Goal: Information Seeking & Learning: Learn about a topic

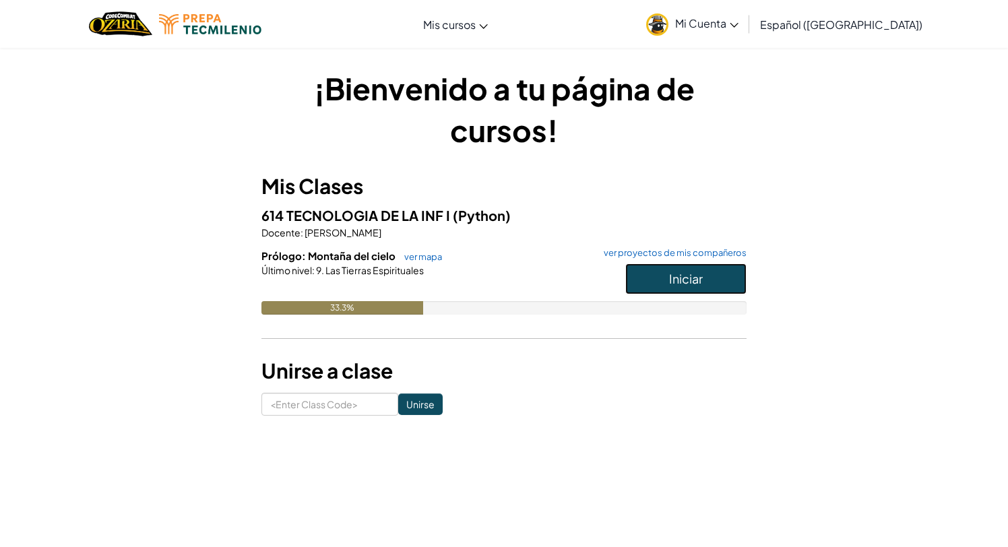
click at [705, 267] on button "Iniciar" at bounding box center [686, 279] width 121 height 31
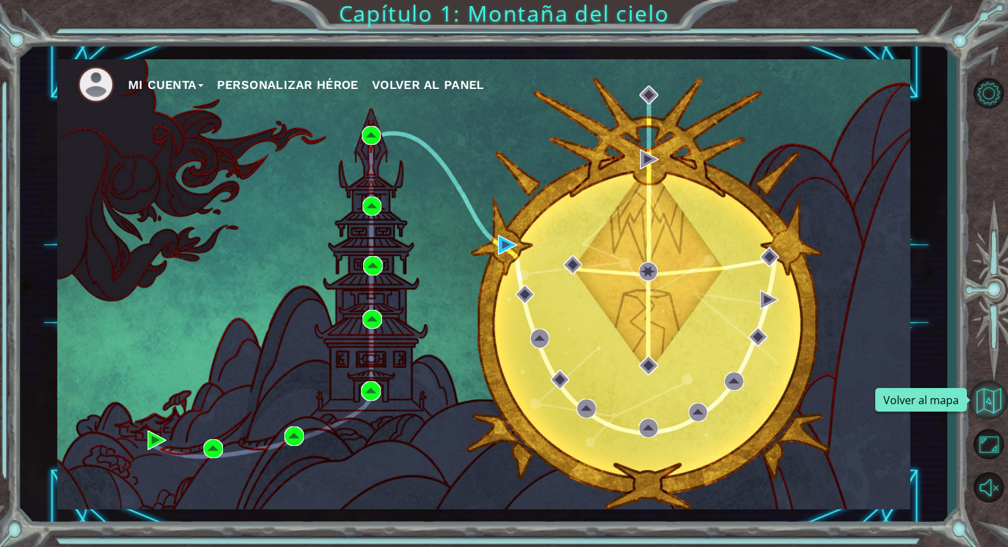
click at [986, 391] on button "Volver al mapa" at bounding box center [988, 400] width 39 height 39
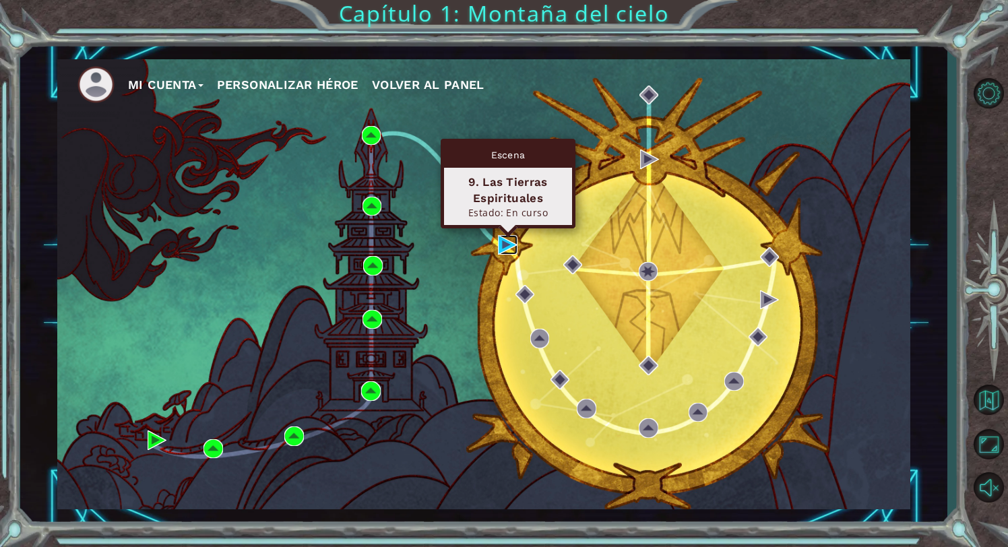
click at [508, 243] on img at bounding box center [507, 244] width 19 height 19
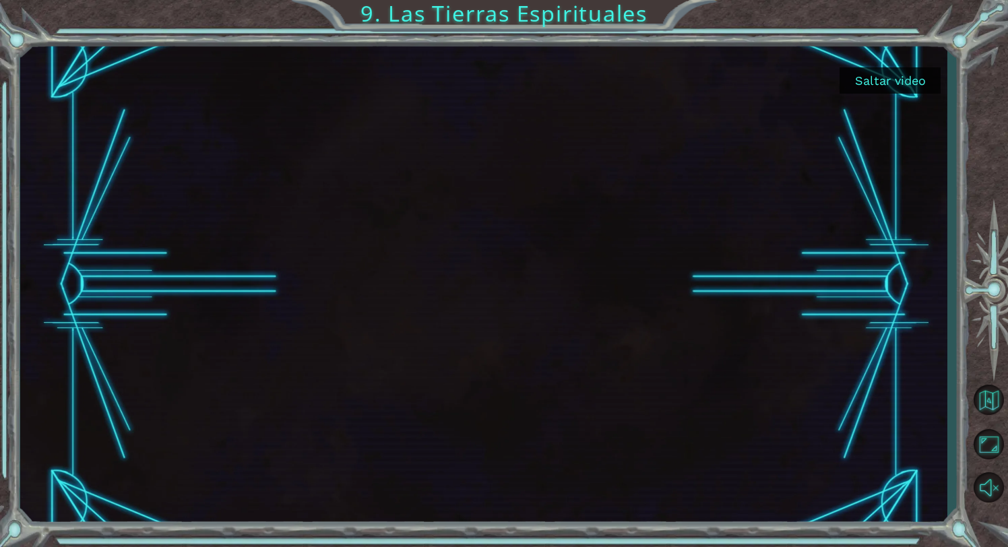
click at [893, 82] on button "Saltar video" at bounding box center [890, 80] width 101 height 26
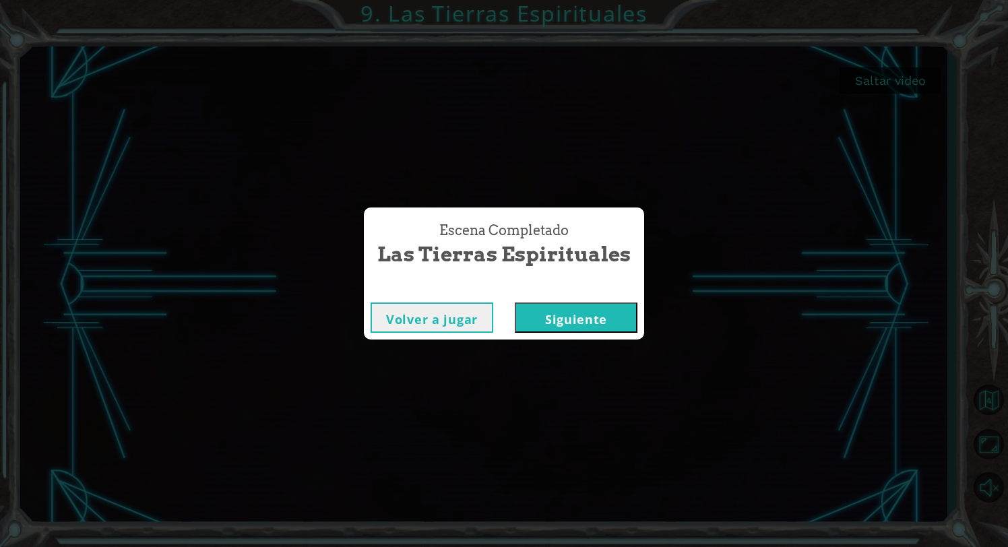
click at [545, 314] on button "Siguiente" at bounding box center [576, 318] width 123 height 30
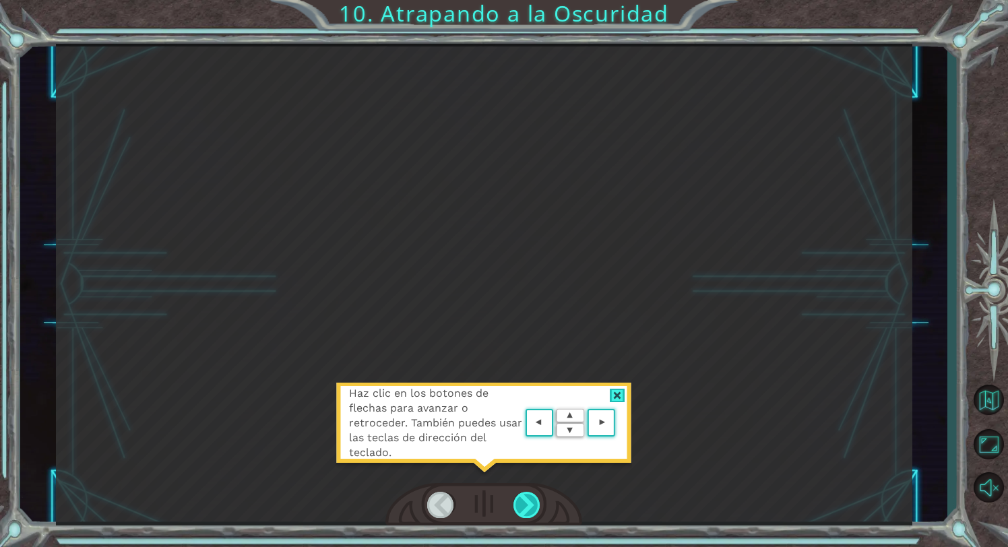
click at [524, 503] on div at bounding box center [528, 505] width 28 height 26
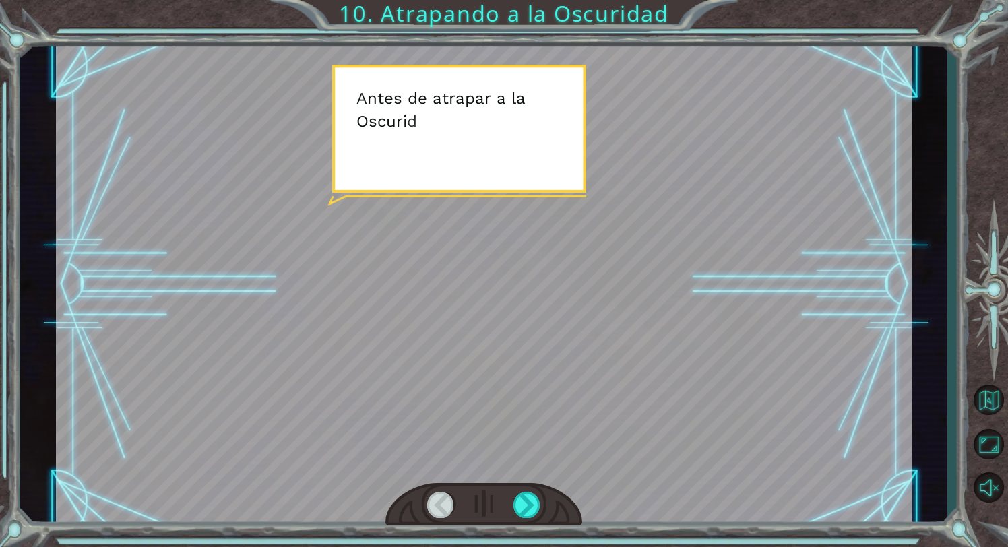
click at [477, 233] on div at bounding box center [484, 285] width 857 height 482
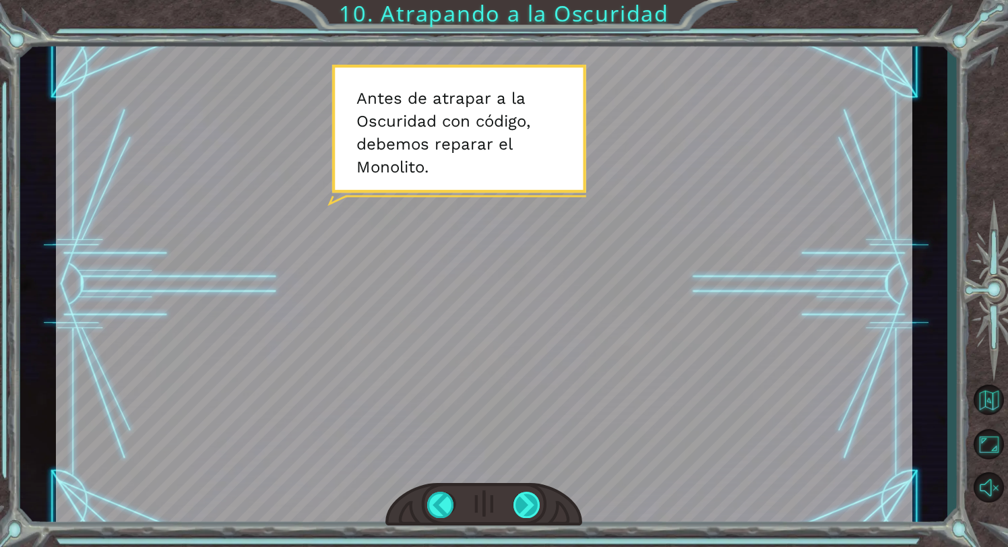
click at [535, 501] on div at bounding box center [528, 505] width 28 height 26
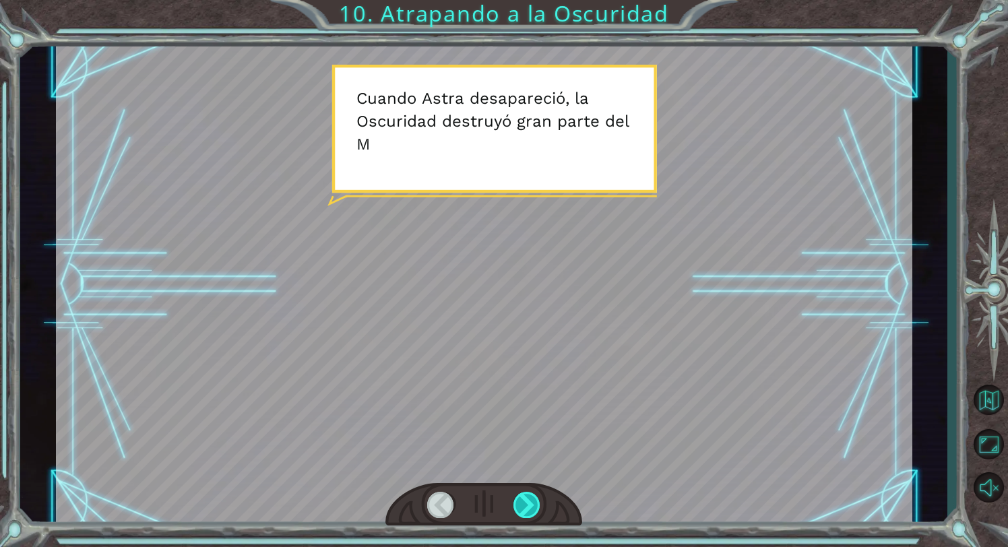
click at [535, 500] on div at bounding box center [528, 505] width 28 height 26
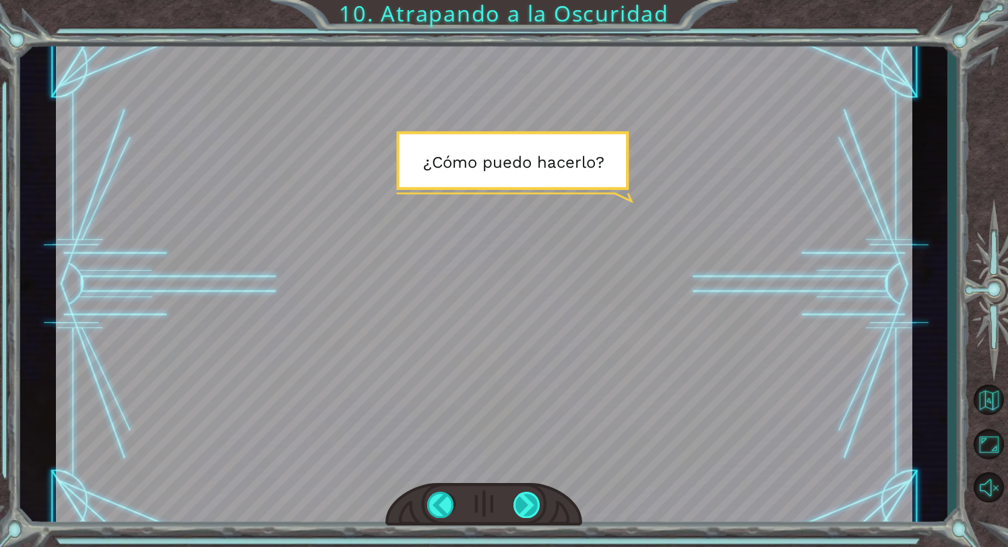
click at [535, 501] on div at bounding box center [528, 505] width 28 height 26
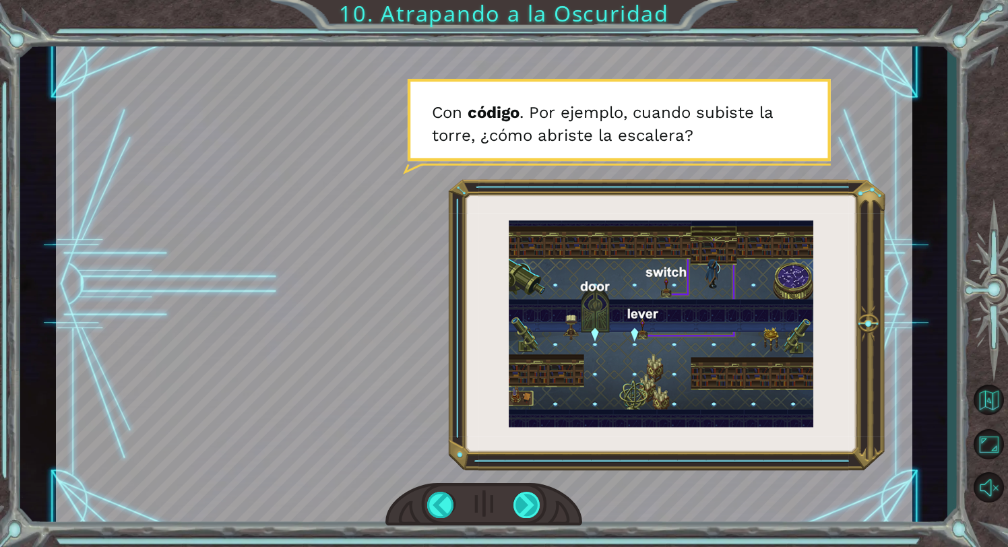
click at [535, 501] on div at bounding box center [528, 505] width 28 height 26
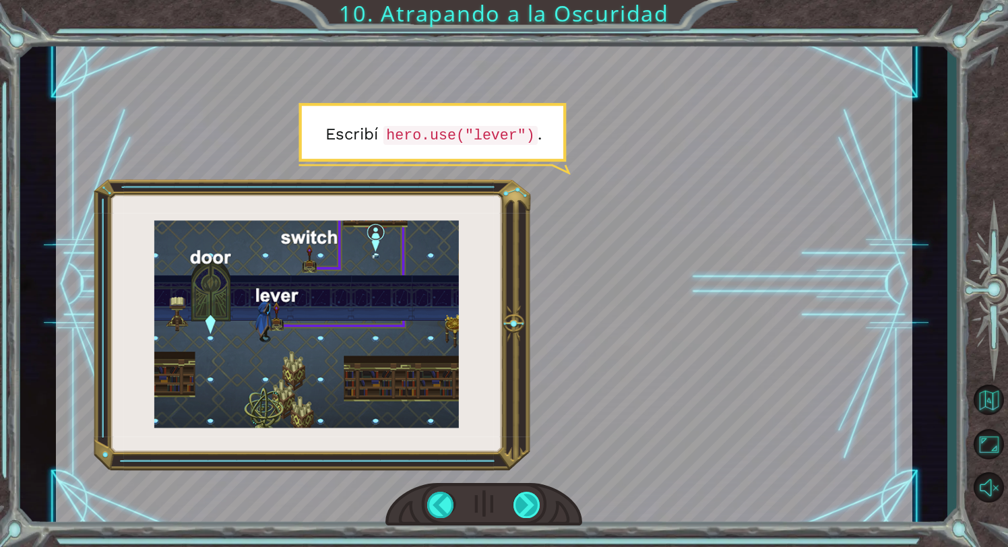
click at [529, 510] on div at bounding box center [528, 505] width 28 height 26
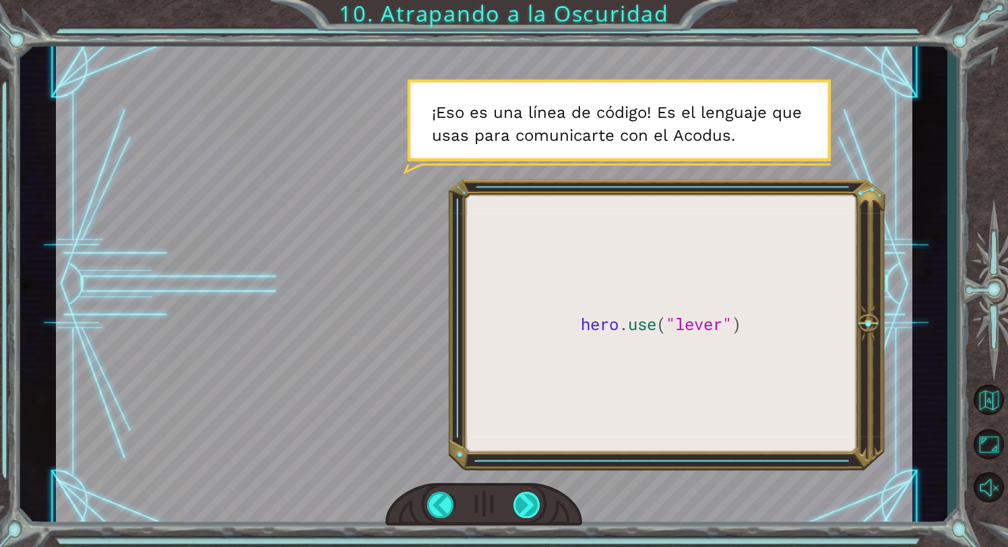
click at [529, 510] on div at bounding box center [528, 505] width 28 height 26
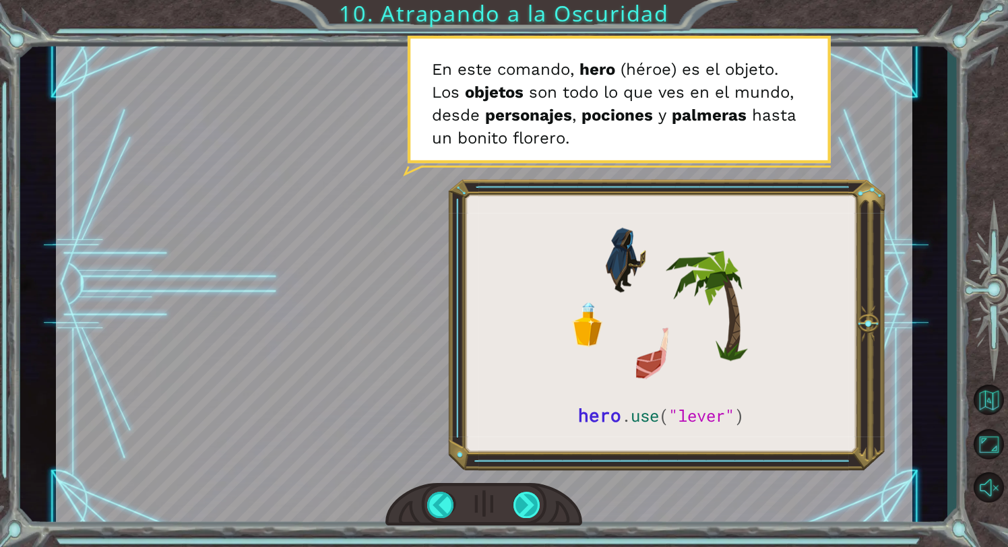
click at [540, 504] on div at bounding box center [528, 505] width 28 height 26
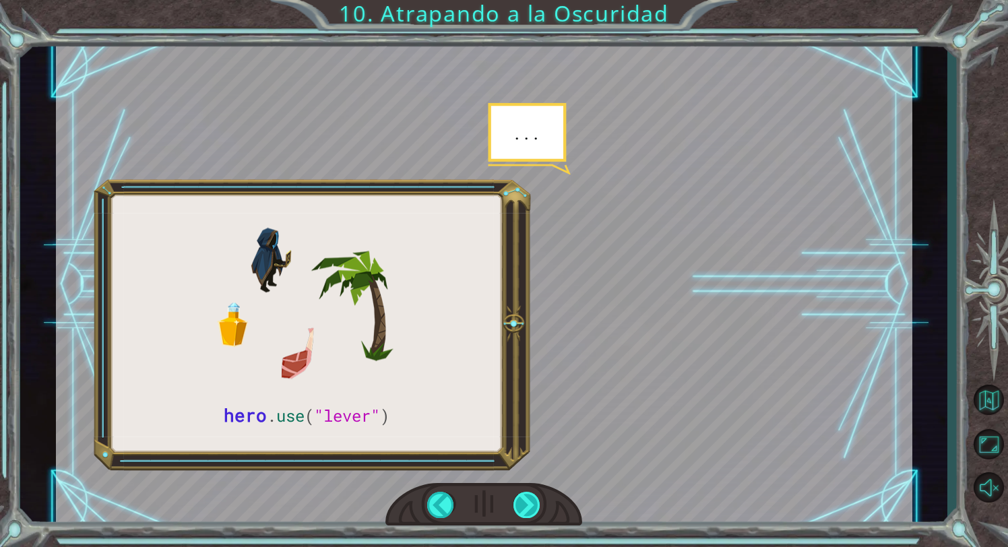
click at [540, 504] on div at bounding box center [528, 505] width 28 height 26
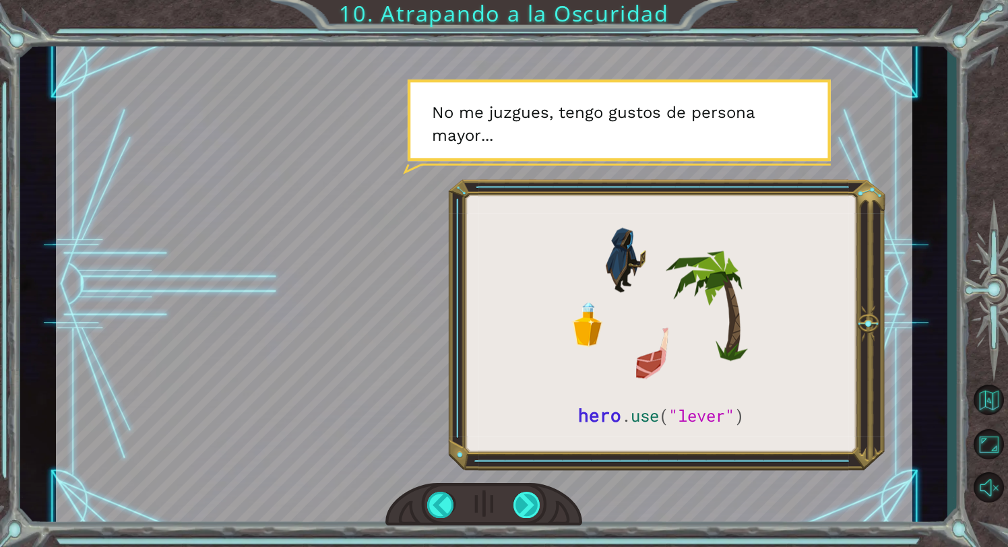
click at [528, 500] on div at bounding box center [528, 505] width 28 height 26
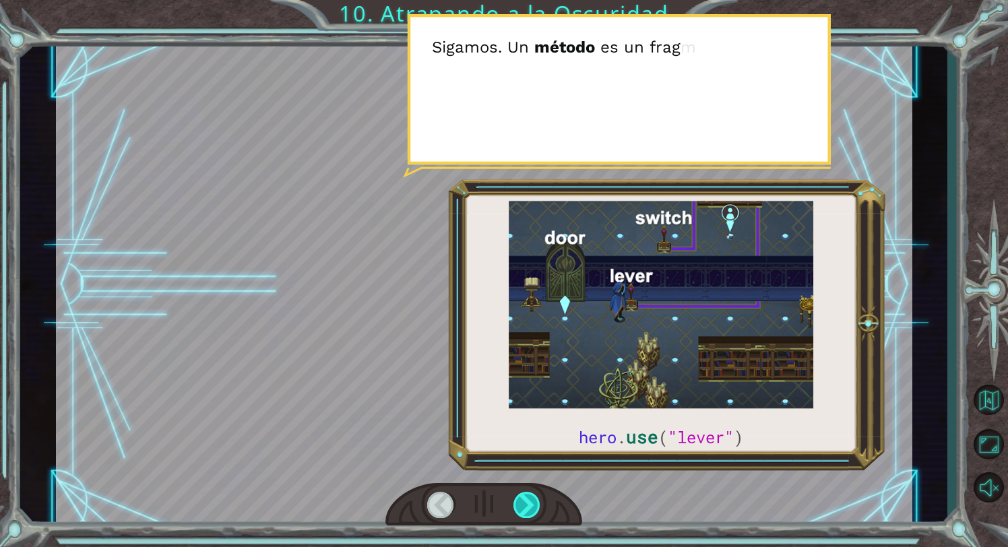
click at [528, 500] on div at bounding box center [528, 505] width 28 height 26
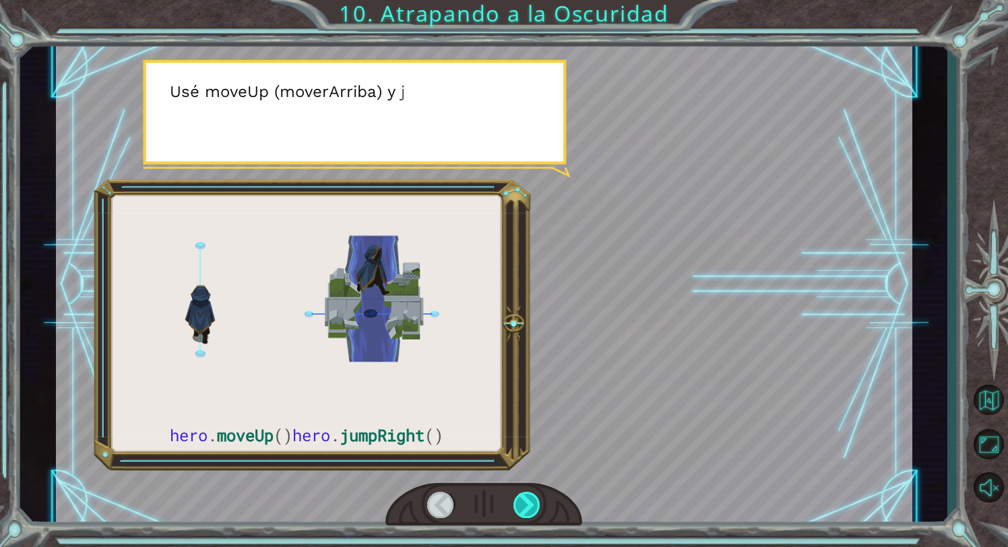
click at [528, 500] on div at bounding box center [528, 505] width 28 height 26
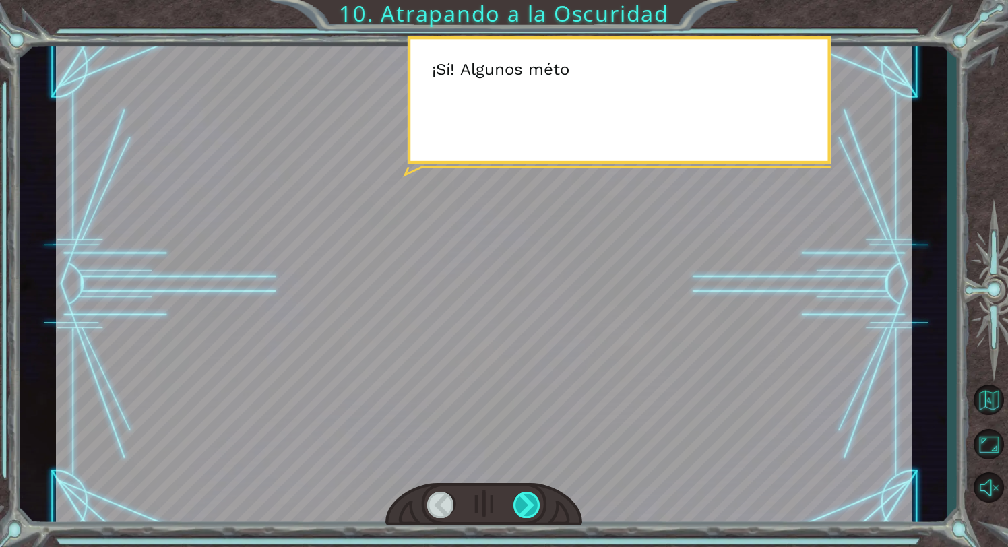
click at [527, 500] on div at bounding box center [528, 505] width 28 height 26
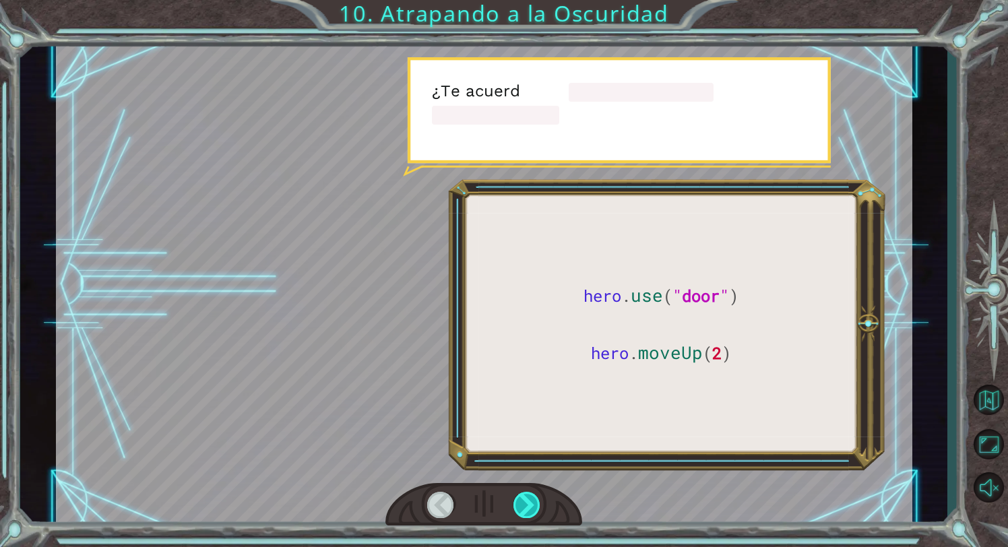
click at [527, 500] on div at bounding box center [528, 505] width 28 height 26
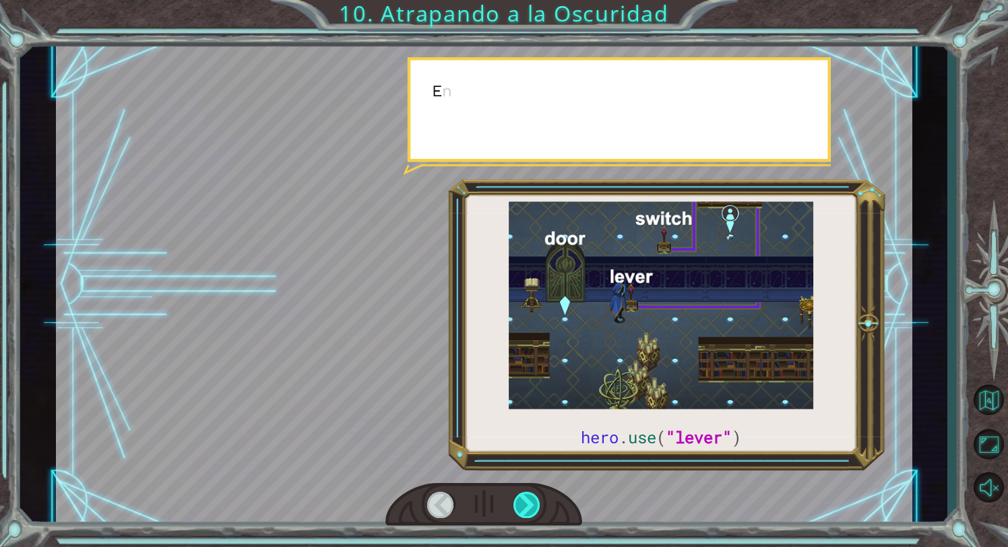
click at [527, 500] on div at bounding box center [528, 505] width 28 height 26
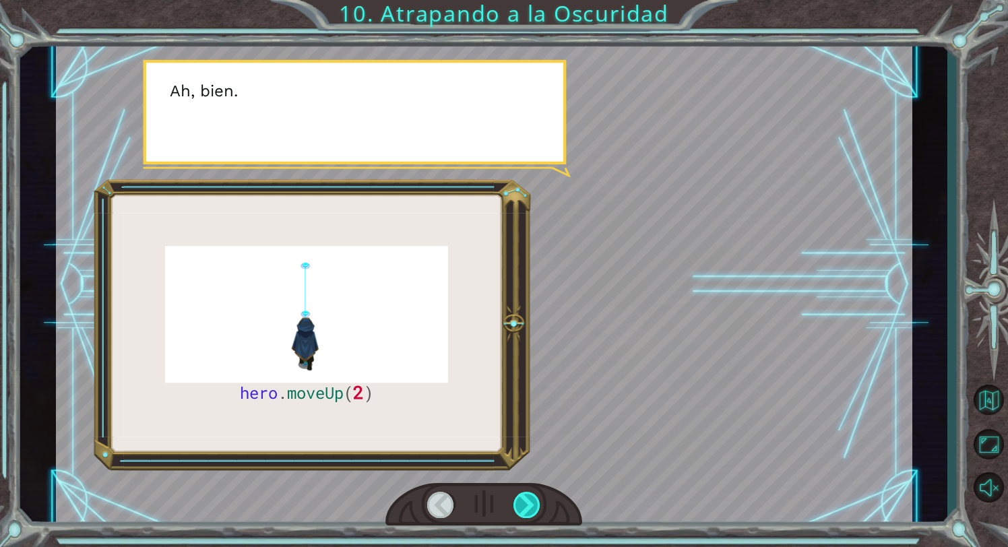
click at [527, 500] on div at bounding box center [528, 505] width 28 height 26
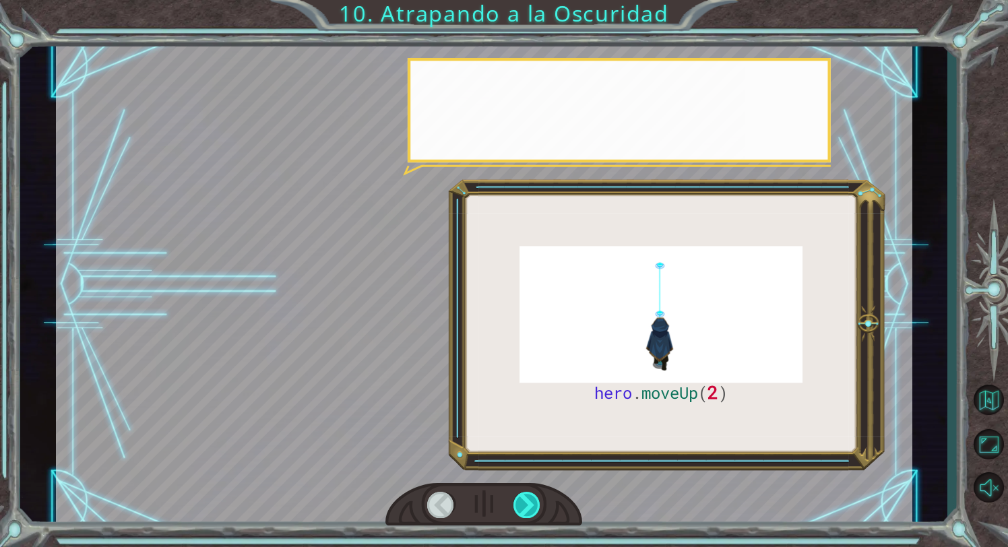
click at [527, 500] on div at bounding box center [528, 505] width 28 height 26
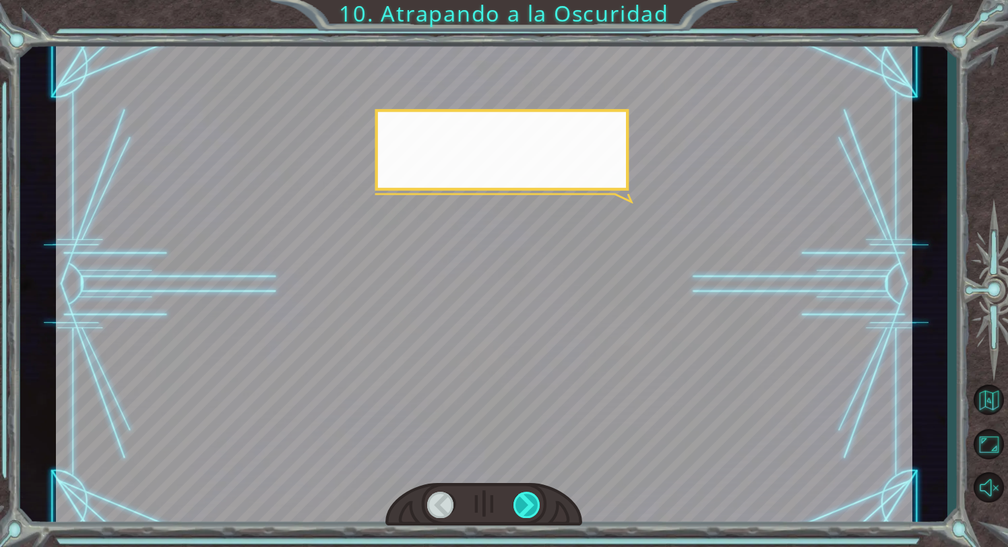
click at [527, 500] on div at bounding box center [528, 505] width 28 height 26
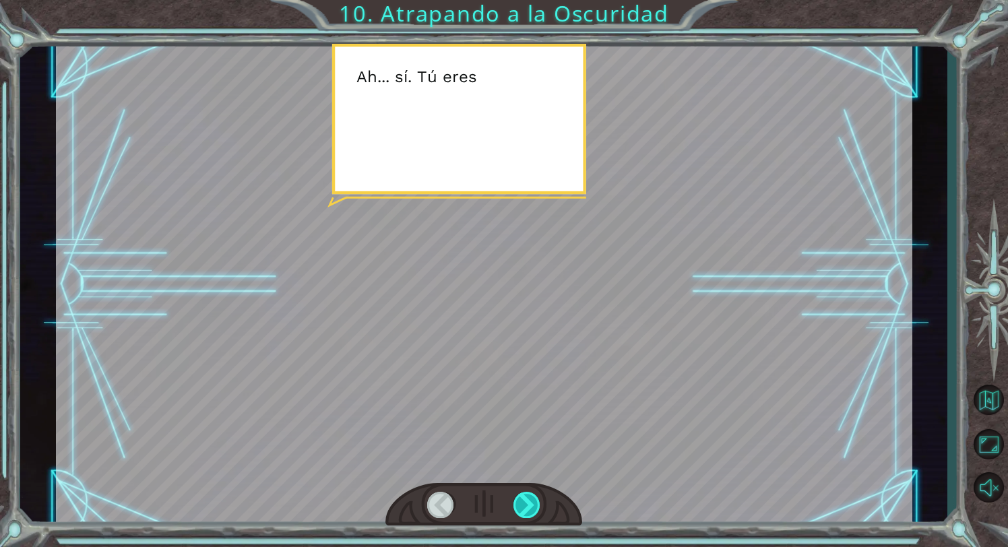
click at [527, 500] on div at bounding box center [528, 505] width 28 height 26
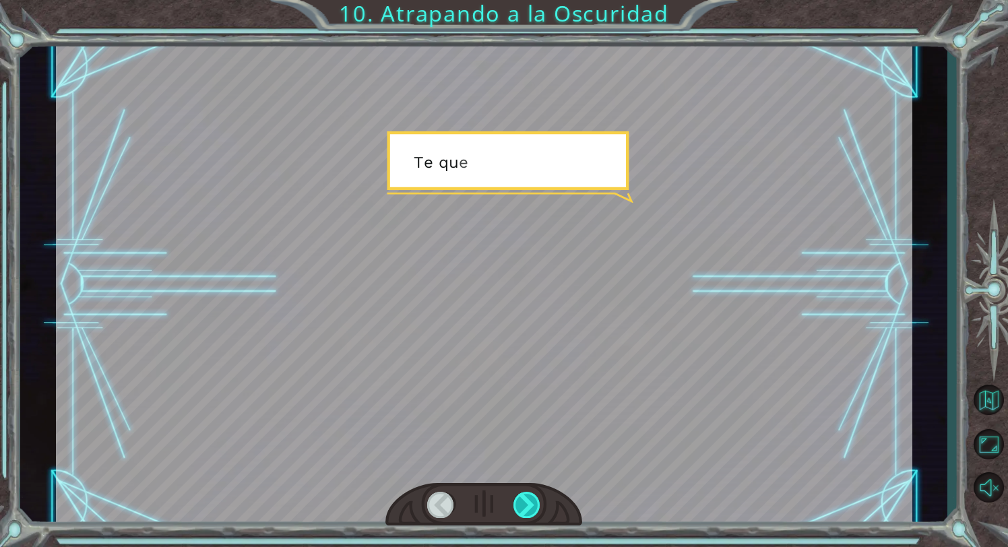
click at [527, 500] on div at bounding box center [528, 505] width 28 height 26
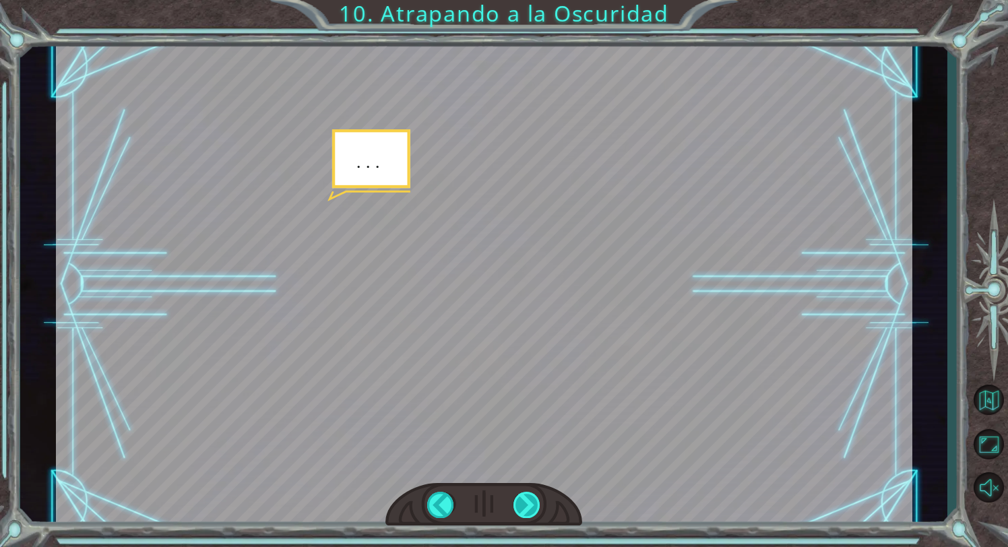
click at [527, 500] on div at bounding box center [528, 505] width 28 height 26
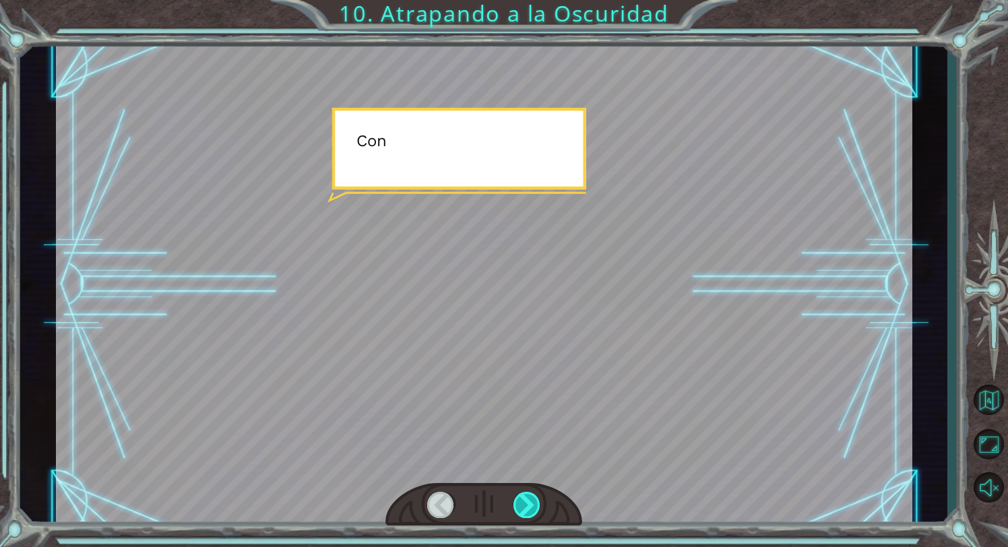
click at [527, 500] on div at bounding box center [528, 505] width 28 height 26
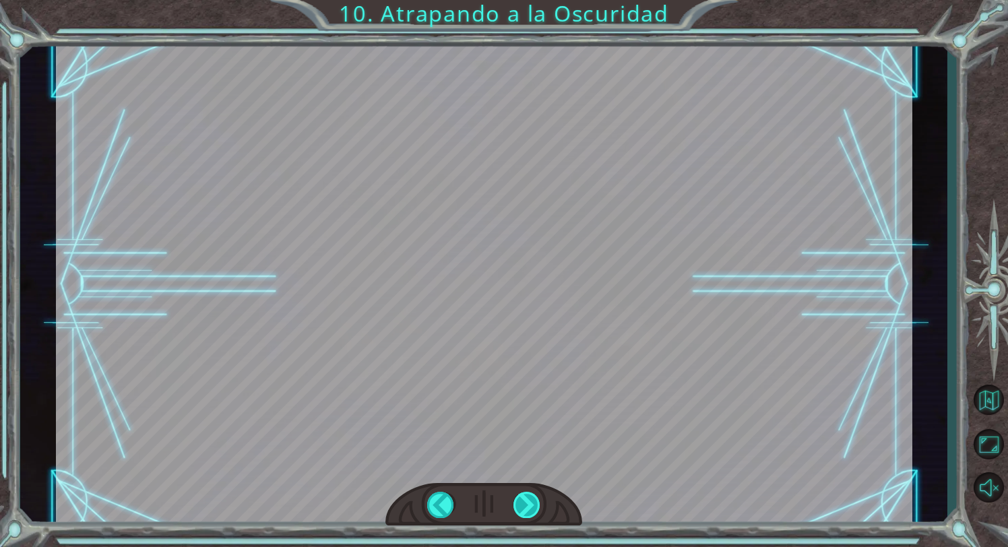
click at [527, 0] on div "hero . moveUp ( 2 ) A n t e s d e a t r a p a r a l a O s c u r i d a d c o n c…" at bounding box center [504, 0] width 1008 height 0
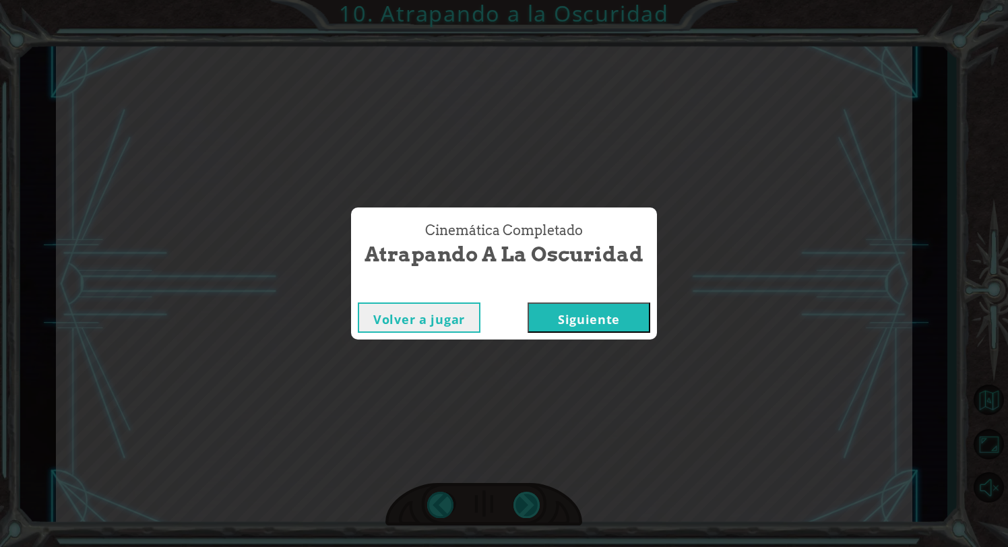
click at [527, 500] on div "Cinemática Completado Atrapando a la Oscuridad Volver a jugar [GEOGRAPHIC_DATA]" at bounding box center [504, 273] width 1008 height 547
click at [614, 317] on button "Siguiente" at bounding box center [589, 318] width 123 height 30
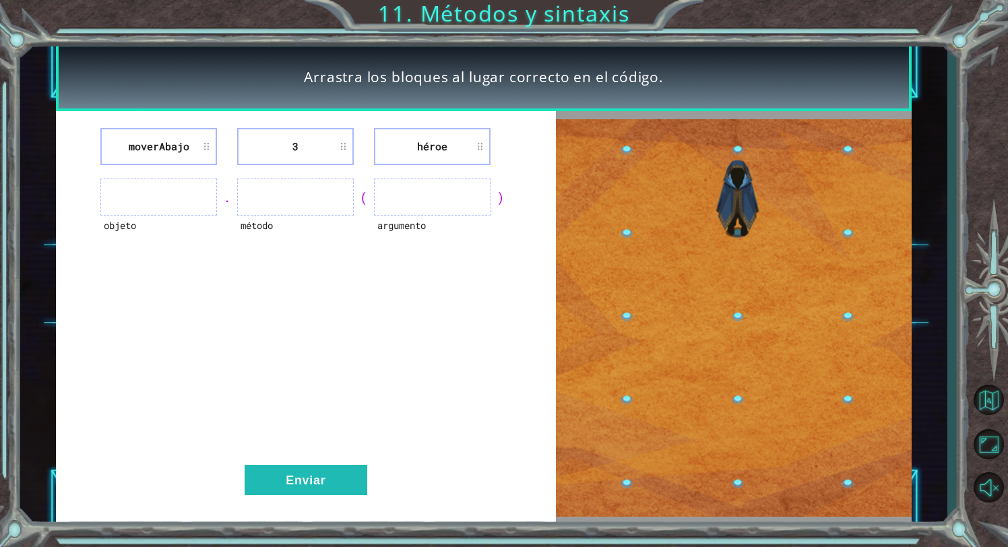
click at [198, 208] on ul at bounding box center [158, 197] width 117 height 37
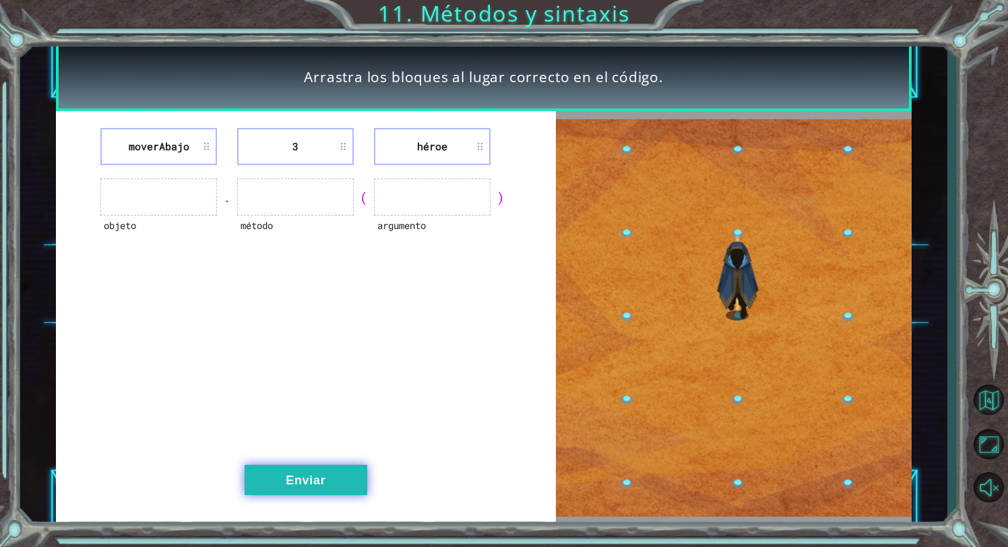
click at [341, 469] on button "Enviar" at bounding box center [306, 480] width 123 height 30
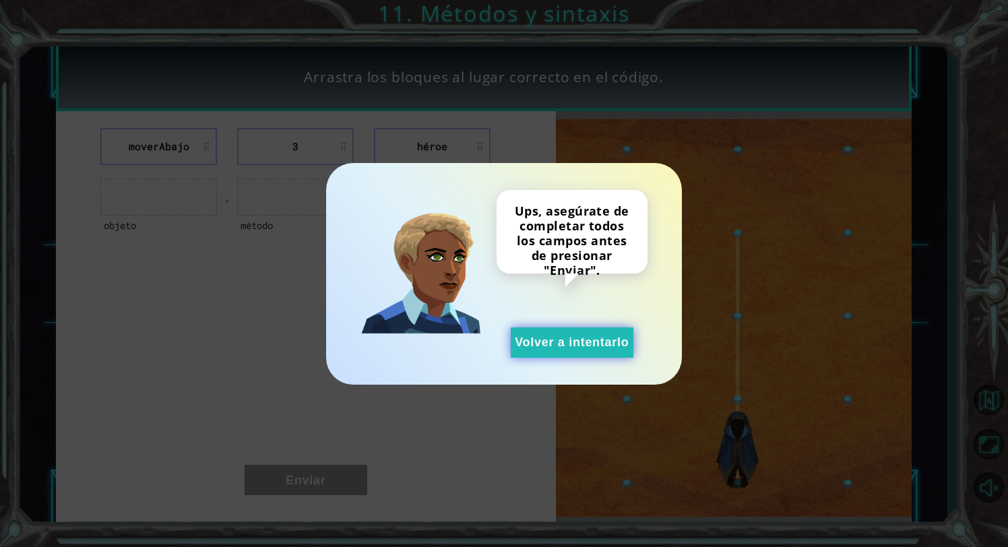
click at [609, 342] on button "Volver a intentarlo" at bounding box center [572, 343] width 123 height 30
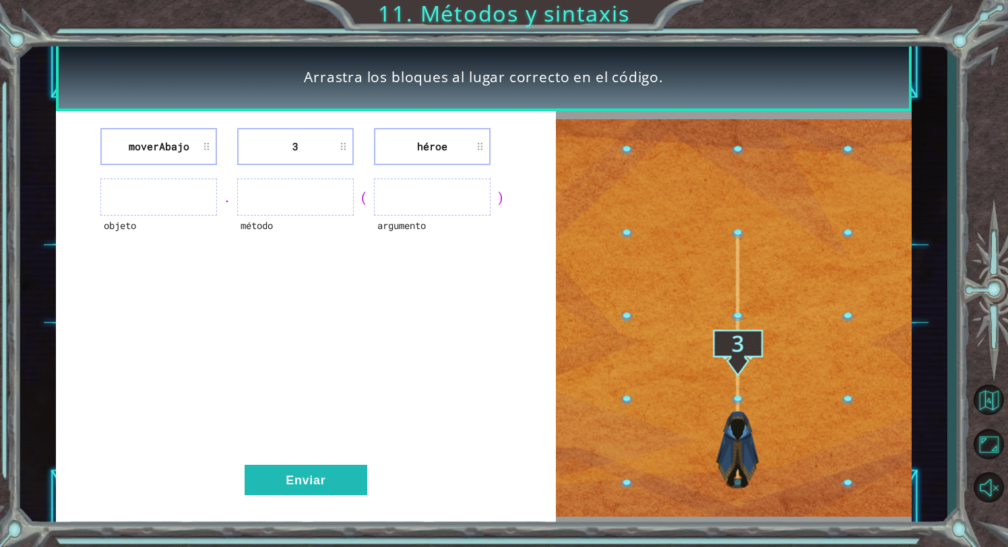
click at [187, 148] on li "moverAbajo" at bounding box center [158, 146] width 117 height 37
click at [202, 146] on li "moverAbajo" at bounding box center [158, 146] width 117 height 37
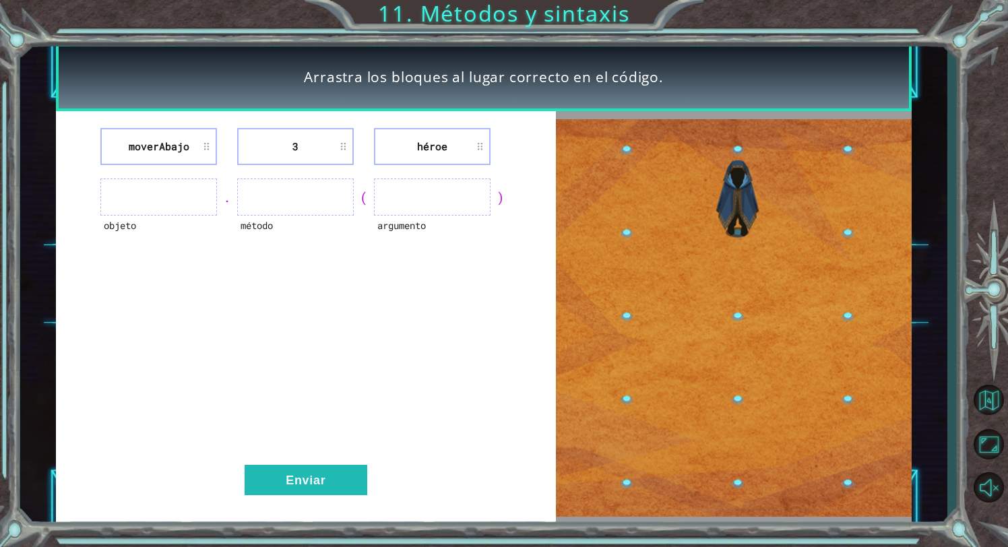
click at [202, 146] on li "moverAbajo" at bounding box center [158, 146] width 117 height 37
click at [198, 136] on li "moverAbajo" at bounding box center [158, 146] width 117 height 37
click at [202, 146] on li "moverAbajo" at bounding box center [158, 146] width 117 height 37
click at [746, 342] on img at bounding box center [734, 318] width 356 height 398
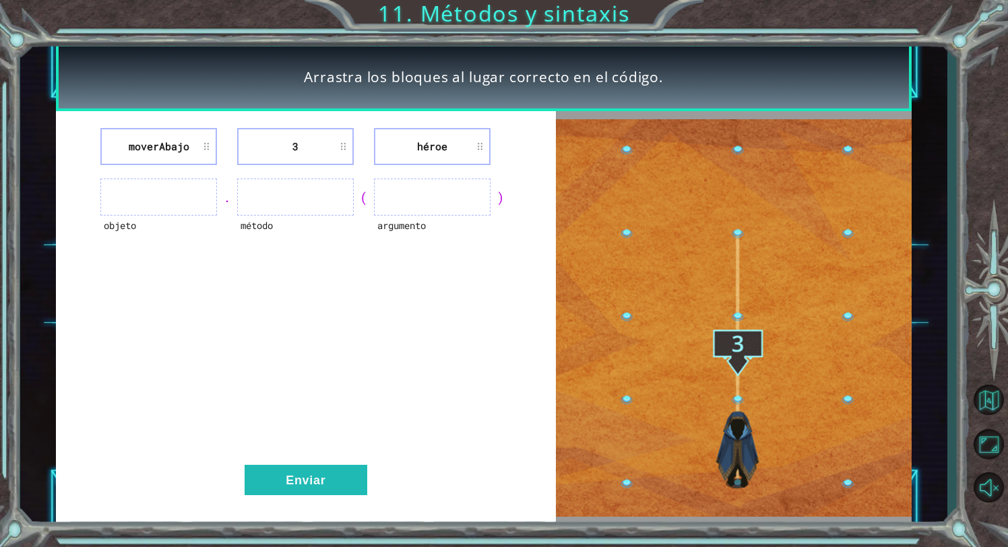
click at [462, 145] on li "héroe" at bounding box center [432, 146] width 117 height 37
click at [430, 202] on ul at bounding box center [432, 197] width 117 height 37
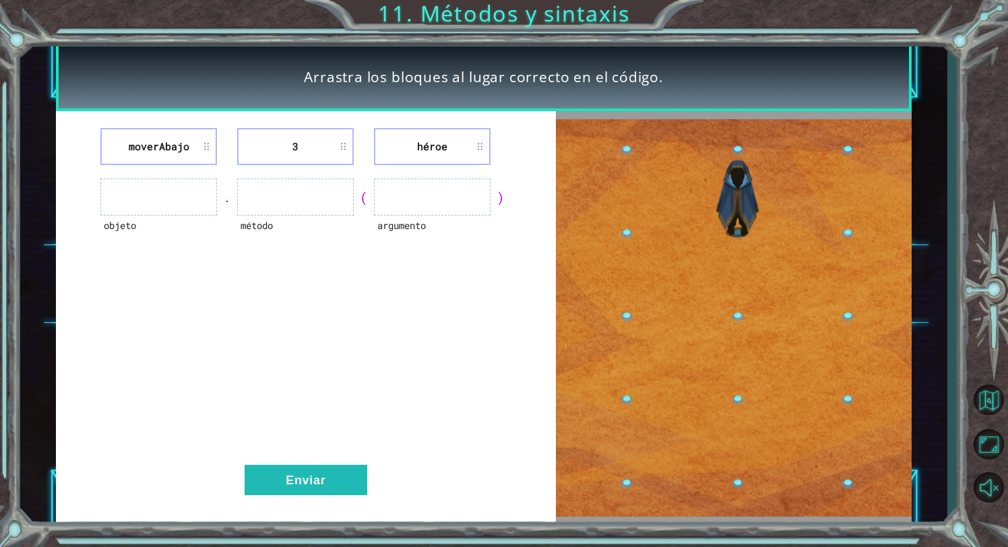
click at [369, 200] on div "(" at bounding box center [364, 197] width 20 height 19
click at [264, 194] on ul at bounding box center [295, 197] width 117 height 37
click at [192, 204] on ul at bounding box center [158, 197] width 117 height 37
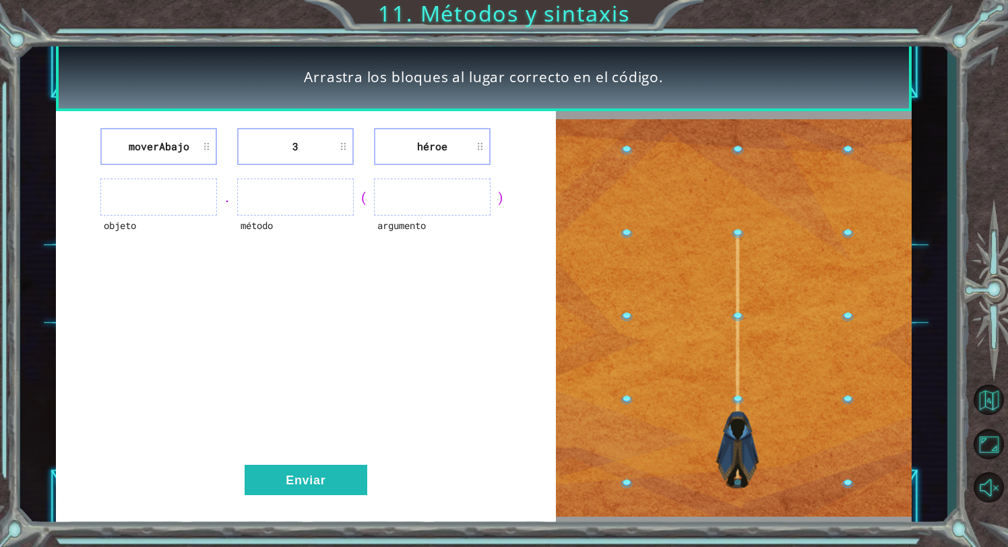
click at [192, 204] on ul at bounding box center [158, 197] width 117 height 37
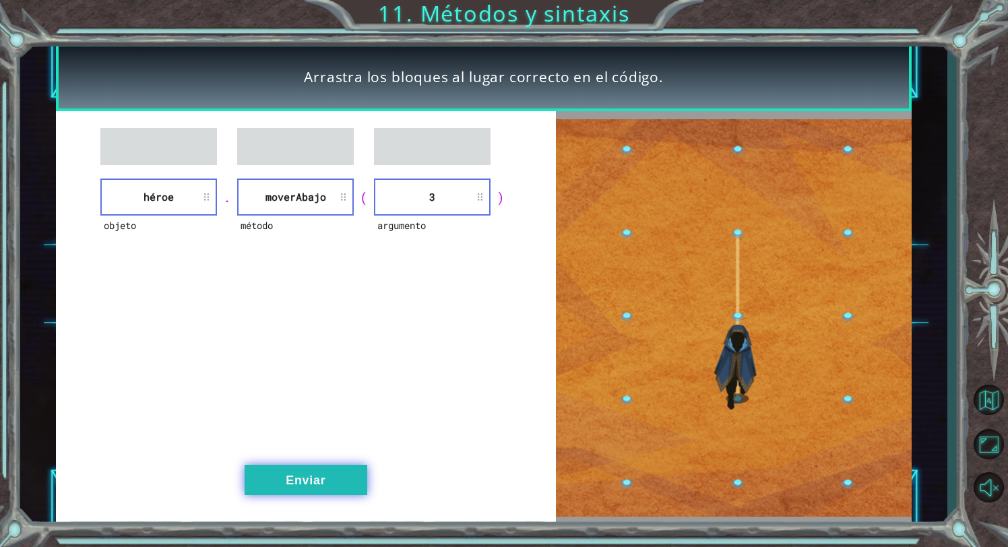
click at [353, 493] on button "Enviar" at bounding box center [306, 480] width 123 height 30
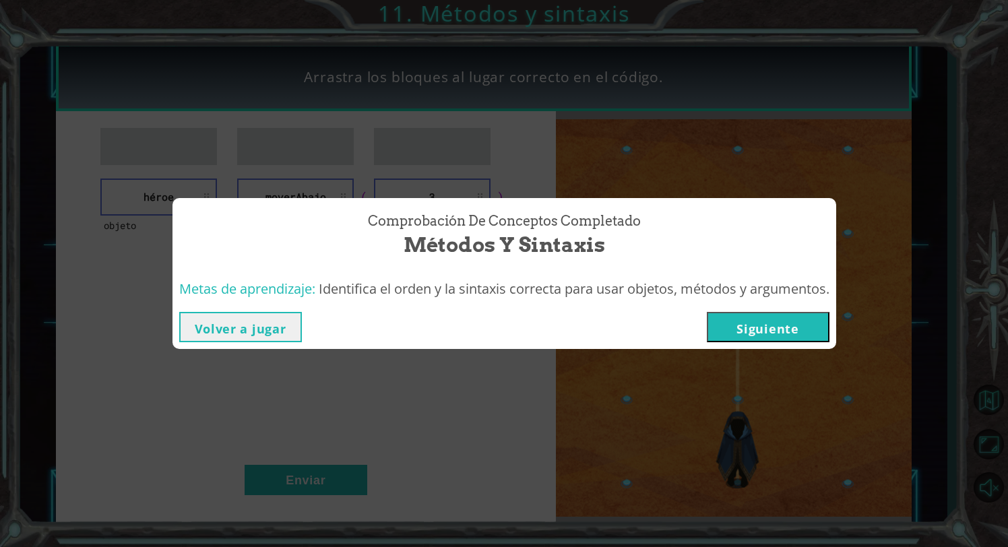
click at [790, 328] on button "Siguiente" at bounding box center [768, 327] width 123 height 30
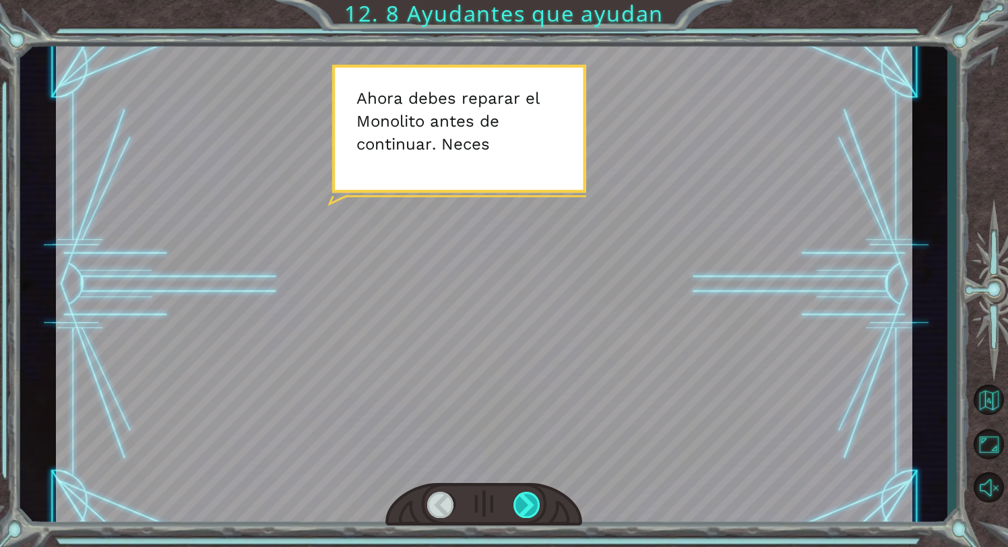
click at [532, 510] on div at bounding box center [528, 505] width 28 height 26
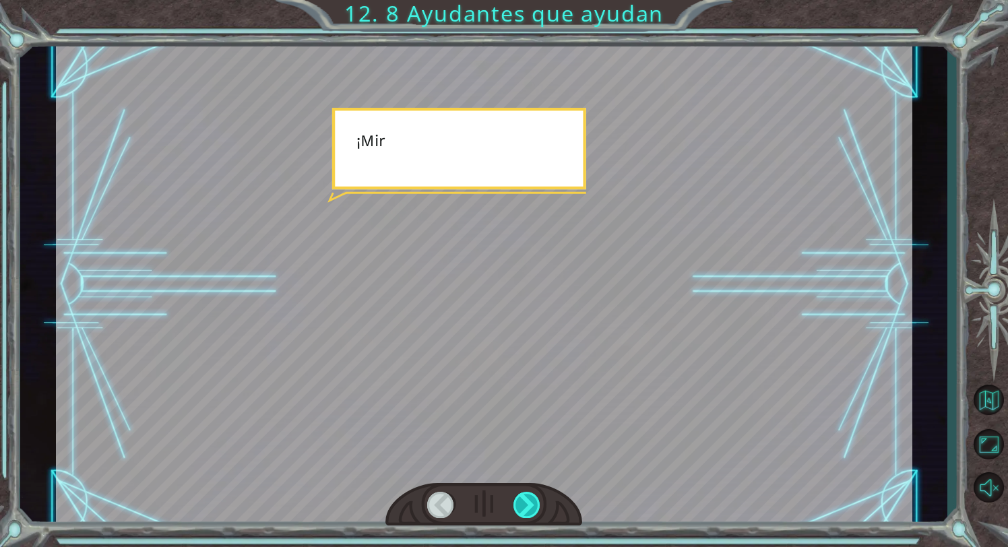
click at [532, 510] on div at bounding box center [528, 505] width 28 height 26
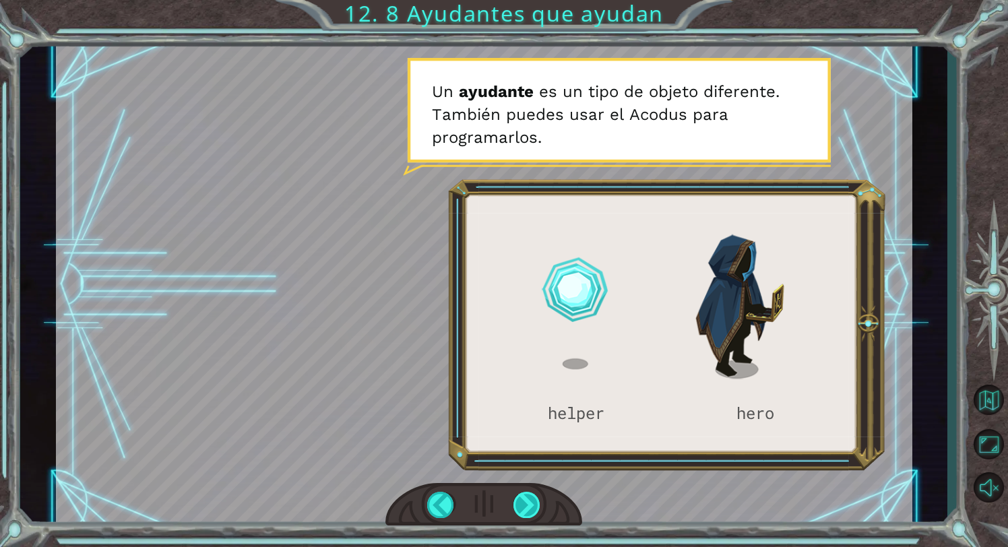
click at [530, 511] on div at bounding box center [528, 505] width 28 height 26
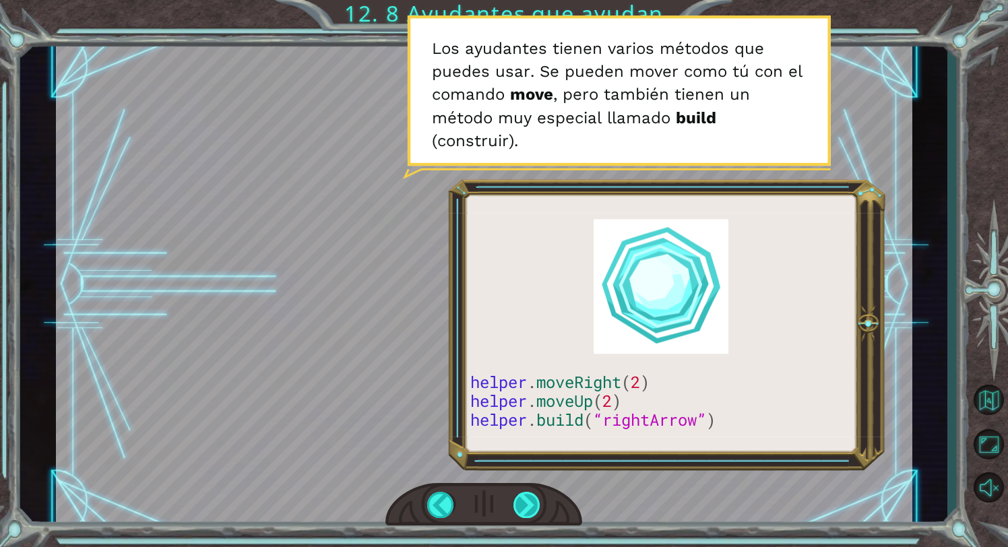
click at [530, 511] on div at bounding box center [528, 505] width 28 height 26
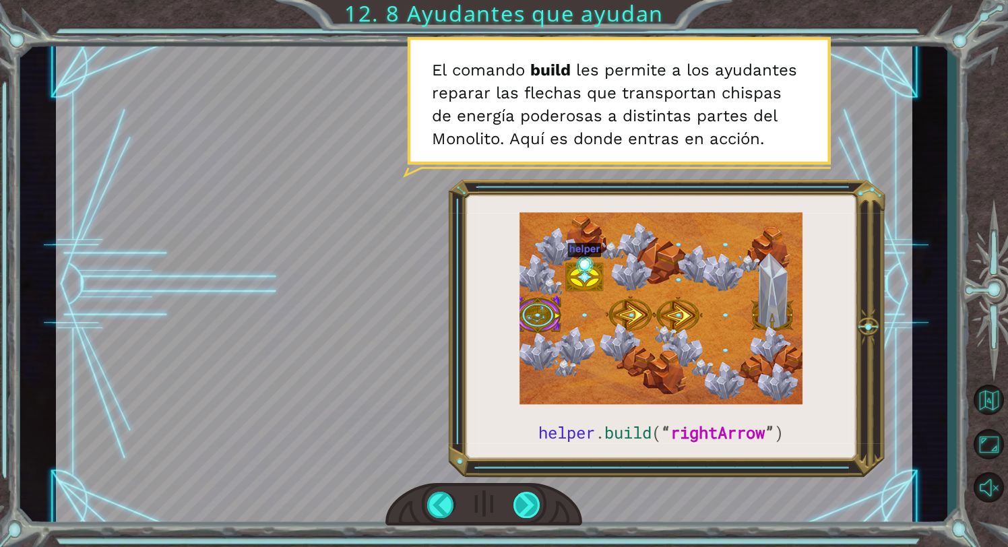
click at [530, 511] on div at bounding box center [528, 505] width 28 height 26
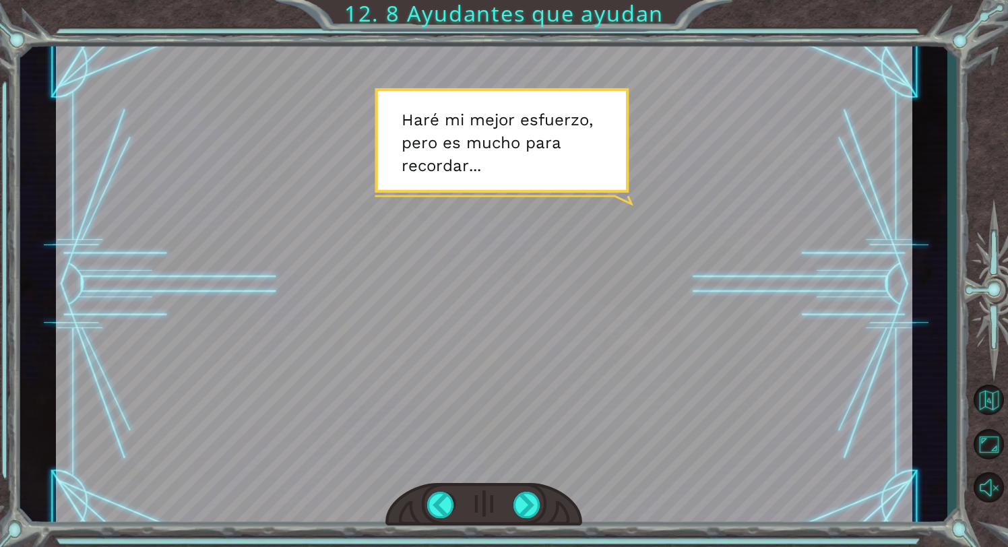
click at [543, 500] on div at bounding box center [484, 504] width 197 height 43
click at [533, 501] on div at bounding box center [528, 505] width 28 height 26
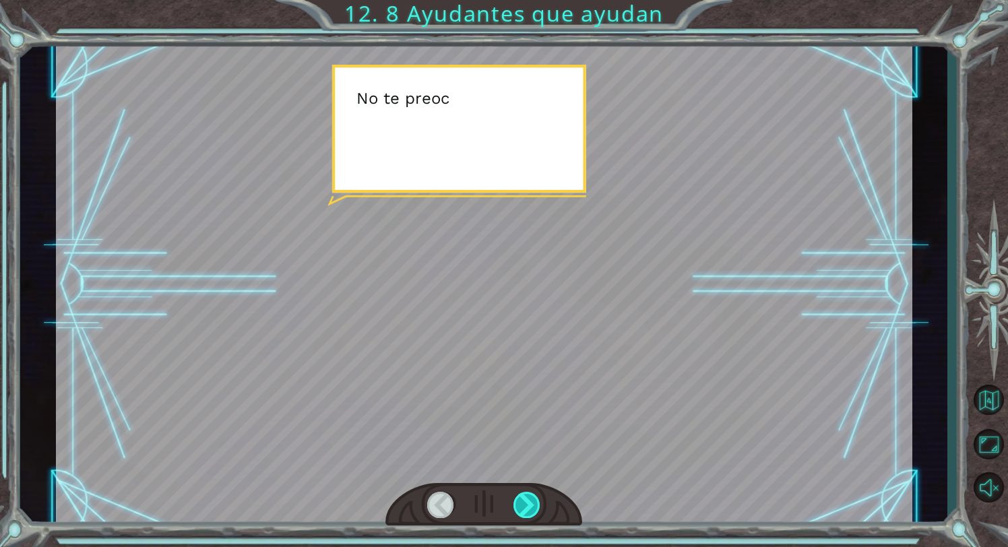
click at [533, 501] on div at bounding box center [528, 505] width 28 height 26
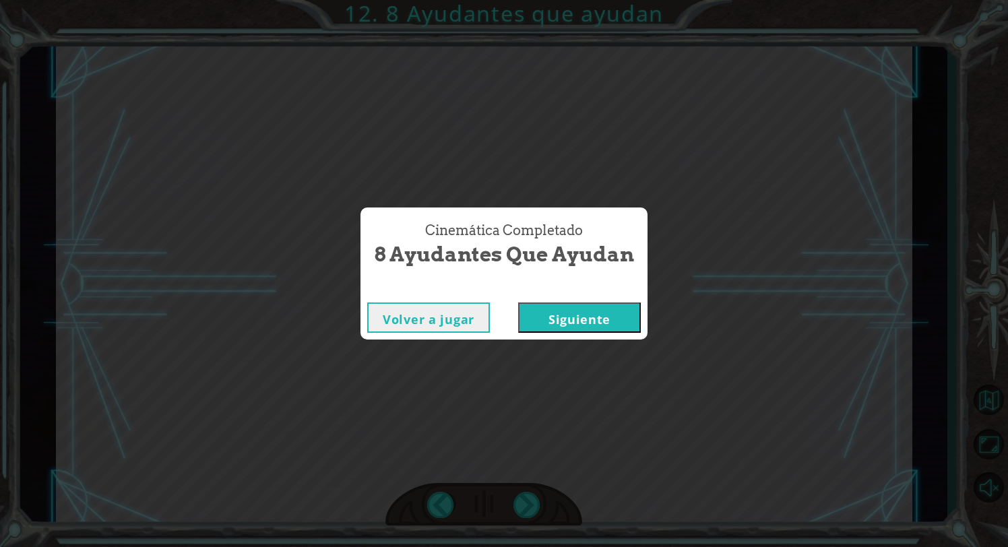
click at [569, 325] on button "Siguiente" at bounding box center [579, 318] width 123 height 30
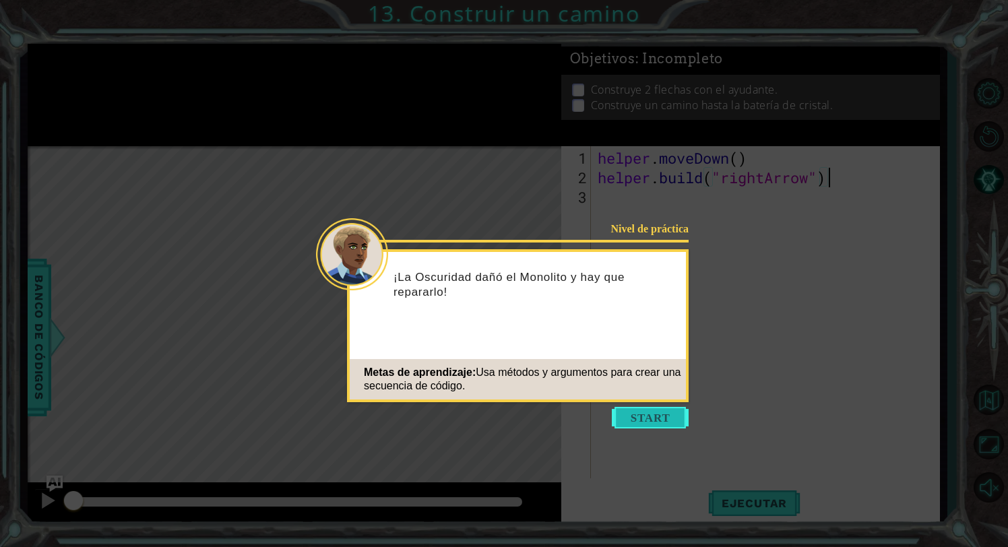
click at [642, 417] on button "Start" at bounding box center [650, 418] width 77 height 22
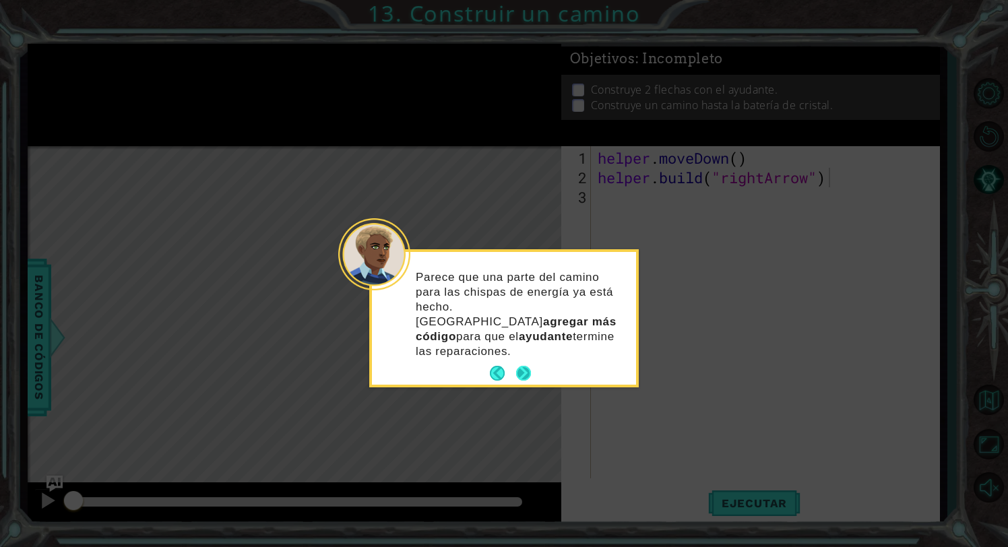
click at [524, 366] on button "Next" at bounding box center [523, 373] width 15 height 15
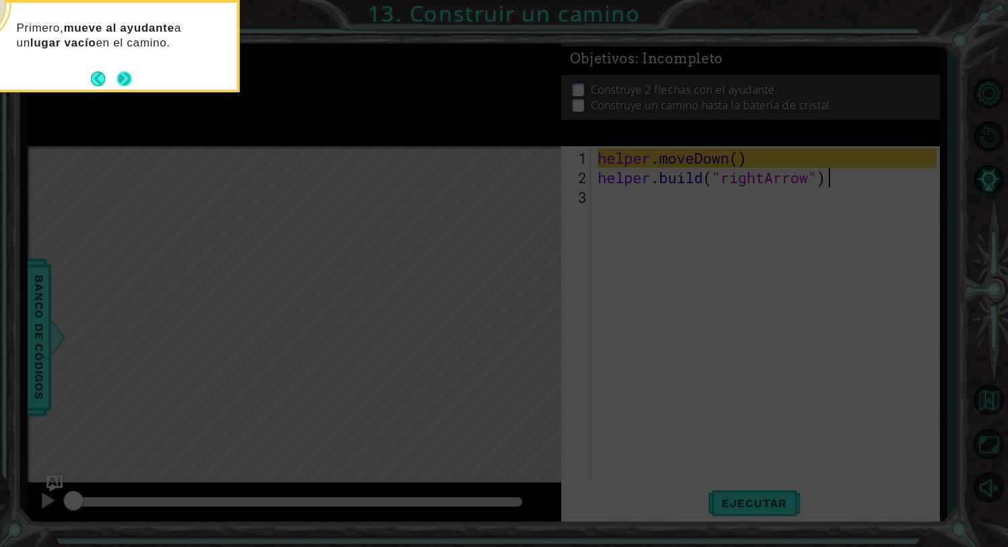
click at [119, 80] on button "Next" at bounding box center [124, 78] width 15 height 15
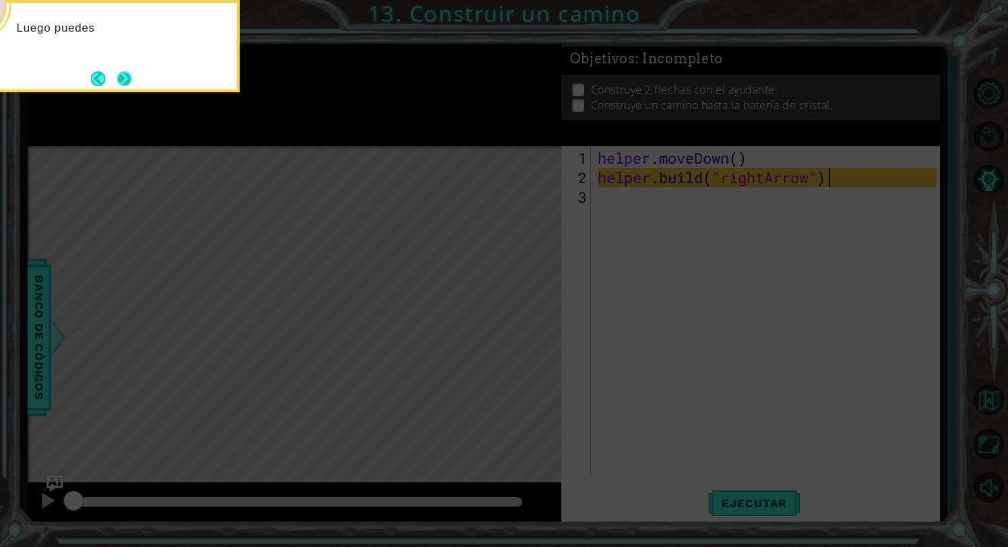
click at [127, 78] on button "Next" at bounding box center [124, 78] width 15 height 15
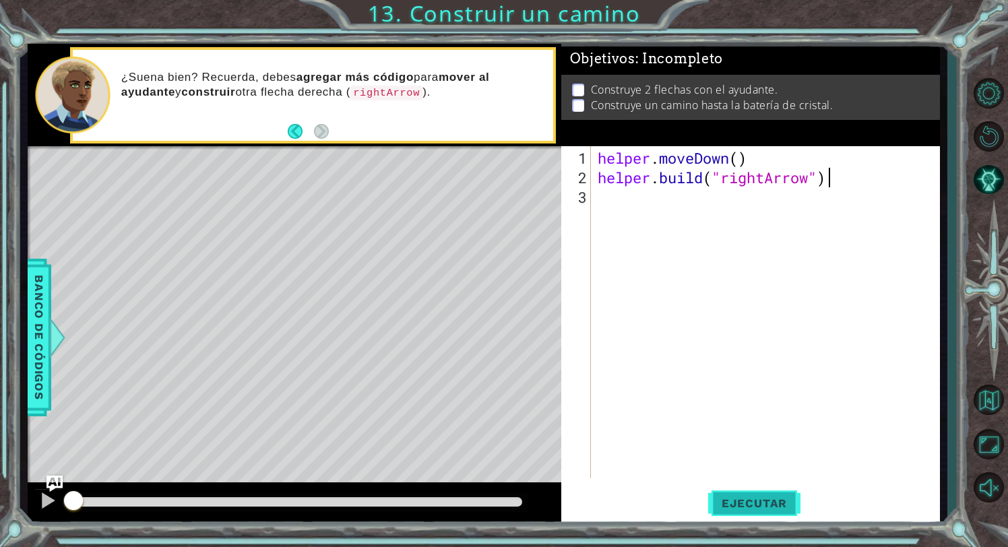
click at [760, 504] on span "Ejecutar" at bounding box center [754, 503] width 92 height 13
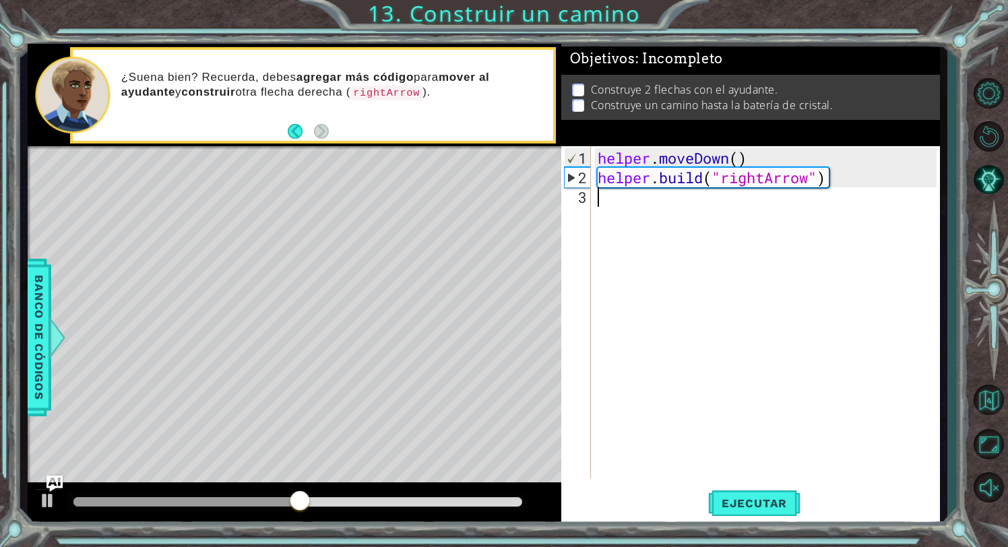
click at [625, 210] on div "helper . moveDown ( ) helper . build ( "rightArrow" )" at bounding box center [769, 333] width 349 height 371
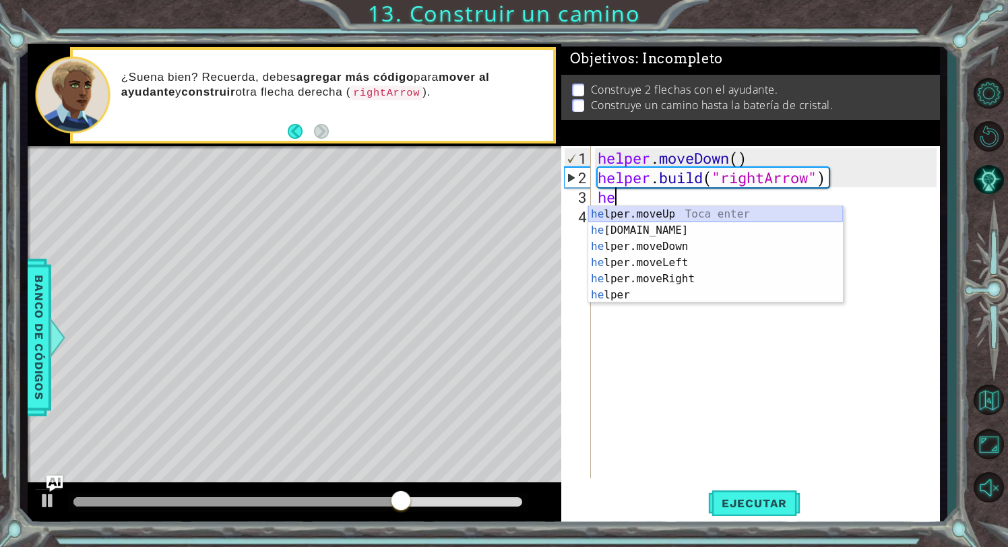
click at [744, 214] on div "he lper.moveUp Toca enter he [DOMAIN_NAME] Toca enter he lper.moveDown Toca ent…" at bounding box center [715, 270] width 255 height 129
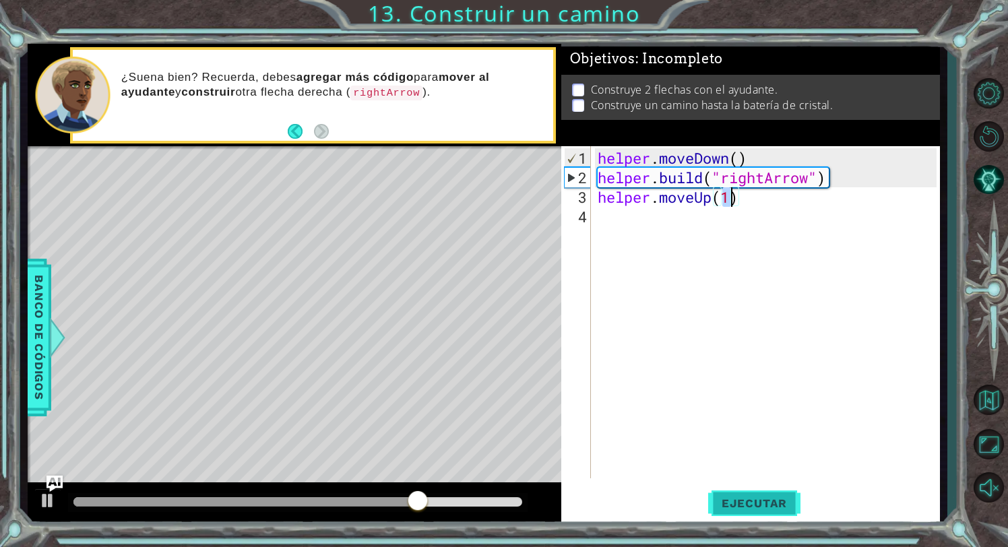
click at [738, 491] on button "Ejecutar" at bounding box center [754, 504] width 92 height 38
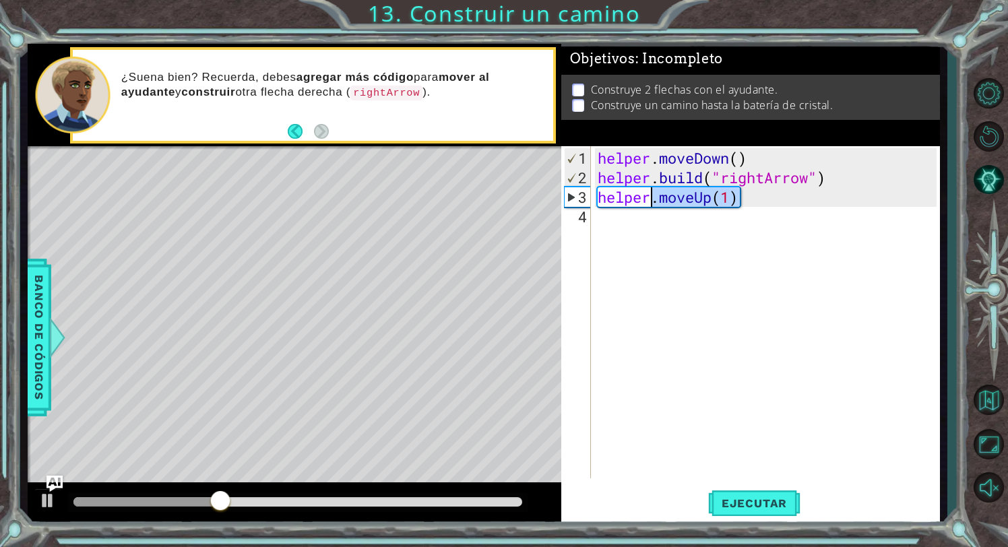
drag, startPoint x: 751, startPoint y: 203, endPoint x: 653, endPoint y: 203, distance: 97.7
click at [653, 203] on div "helper . moveDown ( ) helper . build ( "rightArrow" ) helper . moveUp ( 1 )" at bounding box center [769, 333] width 349 height 371
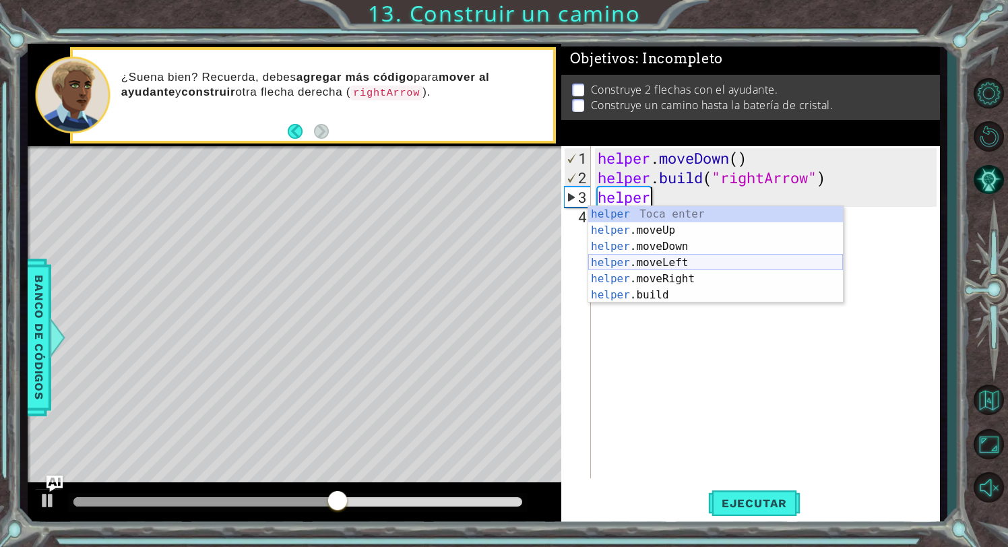
click at [702, 264] on div "helper Toca enter helper .moveUp Toca enter helper .moveDown Toca enter helper …" at bounding box center [715, 270] width 255 height 129
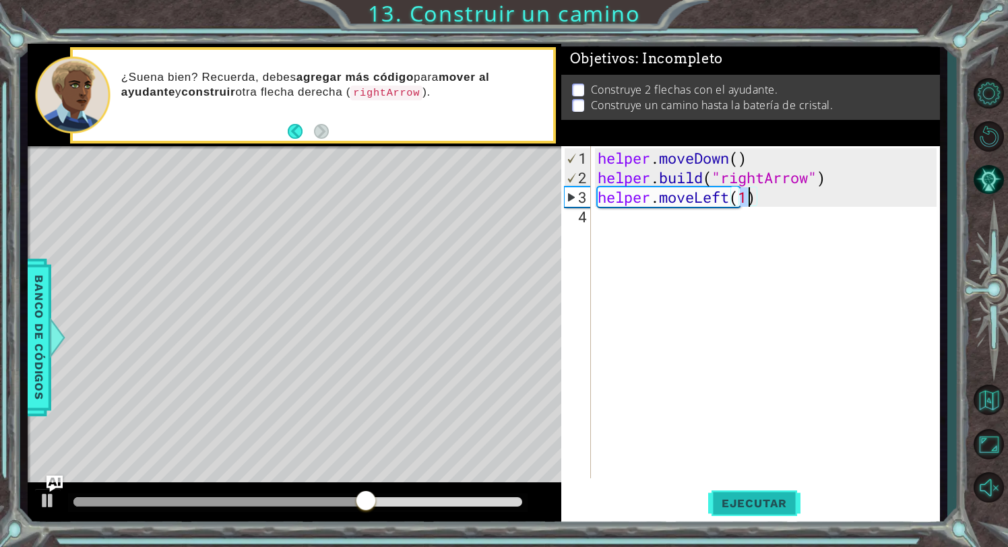
click at [775, 496] on button "Ejecutar" at bounding box center [754, 504] width 92 height 38
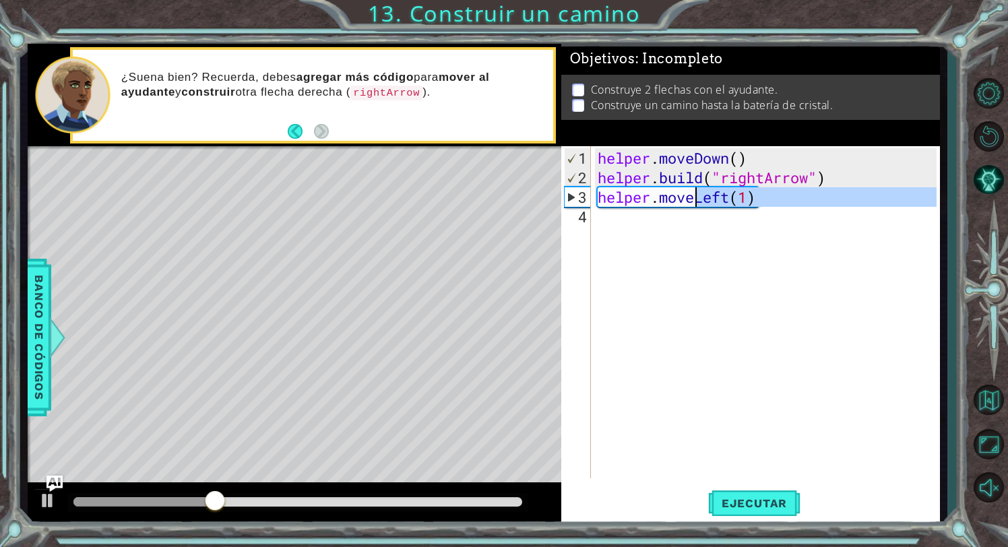
drag, startPoint x: 781, startPoint y: 207, endPoint x: 699, endPoint y: 202, distance: 82.4
click at [699, 202] on div "helper . moveDown ( ) helper . build ( "rightArrow" ) helper . moveLeft ( 1 )" at bounding box center [769, 333] width 349 height 371
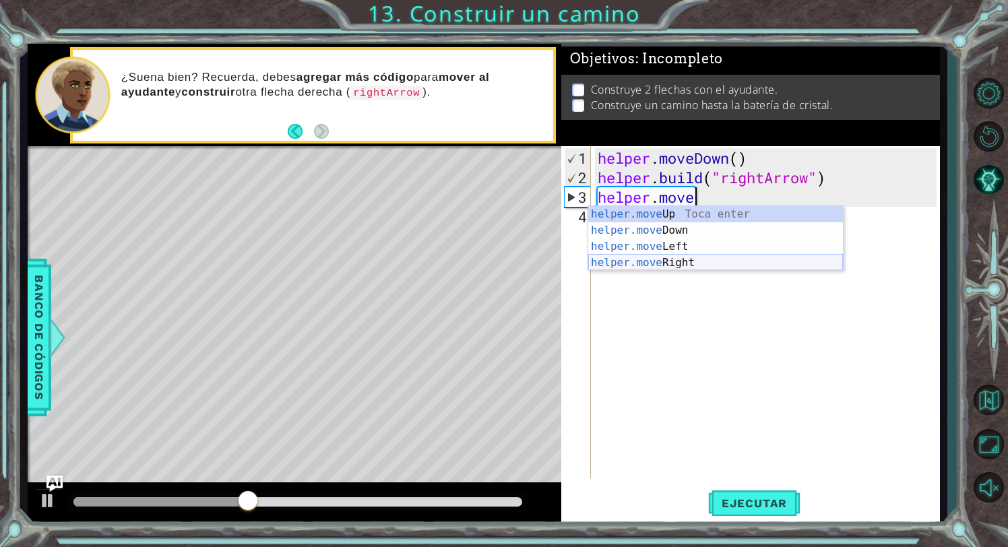
click at [708, 260] on div "helper.move Up Toca enter helper.move Down Toca enter helper.move Left Toca ent…" at bounding box center [715, 254] width 255 height 97
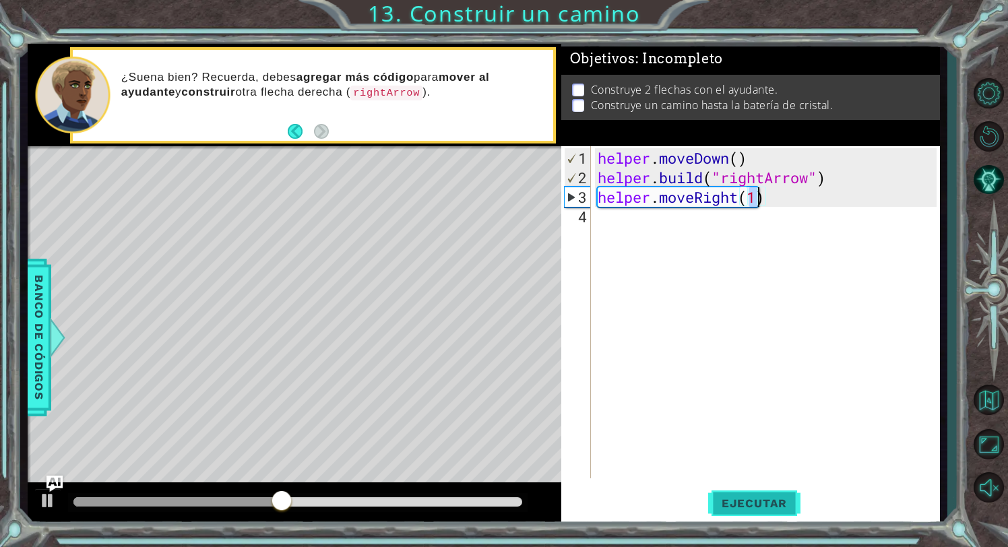
click at [751, 493] on button "Ejecutar" at bounding box center [754, 504] width 92 height 38
click at [745, 533] on div "1 ההההההההההההההההההההההההההההההההההההההההההההההההההההההההההההההההההההההההההההה…" at bounding box center [504, 273] width 1008 height 547
click at [754, 511] on button "Ejecutar" at bounding box center [754, 504] width 92 height 38
click at [741, 524] on div "helper.moveRight(4) 1 2 3 4 helper . moveDown ( ) helper . build ( "rightArrow"…" at bounding box center [752, 335] width 380 height 379
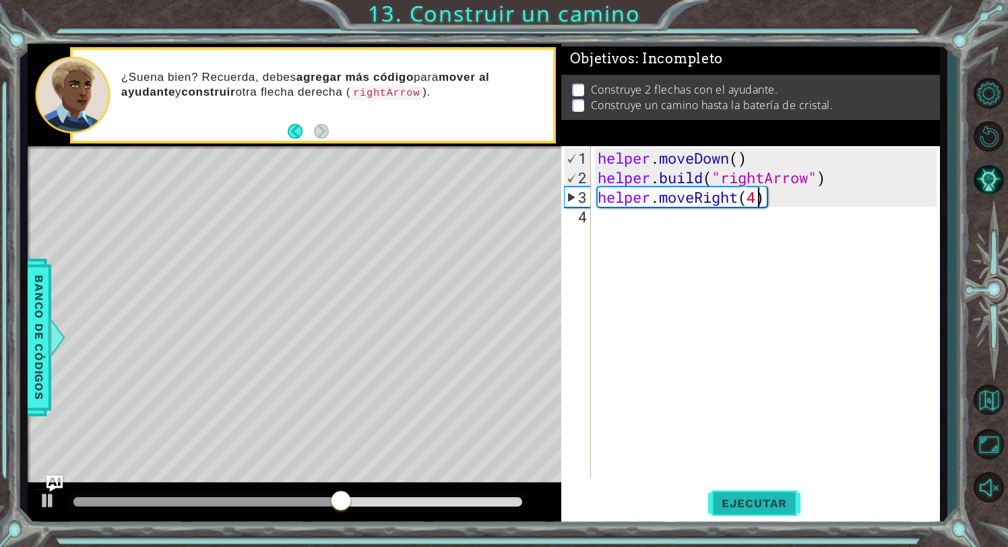
click at [752, 510] on button "Ejecutar" at bounding box center [754, 504] width 92 height 38
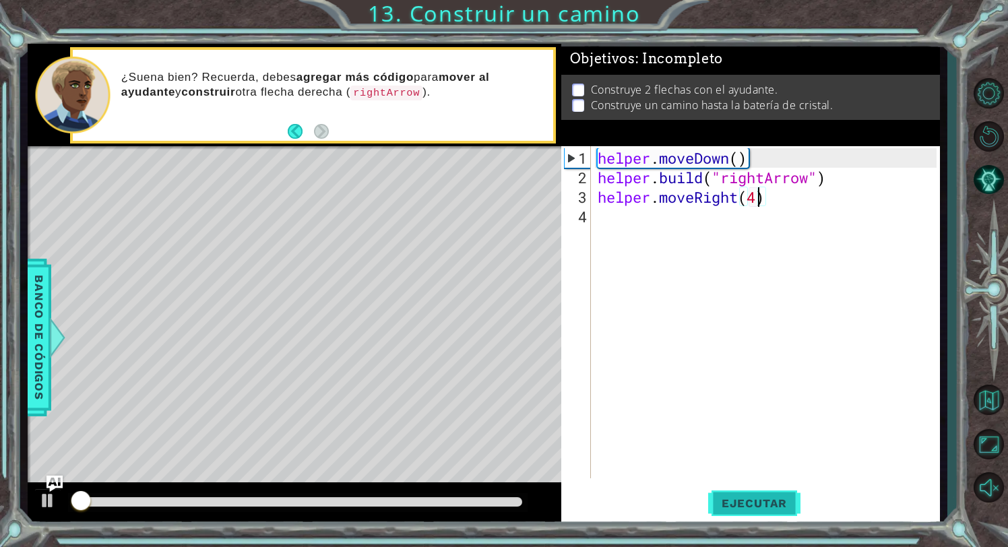
click at [754, 506] on span "Ejecutar" at bounding box center [754, 503] width 92 height 13
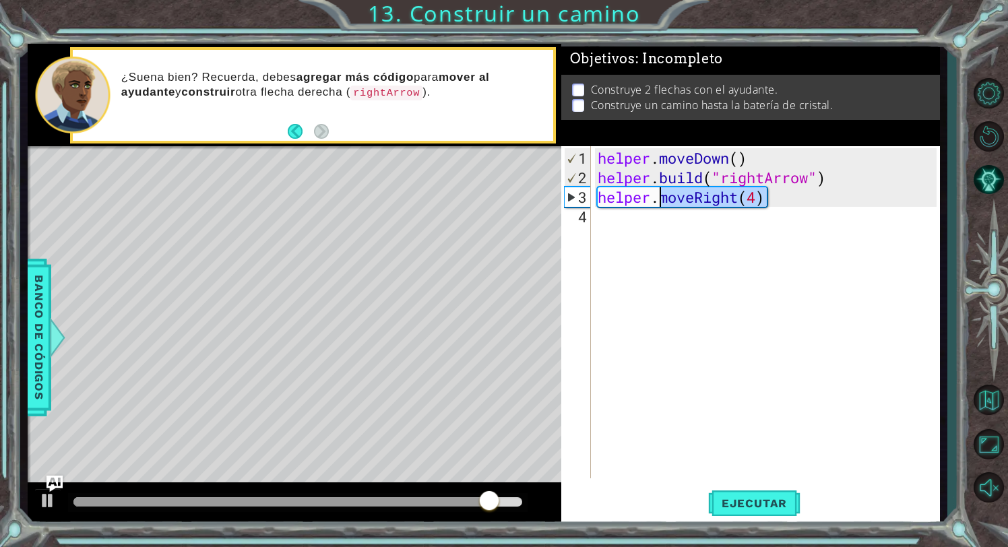
drag, startPoint x: 795, startPoint y: 200, endPoint x: 663, endPoint y: 205, distance: 132.2
click at [663, 205] on div "helper . moveDown ( ) helper . build ( "rightArrow" ) helper . moveRight ( 4 )" at bounding box center [769, 333] width 349 height 371
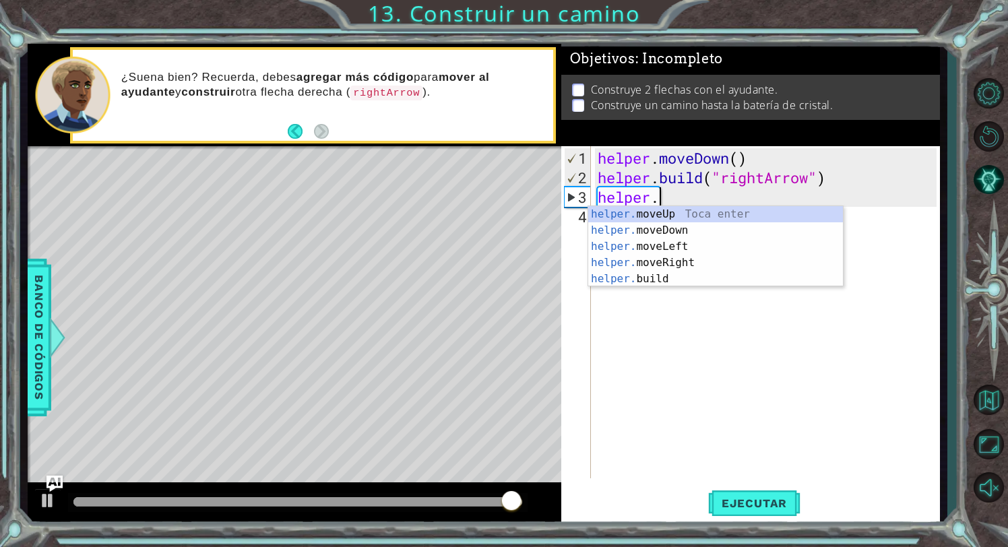
scroll to position [0, 3]
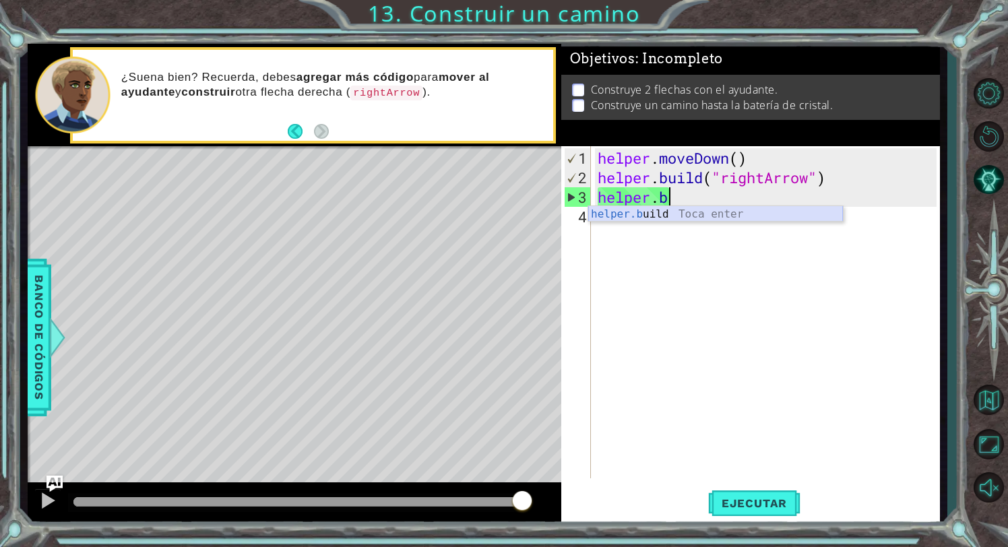
click at [736, 210] on div "helper.b uild Toca enter" at bounding box center [715, 230] width 255 height 49
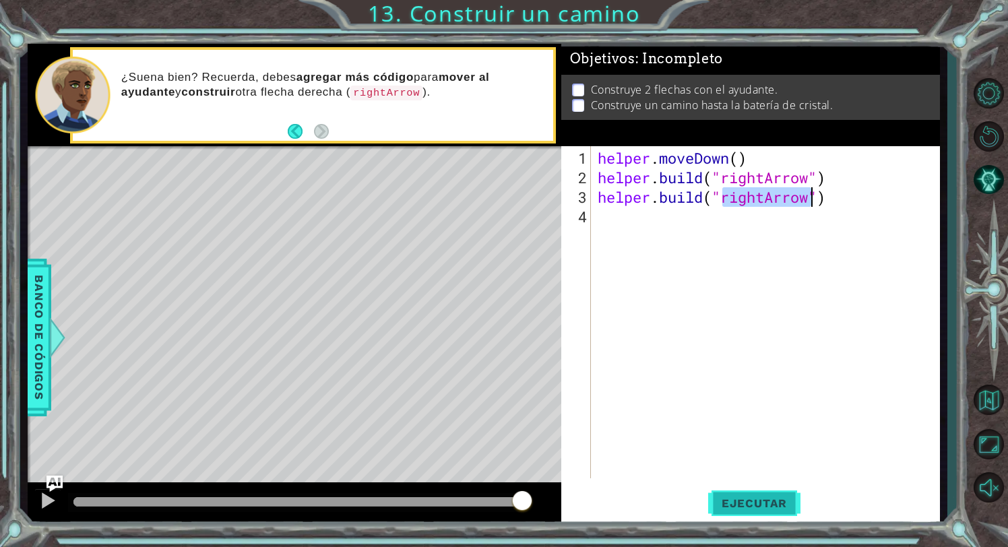
type textarea "[DOMAIN_NAME]("rightArrow")"
click at [755, 495] on button "Ejecutar" at bounding box center [754, 504] width 92 height 38
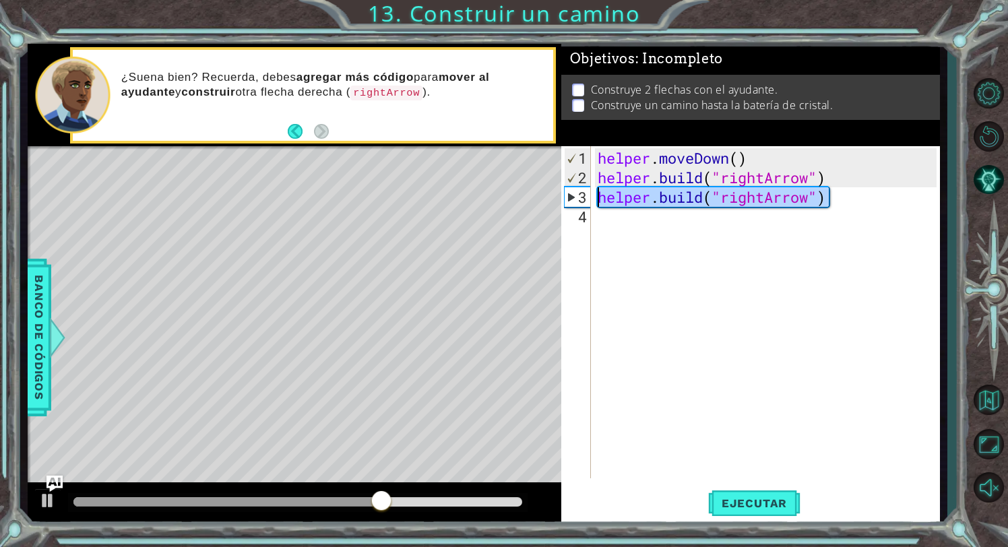
drag, startPoint x: 858, startPoint y: 205, endPoint x: 600, endPoint y: 204, distance: 258.2
click at [601, 204] on div "helper . moveDown ( ) helper . build ( "rightArrow" ) helper . build ( "rightAr…" at bounding box center [769, 333] width 349 height 371
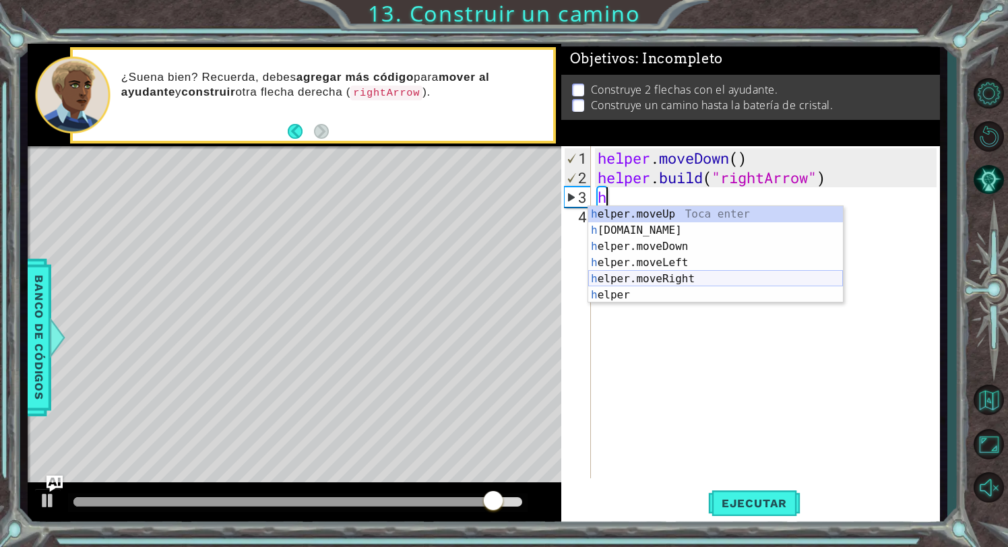
click at [695, 275] on div "h elper.moveUp Toca enter h [DOMAIN_NAME] Toca enter h elper.moveDown Toca ente…" at bounding box center [715, 270] width 255 height 129
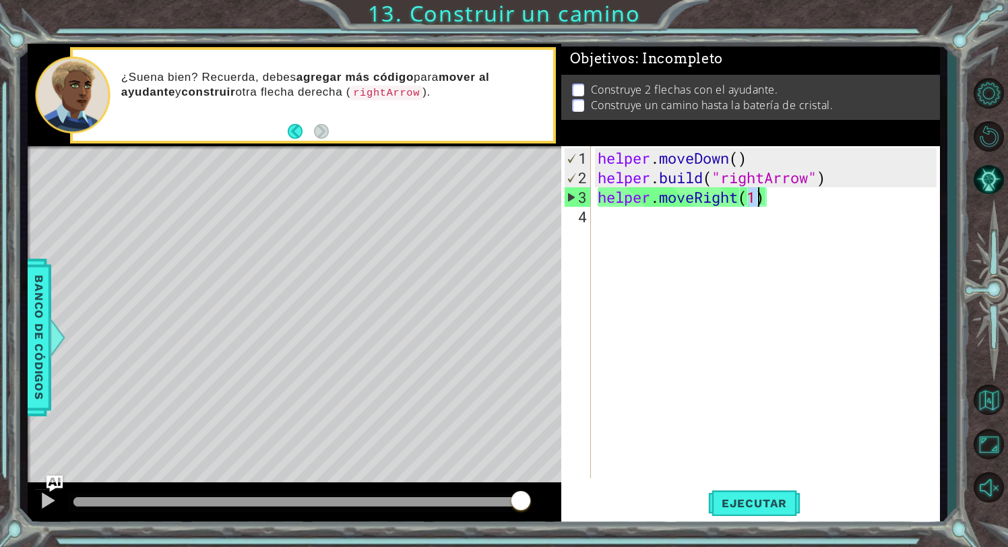
scroll to position [0, 7]
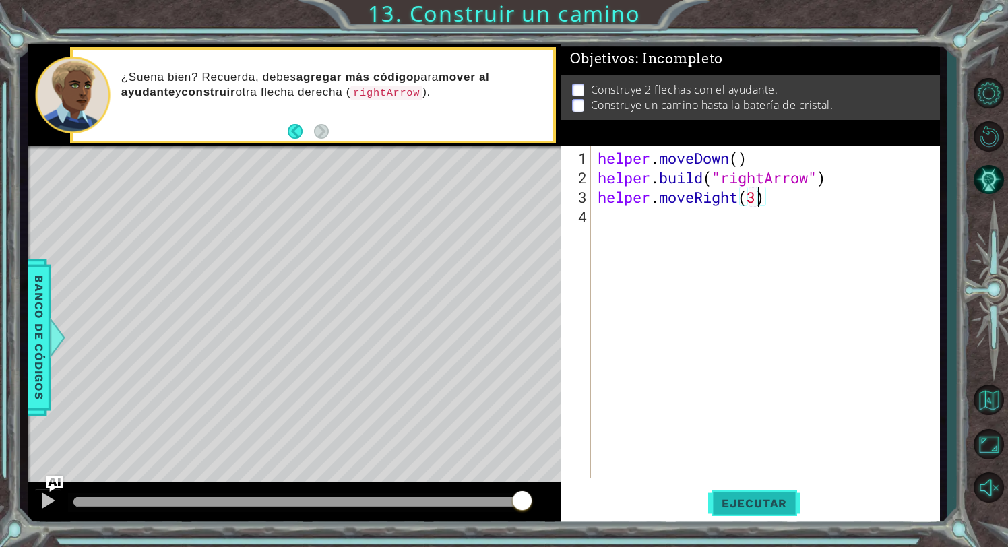
type textarea "helper.moveRight(3)"
click at [744, 490] on button "Ejecutar" at bounding box center [754, 504] width 92 height 38
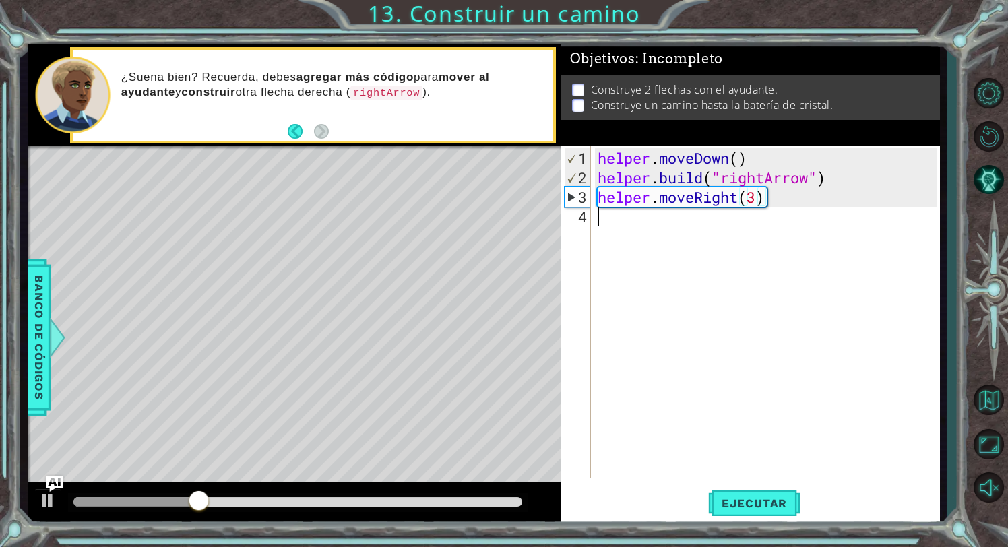
click at [637, 215] on div "helper . moveDown ( ) helper . build ( "rightArrow" ) helper . moveRight ( 3 )" at bounding box center [769, 333] width 349 height 371
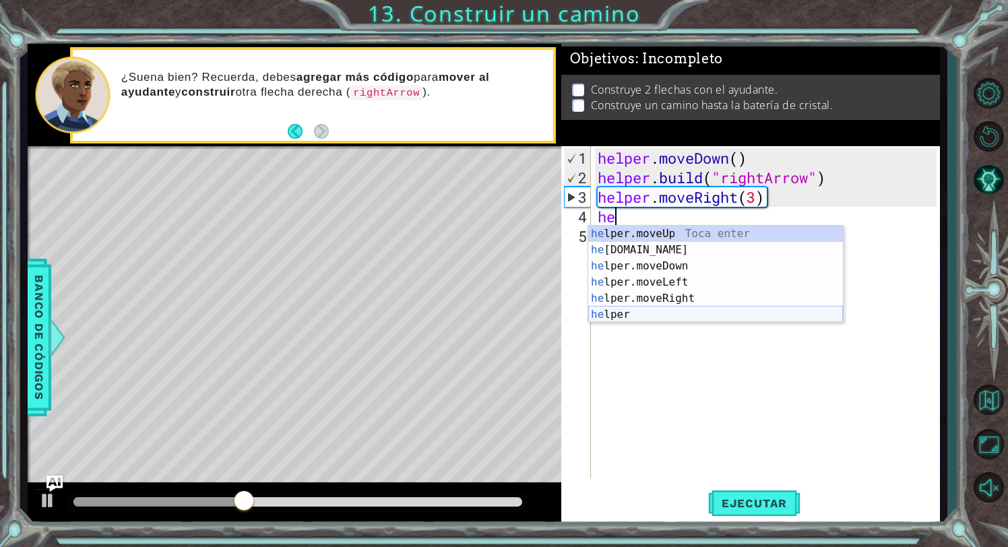
scroll to position [0, 1]
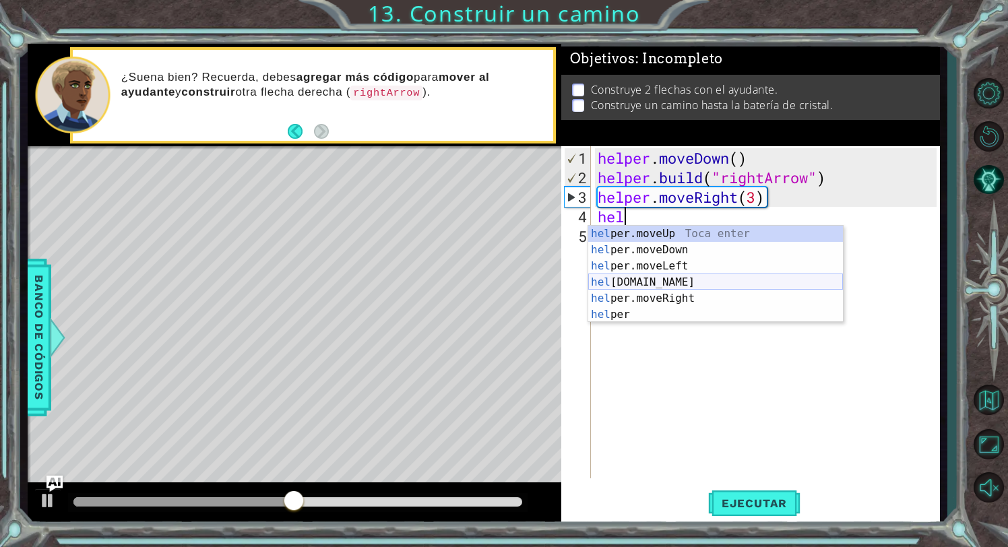
click at [713, 284] on div "hel per.moveUp Toca enter hel per.moveDown Toca enter hel per.moveLeft Toca ent…" at bounding box center [715, 290] width 255 height 129
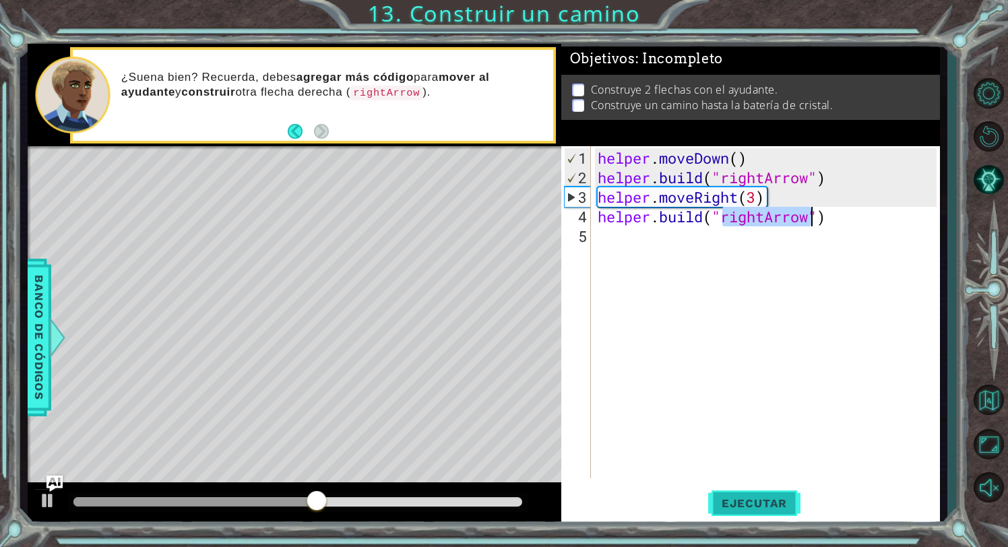
type textarea "[DOMAIN_NAME]("rightArrow")"
click at [744, 522] on button "Ejecutar" at bounding box center [754, 504] width 92 height 38
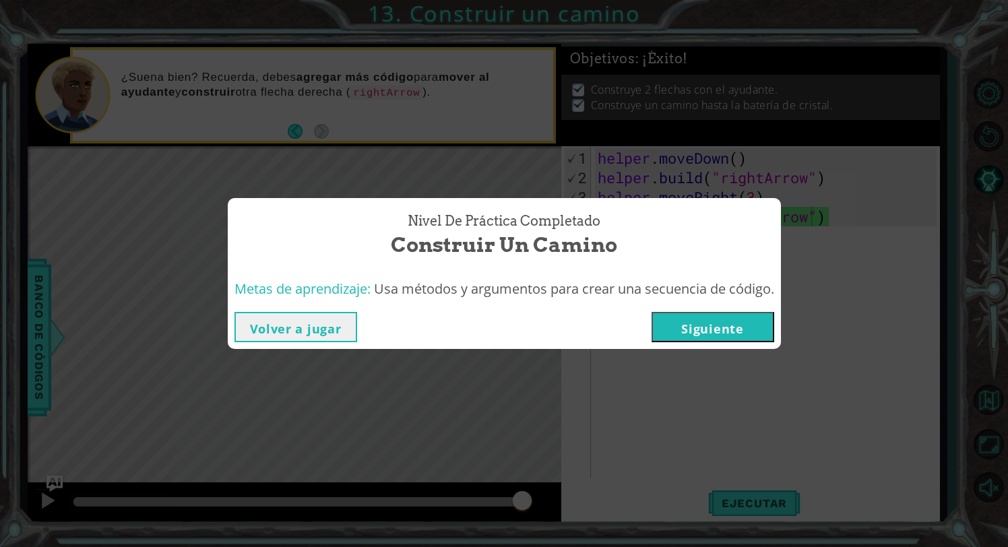
click at [707, 315] on button "Siguiente" at bounding box center [713, 327] width 123 height 30
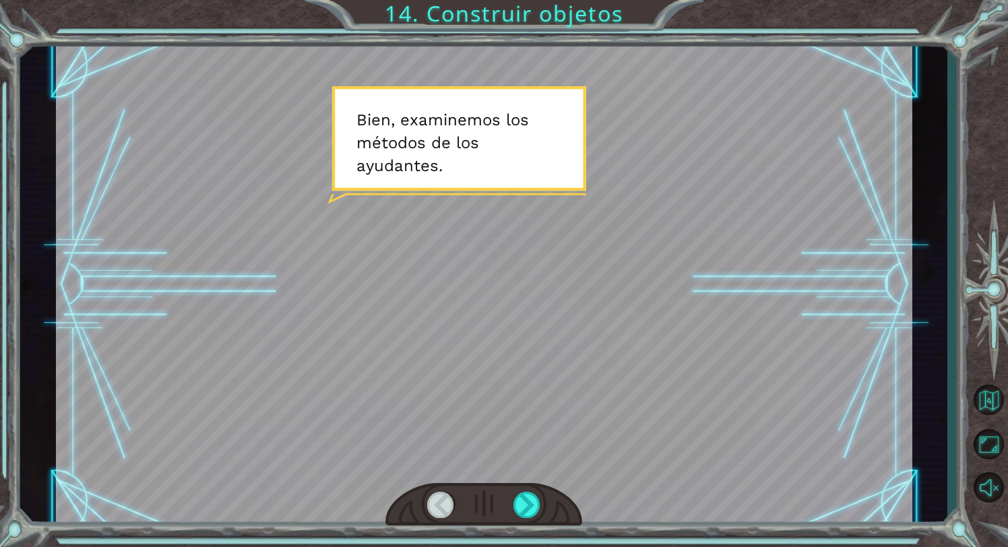
click at [543, 503] on div at bounding box center [484, 504] width 197 height 43
click at [529, 507] on div at bounding box center [528, 505] width 28 height 26
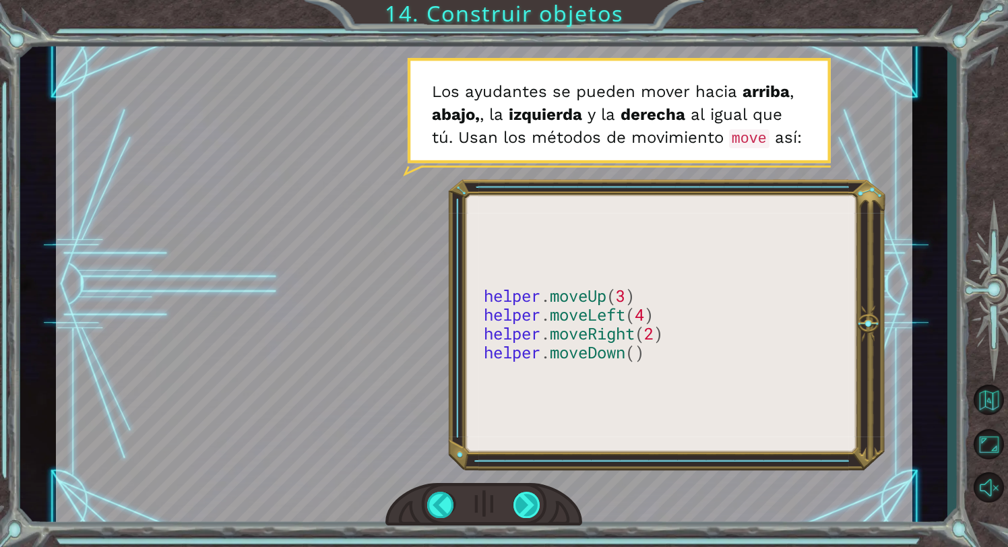
click at [529, 506] on div at bounding box center [528, 505] width 28 height 26
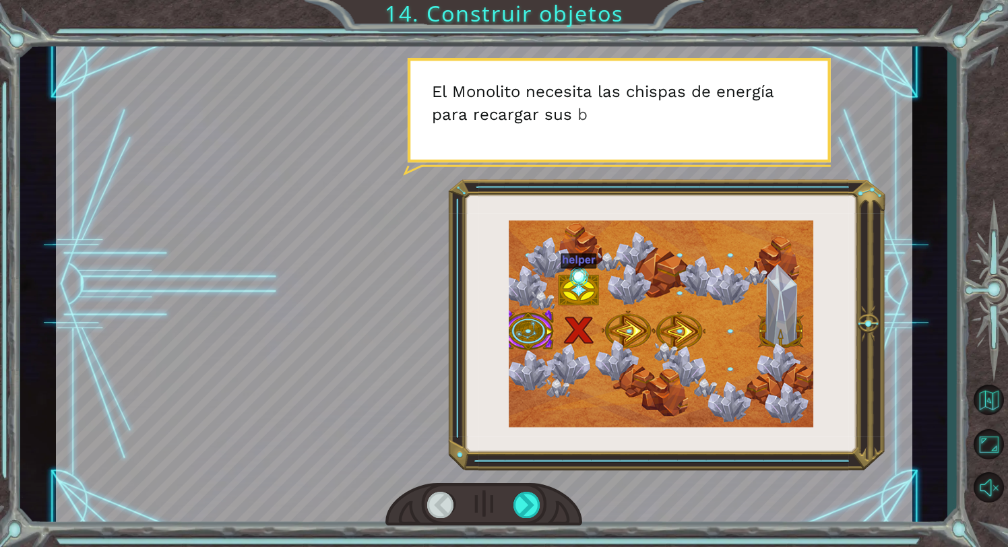
click at [449, 499] on div at bounding box center [441, 505] width 28 height 26
click at [442, 501] on div at bounding box center [441, 505] width 28 height 26
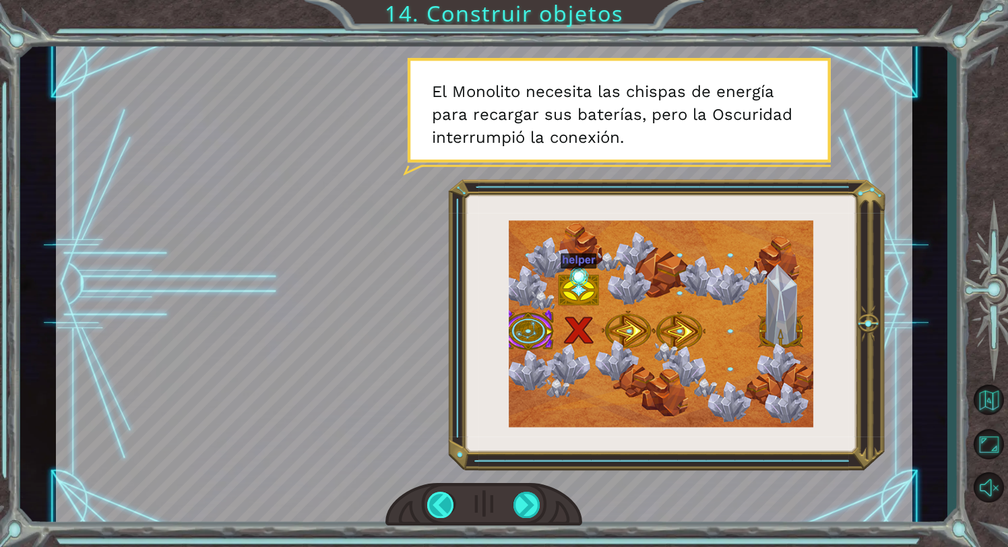
click at [442, 501] on div at bounding box center [441, 505] width 28 height 26
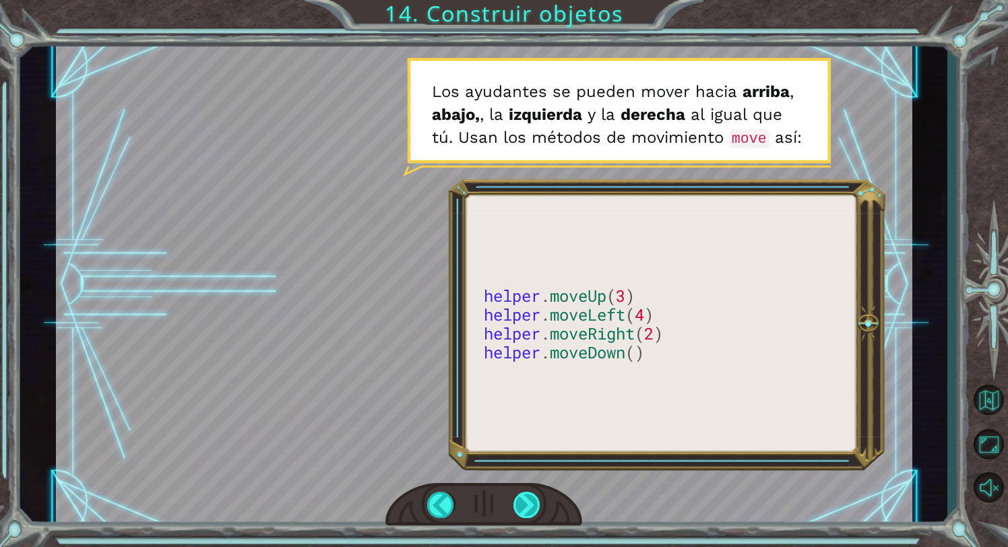
click at [531, 499] on div at bounding box center [528, 505] width 28 height 26
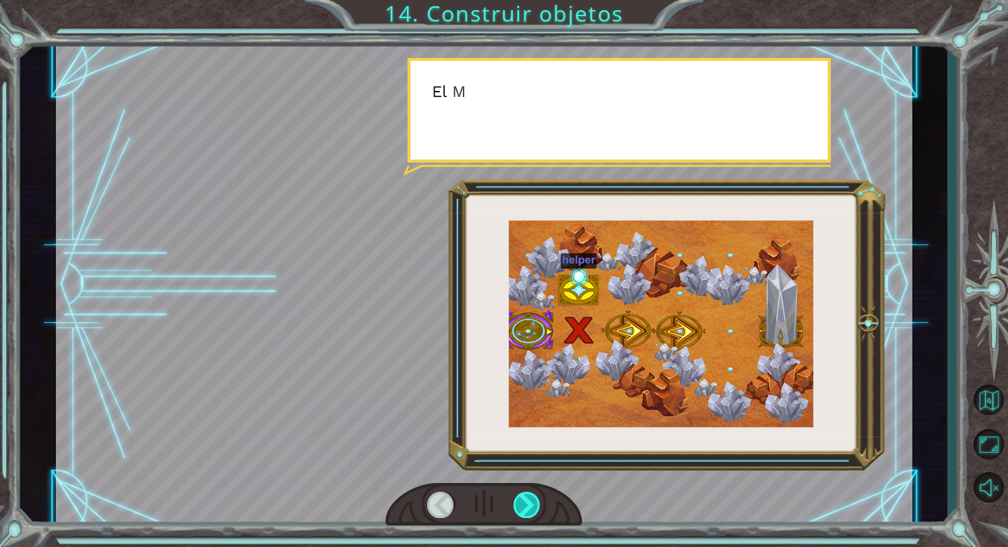
click at [531, 499] on div at bounding box center [528, 505] width 28 height 26
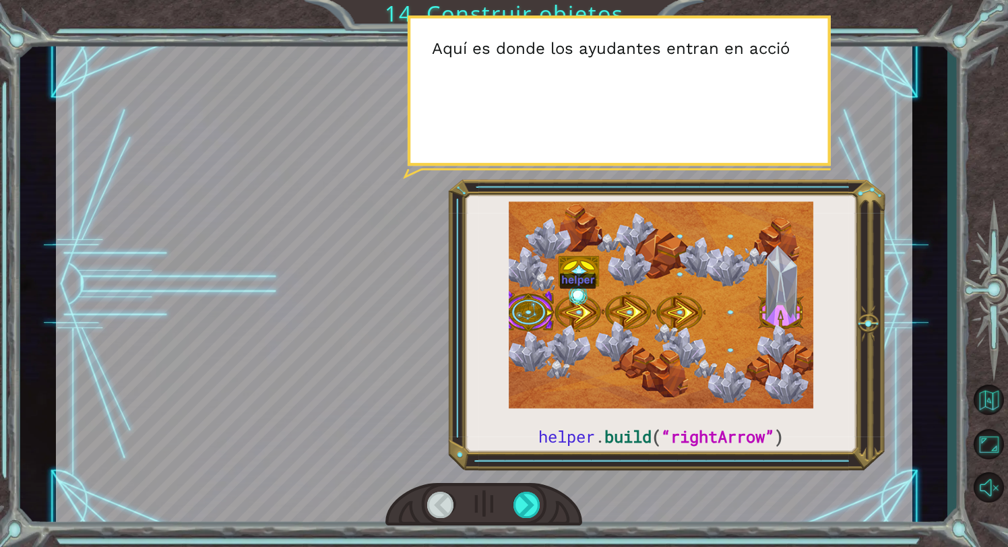
click at [541, 500] on div at bounding box center [484, 504] width 197 height 43
click at [535, 504] on div at bounding box center [528, 505] width 28 height 26
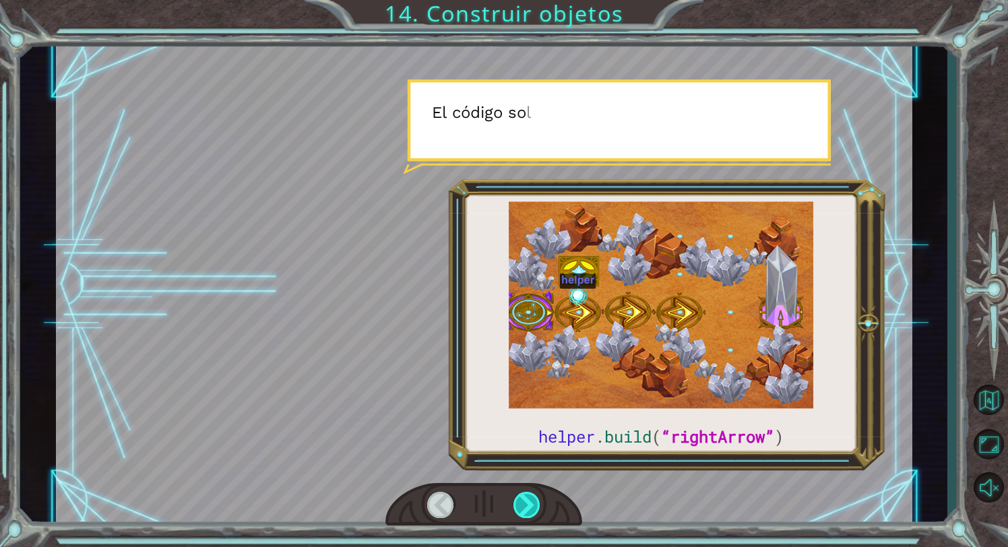
click at [535, 504] on div at bounding box center [528, 505] width 28 height 26
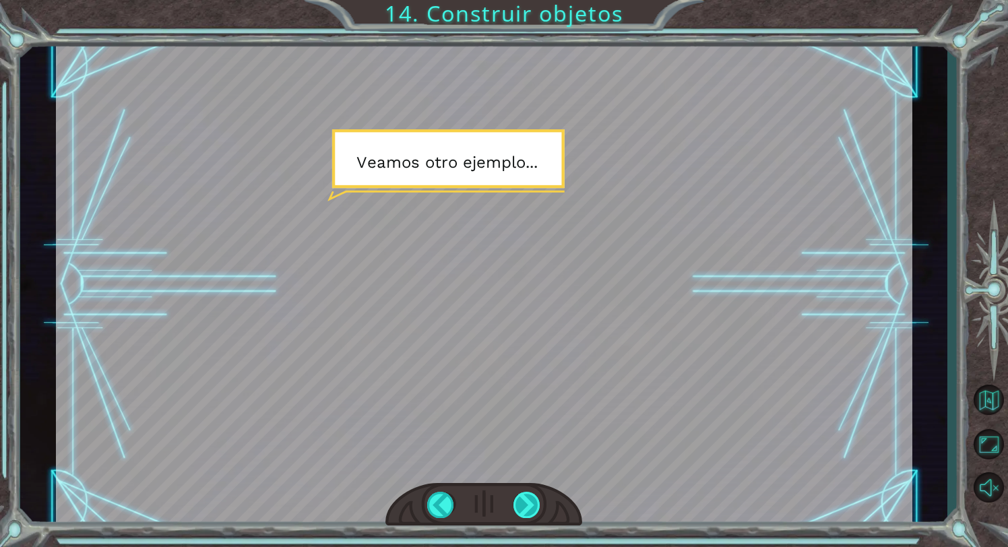
click at [529, 511] on div at bounding box center [528, 505] width 28 height 26
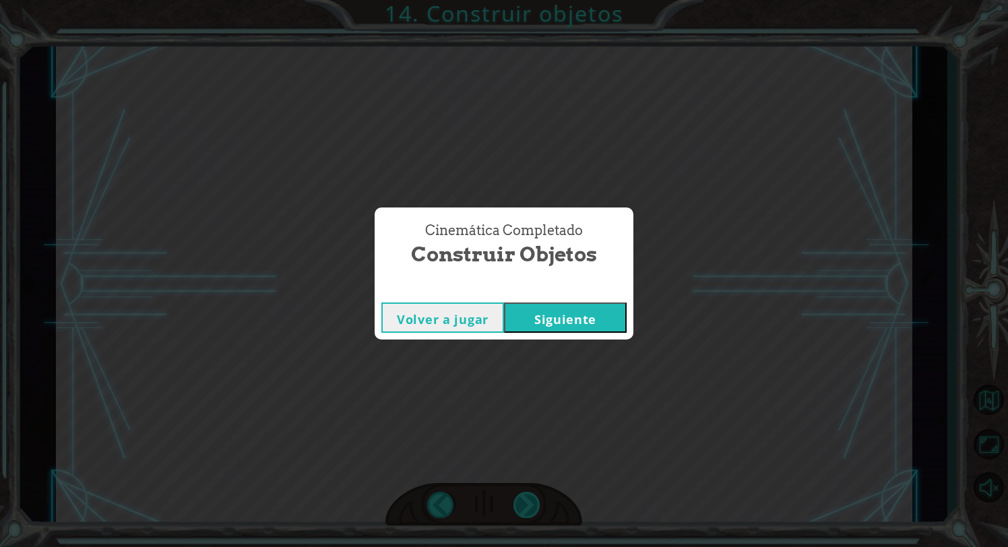
click at [529, 0] on div "helper . build ( “rightArrow” ) B i e n , e x a m i n e m o s l o s m é t o d o…" at bounding box center [504, 0] width 1008 height 0
click at [609, 330] on button "Siguiente" at bounding box center [565, 318] width 123 height 30
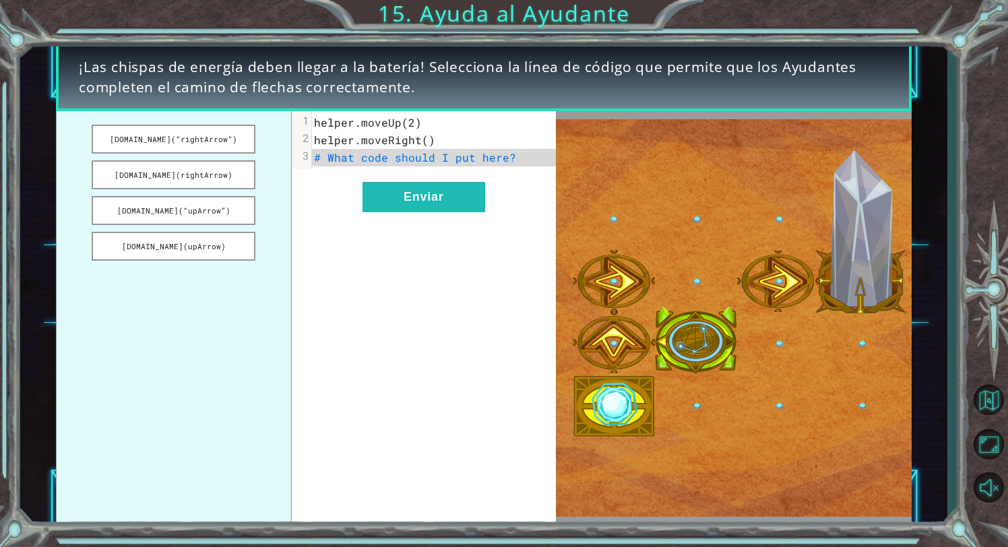
drag, startPoint x: 181, startPoint y: 146, endPoint x: 234, endPoint y: 155, distance: 53.4
click at [234, 156] on ul "[DOMAIN_NAME](“rightArrow”) [DOMAIN_NAME](rightArrow) [DOMAIN_NAME](“upArrow”) …" at bounding box center [174, 318] width 236 height 414
drag, startPoint x: 323, startPoint y: 155, endPoint x: 214, endPoint y: 148, distance: 108.8
click at [214, 148] on div "[DOMAIN_NAME](“rightArrow”) [DOMAIN_NAME](rightArrow) [DOMAIN_NAME](“upArrow”) …" at bounding box center [306, 318] width 500 height 414
click at [214, 148] on button "[DOMAIN_NAME](“rightArrow”)" at bounding box center [174, 139] width 164 height 29
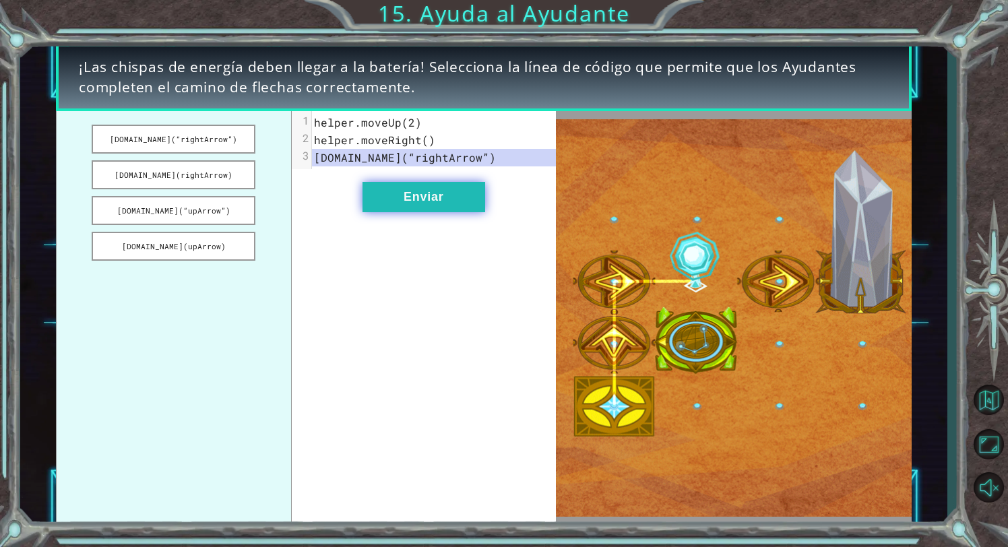
click at [463, 204] on button "Enviar" at bounding box center [424, 197] width 123 height 30
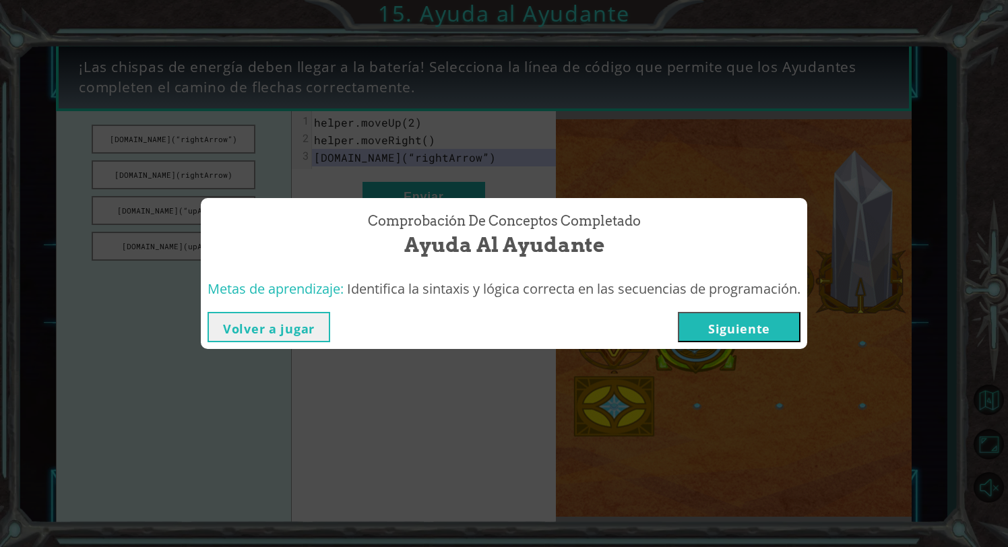
click at [762, 344] on div "Volver a jugar [GEOGRAPHIC_DATA]" at bounding box center [504, 327] width 607 height 44
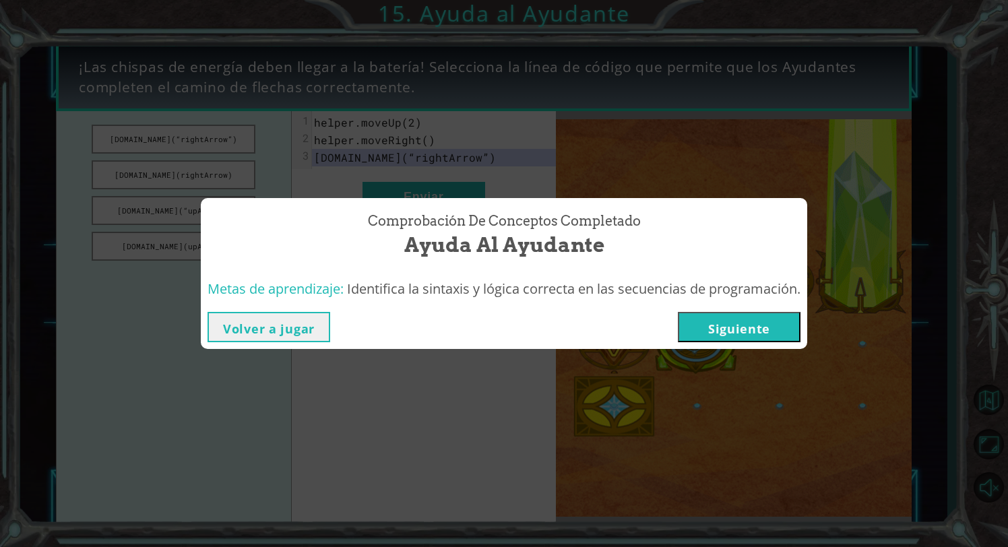
click at [762, 329] on button "Siguiente" at bounding box center [739, 327] width 123 height 30
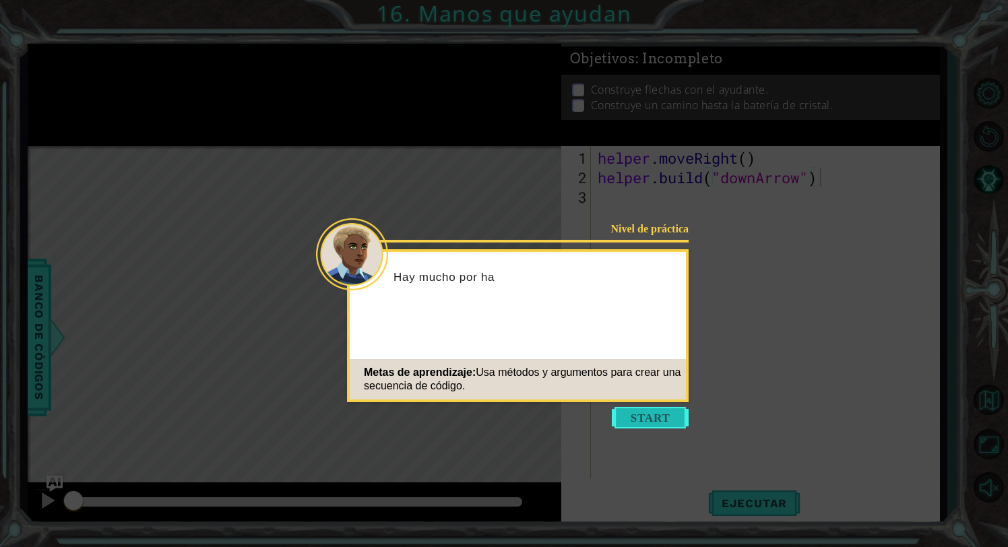
click at [625, 412] on button "Start" at bounding box center [650, 418] width 77 height 22
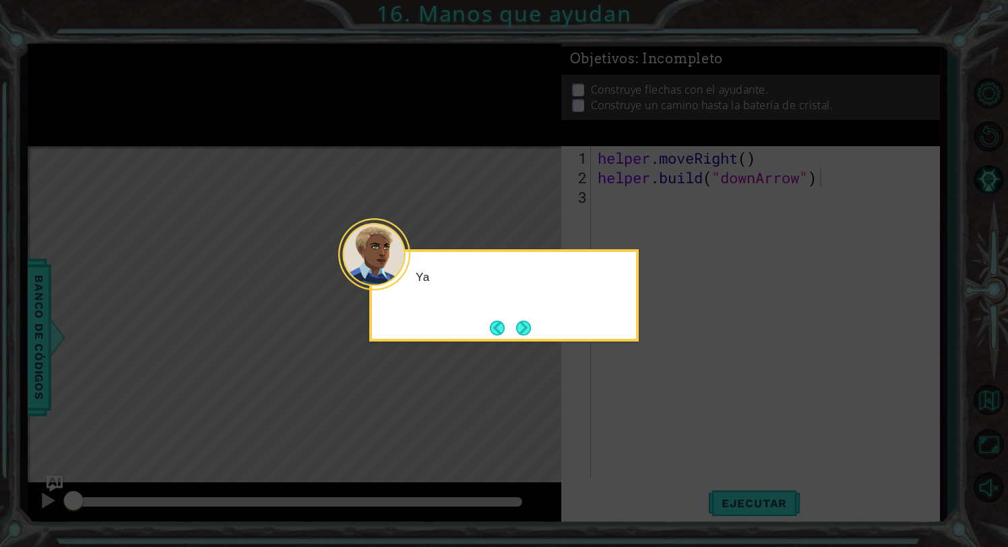
click at [543, 317] on div "Ya" at bounding box center [504, 295] width 270 height 92
click at [531, 321] on button "Next" at bounding box center [523, 328] width 15 height 15
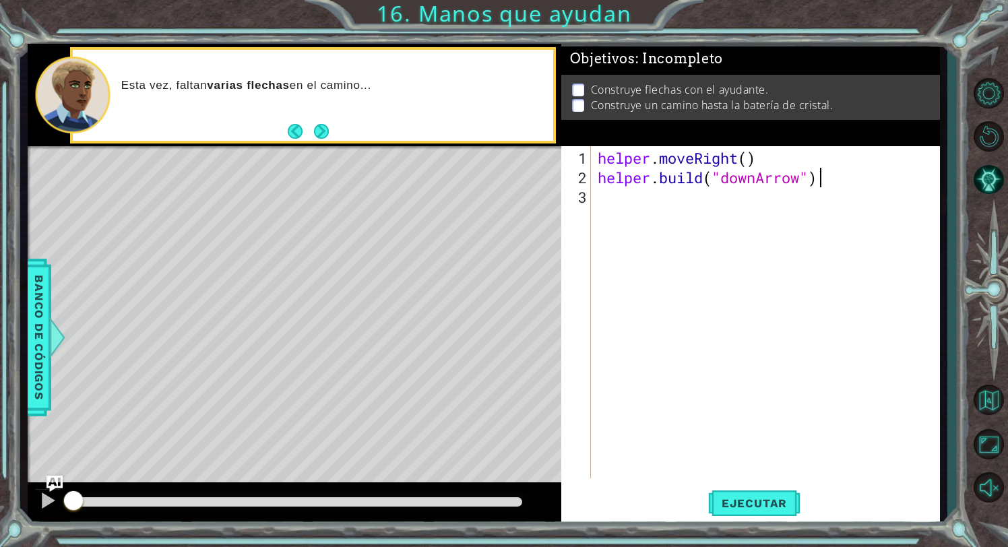
click at [806, 491] on div "Ejecutar" at bounding box center [755, 504] width 380 height 38
click at [777, 494] on button "Ejecutar" at bounding box center [754, 504] width 92 height 38
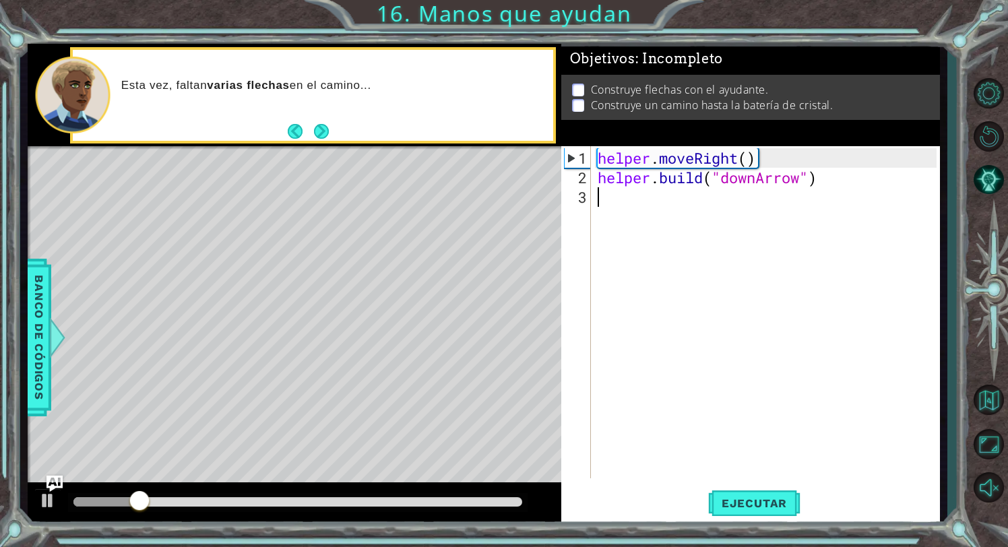
click at [640, 201] on div "helper . moveRight ( ) helper . build ( "downArrow" )" at bounding box center [769, 333] width 349 height 371
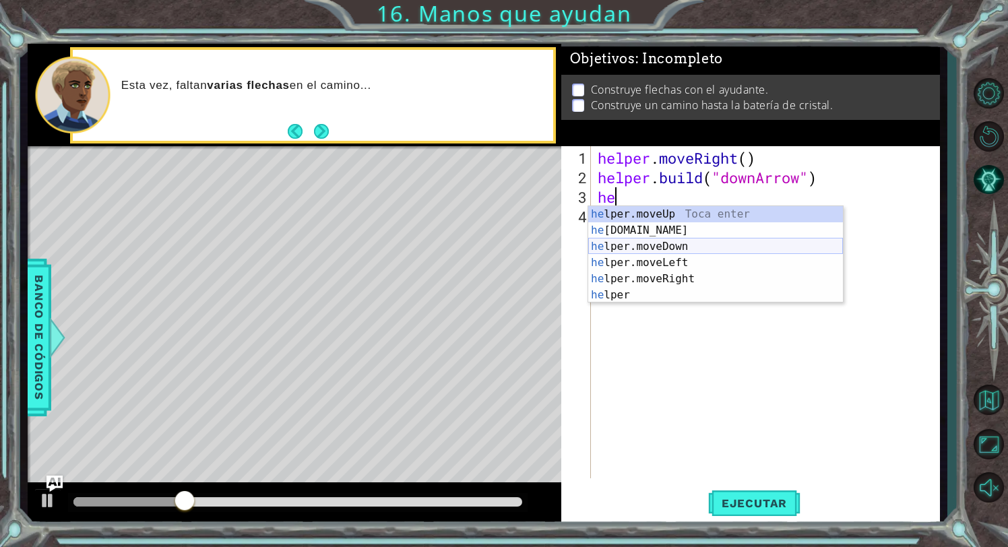
click at [698, 247] on div "he lper.moveUp Toca enter he [DOMAIN_NAME] Toca enter he lper.moveDown Toca ent…" at bounding box center [715, 270] width 255 height 129
type textarea "helper.moveDown(1)"
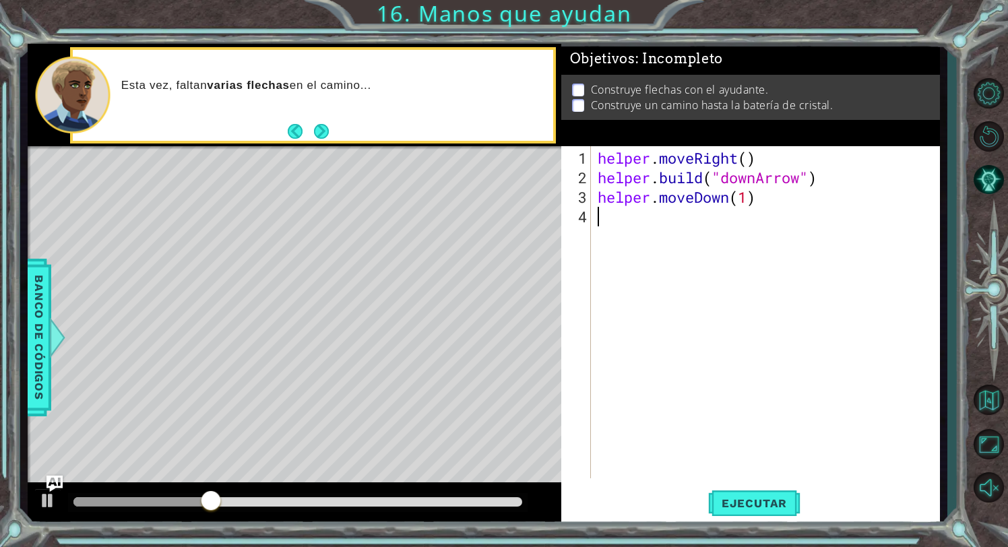
click at [698, 219] on div "helper . moveRight ( ) helper . build ( "downArrow" ) helper . moveDown ( 1 )" at bounding box center [769, 333] width 349 height 371
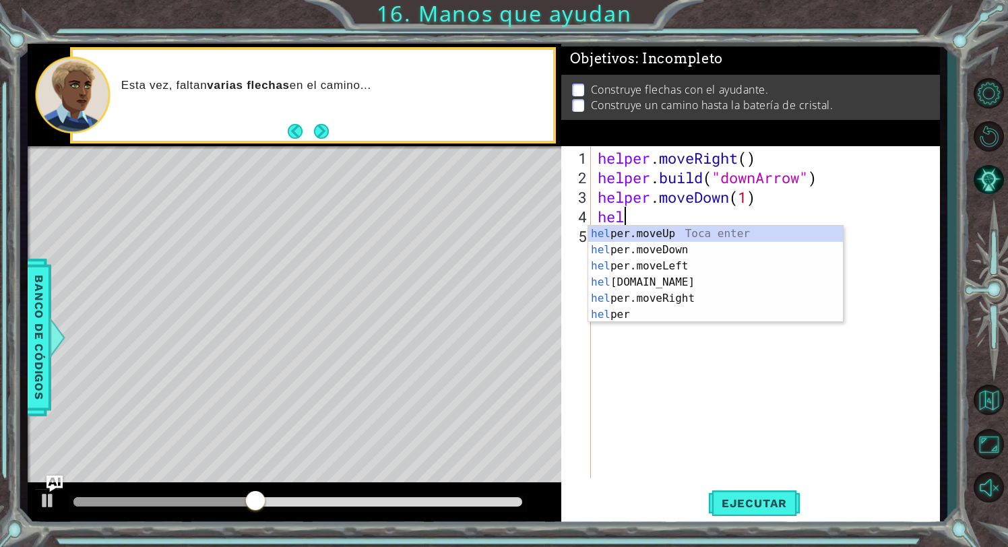
scroll to position [0, 1]
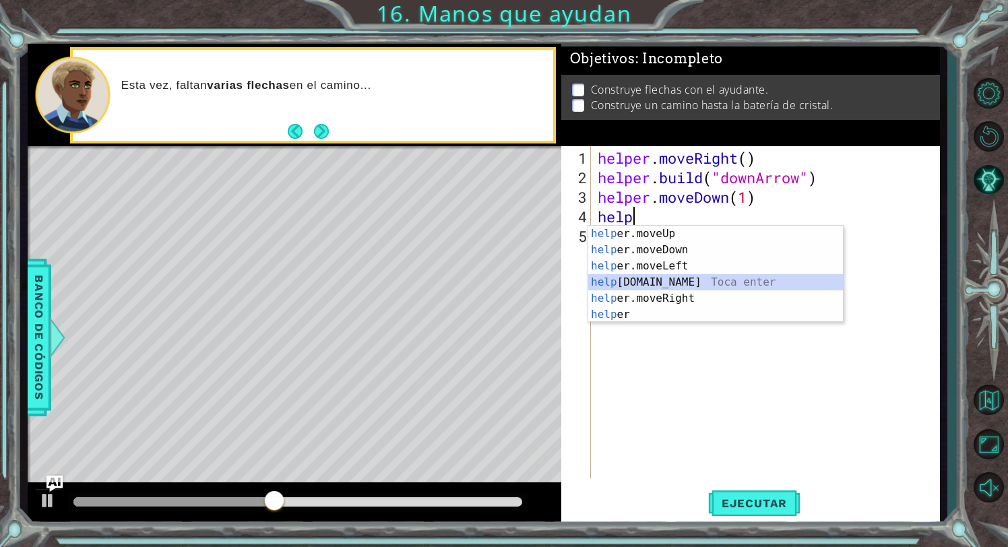
click at [789, 280] on div "help er.moveUp Toca enter help er.moveDown Toca enter help er.moveLeft Toca ent…" at bounding box center [715, 290] width 255 height 129
type textarea "[DOMAIN_NAME]("rightArrow")"
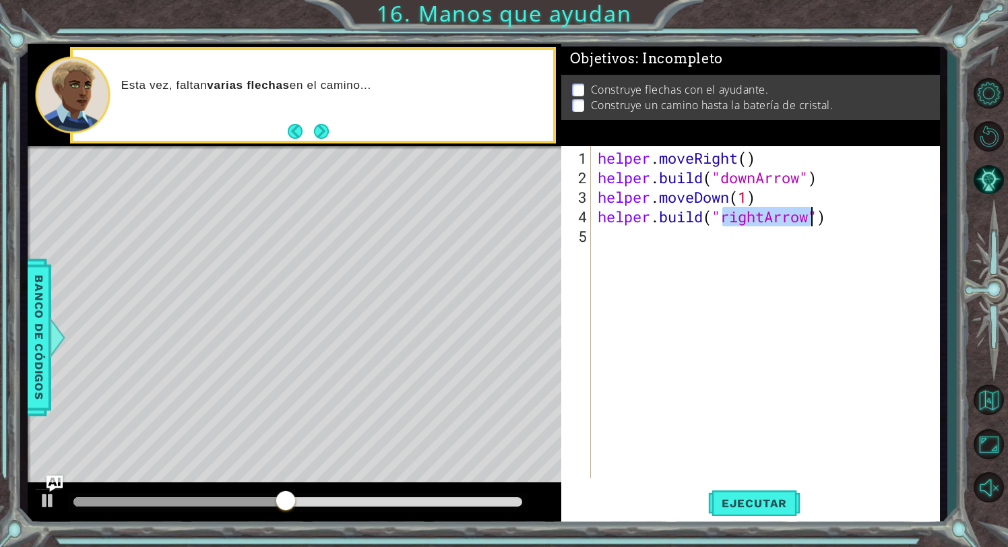
click at [688, 231] on div "helper . moveRight ( ) helper . build ( "downArrow" ) helper . moveDown ( 1 ) h…" at bounding box center [769, 333] width 349 height 371
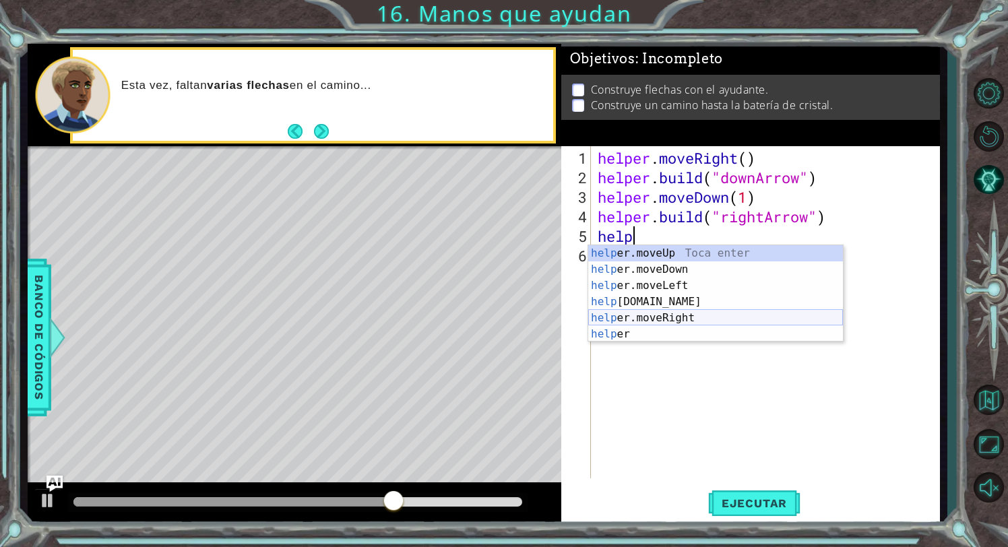
click at [669, 313] on div "help er.moveUp Toca enter help er.moveDown Toca enter help er.moveLeft Toca ent…" at bounding box center [715, 309] width 255 height 129
type textarea "helper.moveRight(1)"
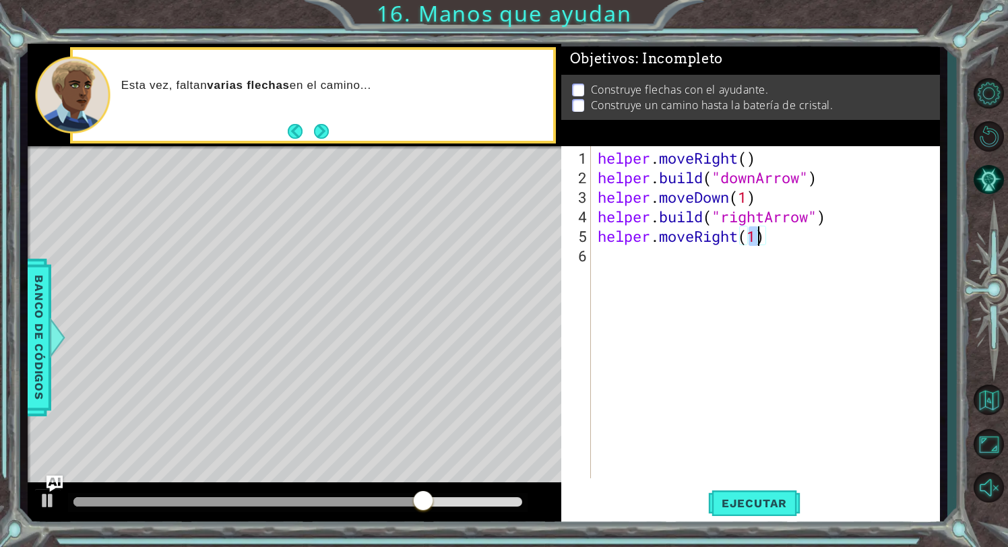
click at [666, 266] on div "helper . moveRight ( ) helper . build ( "downArrow" ) helper . moveDown ( 1 ) h…" at bounding box center [769, 333] width 349 height 371
click at [783, 506] on span "Ejecutar" at bounding box center [754, 503] width 92 height 13
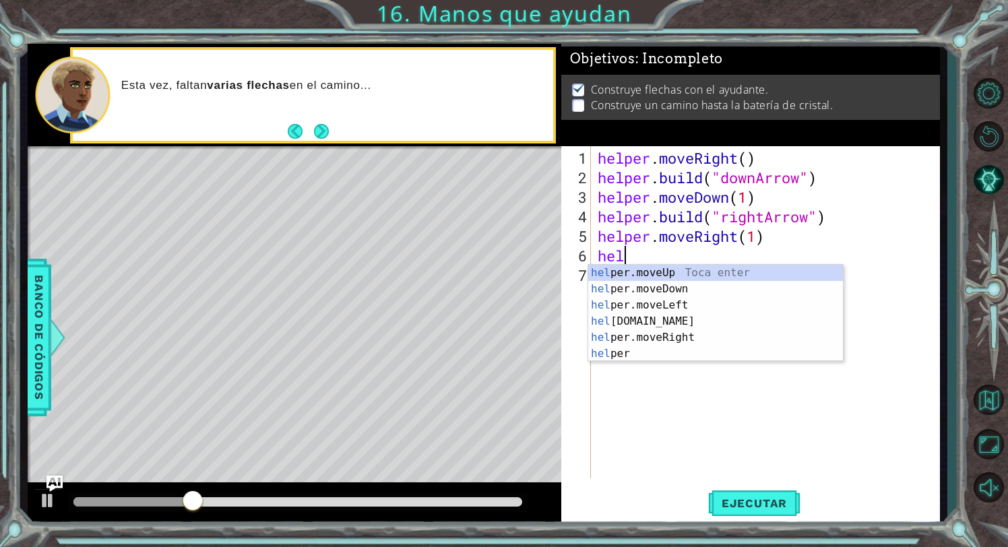
scroll to position [0, 1]
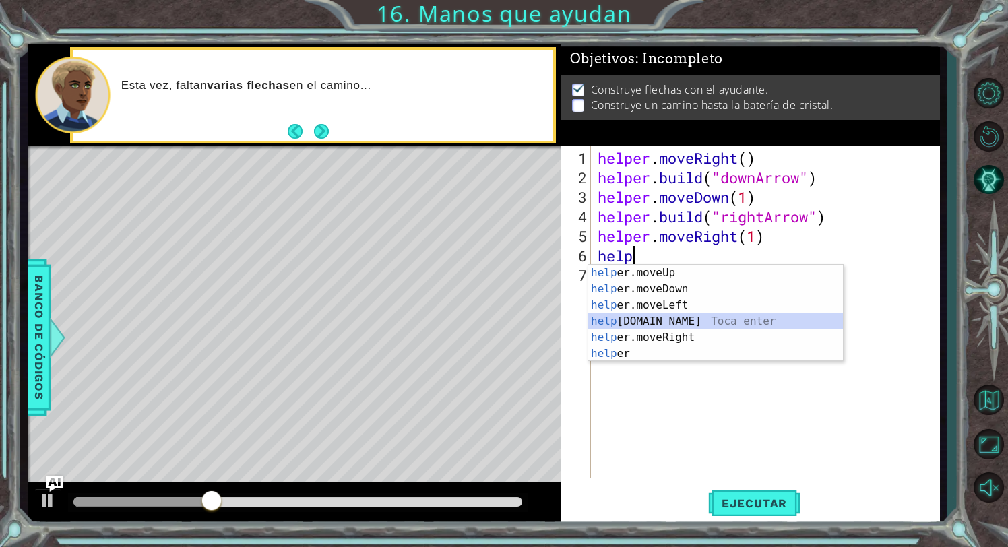
click at [732, 326] on div "help er.moveUp Toca enter help er.moveDown Toca enter help er.moveLeft Toca ent…" at bounding box center [715, 329] width 255 height 129
type textarea "[DOMAIN_NAME]("rightArrow")"
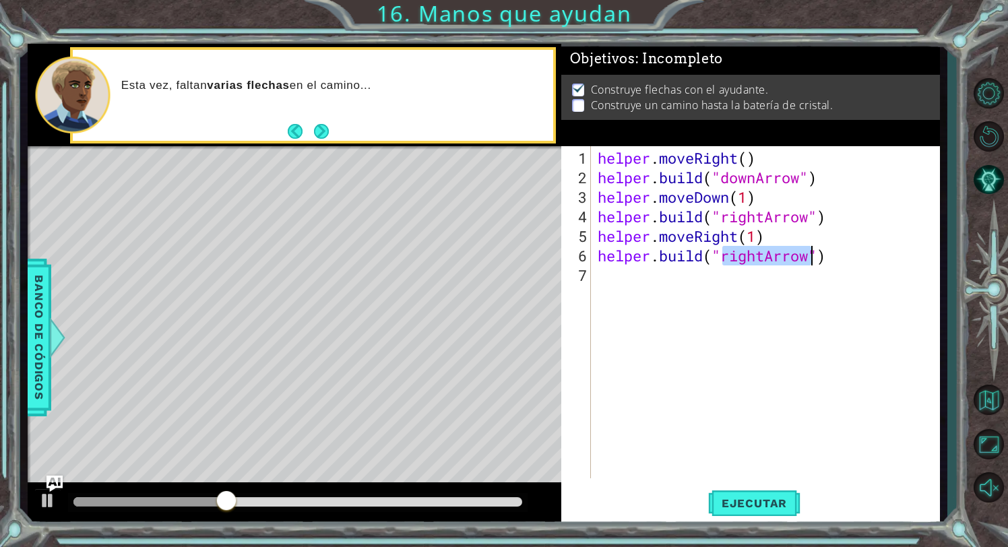
click at [657, 297] on div "helper . moveRight ( ) helper . build ( "downArrow" ) helper . moveDown ( 1 ) h…" at bounding box center [769, 333] width 349 height 371
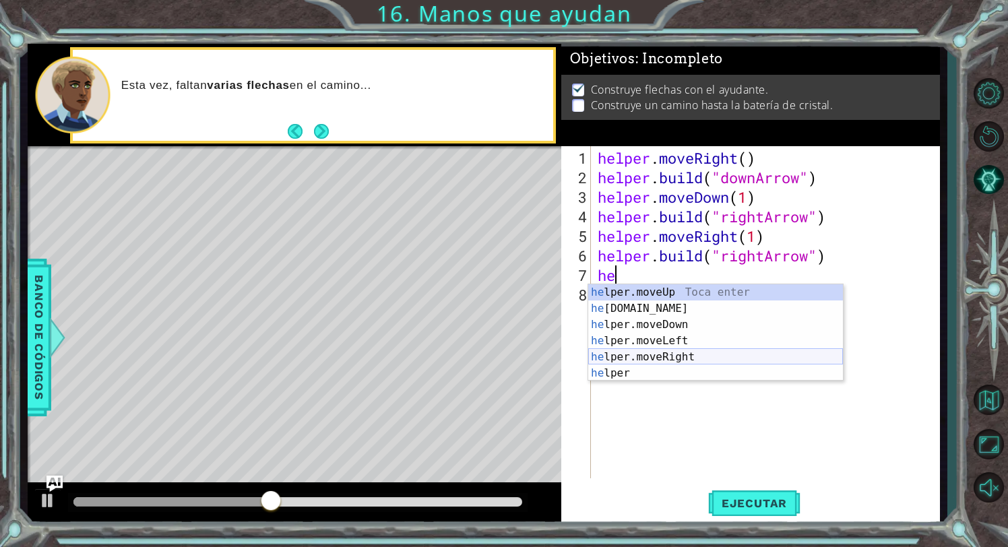
click at [700, 352] on div "he lper.moveUp Toca enter he [DOMAIN_NAME] Toca enter he lper.moveDown Toca ent…" at bounding box center [715, 348] width 255 height 129
type textarea "helper.moveRight(1)"
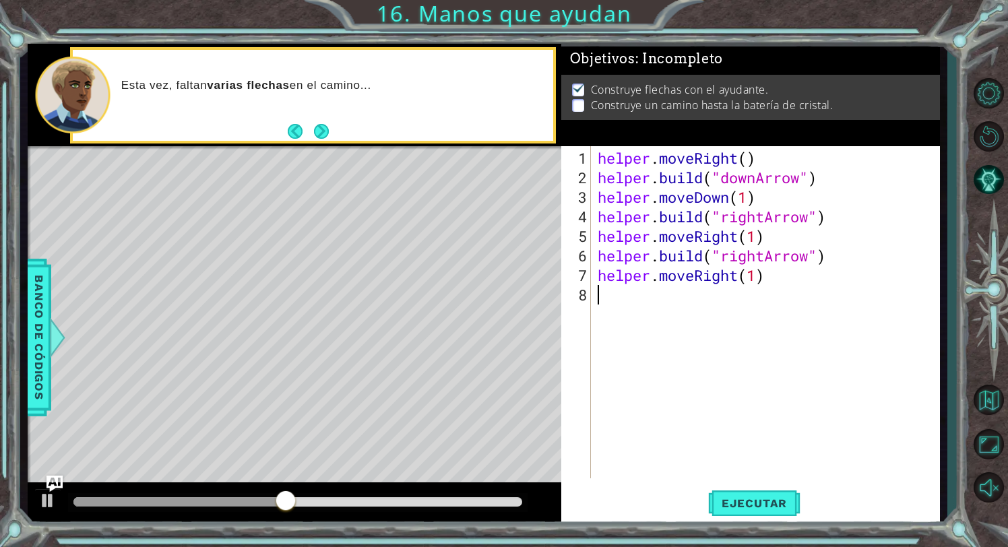
click at [640, 303] on div "helper . moveRight ( ) helper . build ( "downArrow" ) helper . moveDown ( 1 ) h…" at bounding box center [769, 333] width 349 height 371
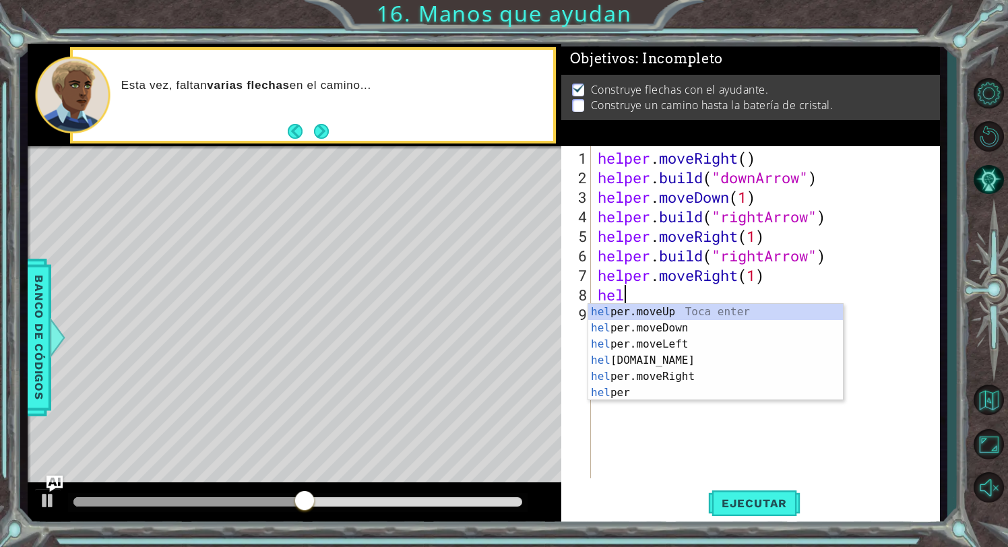
scroll to position [0, 1]
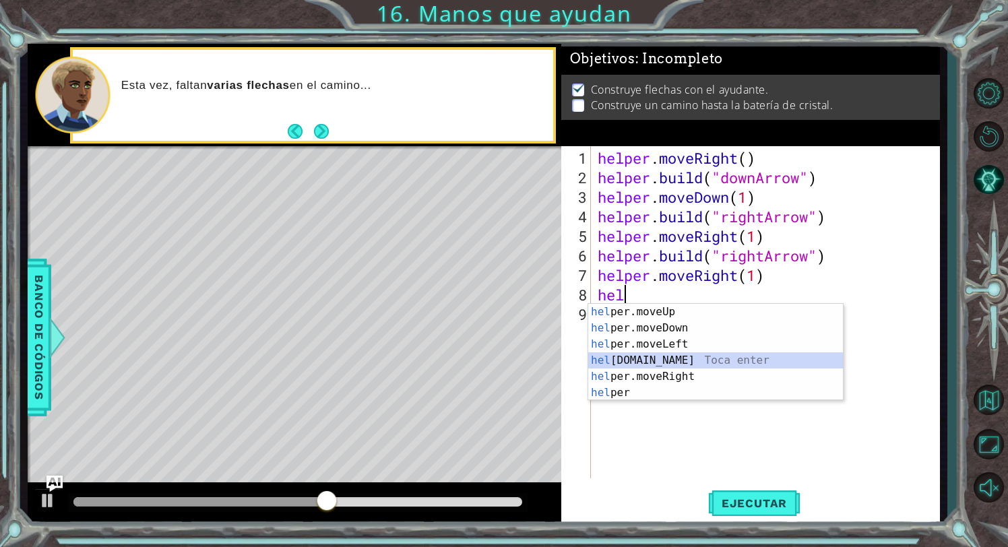
click at [698, 355] on div "hel per.moveUp Toca enter hel per.moveDown Toca enter hel per.moveLeft Toca ent…" at bounding box center [715, 368] width 255 height 129
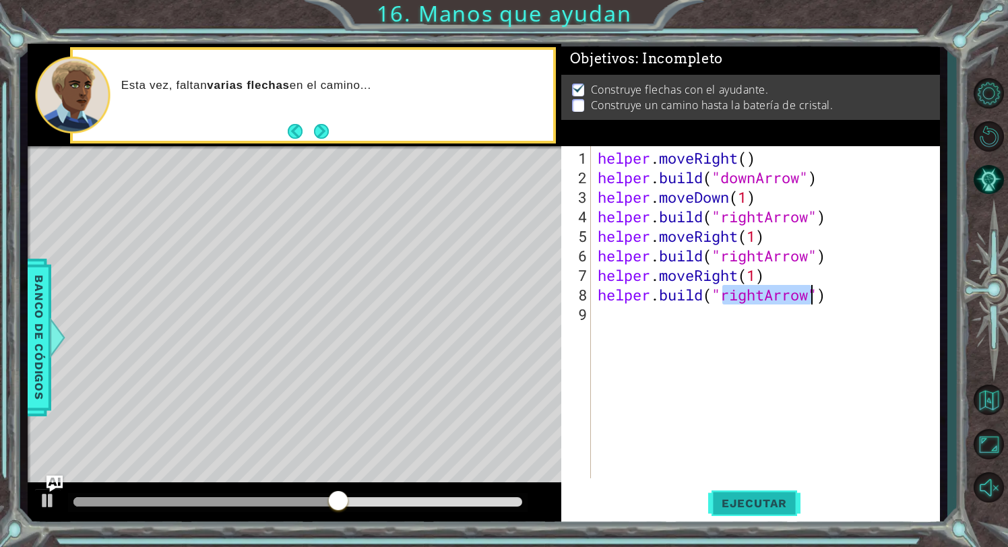
click at [739, 500] on span "Ejecutar" at bounding box center [754, 503] width 92 height 13
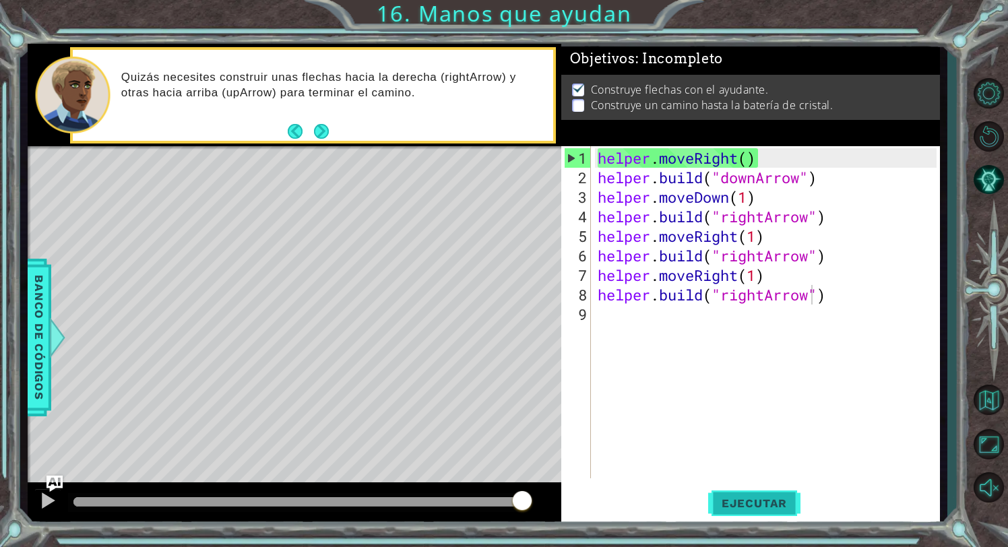
click at [739, 500] on span "Ejecutar" at bounding box center [754, 503] width 92 height 13
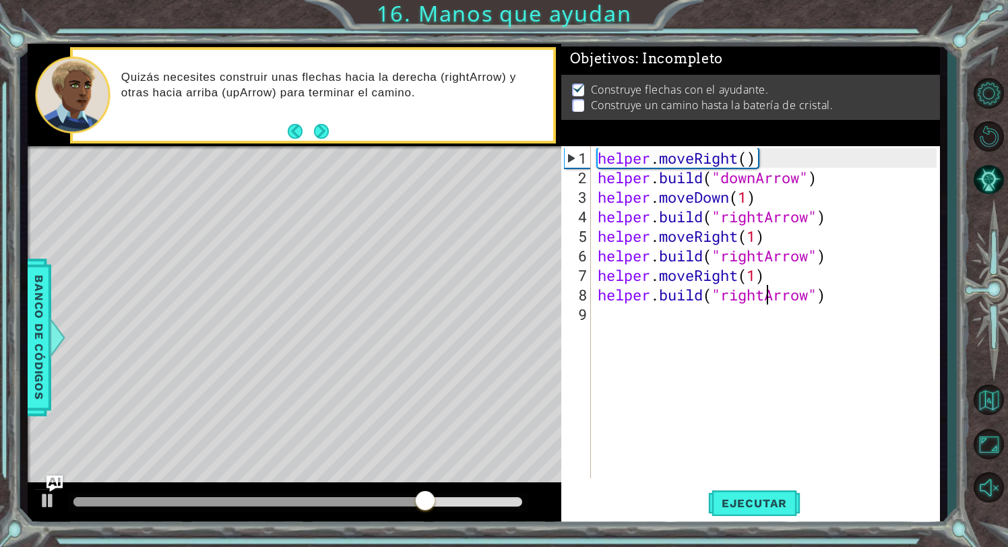
click at [765, 299] on div "helper . moveRight ( ) helper . build ( "downArrow" ) helper . moveDown ( 1 ) h…" at bounding box center [769, 333] width 349 height 371
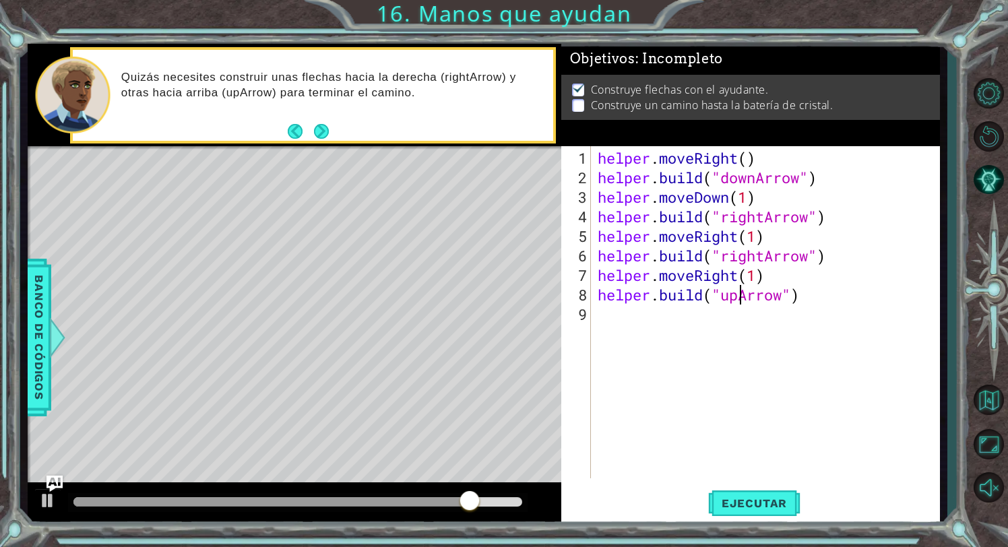
scroll to position [0, 6]
type textarea "[DOMAIN_NAME]("upArrow")"
click at [783, 492] on button "Ejecutar" at bounding box center [754, 504] width 92 height 38
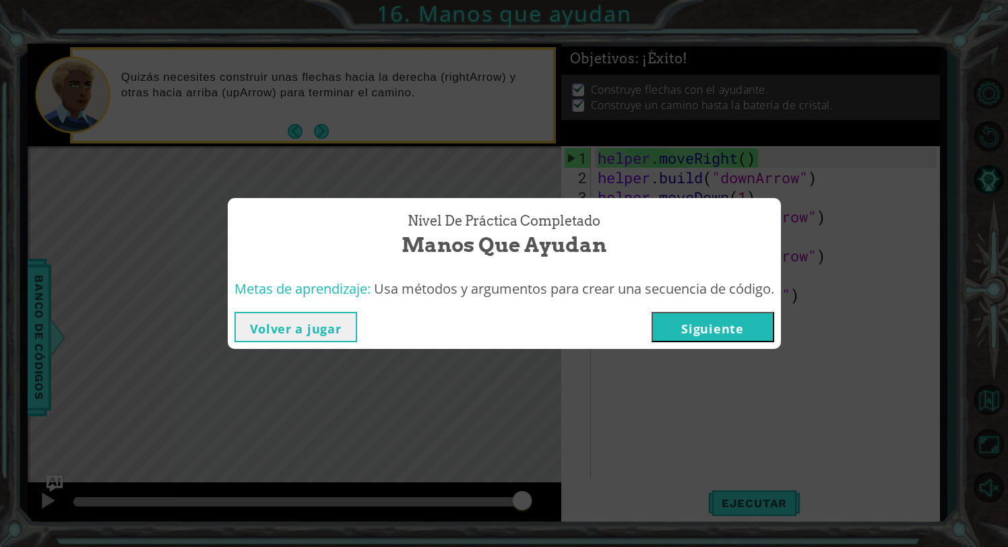
click at [738, 324] on button "Siguiente" at bounding box center [713, 327] width 123 height 30
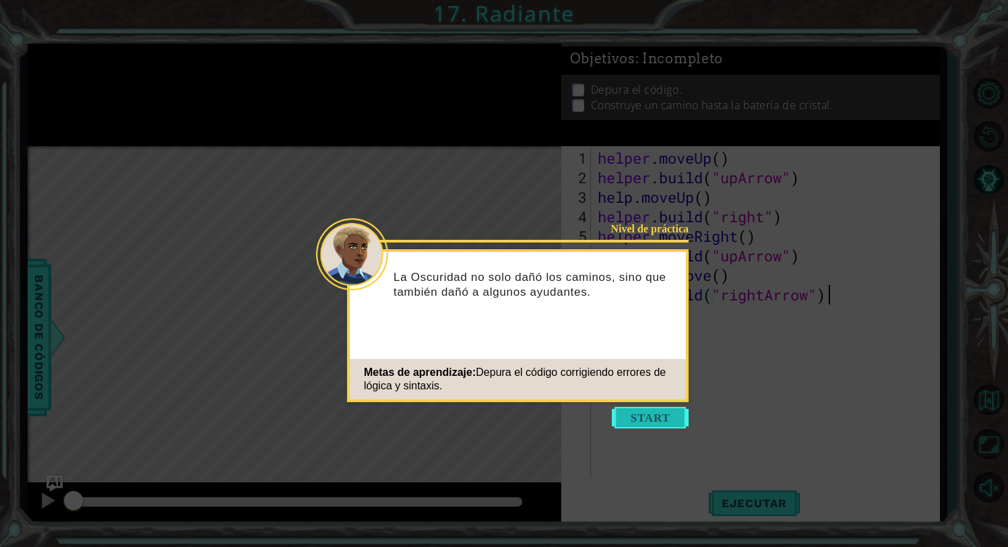
click at [667, 413] on button "Start" at bounding box center [650, 418] width 77 height 22
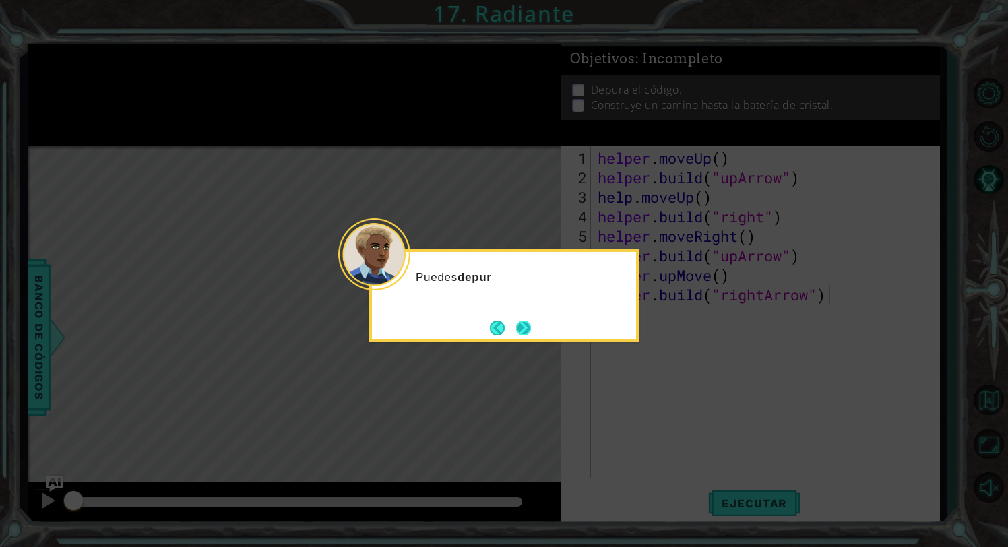
click at [529, 336] on button "Next" at bounding box center [523, 328] width 15 height 15
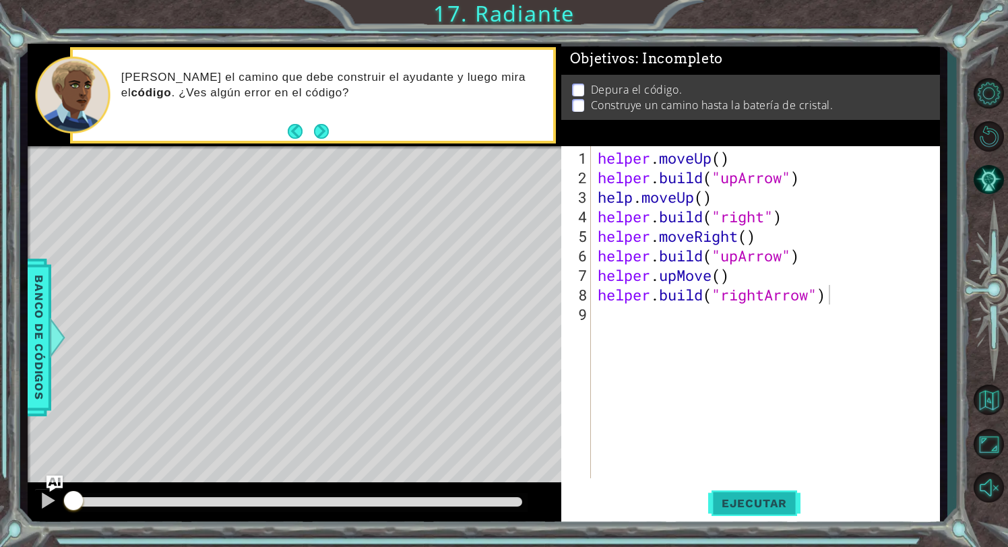
click at [739, 488] on button "Ejecutar" at bounding box center [754, 504] width 92 height 38
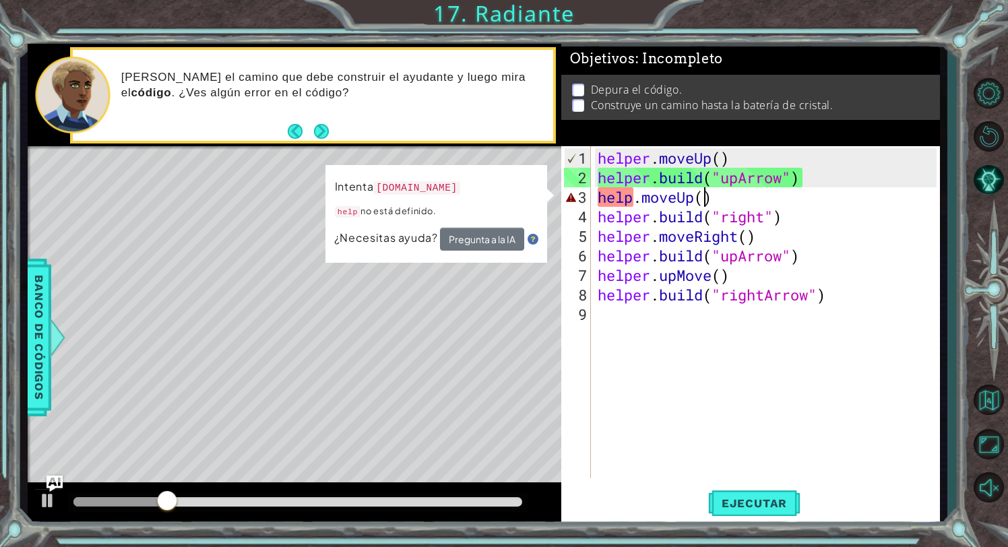
click at [708, 200] on div "helper . moveUp ( ) helper . build ( "upArrow" ) help . moveUp ( ) helper . bui…" at bounding box center [769, 333] width 349 height 371
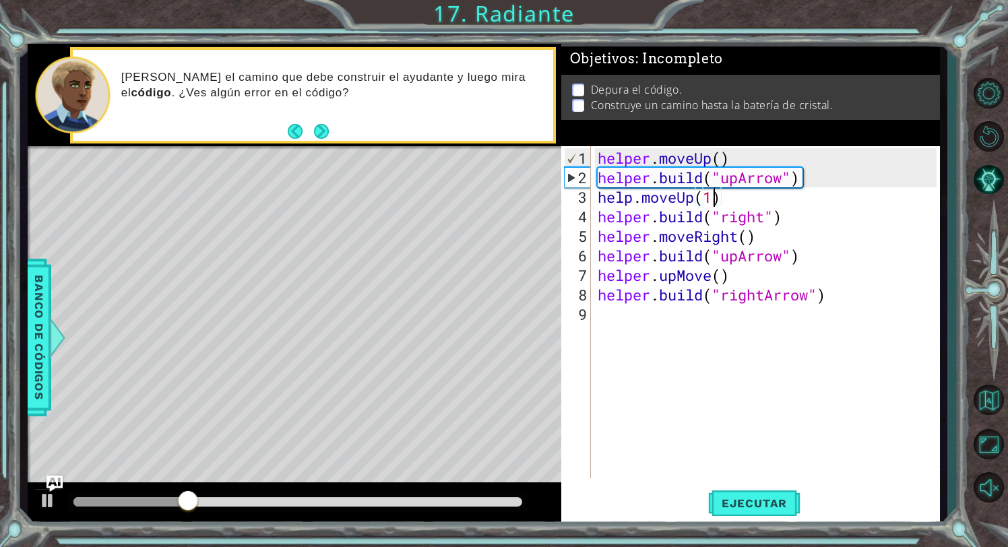
scroll to position [0, 5]
type textarea "help.moveUp(1)"
click at [746, 491] on button "Ejecutar" at bounding box center [754, 504] width 92 height 38
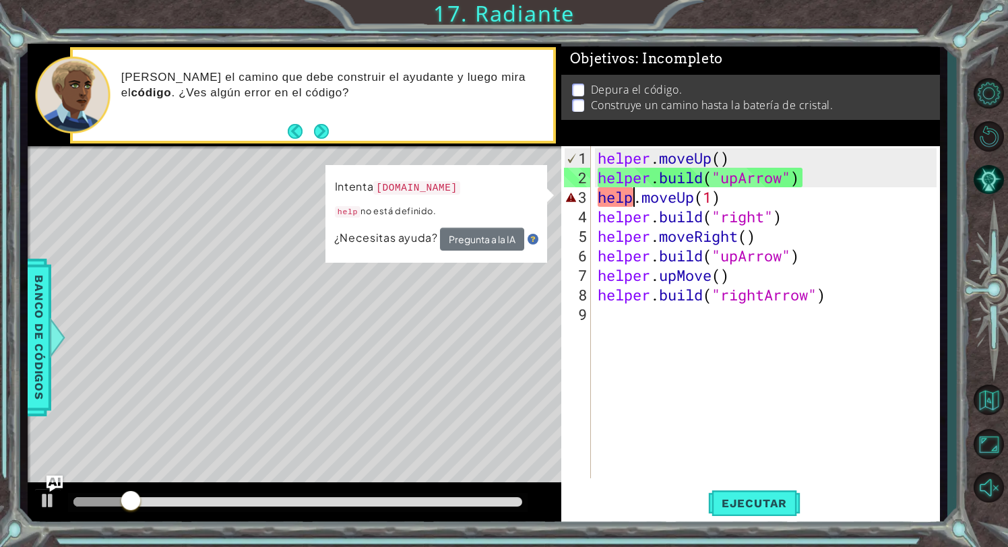
click at [629, 198] on div "helper . moveUp ( ) helper . build ( "upArrow" ) help . moveUp ( 1 ) helper . b…" at bounding box center [769, 333] width 349 height 371
click at [378, 270] on div "Level Map" at bounding box center [339, 344] width 623 height 397
click at [253, 313] on div "Level Map" at bounding box center [339, 344] width 623 height 397
drag, startPoint x: 212, startPoint y: 466, endPoint x: 177, endPoint y: 466, distance: 35.1
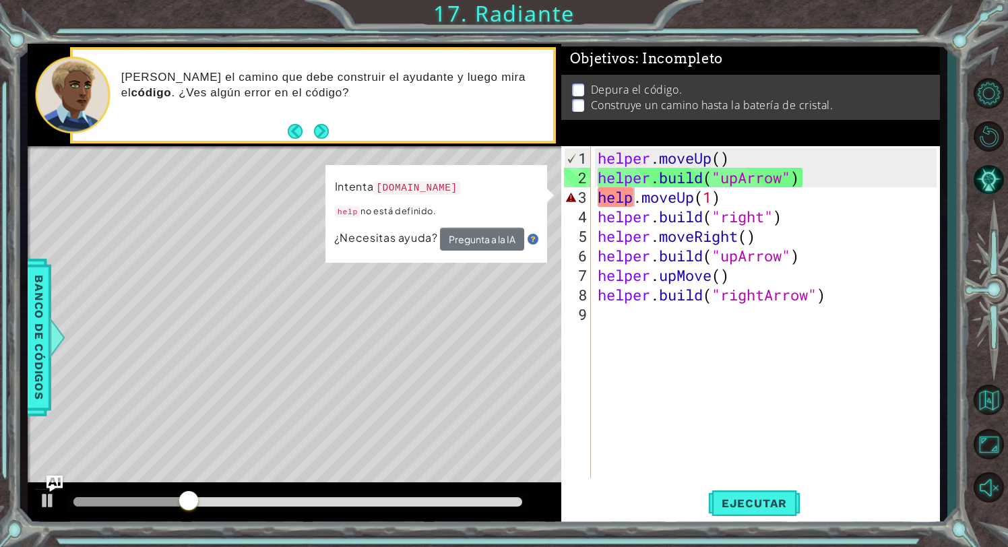
click at [166, 466] on div "Level Map" at bounding box center [339, 344] width 623 height 397
drag, startPoint x: 749, startPoint y: 202, endPoint x: 597, endPoint y: 203, distance: 151.7
click at [597, 203] on div "helper . moveUp ( ) helper . build ( "upArrow" ) help . moveUp ( 1 ) helper . b…" at bounding box center [769, 333] width 349 height 371
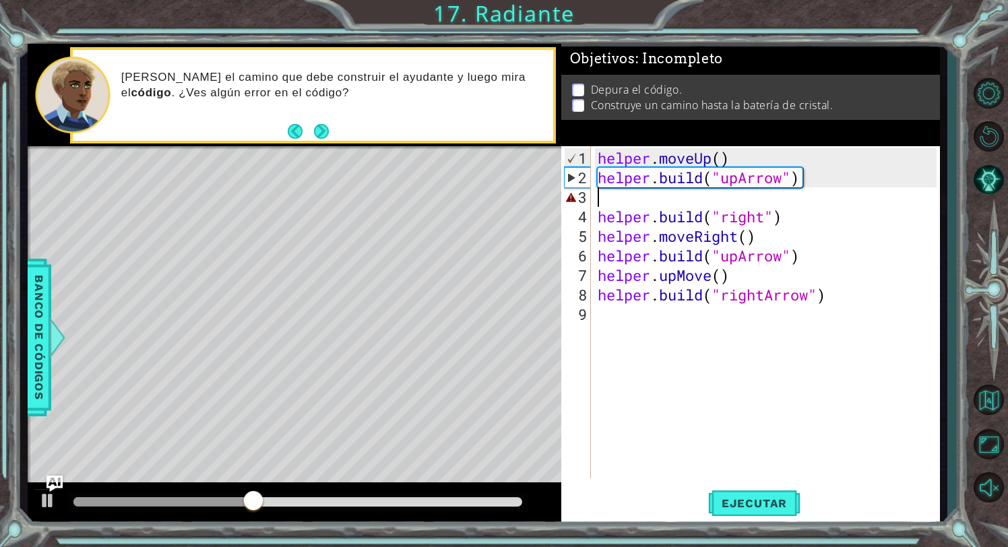
scroll to position [0, 0]
click at [746, 497] on span "Ejecutar" at bounding box center [754, 503] width 92 height 13
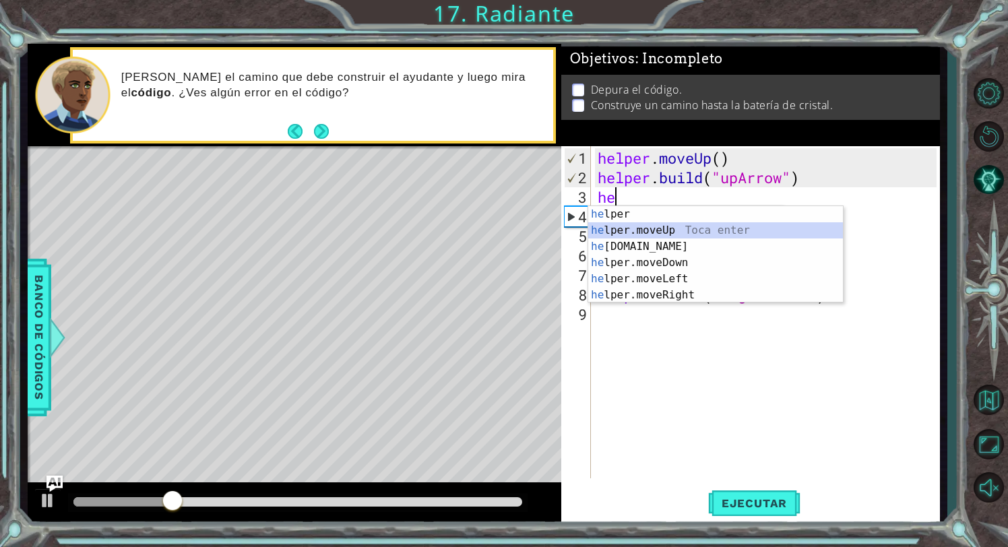
click at [754, 229] on div "he lper Toca enter he lper.moveUp Toca enter he [DOMAIN_NAME] Toca enter he lpe…" at bounding box center [715, 270] width 255 height 129
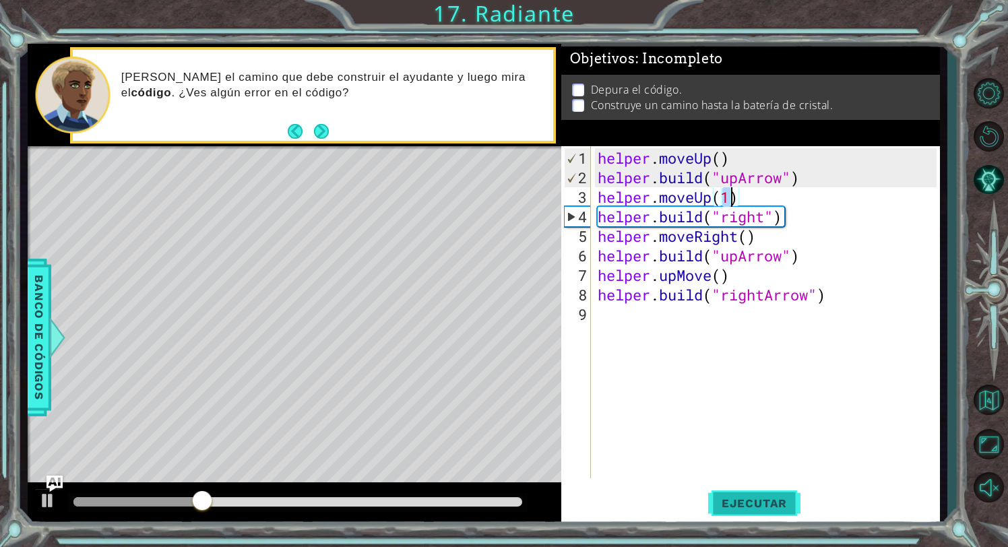
click at [729, 502] on span "Ejecutar" at bounding box center [754, 503] width 92 height 13
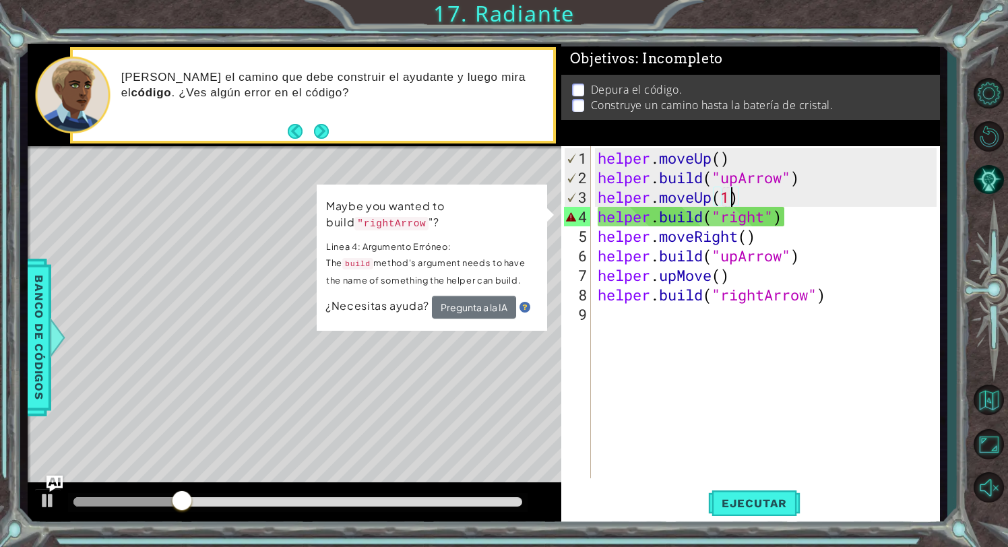
click at [773, 216] on div "helper . moveUp ( ) helper . build ( "upArrow" ) helper . moveUp ( 1 ) helper .…" at bounding box center [769, 333] width 349 height 371
click at [774, 216] on div "helper . moveUp ( ) helper . build ( "upArrow" ) helper . moveUp ( 1 ) helper .…" at bounding box center [769, 333] width 349 height 371
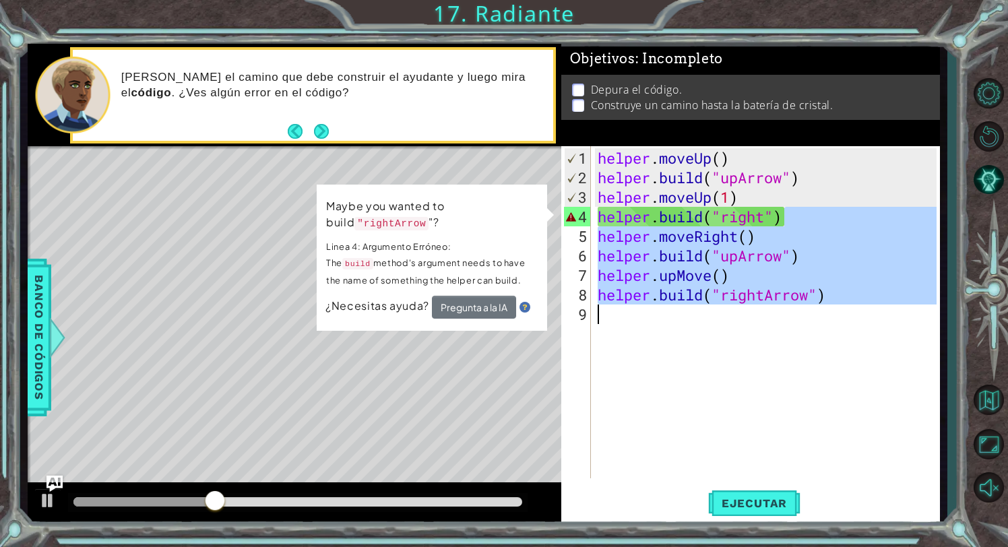
drag, startPoint x: 820, startPoint y: 215, endPoint x: 748, endPoint y: 327, distance: 133.1
click at [748, 328] on div "helper . moveUp ( ) helper . build ( "upArrow" ) helper . moveUp ( 1 ) helper .…" at bounding box center [769, 333] width 349 height 371
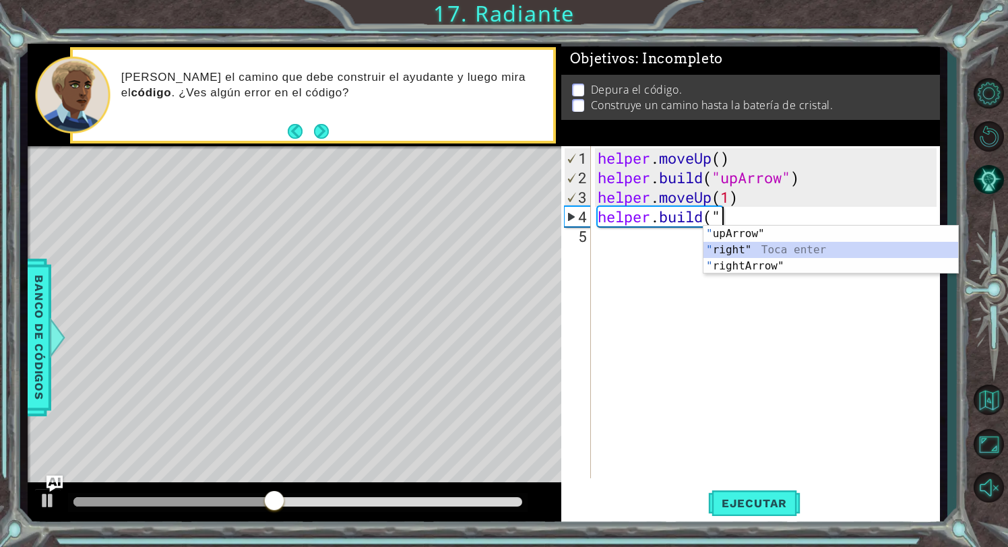
click at [818, 246] on div "" upArrow" Toca enter " right" Toca enter " rightArrow" Toca enter" at bounding box center [831, 266] width 255 height 81
type textarea "[DOMAIN_NAME]("right""
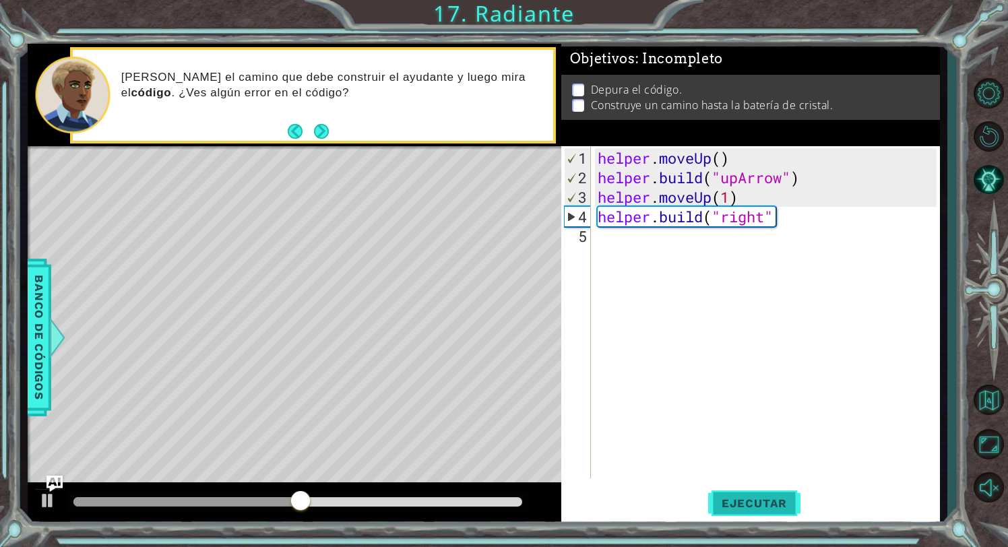
click at [766, 514] on button "Ejecutar" at bounding box center [754, 504] width 92 height 38
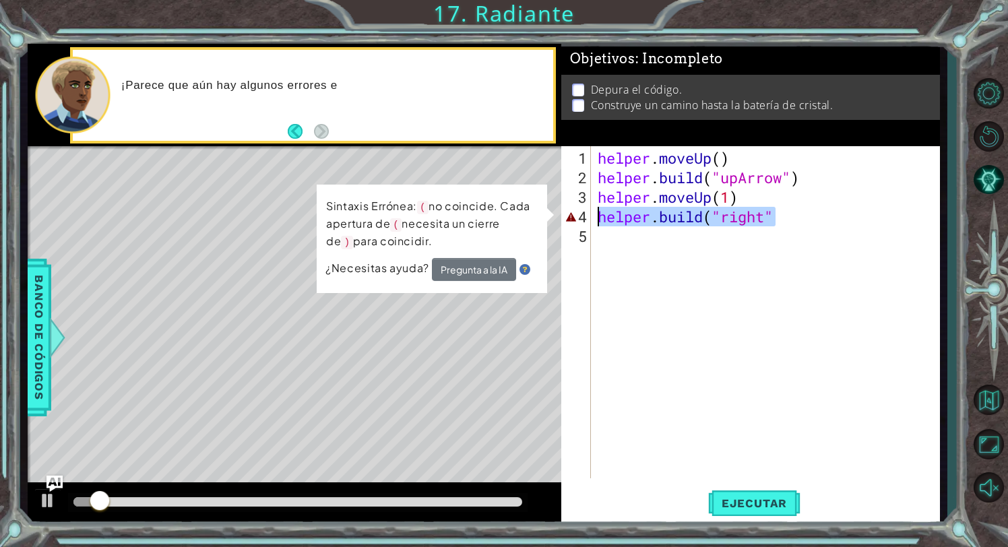
drag, startPoint x: 807, startPoint y: 208, endPoint x: 601, endPoint y: 220, distance: 206.6
click at [601, 220] on div "helper . moveUp ( ) helper . build ( "upArrow" ) helper . moveUp ( 1 ) helper .…" at bounding box center [769, 333] width 349 height 371
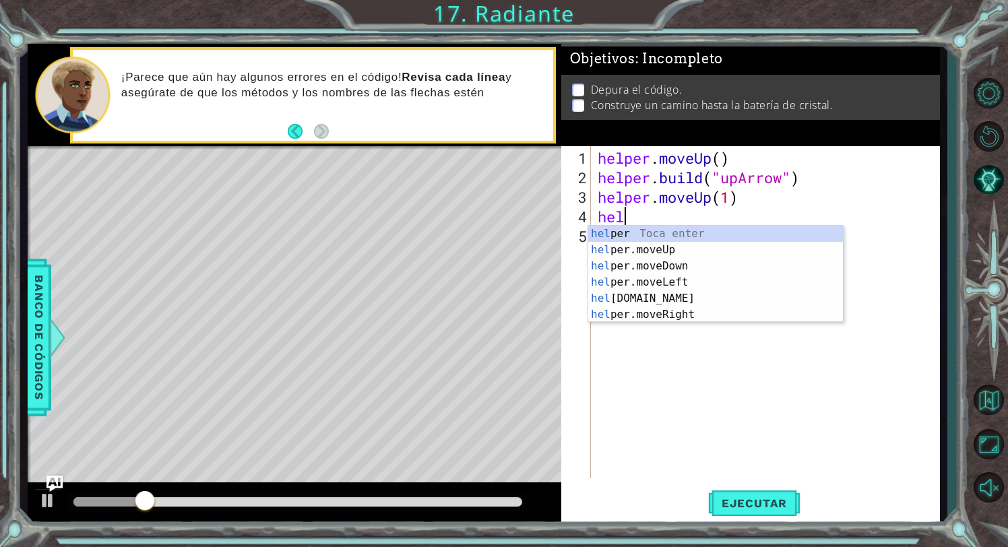
scroll to position [0, 1]
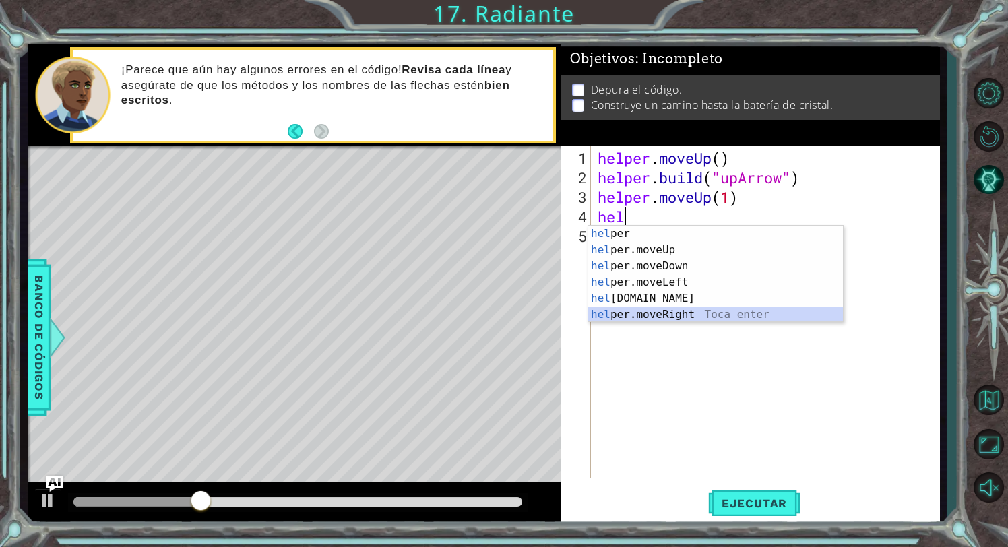
click at [673, 313] on div "hel per Toca enter hel per.moveUp Toca enter hel per.moveDown Toca enter hel pe…" at bounding box center [715, 290] width 255 height 129
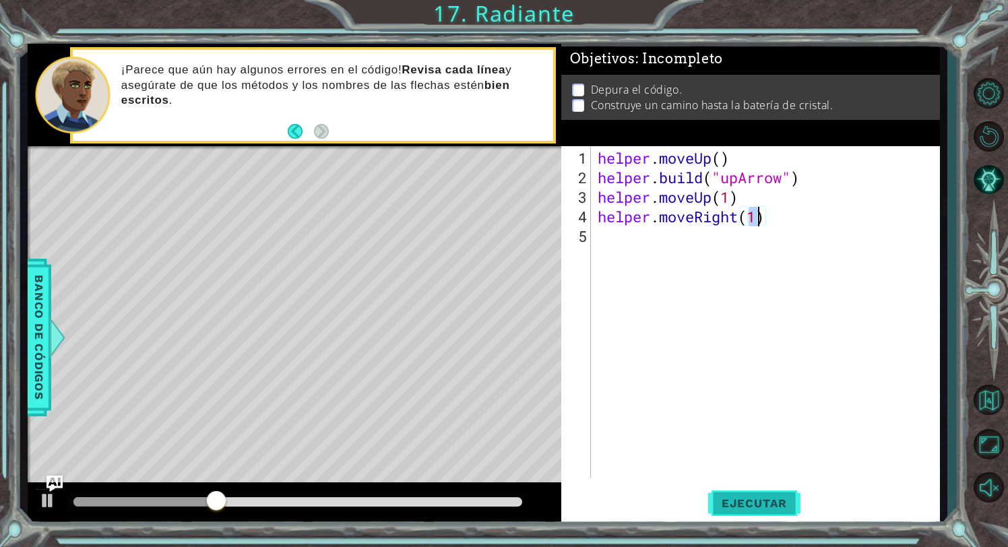
type textarea "helper.moveRight(1)"
click at [797, 504] on span "Ejecutar" at bounding box center [754, 503] width 92 height 13
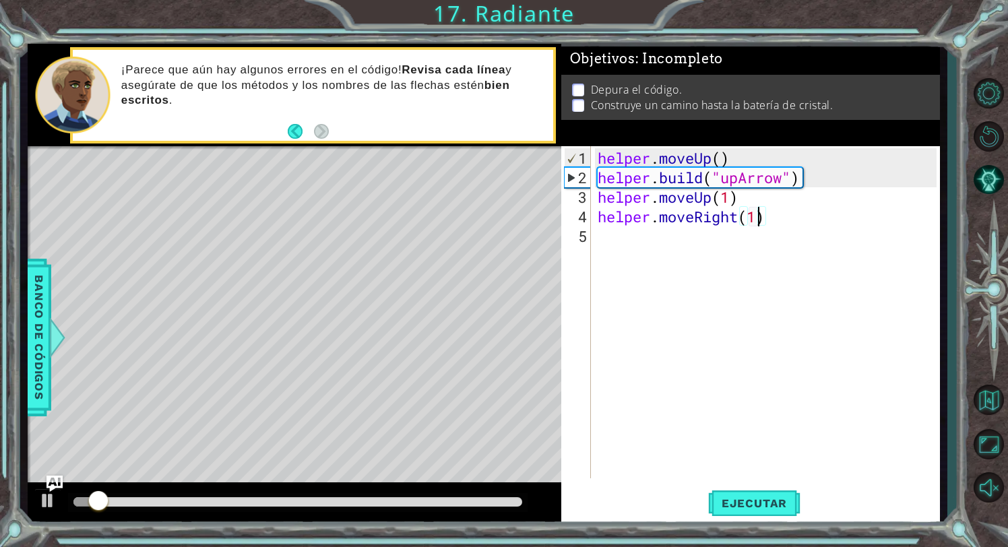
click at [634, 257] on div "helper . moveUp ( ) helper . build ( "upArrow" ) helper . moveUp ( 1 ) helper .…" at bounding box center [769, 333] width 349 height 371
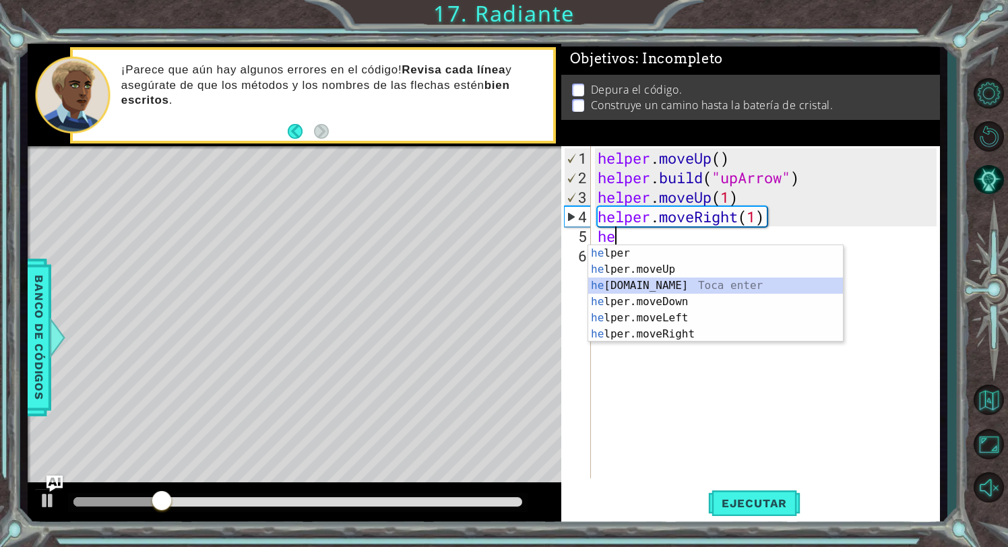
click at [712, 282] on div "he lper Toca enter he lper.moveUp Toca enter he [DOMAIN_NAME] Toca enter he lpe…" at bounding box center [715, 309] width 255 height 129
type textarea "[DOMAIN_NAME]("rightArrow")"
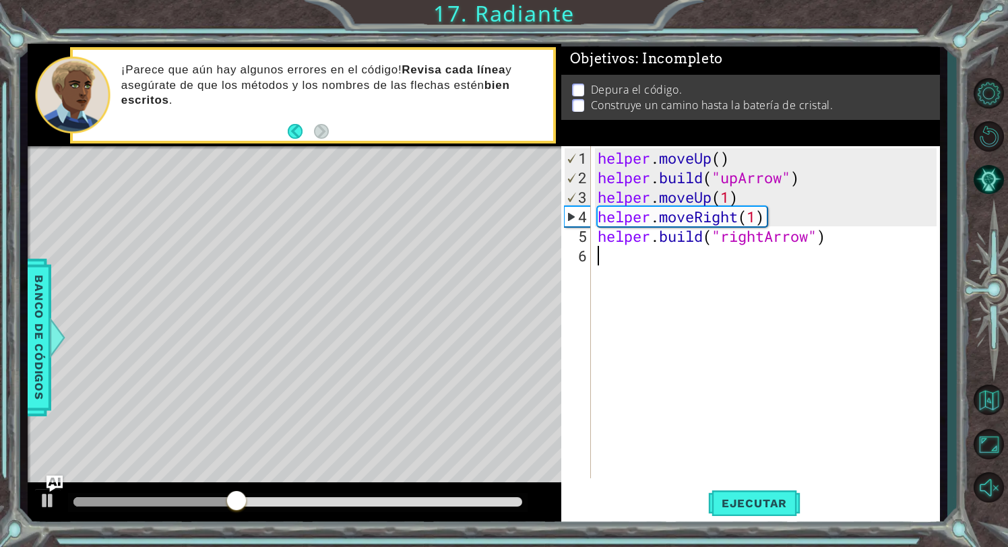
click at [700, 271] on div "helper . moveUp ( ) helper . build ( "upArrow" ) helper . moveUp ( 1 ) helper .…" at bounding box center [769, 333] width 349 height 371
click at [736, 508] on span "Ejecutar" at bounding box center [754, 503] width 92 height 13
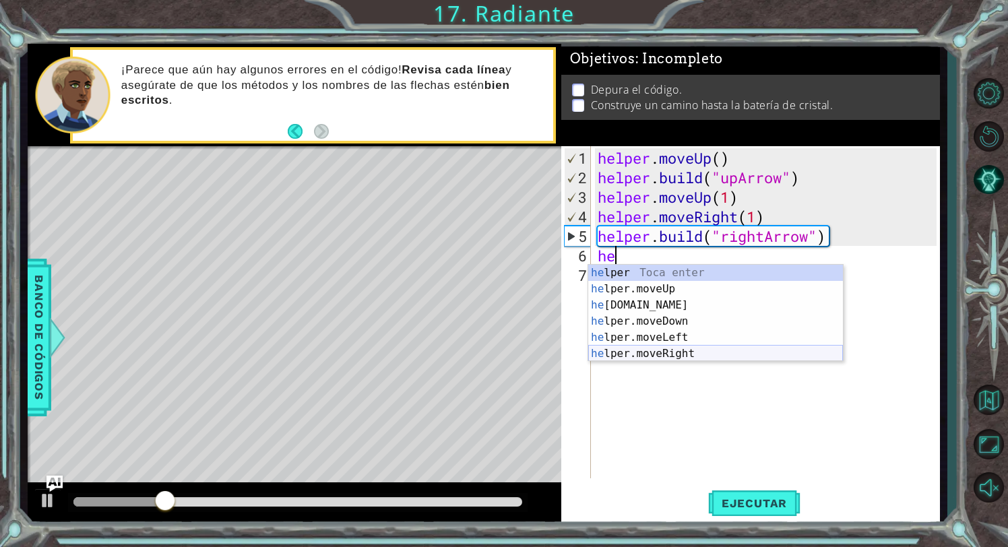
click at [693, 353] on div "he lper Toca enter he lper.moveUp Toca enter he [DOMAIN_NAME] Toca enter he lpe…" at bounding box center [715, 329] width 255 height 129
type textarea "helper.moveRight(1)"
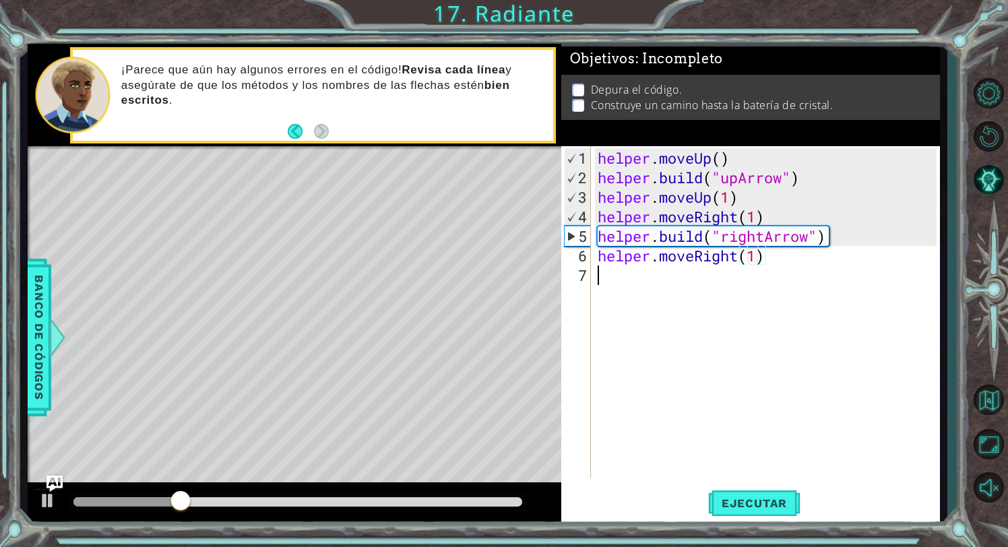
click at [663, 284] on div "helper . moveUp ( ) helper . build ( "upArrow" ) helper . moveUp ( 1 ) helper .…" at bounding box center [769, 333] width 349 height 371
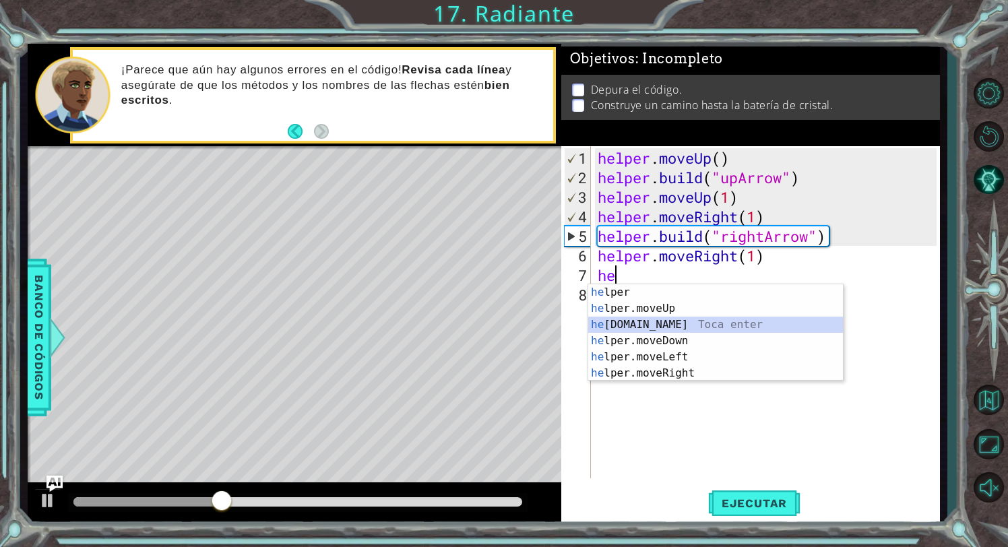
click at [721, 320] on div "he lper Toca enter he lper.moveUp Toca enter he [DOMAIN_NAME] Toca enter he lpe…" at bounding box center [715, 348] width 255 height 129
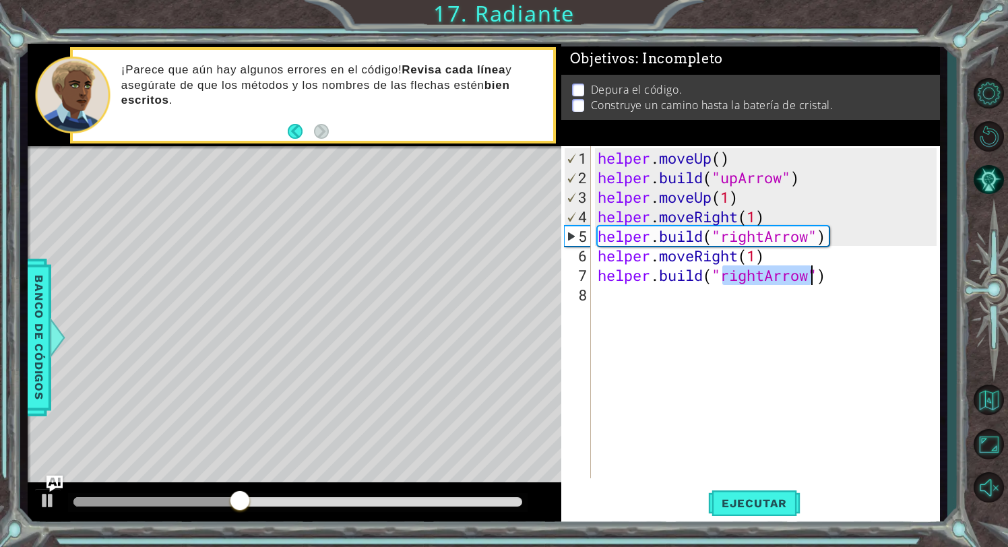
click at [764, 279] on div "helper . moveUp ( ) helper . build ( "upArrow" ) helper . moveUp ( 1 ) helper .…" at bounding box center [769, 333] width 349 height 371
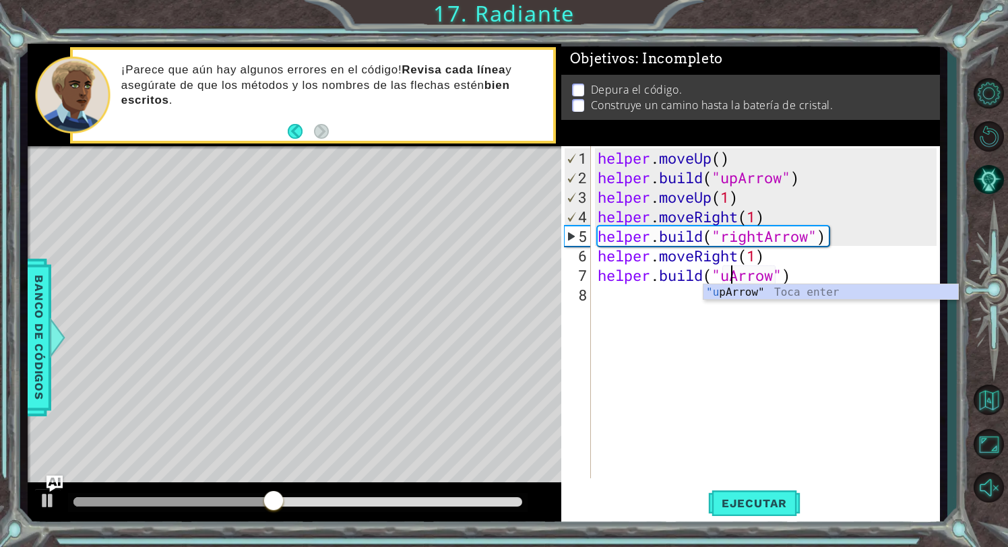
scroll to position [0, 6]
click at [793, 508] on span "Ejecutar" at bounding box center [754, 503] width 92 height 13
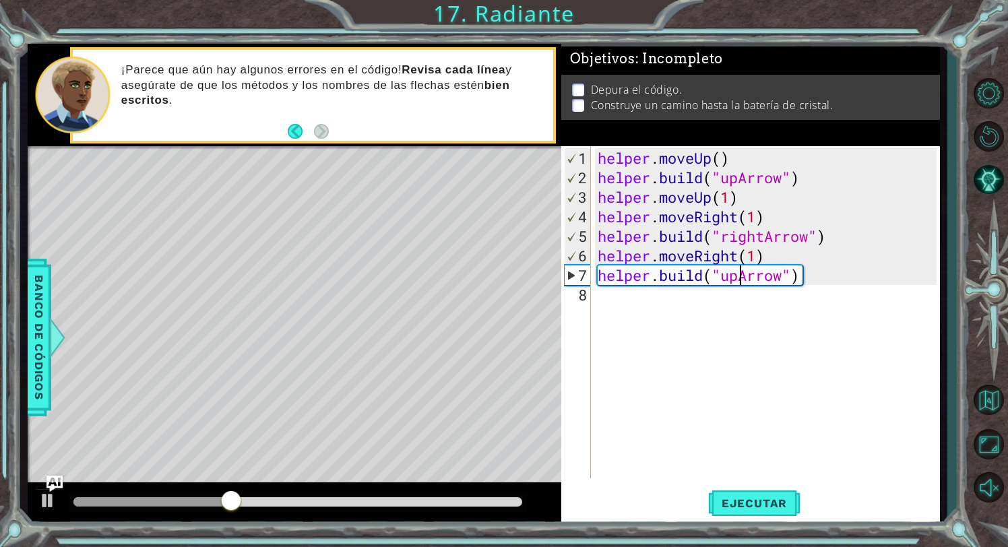
click at [610, 218] on div "helper . moveUp ( ) helper . build ( "upArrow" ) helper . moveUp ( 1 ) helper .…" at bounding box center [769, 333] width 349 height 371
type textarea "helper.moveRight(1)"
click at [732, 502] on span "Ejecutar" at bounding box center [754, 503] width 92 height 13
drag, startPoint x: 770, startPoint y: 215, endPoint x: 597, endPoint y: 221, distance: 174.0
click at [597, 221] on div "helper . moveUp ( ) helper . build ( "upArrow" ) helper . moveUp ( 1 ) helper .…" at bounding box center [769, 333] width 349 height 371
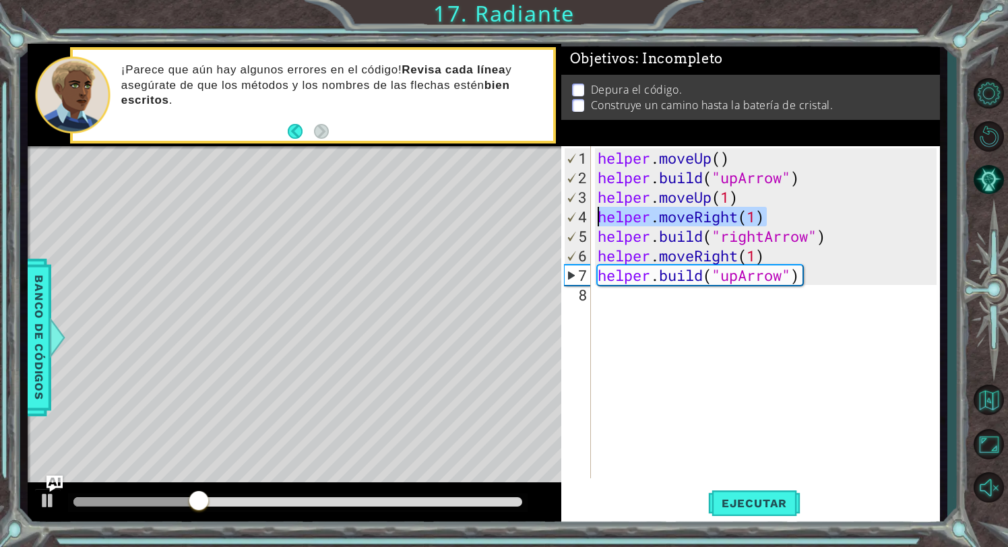
scroll to position [0, 0]
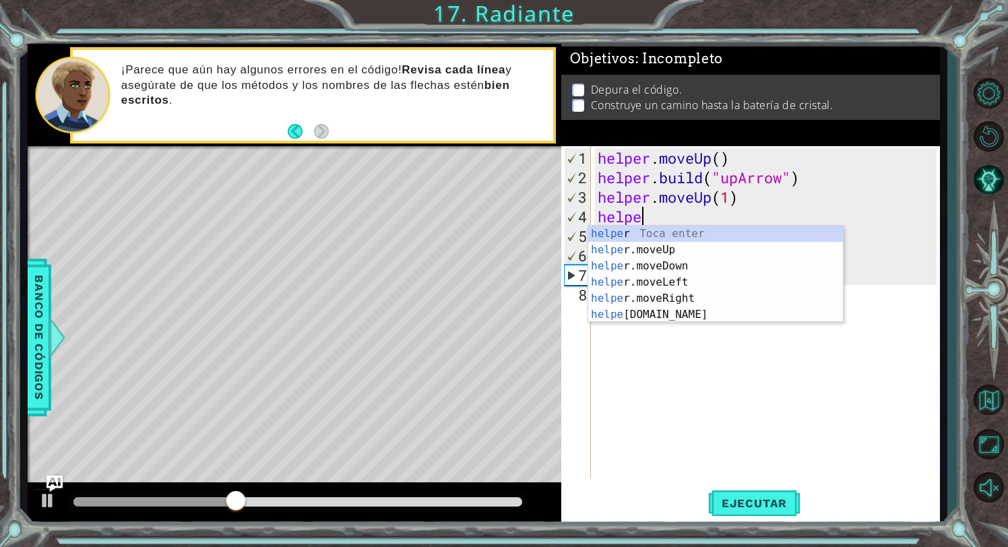
type textarea "helper"
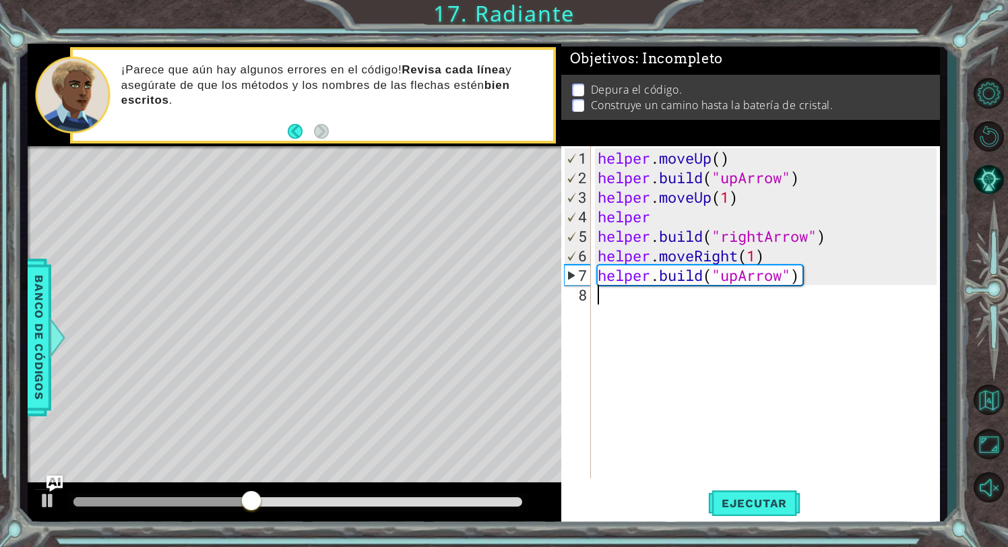
click at [773, 324] on div "helper . moveUp ( ) helper . build ( "upArrow" ) helper . moveUp ( 1 ) helper h…" at bounding box center [769, 333] width 349 height 371
click at [691, 221] on div "helper . moveUp ( ) helper . build ( "upArrow" ) helper . moveUp ( 1 ) helper h…" at bounding box center [769, 333] width 349 height 371
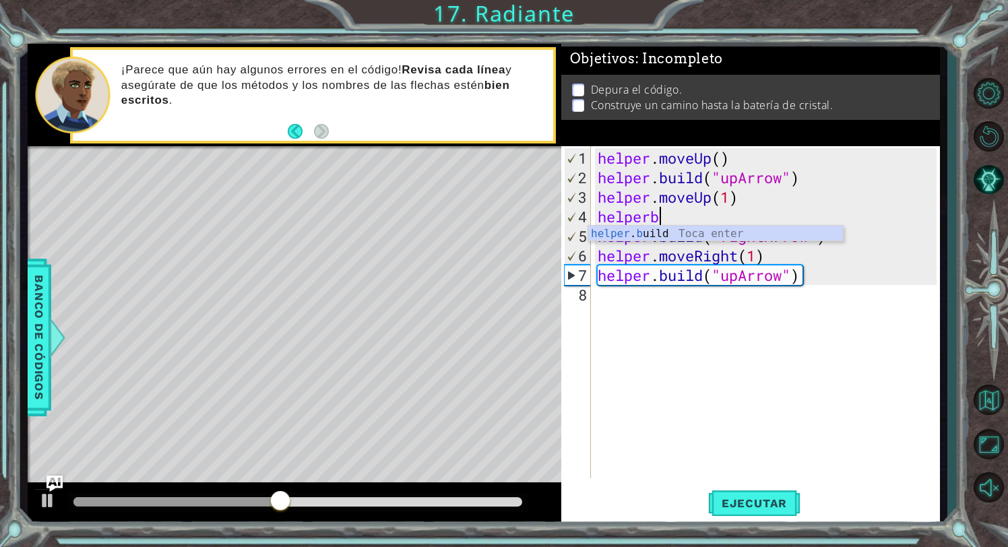
scroll to position [0, 2]
click at [737, 232] on div "helper . b uild Toca enter" at bounding box center [715, 250] width 255 height 49
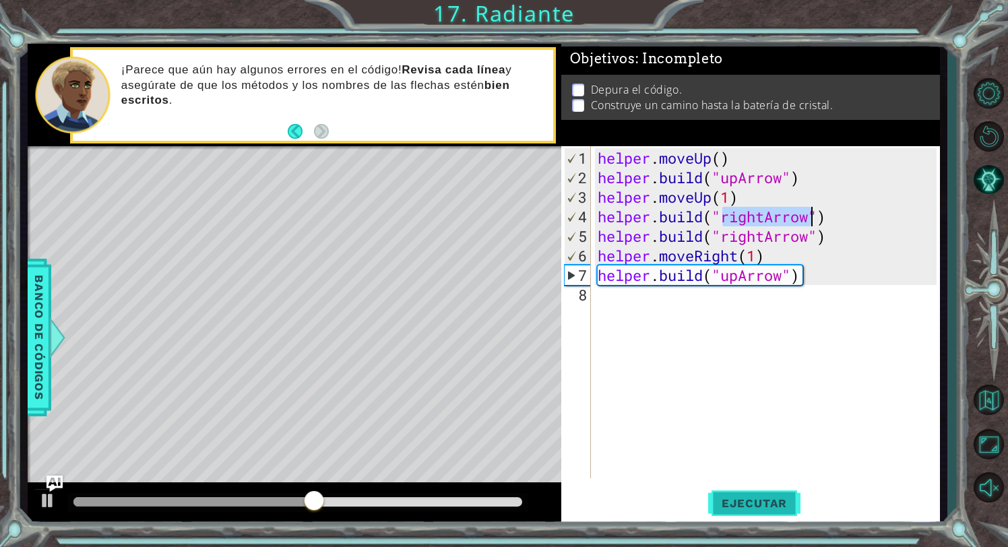
click at [754, 485] on button "Ejecutar" at bounding box center [754, 504] width 92 height 38
click at [756, 502] on span "Ejecutar" at bounding box center [754, 503] width 92 height 13
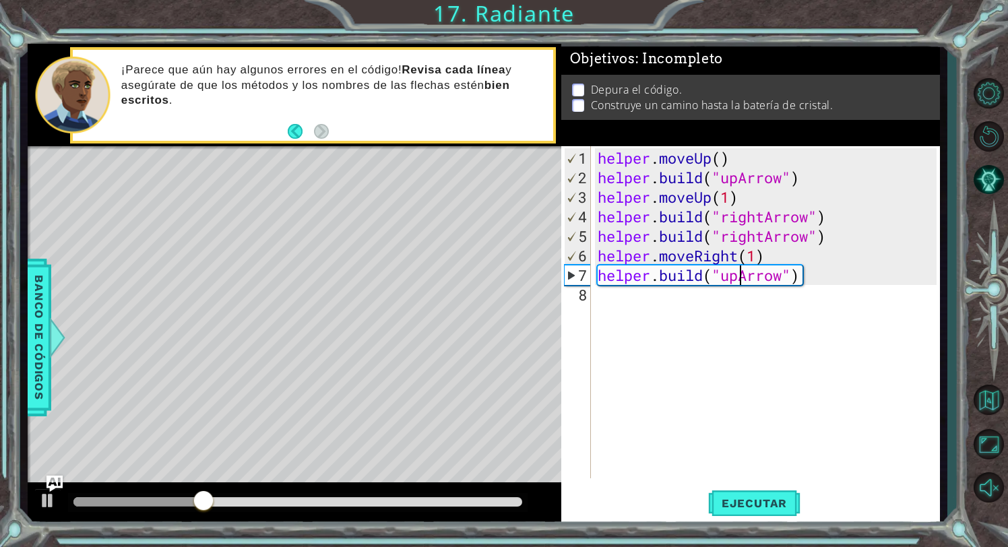
click at [740, 276] on div "helper . moveUp ( ) helper . build ( "upArrow" ) helper . moveUp ( 1 ) helper .…" at bounding box center [769, 333] width 349 height 371
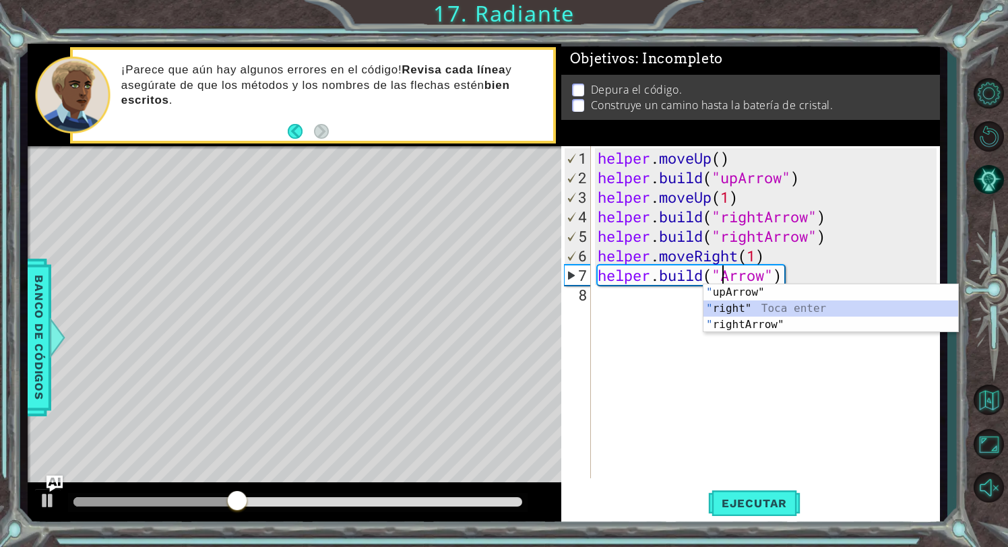
click at [804, 309] on div "" upArrow" Toca enter " right" Toca enter " rightArrow" Toca enter" at bounding box center [831, 324] width 255 height 81
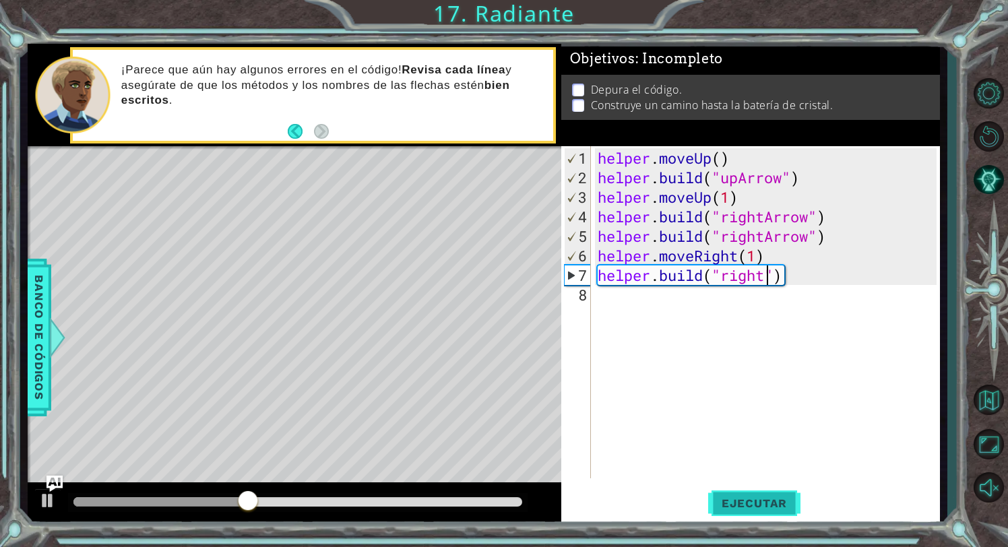
click at [752, 492] on button "Ejecutar" at bounding box center [754, 504] width 92 height 38
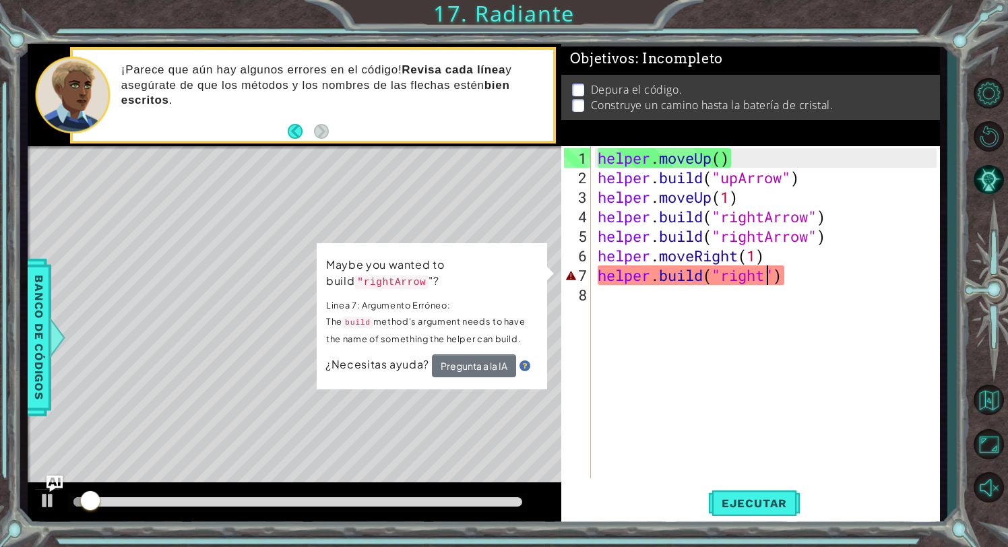
click at [837, 281] on div "helper . moveUp ( ) helper . build ( "upArrow" ) helper . moveUp ( 1 ) helper .…" at bounding box center [769, 333] width 349 height 371
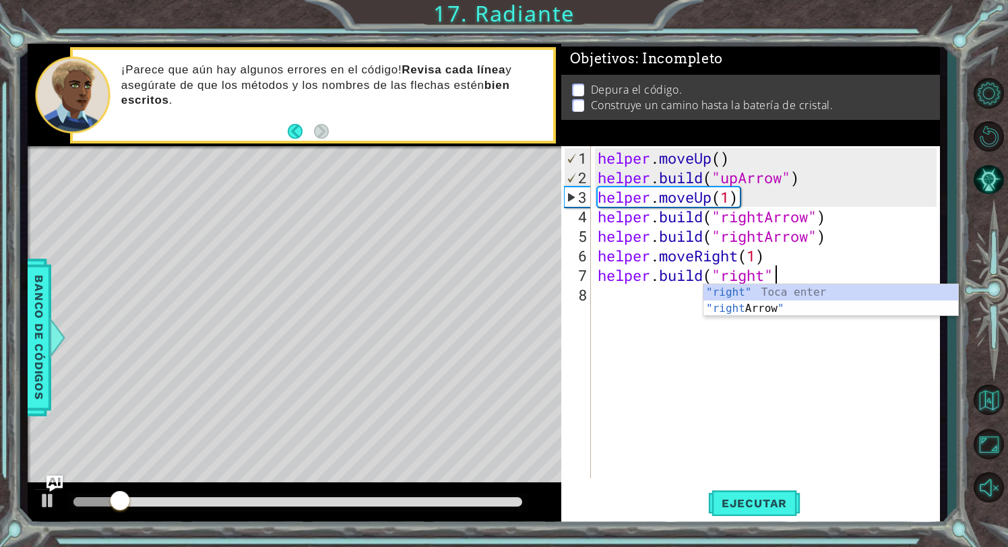
click at [799, 312] on div ""right" Toca enter "right Arrow " Toca enter" at bounding box center [831, 316] width 255 height 65
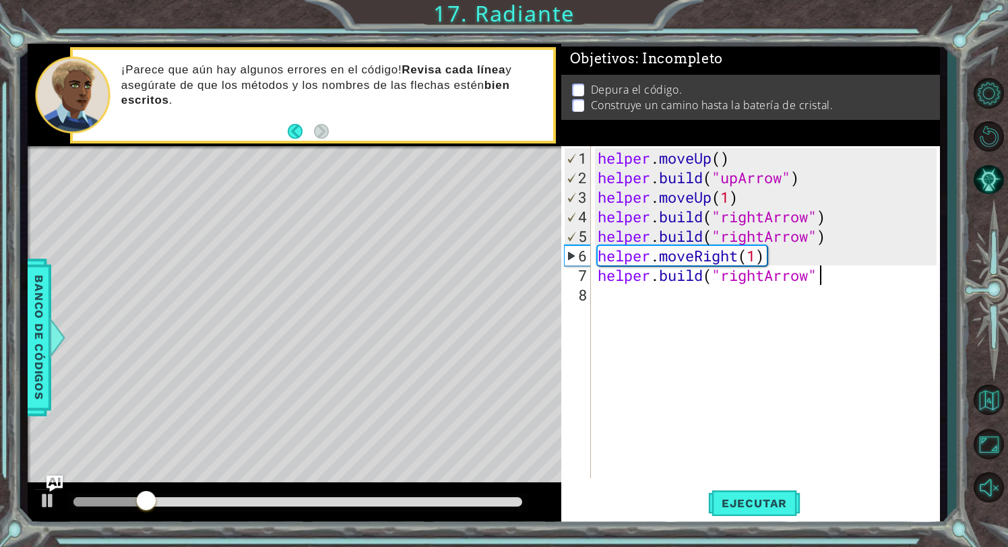
scroll to position [0, 9]
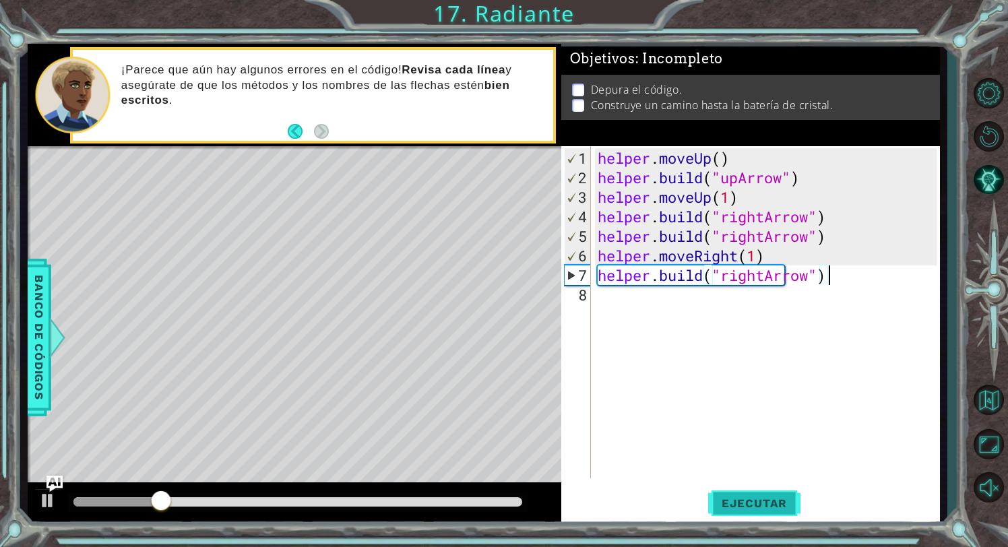
type textarea "[DOMAIN_NAME]("rightArrow")"
click at [735, 512] on button "Ejecutar" at bounding box center [754, 504] width 92 height 38
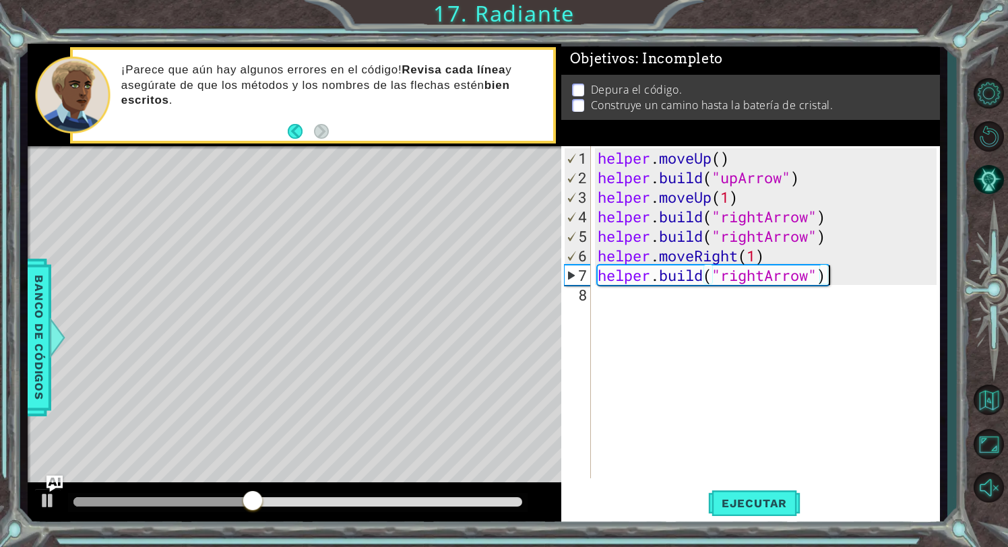
click at [657, 303] on div "helper . moveUp ( ) helper . build ( "upArrow" ) helper . moveUp ( 1 ) helper .…" at bounding box center [769, 333] width 349 height 371
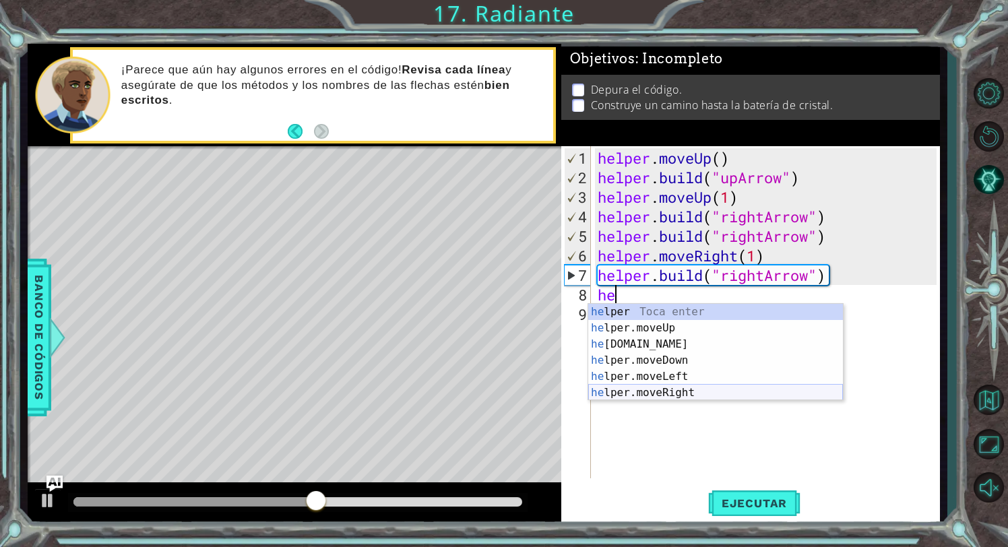
click at [696, 390] on div "he lper Toca enter he lper.moveUp Toca enter he [DOMAIN_NAME] Toca enter he lpe…" at bounding box center [715, 368] width 255 height 129
type textarea "helper.moveRight(1)"
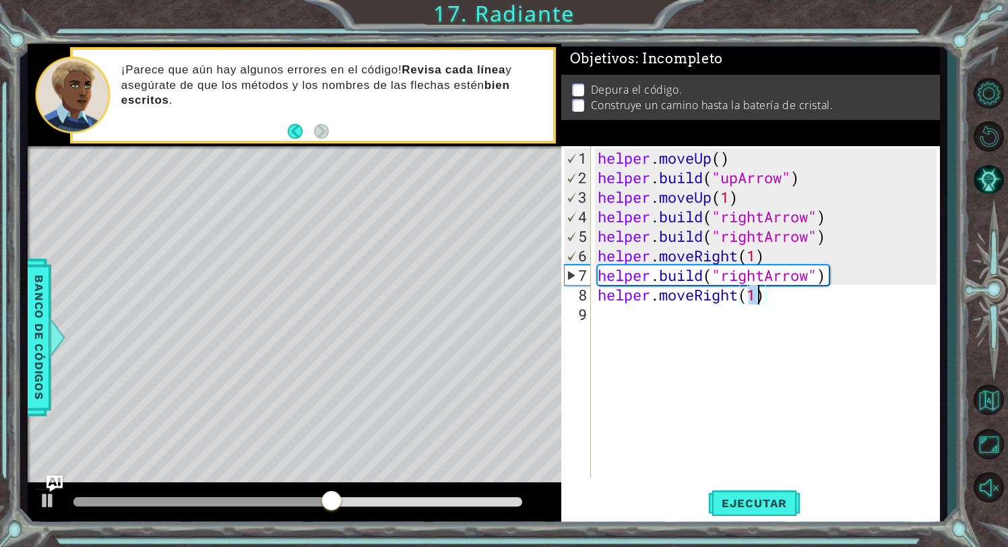
click at [669, 312] on div "helper . moveUp ( ) helper . build ( "upArrow" ) helper . moveUp ( 1 ) helper .…" at bounding box center [769, 333] width 349 height 371
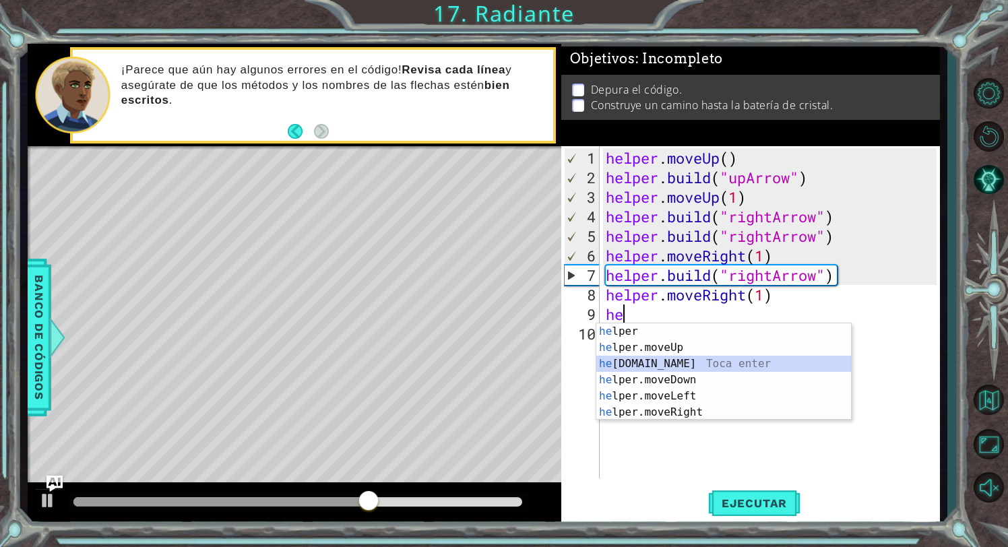
click at [723, 365] on div "he lper Toca enter he lper.moveUp Toca enter he [DOMAIN_NAME] Toca enter he lpe…" at bounding box center [724, 388] width 255 height 129
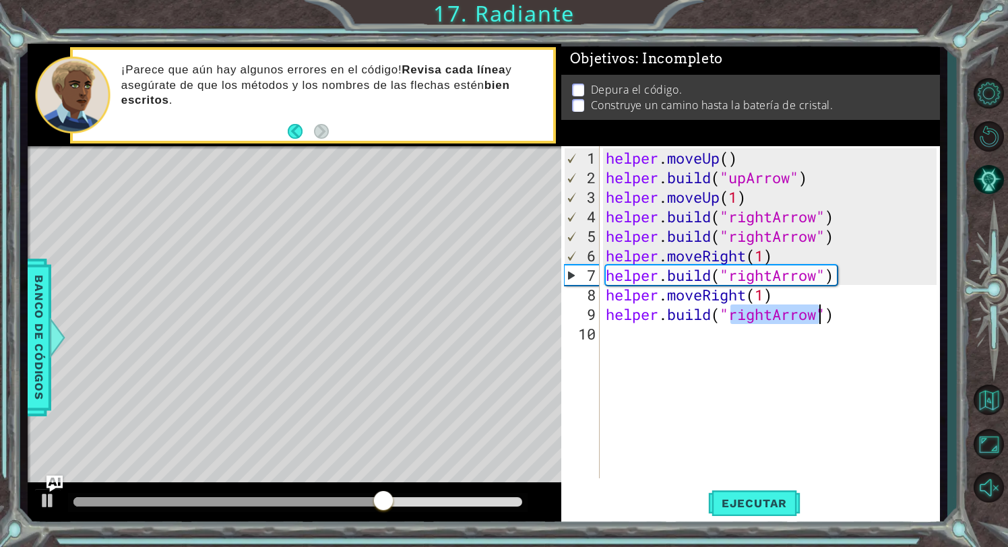
click at [773, 319] on div "helper . moveUp ( ) helper . build ( "upArrow" ) helper . moveUp ( 1 ) helper .…" at bounding box center [773, 333] width 340 height 371
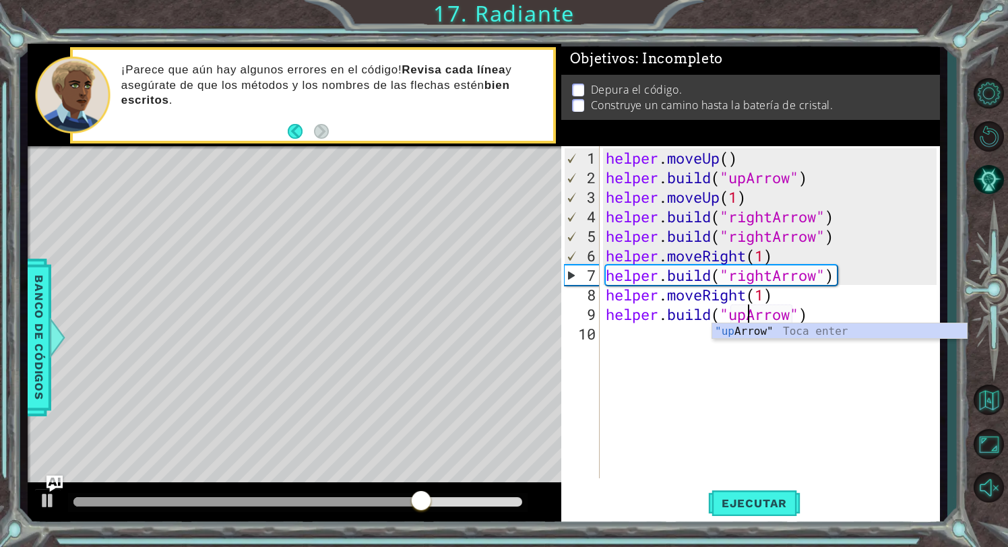
scroll to position [0, 6]
type textarea "[DOMAIN_NAME]("upArrow")"
click at [791, 507] on span "Ejecutar" at bounding box center [754, 503] width 92 height 13
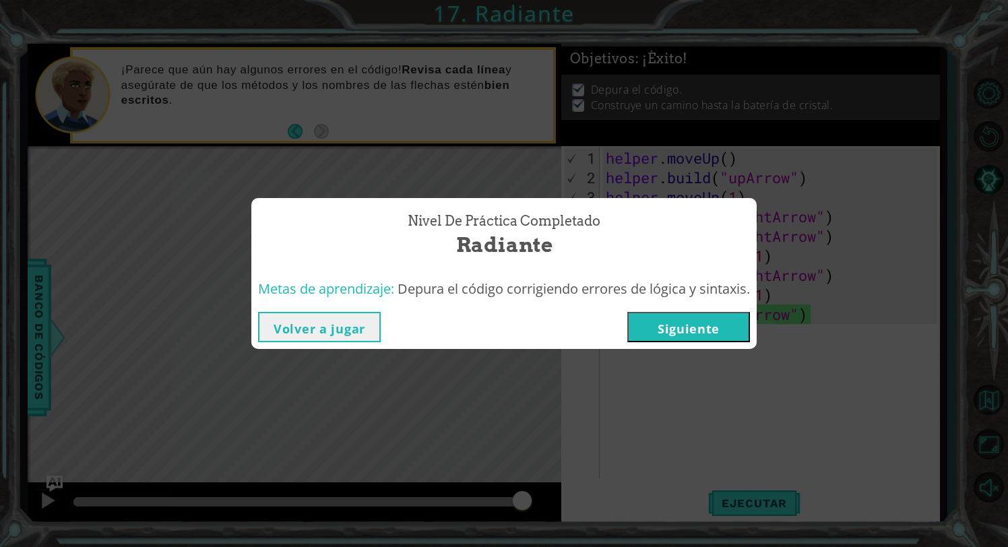
click at [688, 341] on button "Siguiente" at bounding box center [689, 327] width 123 height 30
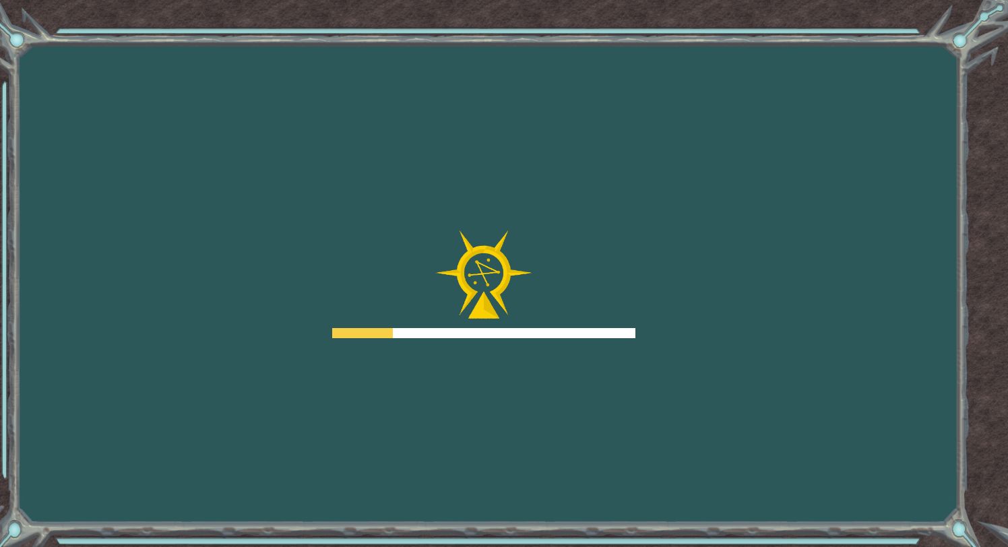
click at [693, 334] on body "Goals Error cargando del servidor Deberás unirte a un curso para jugar a este n…" at bounding box center [504, 273] width 1008 height 547
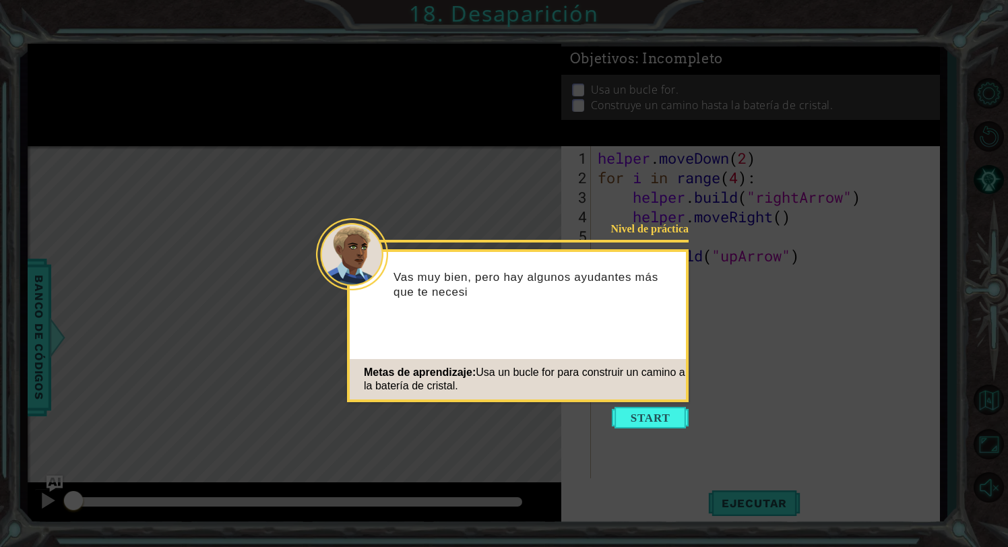
click at [621, 403] on icon at bounding box center [504, 273] width 1008 height 547
click at [638, 433] on icon at bounding box center [504, 273] width 1008 height 547
click at [644, 424] on button "Start" at bounding box center [650, 418] width 77 height 22
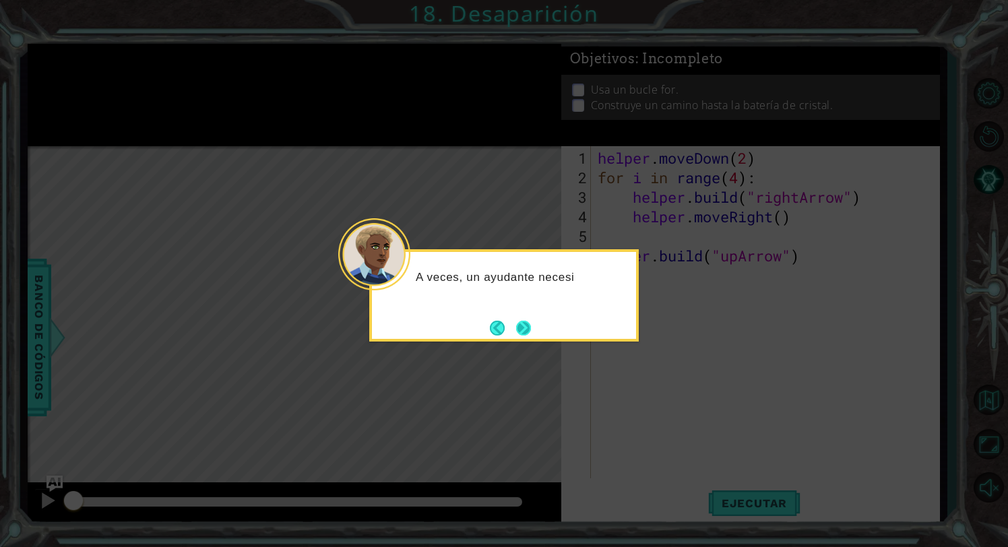
click at [531, 324] on button "Next" at bounding box center [524, 328] width 16 height 16
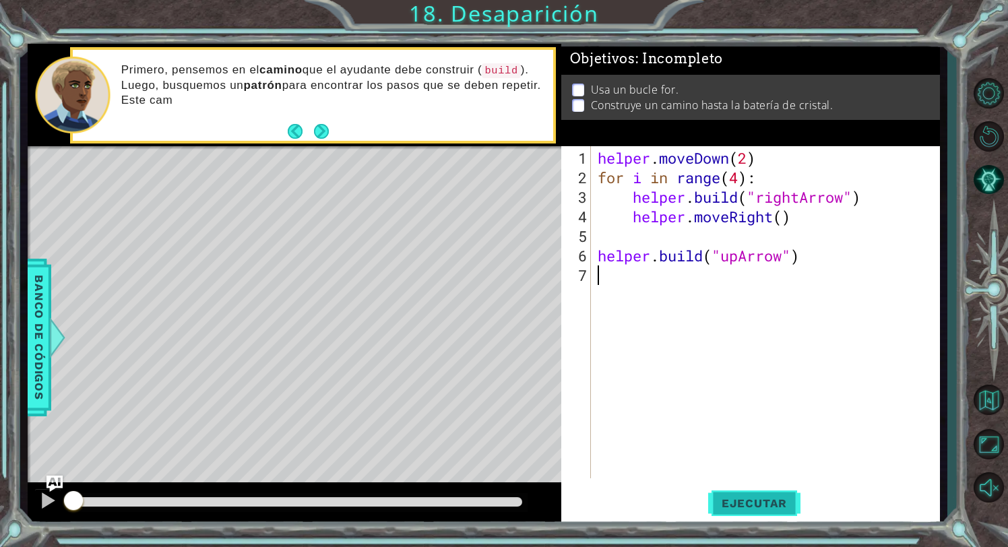
click at [791, 496] on button "Ejecutar" at bounding box center [754, 504] width 92 height 38
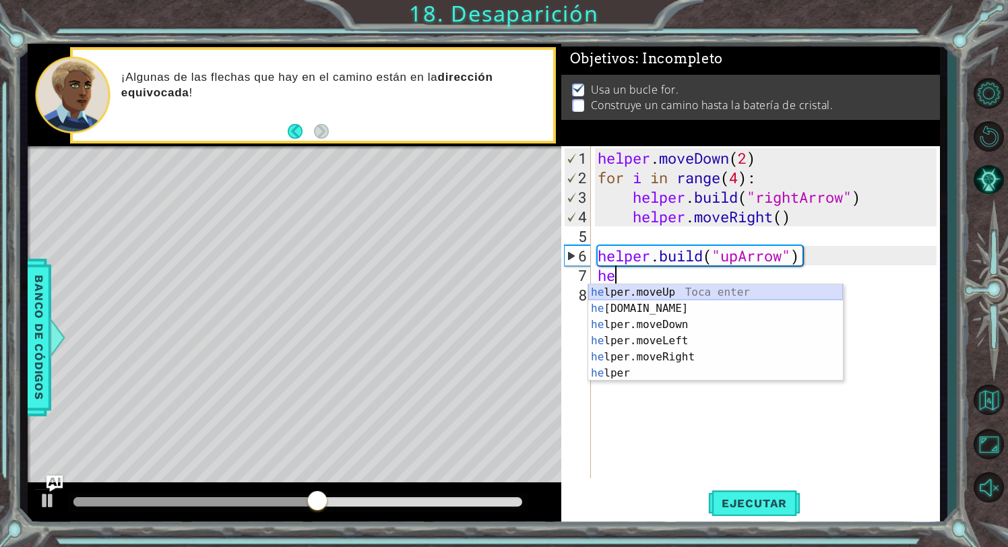
click at [717, 297] on div "he lper.moveUp Toca enter he [DOMAIN_NAME] Toca enter he lper.moveDown Toca ent…" at bounding box center [715, 348] width 255 height 129
type textarea "helper.moveUp(1)"
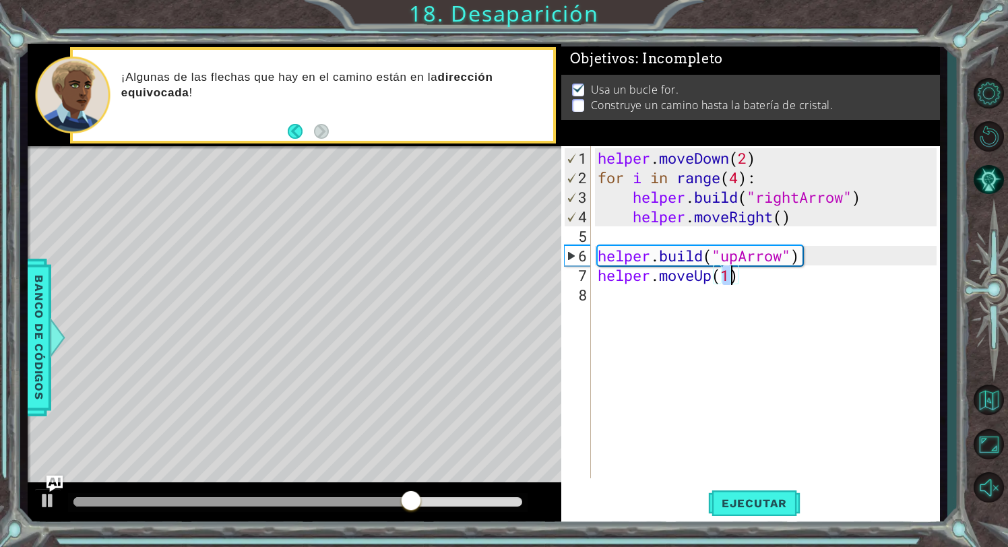
click at [688, 297] on div "helper . moveDown ( 2 ) for i in range ( 4 ) : helper . build ( "rightArrow" ) …" at bounding box center [769, 333] width 349 height 371
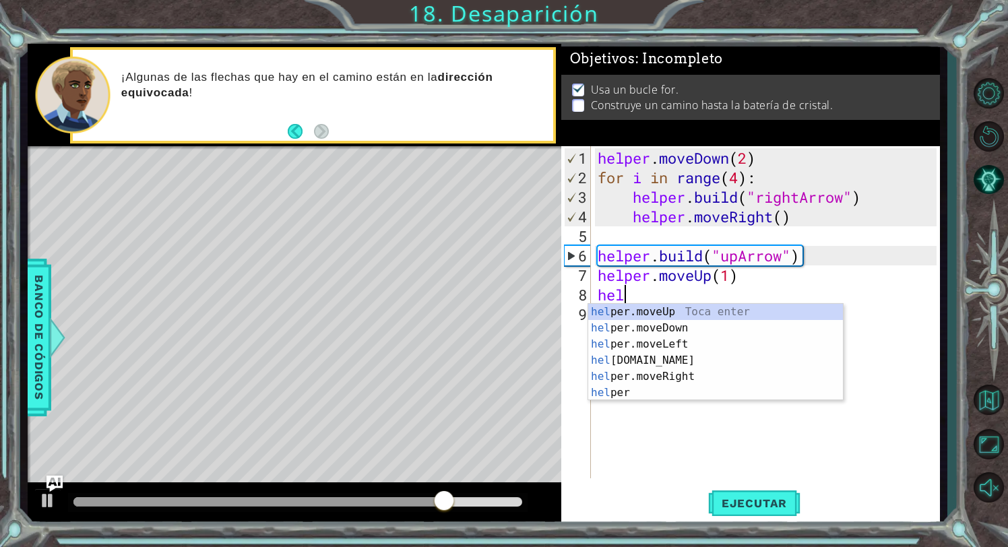
scroll to position [0, 1]
click at [694, 359] on div "help er.moveUp Toca enter help er.moveDown Toca enter help er.moveLeft Toca ent…" at bounding box center [715, 368] width 255 height 129
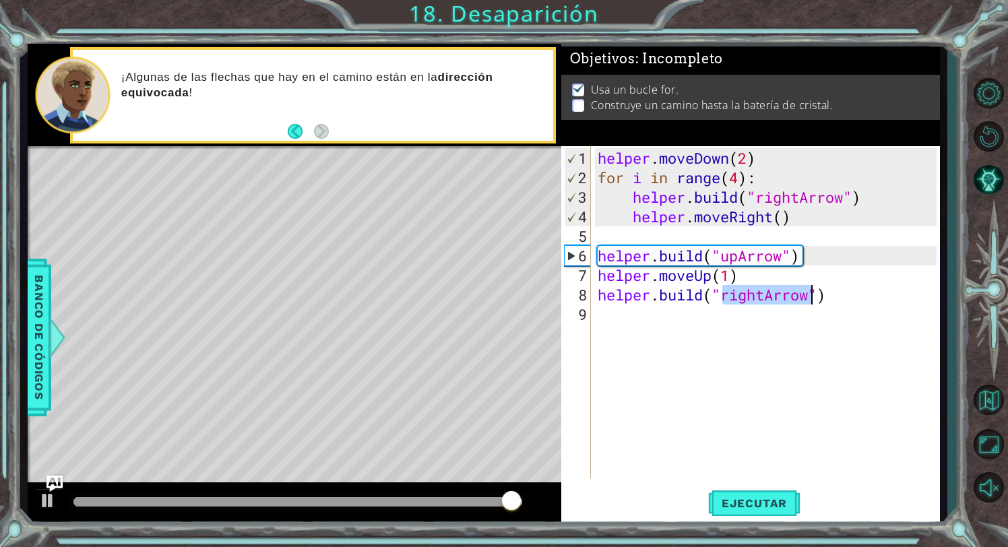
click at [759, 302] on div "helper . moveDown ( 2 ) for i in range ( 4 ) : helper . build ( "rightArrow" ) …" at bounding box center [769, 333] width 349 height 371
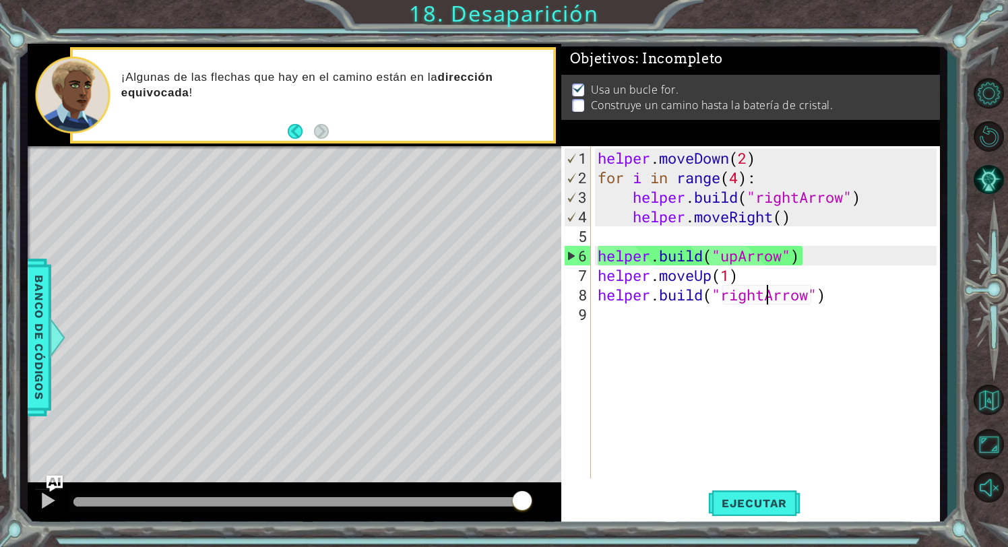
click at [763, 296] on div "helper . moveDown ( 2 ) for i in range ( 4 ) : helper . build ( "rightArrow" ) …" at bounding box center [769, 333] width 349 height 371
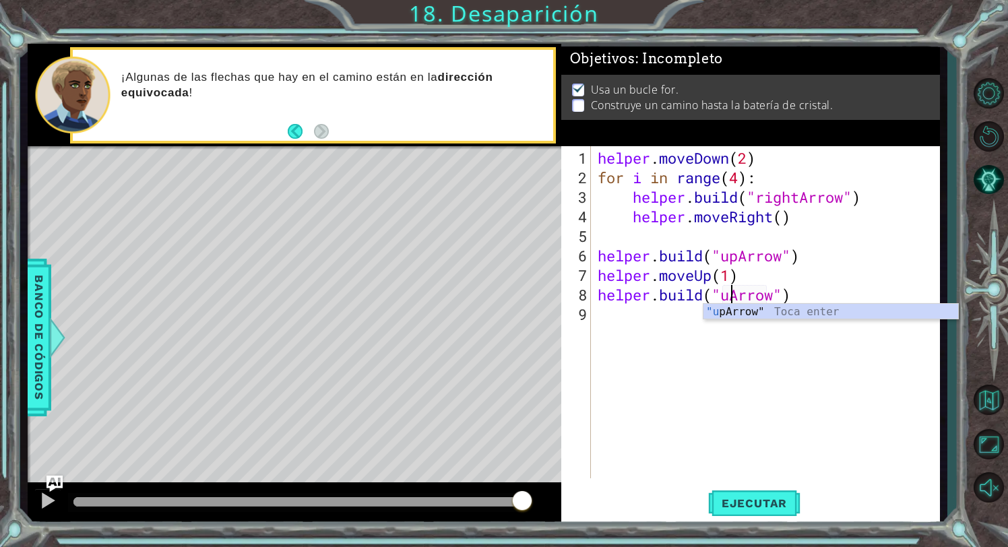
scroll to position [0, 6]
type textarea "[DOMAIN_NAME]("upArrow")"
click at [761, 514] on button "Ejecutar" at bounding box center [754, 504] width 92 height 38
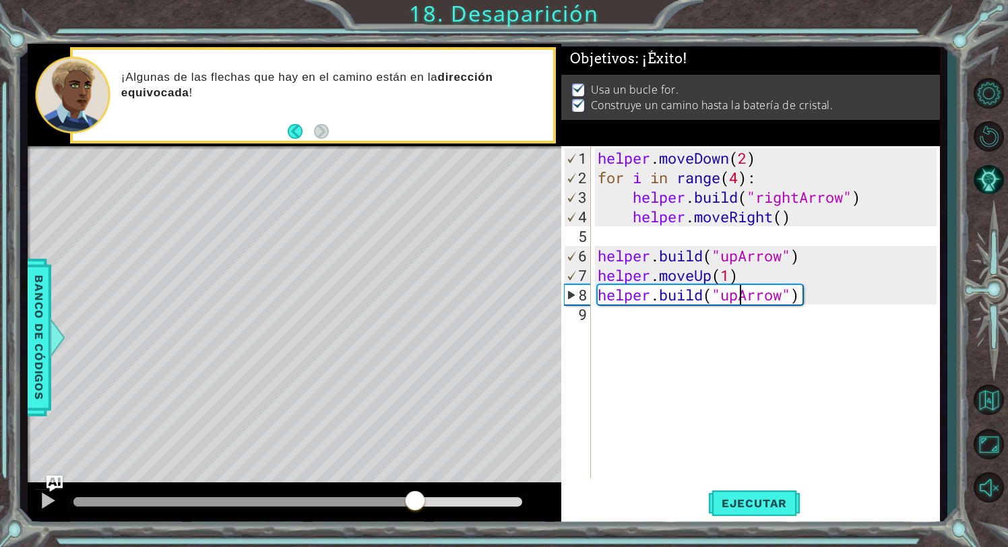
drag, startPoint x: 362, startPoint y: 499, endPoint x: 415, endPoint y: 497, distance: 53.3
click at [415, 497] on div at bounding box center [297, 501] width 449 height 9
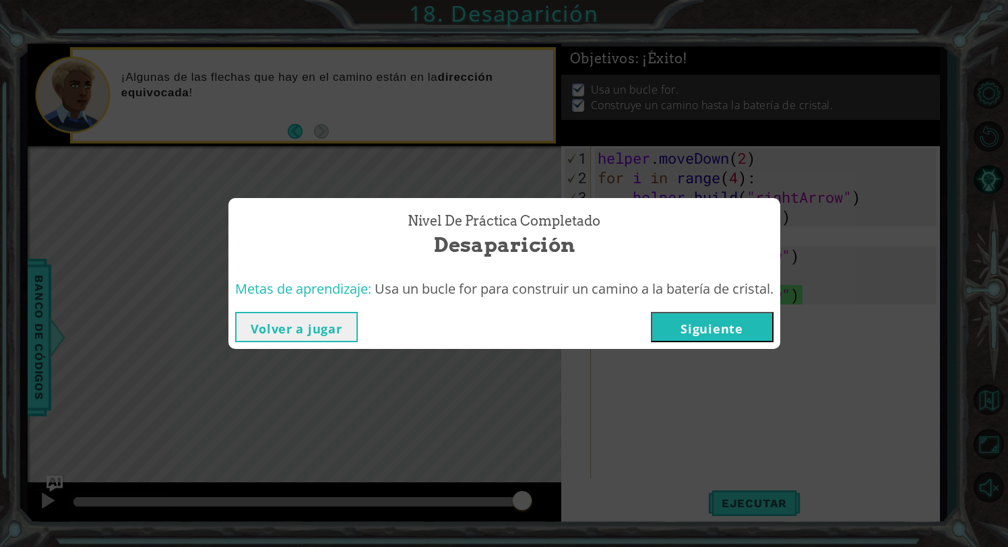
click at [734, 327] on button "Siguiente" at bounding box center [712, 327] width 123 height 30
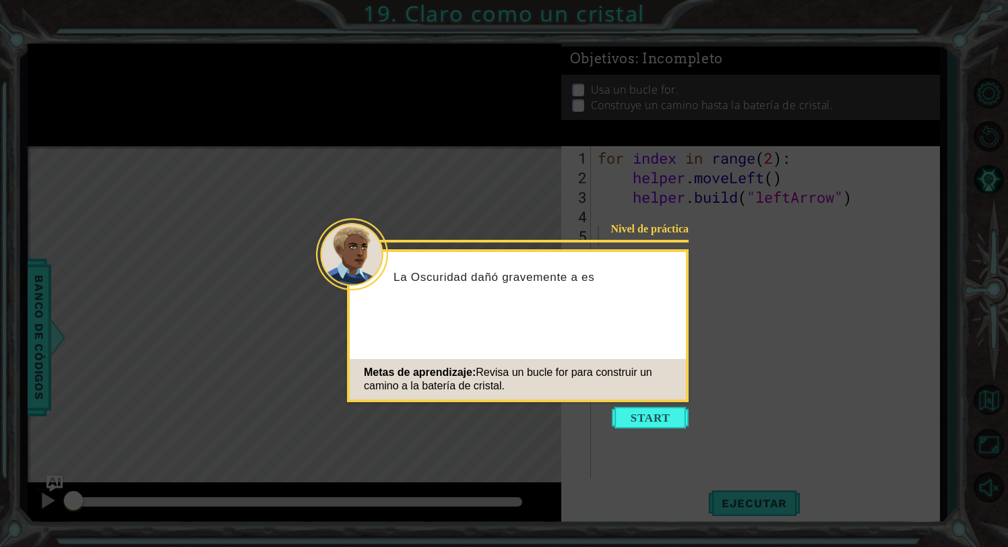
click at [644, 402] on icon at bounding box center [504, 273] width 1008 height 547
click at [640, 415] on button "Start" at bounding box center [650, 418] width 77 height 22
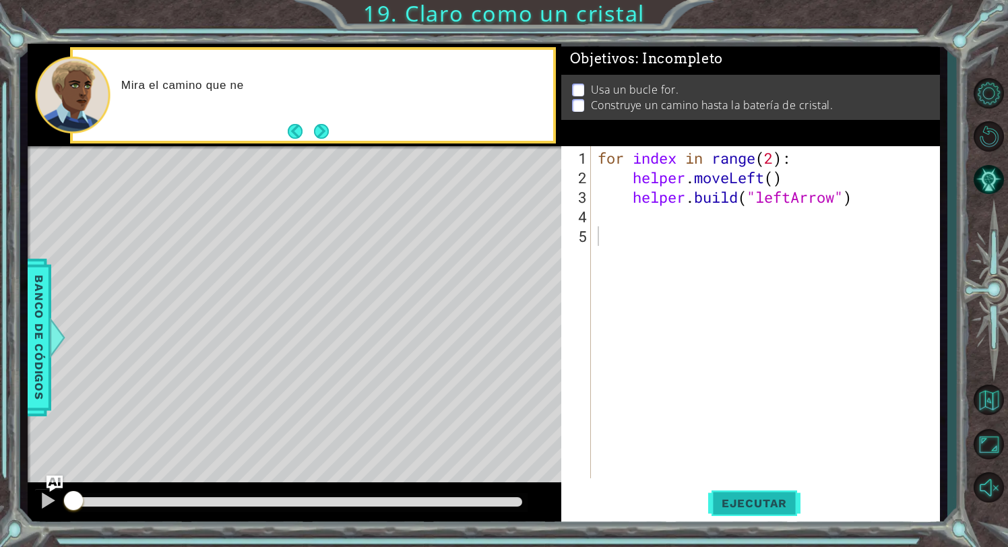
click at [712, 491] on button "Ejecutar" at bounding box center [754, 504] width 92 height 38
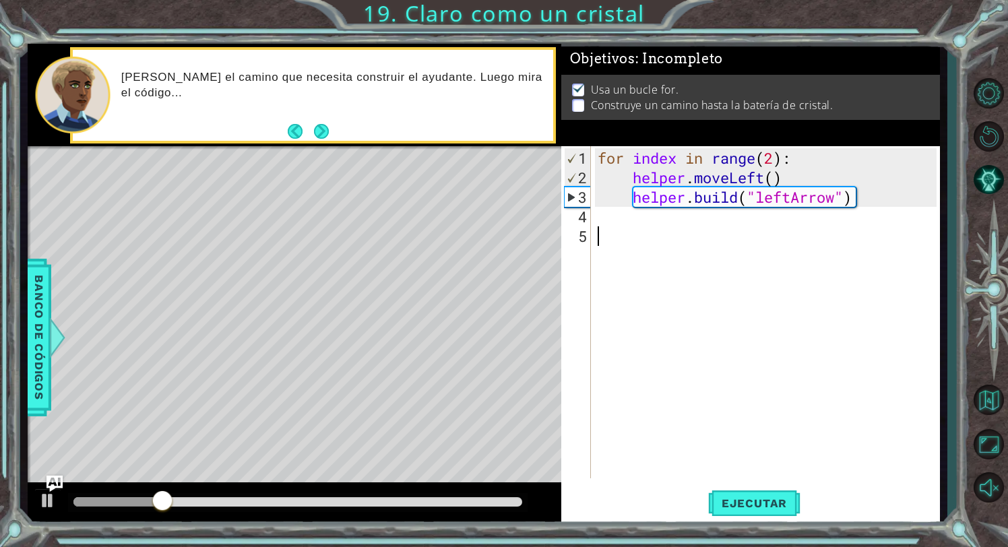
click at [657, 226] on div "for index in range ( 2 ) : helper . moveLeft ( ) helper . build ( "leftArrow" )" at bounding box center [769, 333] width 349 height 371
click at [661, 212] on div "for index in range ( 2 ) : helper . moveLeft ( ) helper . build ( "leftArrow" )" at bounding box center [769, 333] width 349 height 371
click at [870, 200] on div "for index in range ( 2 ) : helper . moveLeft ( ) helper . build ( "leftArrow" )" at bounding box center [769, 333] width 349 height 371
click at [876, 198] on div "for index in range ( 2 ) : helper . moveLeft ( ) helper . build ( "leftArrow" )" at bounding box center [769, 333] width 349 height 371
click at [868, 200] on div "for index in range ( 2 ) : helper . moveLeft ( ) helper . build ( "leftArrow" )" at bounding box center [769, 333] width 349 height 371
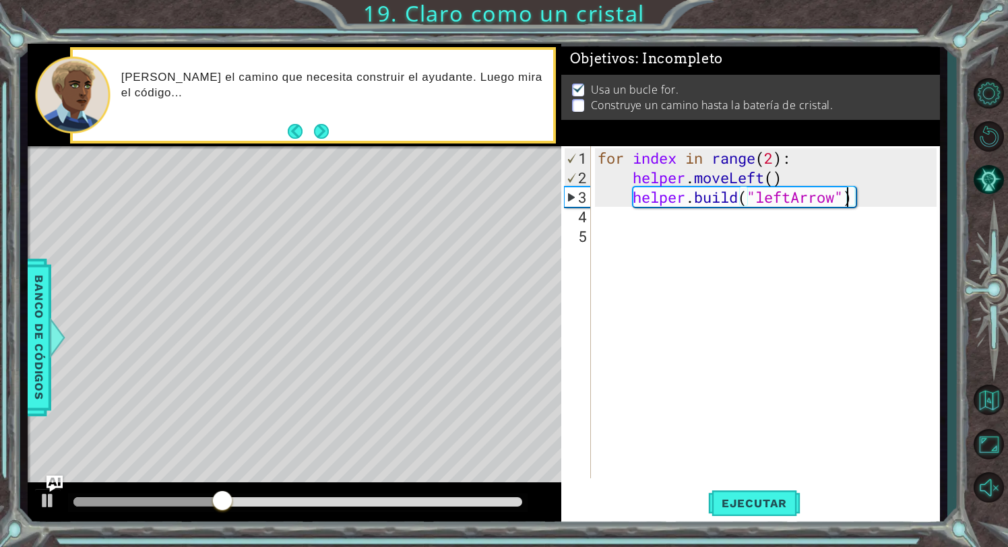
click at [847, 201] on div "for index in range ( 2 ) : helper . moveLeft ( ) helper . build ( "leftArrow" )" at bounding box center [769, 333] width 349 height 371
click at [880, 202] on div "for index in range ( 2 ) : helper . moveLeft ( ) helper . build ( "leftArrow" )" at bounding box center [769, 333] width 349 height 371
click at [867, 202] on div "for index in range ( 2 ) : helper . moveLeft ( ) helper . build ( "leftArrow" )" at bounding box center [769, 333] width 349 height 371
click at [864, 201] on div "for index in range ( 2 ) : helper . moveLeft ( ) helper . build ( "leftArrow" )" at bounding box center [769, 333] width 349 height 371
click at [856, 196] on div "for index in range ( 2 ) : helper . moveLeft ( ) helper . build ( "leftArrow" )" at bounding box center [769, 333] width 349 height 371
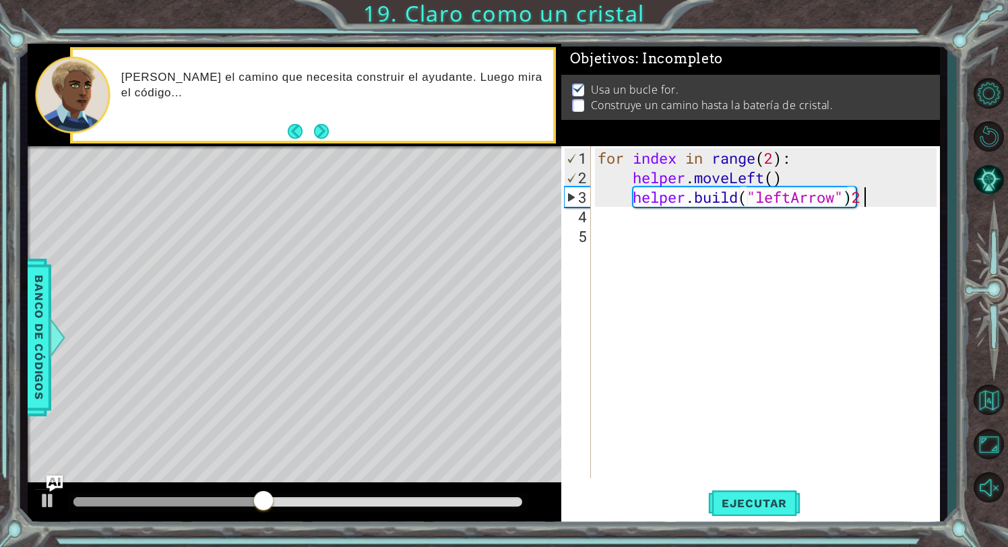
scroll to position [0, 11]
click at [762, 503] on span "Ejecutar" at bounding box center [754, 503] width 92 height 13
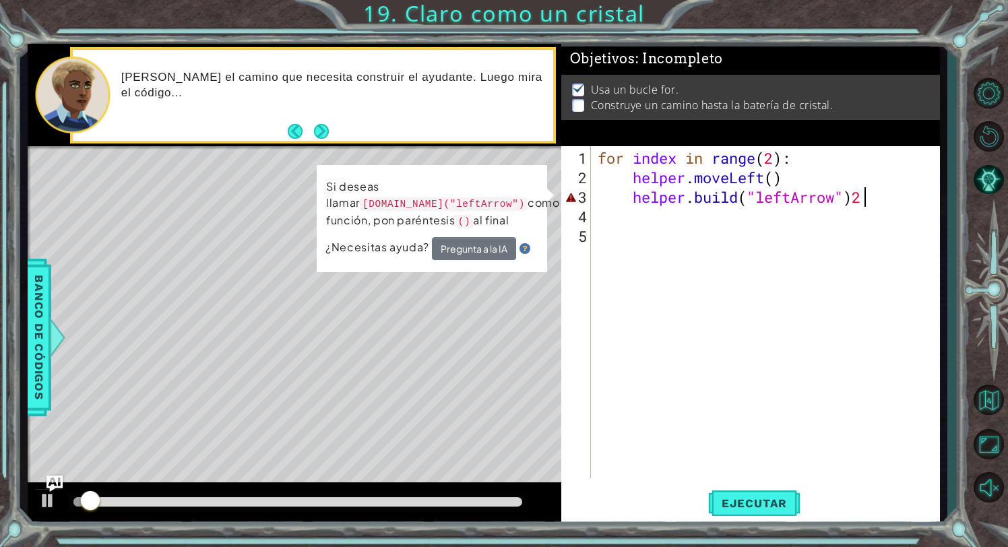
type textarea "[DOMAIN_NAME]("leftArrow")"
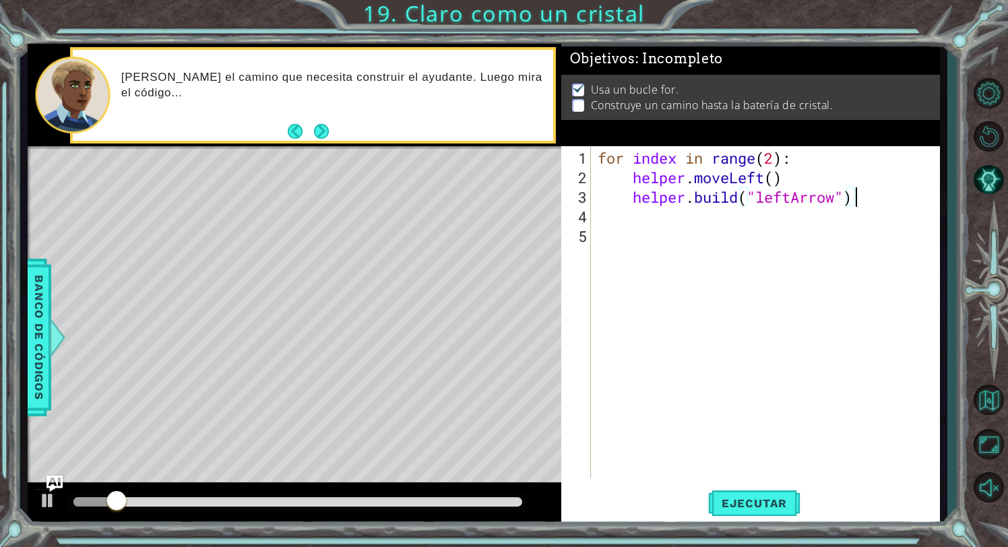
click at [675, 224] on div "for index in range ( 2 ) : helper . moveLeft ( ) helper . build ( "leftArrow" )" at bounding box center [769, 333] width 349 height 371
click at [755, 508] on span "Ejecutar" at bounding box center [754, 503] width 92 height 13
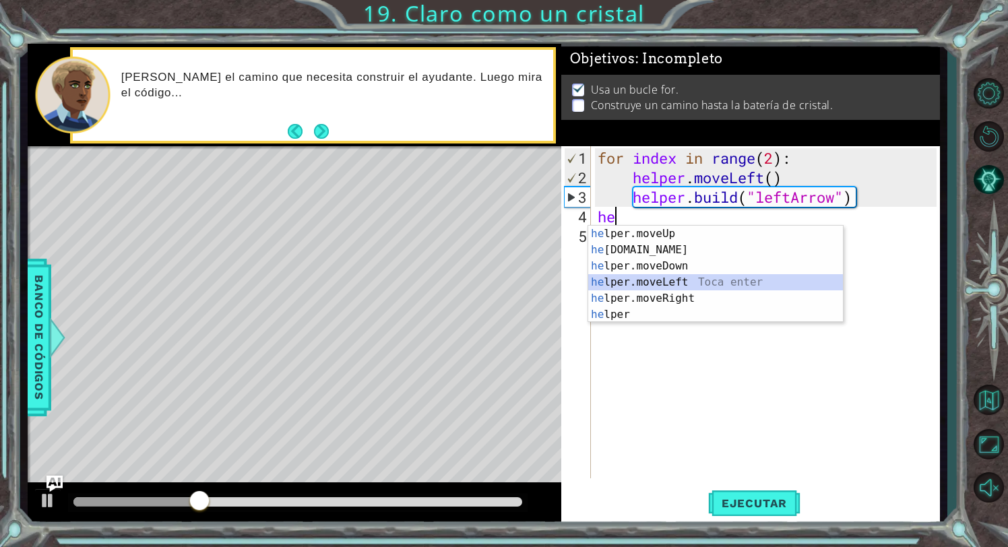
click at [691, 279] on div "he lper.moveUp Toca enter he [DOMAIN_NAME] Toca enter he lper.moveDown Toca ent…" at bounding box center [715, 290] width 255 height 129
type textarea "helper.moveLeft(1)"
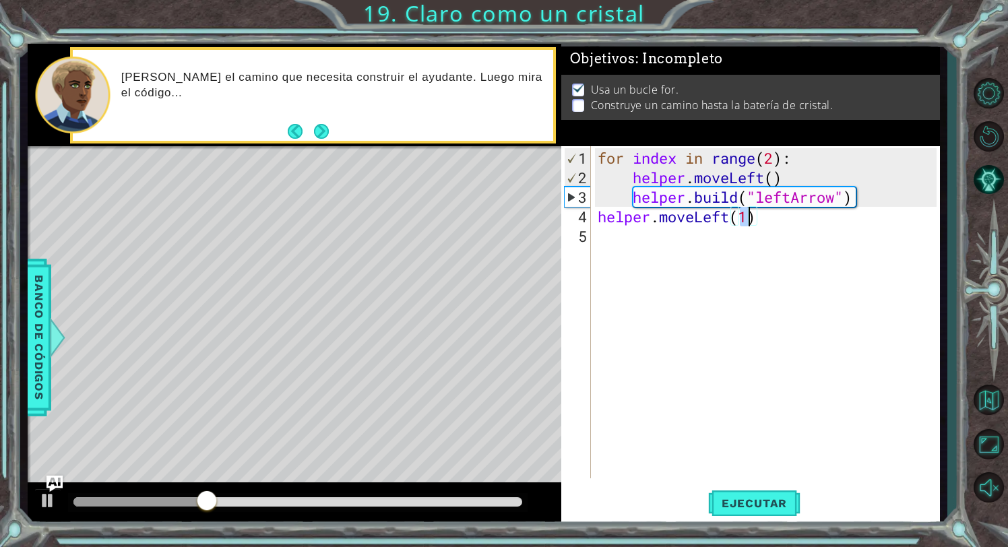
click at [640, 256] on div "for index in range ( 2 ) : helper . moveLeft ( ) helper . build ( "leftArrow" )…" at bounding box center [769, 333] width 349 height 371
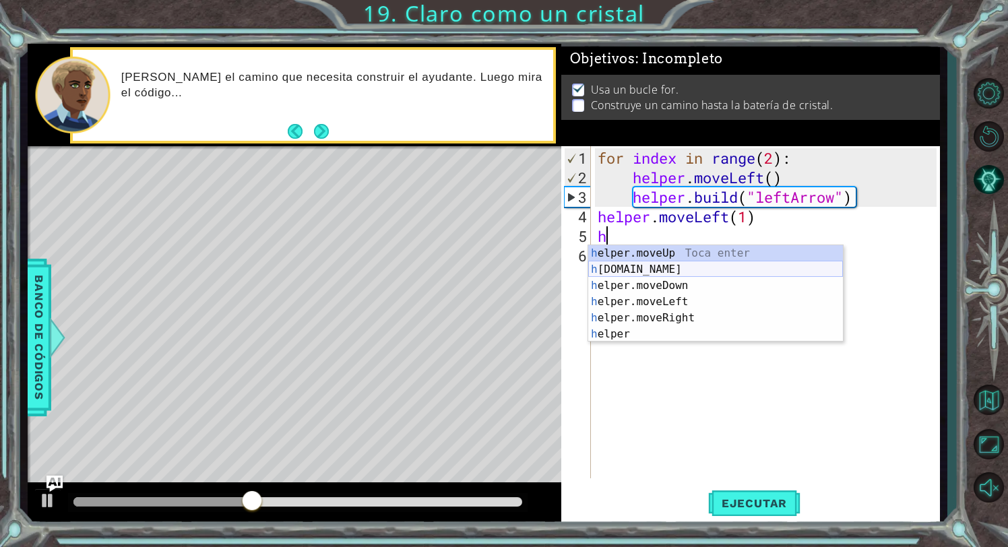
click at [726, 274] on div "h elper.moveUp Toca enter h [DOMAIN_NAME] Toca enter h elper.moveDown Toca ente…" at bounding box center [715, 309] width 255 height 129
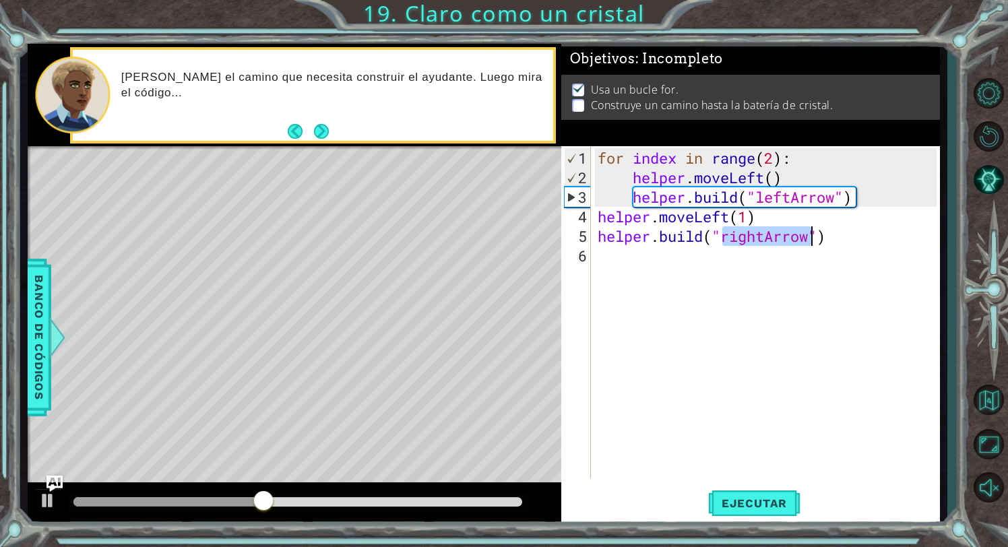
click at [766, 241] on div "for index in range ( 2 ) : helper . moveLeft ( ) helper . build ( "leftArrow" )…" at bounding box center [769, 333] width 349 height 371
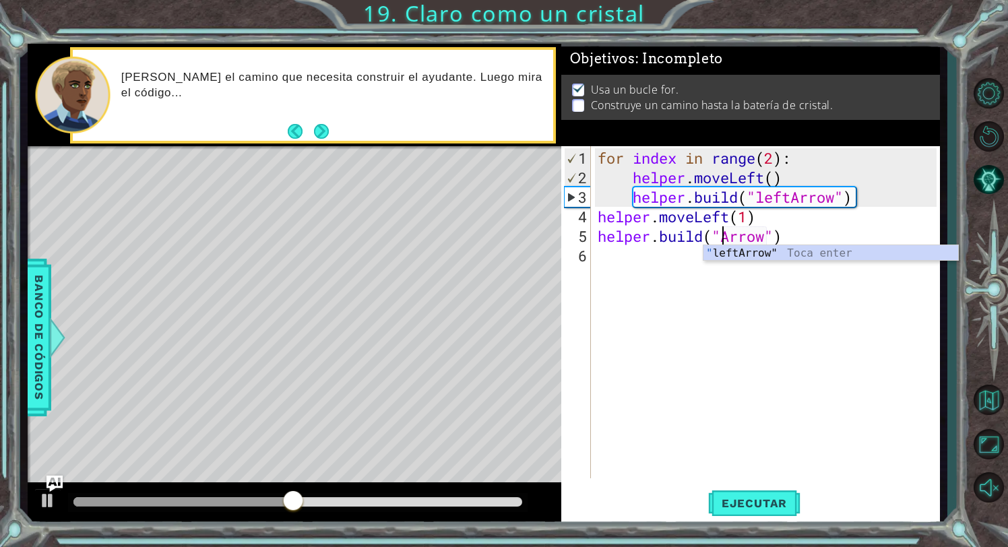
type textarea "[DOMAIN_NAME]("[PERSON_NAME]")"
click at [843, 261] on div "for index in range ( 2 ) : helper . moveLeft ( ) helper . build ( "leftArrow" )…" at bounding box center [769, 333] width 349 height 371
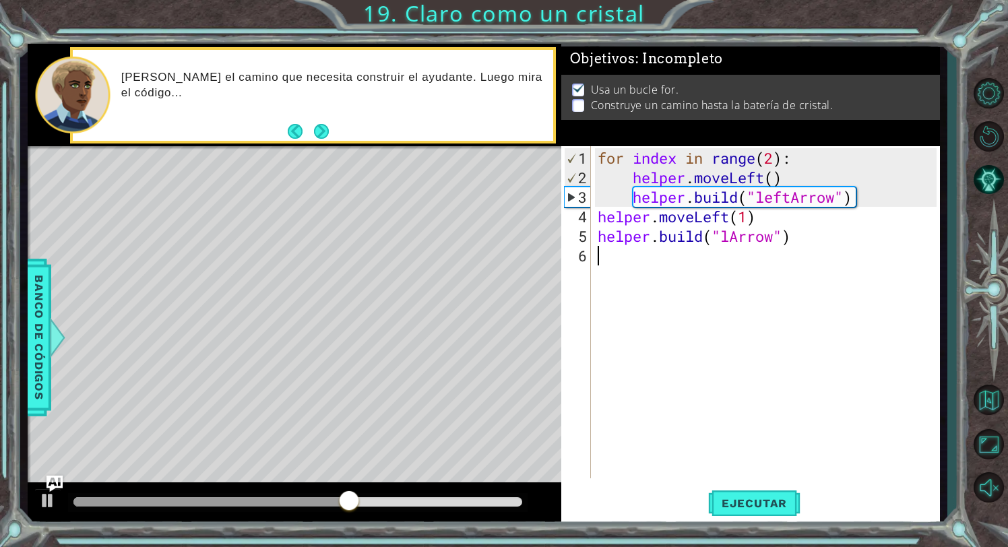
click at [779, 247] on div "for index in range ( 2 ) : helper . moveLeft ( ) helper . build ( "leftArrow" )…" at bounding box center [769, 333] width 349 height 371
click at [733, 491] on button "Ejecutar" at bounding box center [754, 504] width 92 height 38
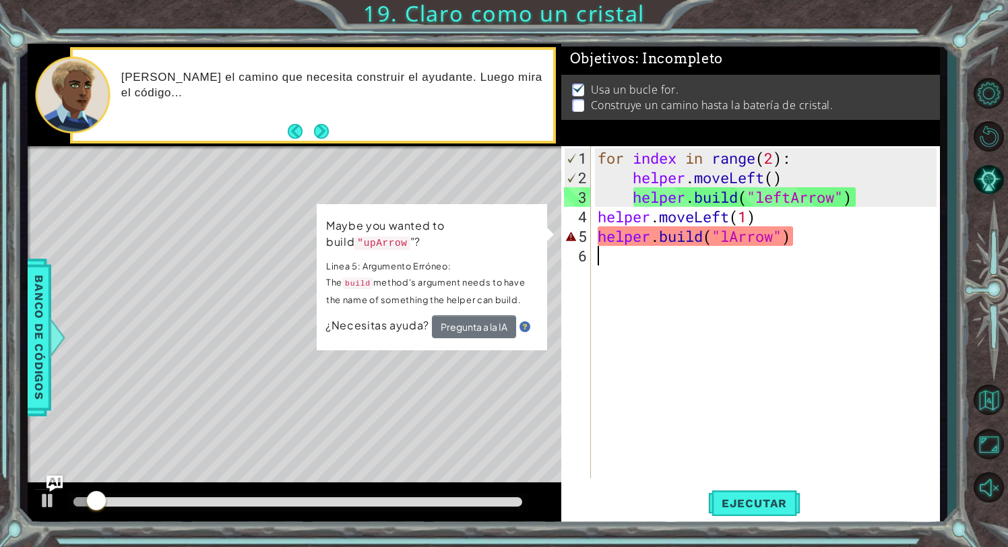
drag, startPoint x: 818, startPoint y: 253, endPoint x: 748, endPoint y: 252, distance: 69.4
click at [748, 252] on div "for index in range ( 2 ) : helper . moveLeft ( ) helper . build ( "leftArrow" )…" at bounding box center [769, 333] width 349 height 371
click at [729, 231] on div "for index in range ( 2 ) : helper . moveLeft ( ) helper . build ( "leftArrow" )…" at bounding box center [769, 333] width 349 height 371
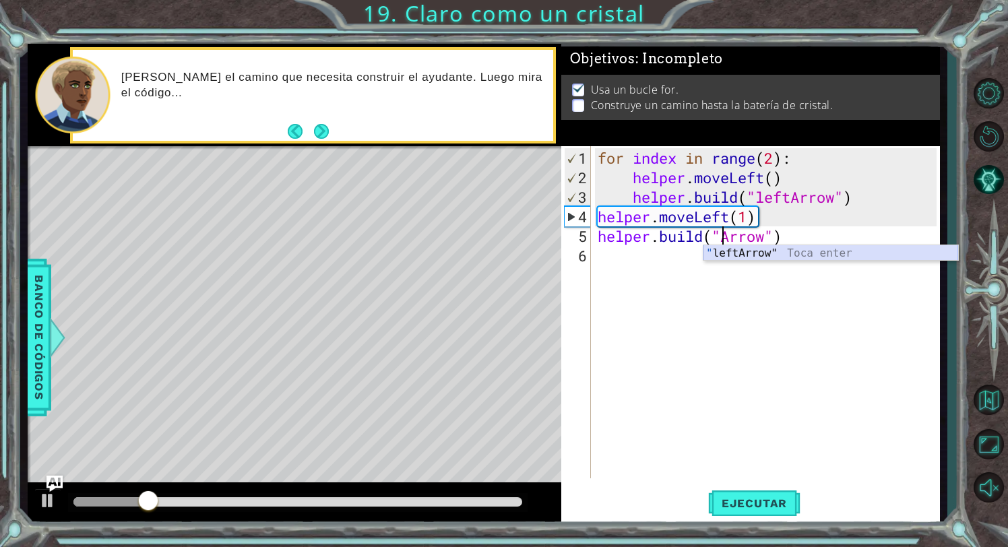
click at [852, 255] on div "" leftArrow" Toca enter" at bounding box center [831, 269] width 255 height 49
type textarea "[DOMAIN_NAME]("leftArrow")"
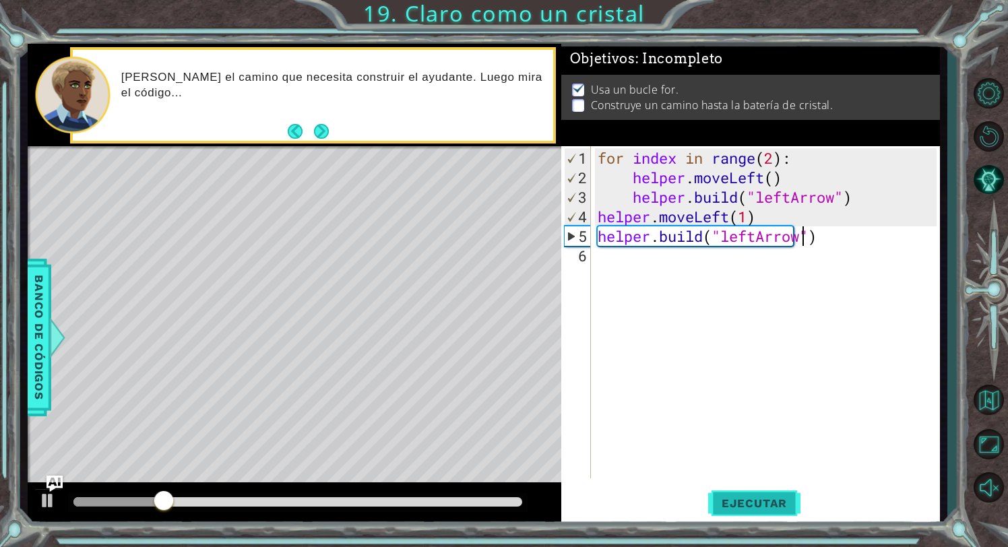
click at [760, 504] on span "Ejecutar" at bounding box center [754, 503] width 92 height 13
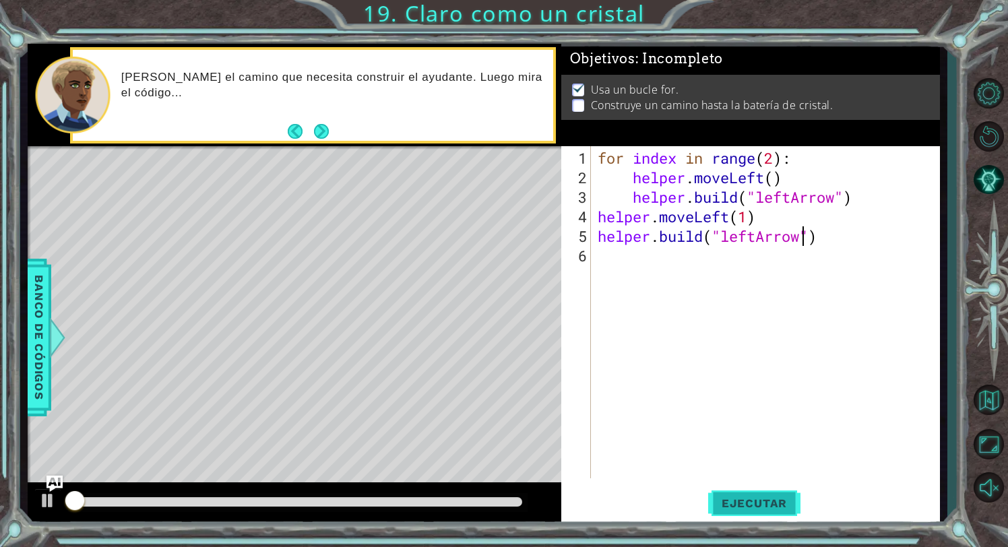
click at [760, 504] on span "Ejecutar" at bounding box center [754, 503] width 92 height 13
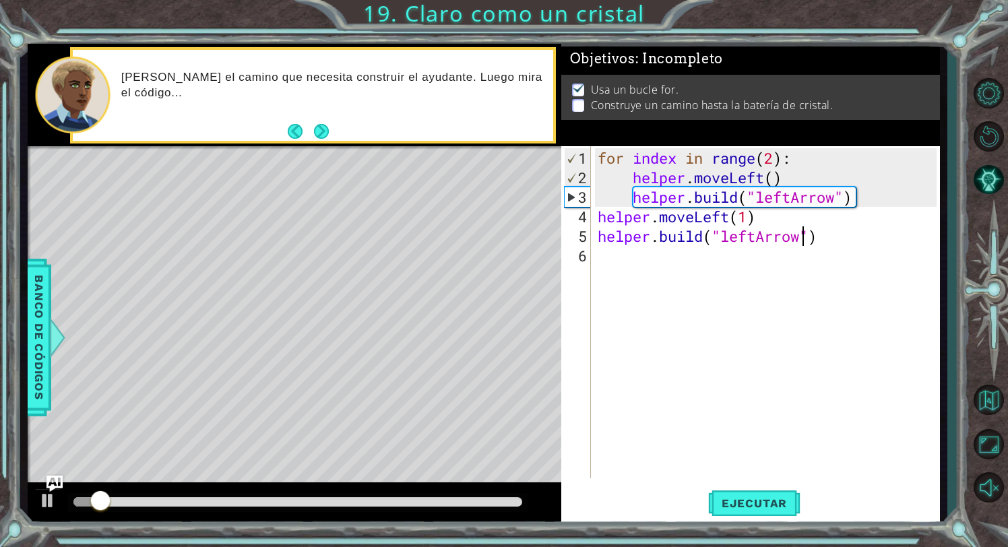
click at [690, 266] on div "for index in range ( 2 ) : helper . moveLeft ( ) helper . build ( "leftArrow" )…" at bounding box center [769, 333] width 349 height 371
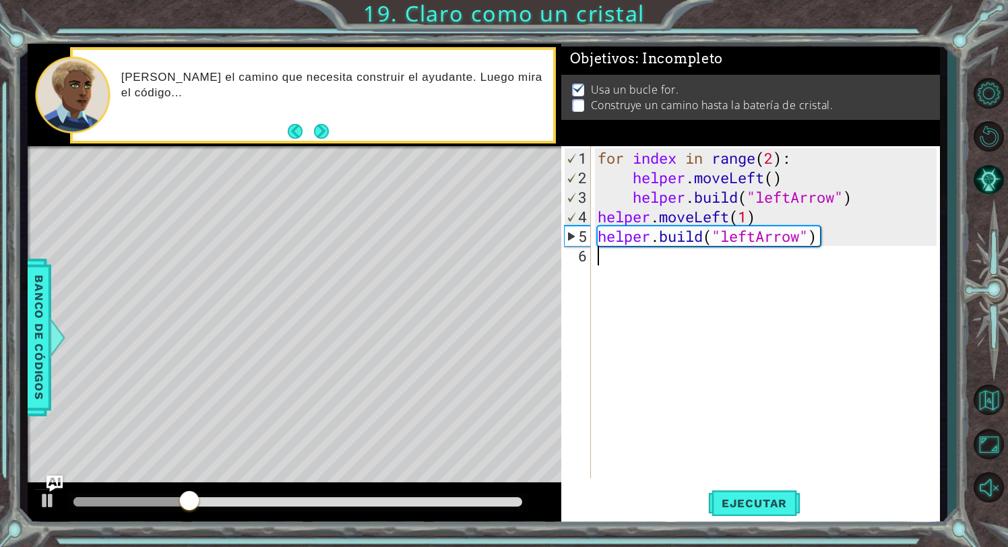
click at [675, 268] on div "for index in range ( 2 ) : helper . moveLeft ( ) helper . build ( "leftArrow" )…" at bounding box center [769, 333] width 349 height 371
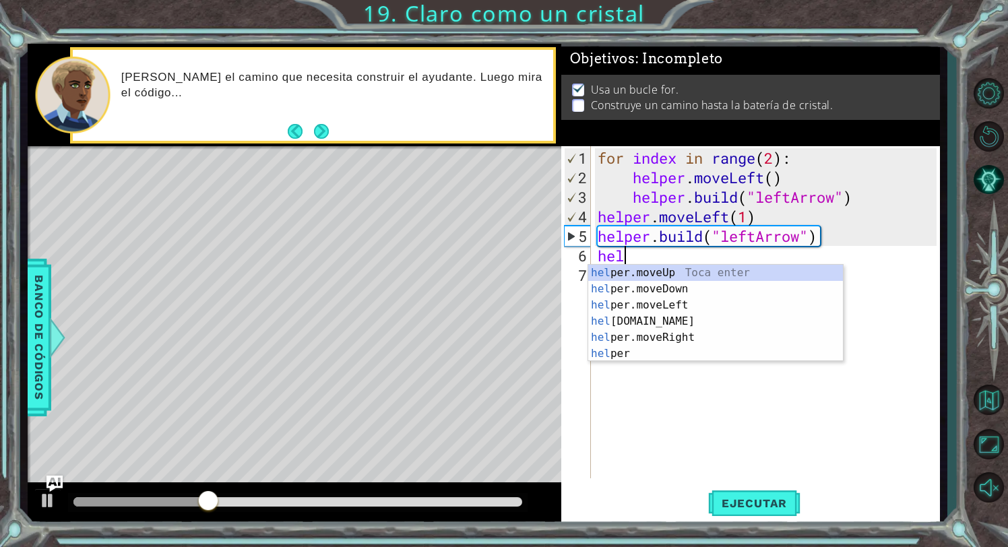
scroll to position [0, 1]
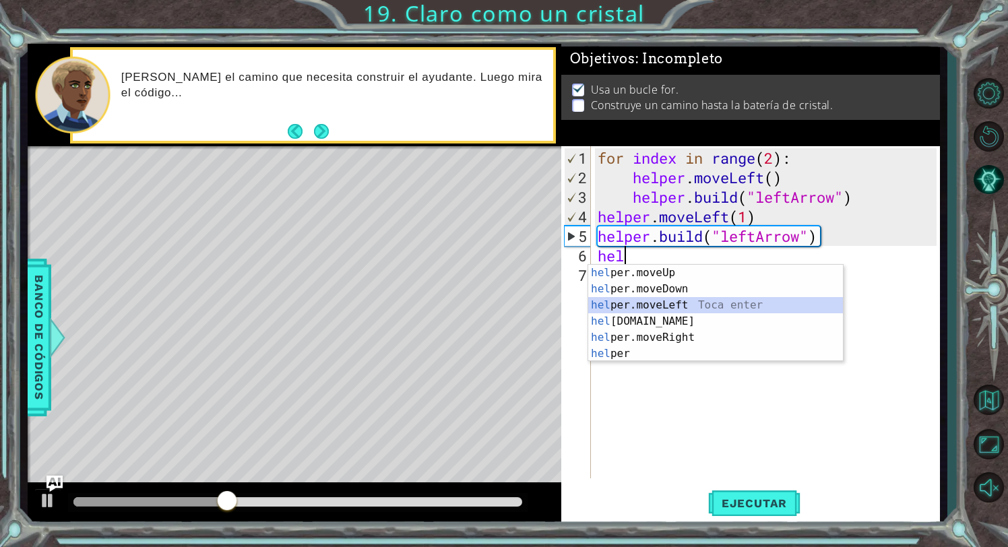
click at [737, 299] on div "hel per.moveUp Toca enter hel per.moveDown Toca enter hel per.moveLeft Toca ent…" at bounding box center [715, 329] width 255 height 129
type textarea "helper.moveLeft(1)"
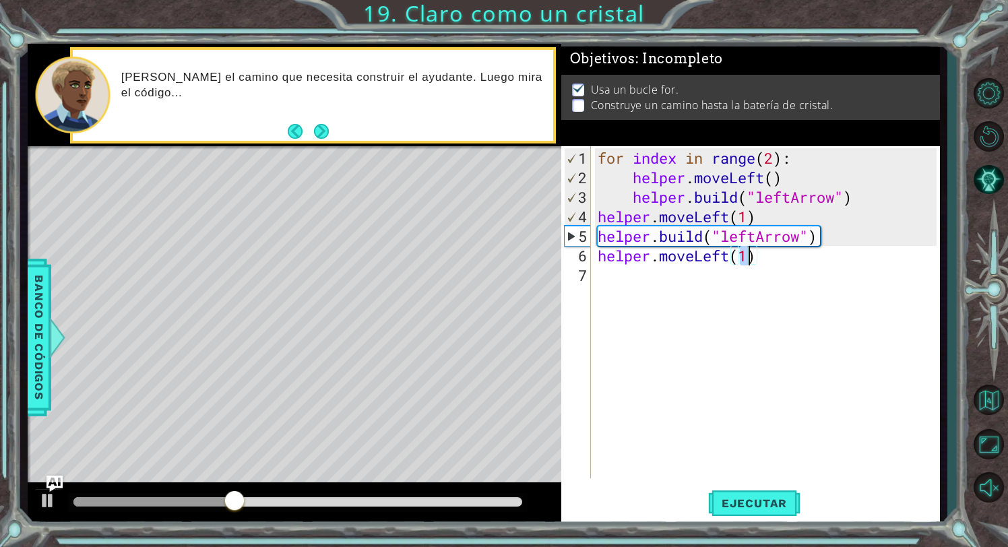
click at [648, 292] on div "for index in range ( 2 ) : helper . moveLeft ( ) helper . build ( "leftArrow" )…" at bounding box center [769, 333] width 349 height 371
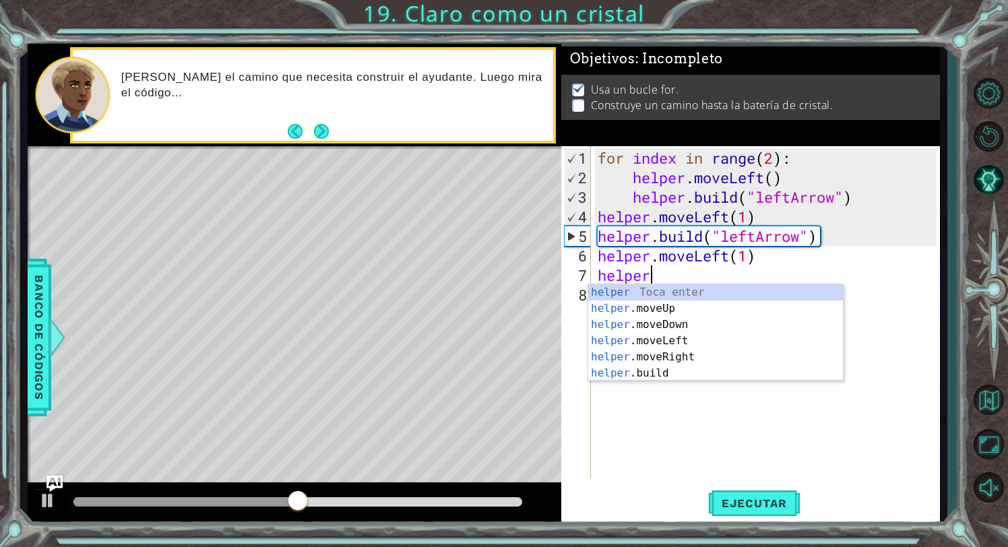
scroll to position [0, 2]
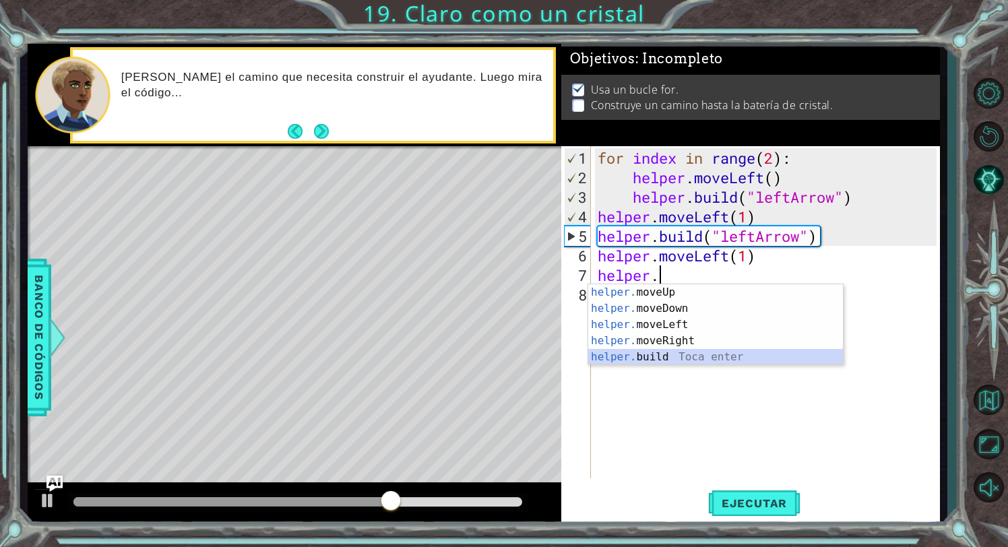
click at [686, 354] on div "helper. moveUp Toca enter helper. moveDown Toca enter helper. moveLeft Toca ent…" at bounding box center [715, 340] width 255 height 113
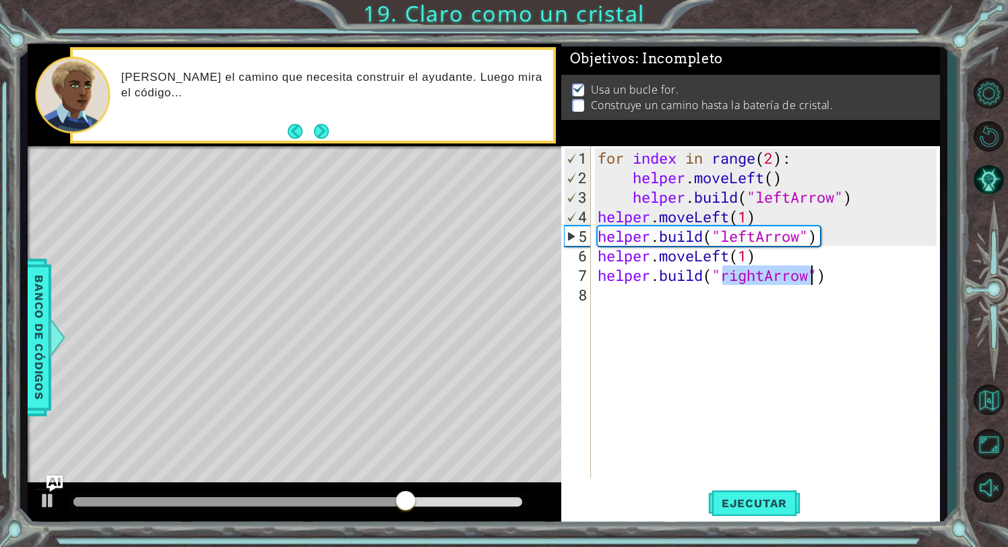
click at [764, 279] on div "for index in range ( 2 ) : helper . moveLeft ( ) helper . build ( "leftArrow" )…" at bounding box center [769, 333] width 349 height 371
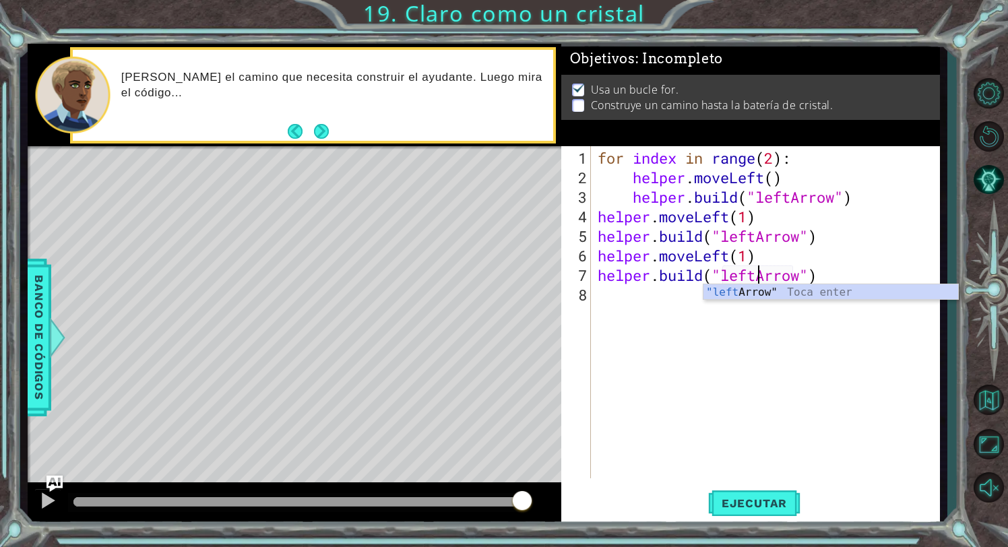
scroll to position [0, 7]
type textarea "[DOMAIN_NAME]("leftArrow")"
click at [793, 501] on span "Ejecutar" at bounding box center [754, 503] width 92 height 13
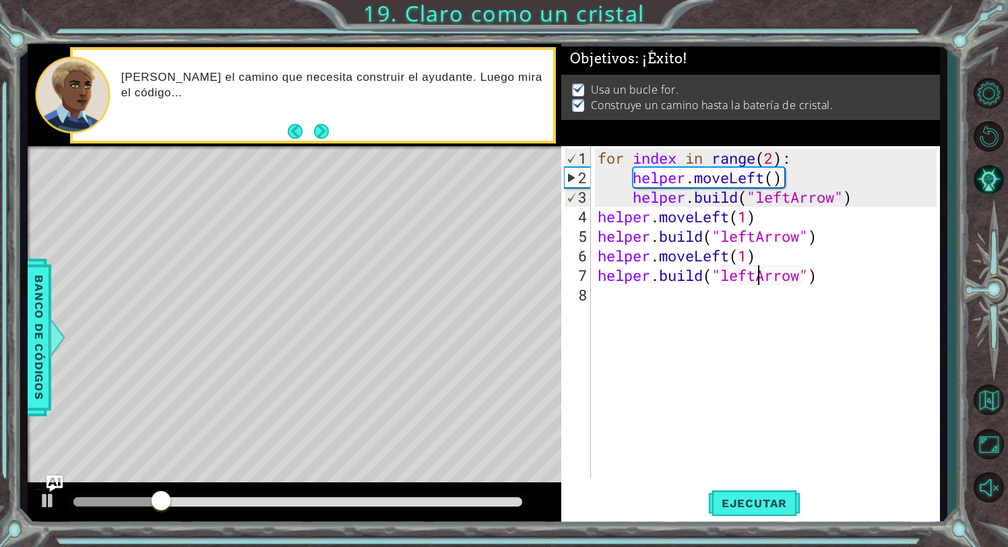
click at [643, 299] on div "for index in range ( 2 ) : helper . moveLeft ( ) helper . build ( "leftArrow" )…" at bounding box center [769, 333] width 349 height 371
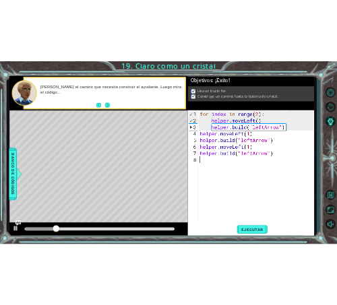
scroll to position [0, 0]
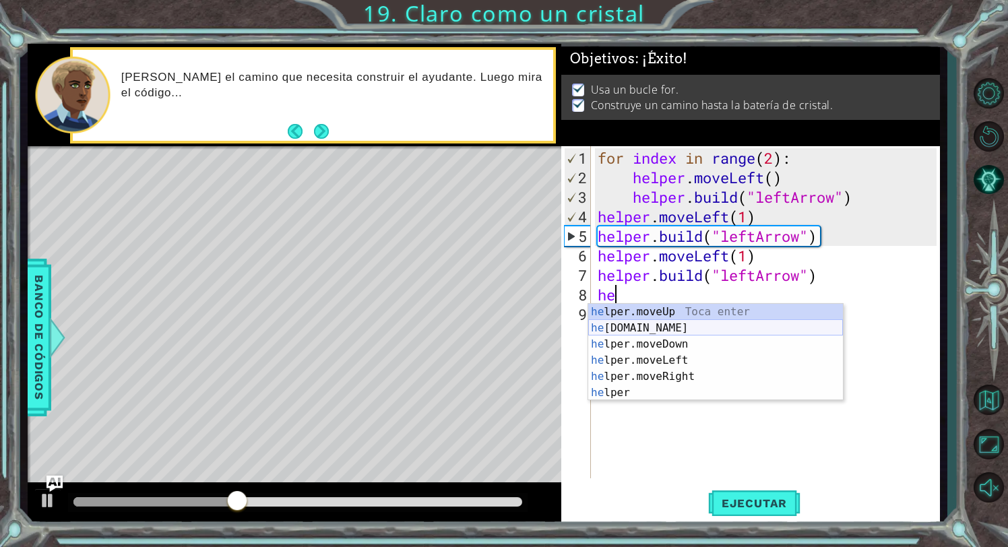
click at [681, 330] on div "he lper.moveUp Toca enter he [DOMAIN_NAME] Toca enter he lper.moveDown Toca ent…" at bounding box center [715, 368] width 255 height 129
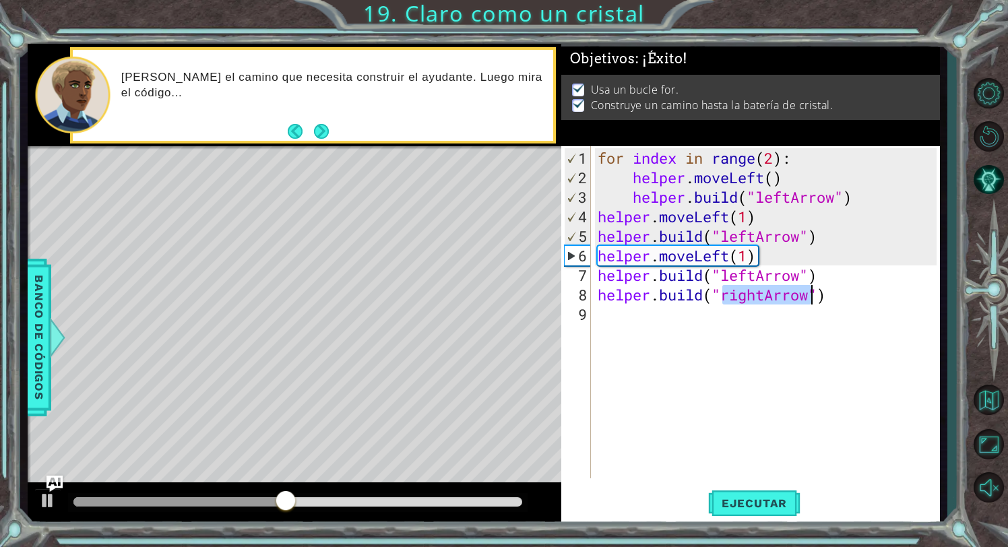
type textarea "[DOMAIN_NAME]("rightArrow")"
click at [764, 300] on div "for index in range ( 2 ) : helper . moveLeft ( ) helper . build ( "leftArrow" )…" at bounding box center [769, 333] width 349 height 371
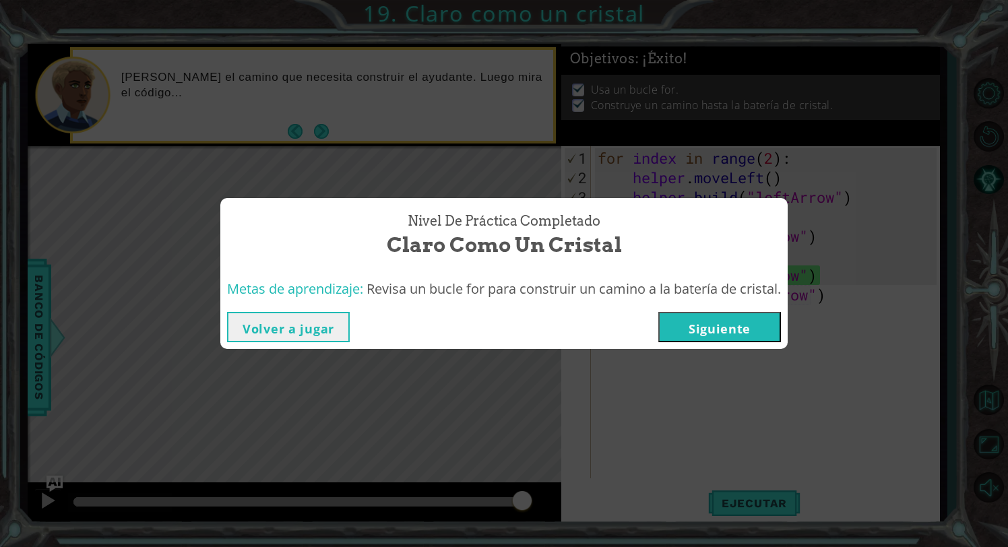
click at [752, 326] on button "Siguiente" at bounding box center [720, 327] width 123 height 30
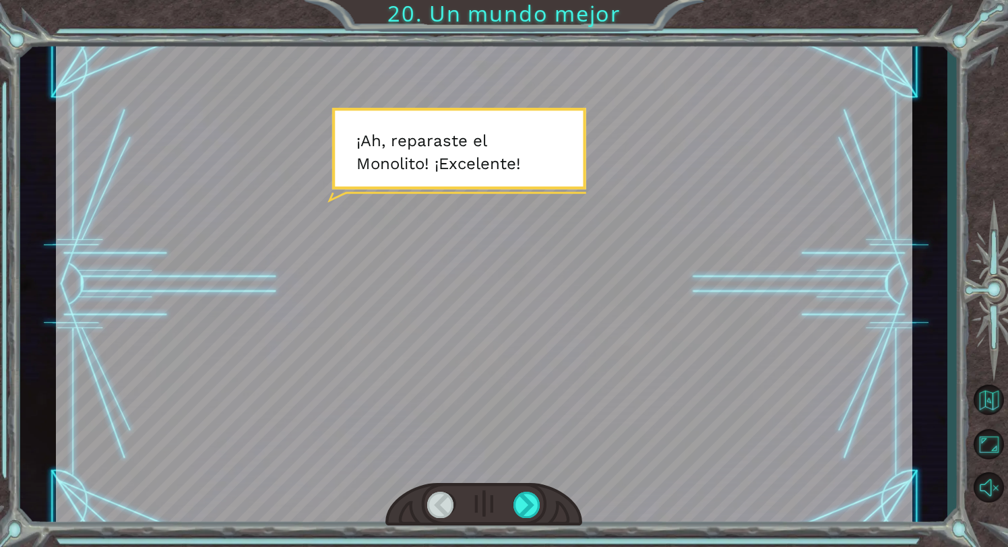
click at [561, 260] on div at bounding box center [484, 285] width 857 height 482
click at [518, 493] on div at bounding box center [528, 505] width 28 height 26
click at [525, 493] on div at bounding box center [528, 505] width 28 height 26
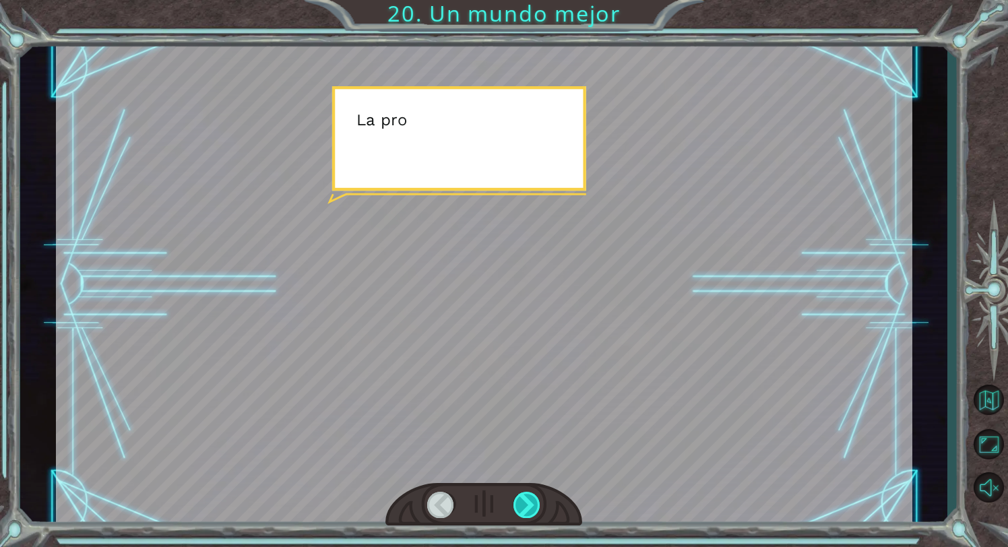
click at [525, 493] on div at bounding box center [528, 505] width 28 height 26
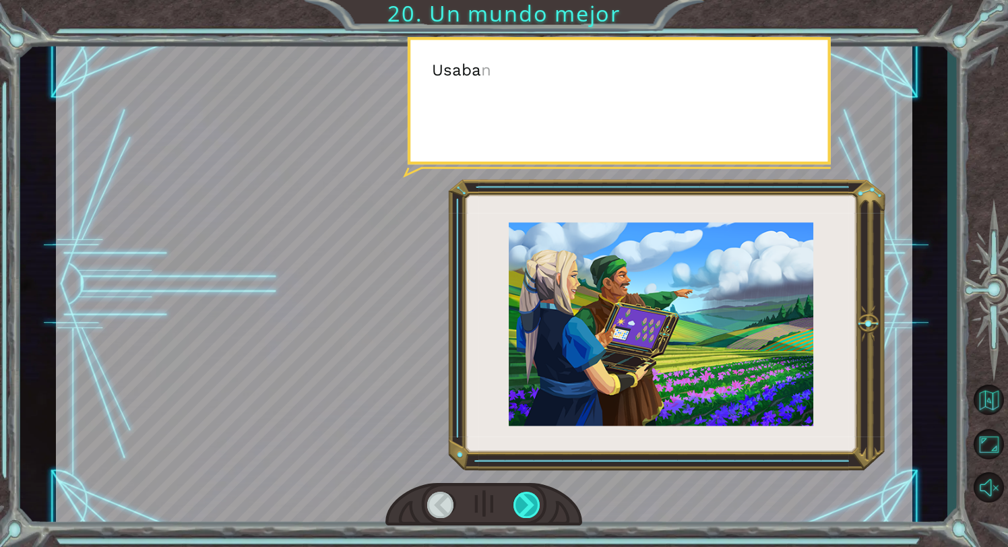
click at [525, 493] on div at bounding box center [528, 505] width 28 height 26
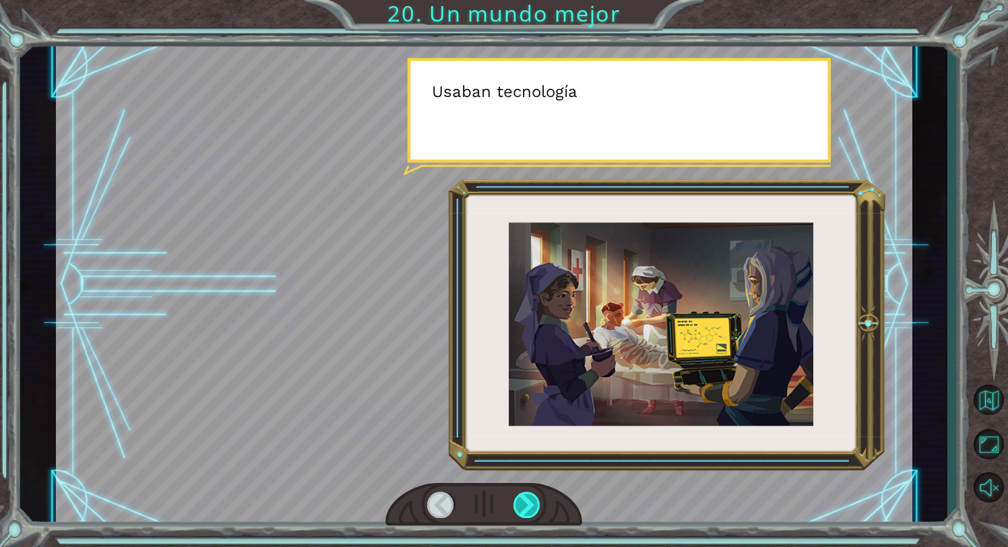
click at [525, 493] on div at bounding box center [528, 505] width 28 height 26
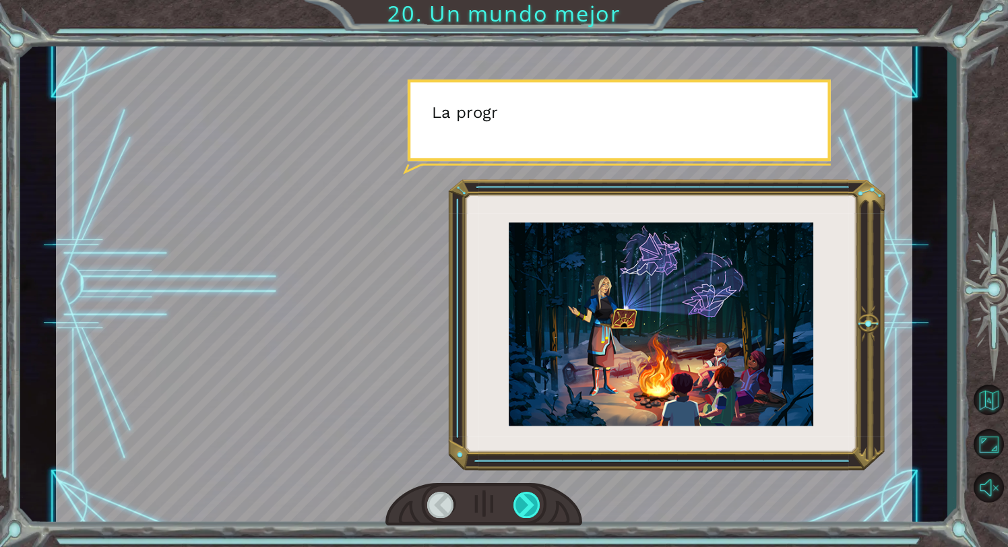
click at [525, 493] on div at bounding box center [528, 505] width 28 height 26
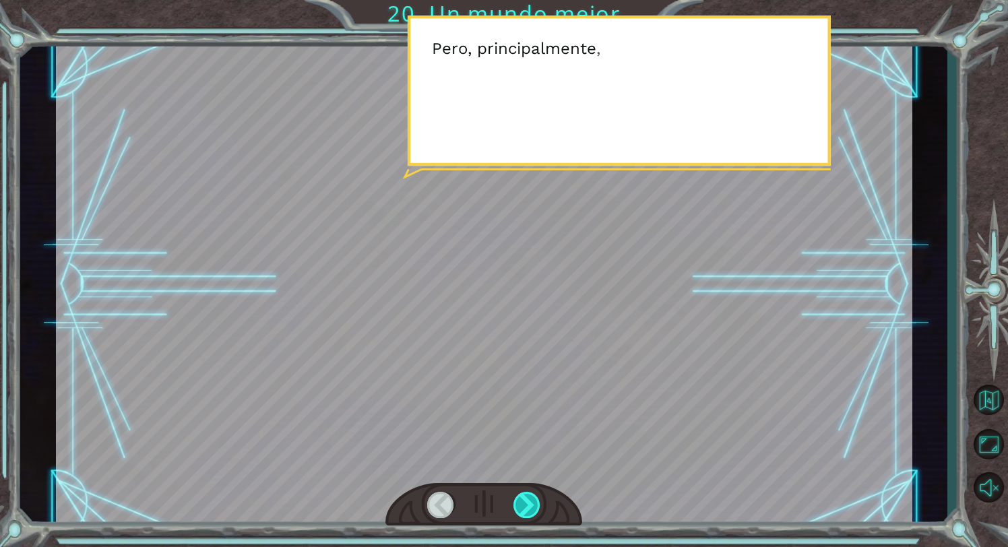
click at [525, 493] on div at bounding box center [528, 505] width 28 height 26
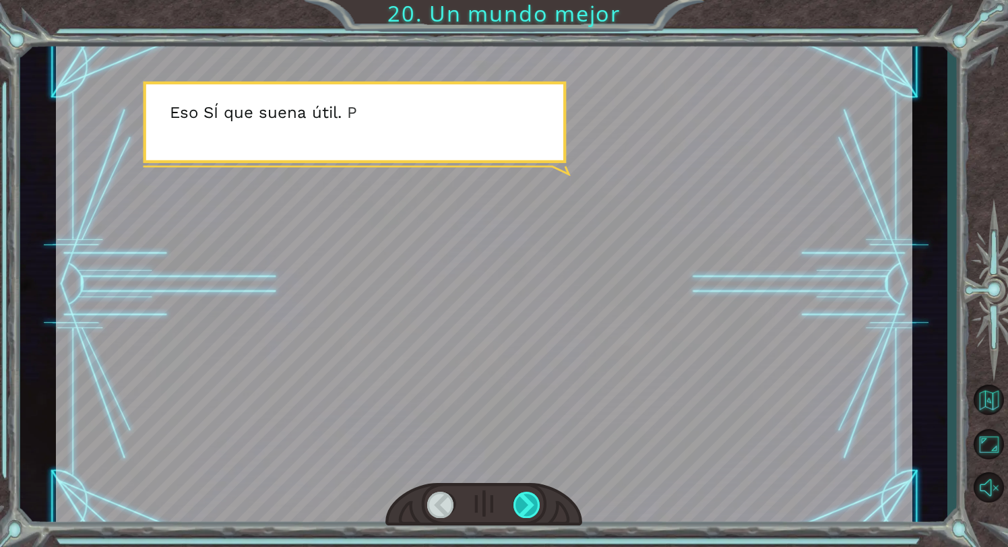
click at [525, 493] on div at bounding box center [528, 505] width 28 height 26
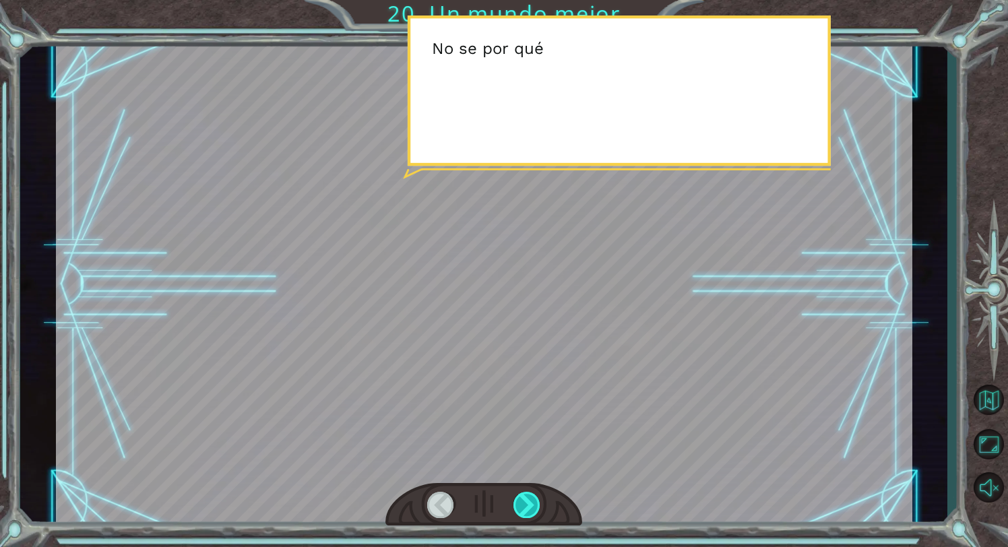
click at [525, 493] on div at bounding box center [528, 505] width 28 height 26
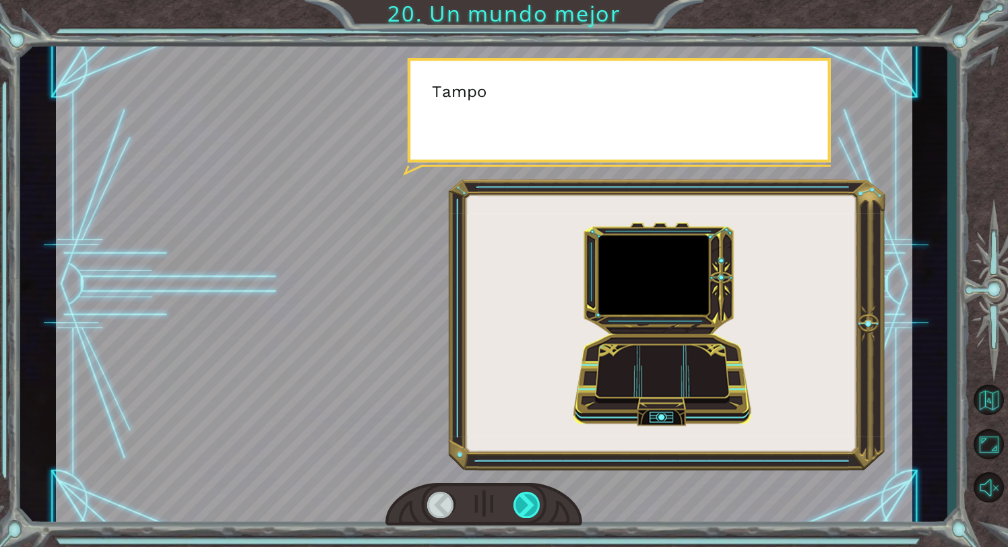
click at [525, 493] on div at bounding box center [528, 505] width 28 height 26
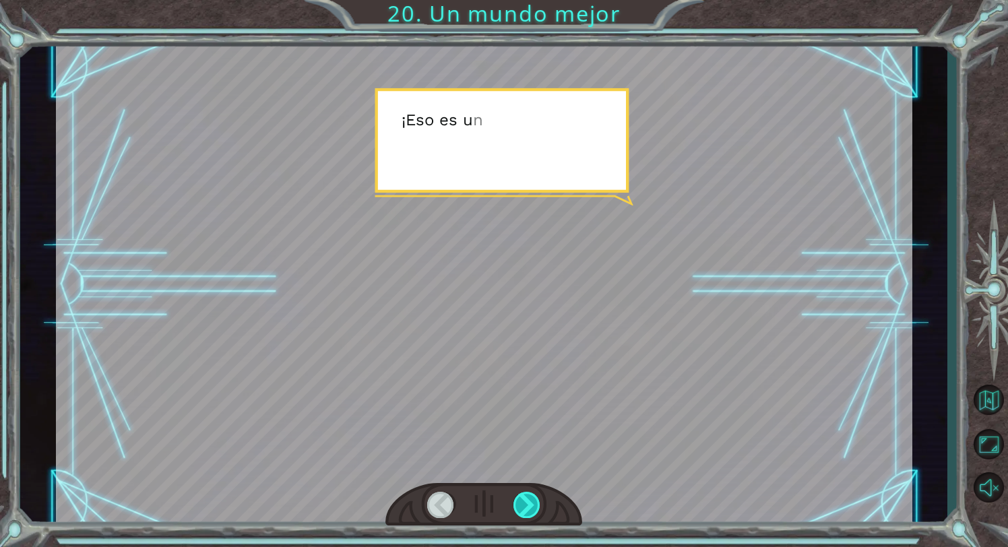
click at [525, 493] on div at bounding box center [528, 505] width 28 height 26
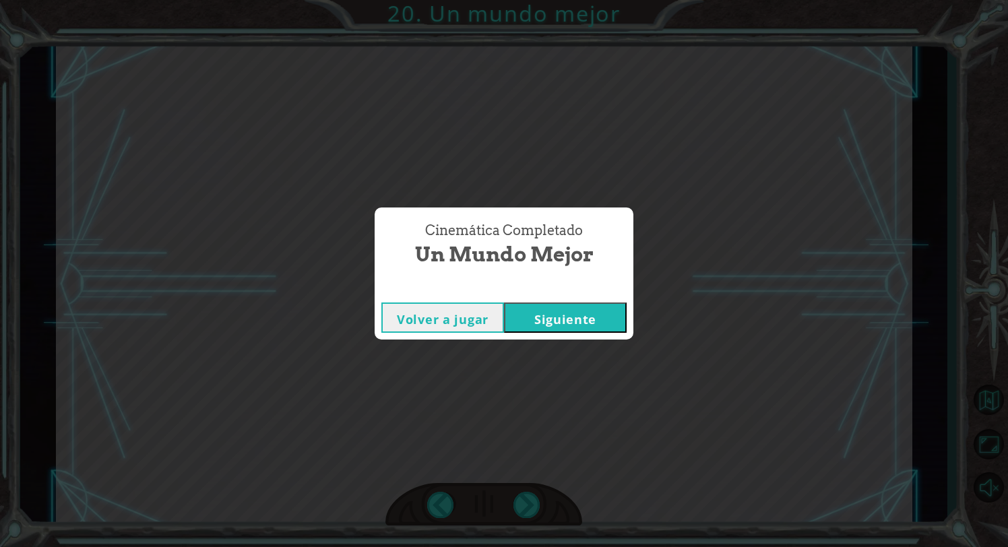
click at [578, 324] on button "Siguiente" at bounding box center [565, 318] width 123 height 30
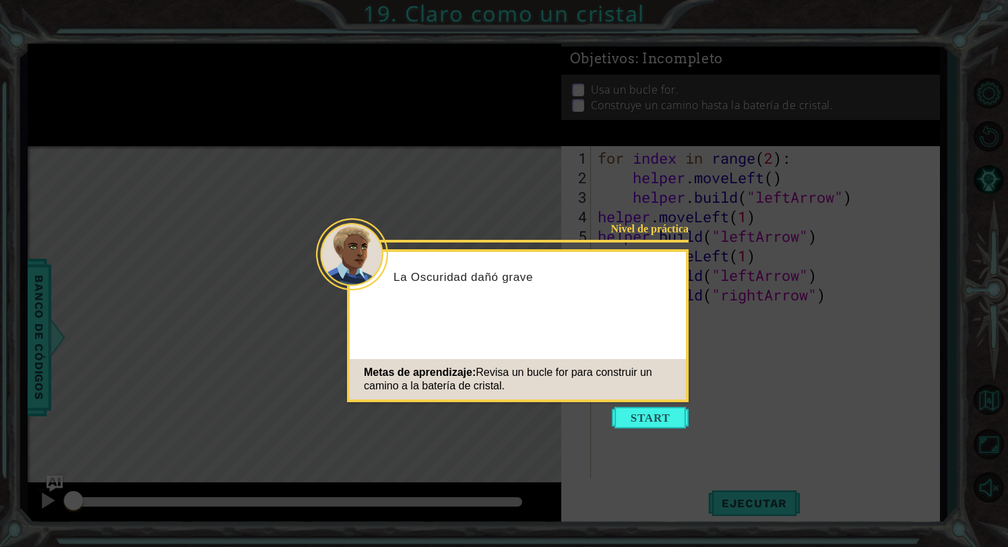
click at [706, 221] on icon at bounding box center [504, 273] width 1008 height 547
click at [675, 414] on button "Start" at bounding box center [650, 418] width 77 height 22
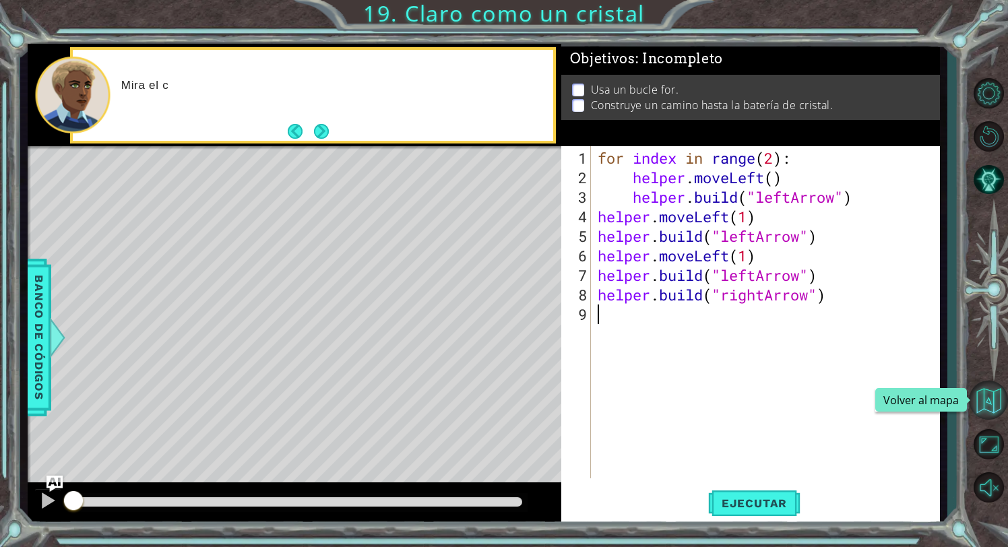
click at [995, 414] on button "Volver al mapa" at bounding box center [988, 400] width 39 height 39
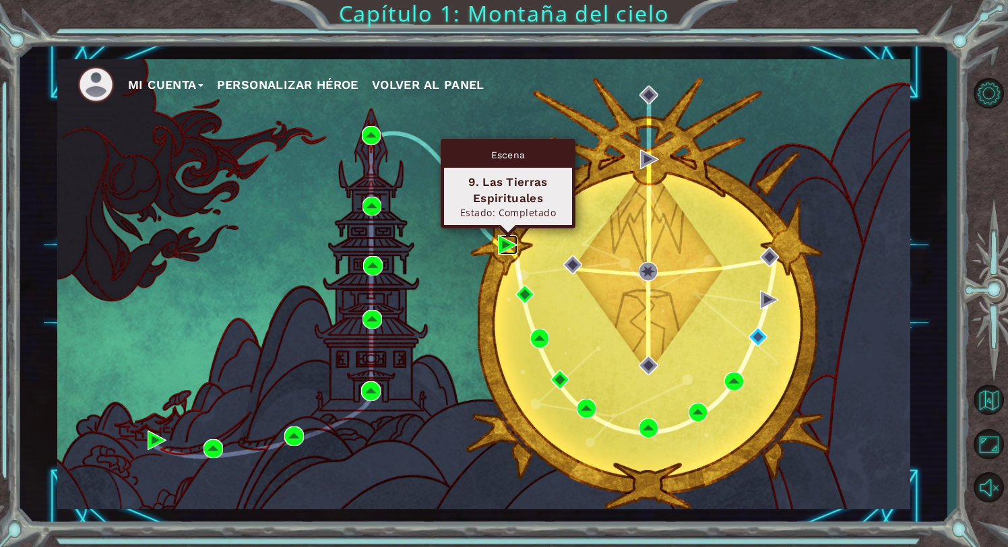
click at [516, 241] on img at bounding box center [507, 244] width 19 height 19
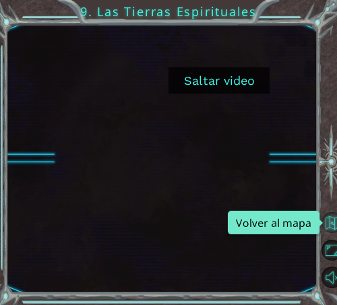
click at [330, 220] on button "Volver al mapa" at bounding box center [333, 223] width 22 height 22
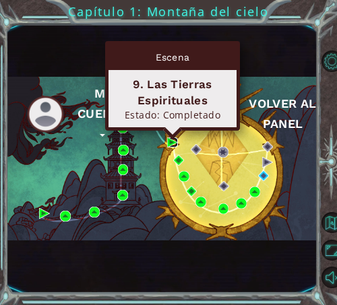
click at [171, 140] on img at bounding box center [172, 143] width 11 height 11
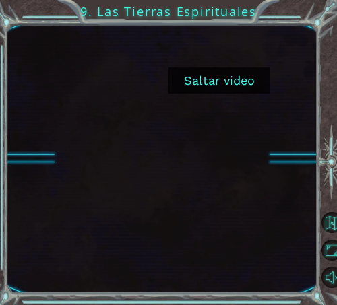
click at [214, 88] on button "Saltar video" at bounding box center [219, 80] width 101 height 26
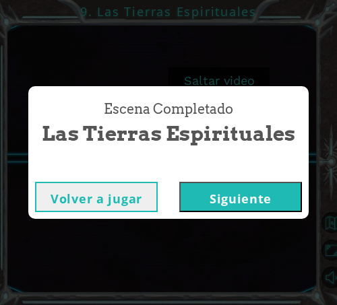
click at [206, 191] on button "Siguiente" at bounding box center [240, 197] width 123 height 30
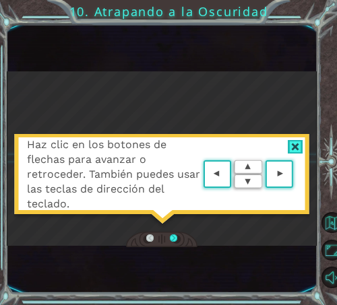
click at [296, 145] on div at bounding box center [296, 147] width 16 height 14
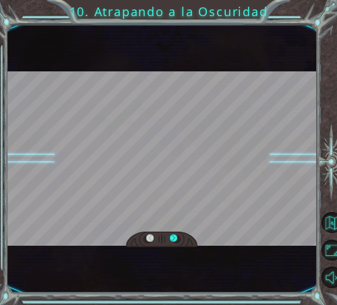
click at [245, 177] on div at bounding box center [162, 158] width 310 height 175
click at [203, 220] on div at bounding box center [162, 158] width 310 height 175
click at [179, 232] on div at bounding box center [161, 240] width 71 height 16
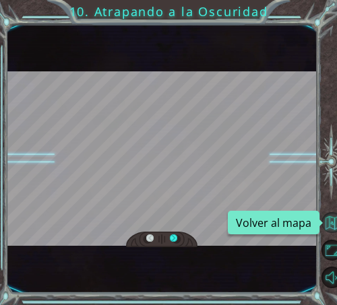
click at [328, 223] on button "Volver al mapa" at bounding box center [333, 223] width 22 height 22
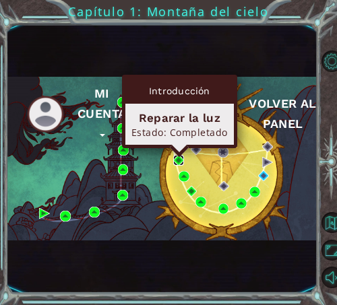
click at [180, 162] on img at bounding box center [178, 160] width 11 height 11
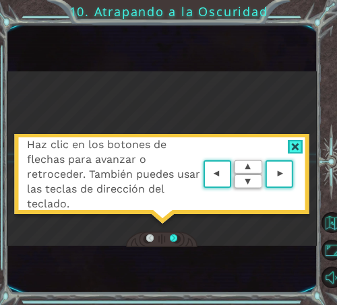
click at [290, 142] on div at bounding box center [296, 147] width 16 height 14
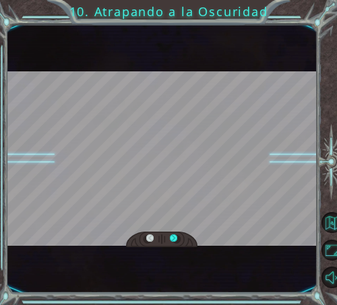
click at [241, 191] on div at bounding box center [162, 158] width 310 height 175
click at [181, 240] on div at bounding box center [161, 240] width 71 height 16
click at [174, 240] on div at bounding box center [173, 239] width 7 height 9
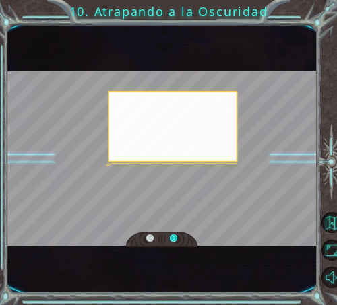
click at [174, 240] on div at bounding box center [173, 239] width 7 height 9
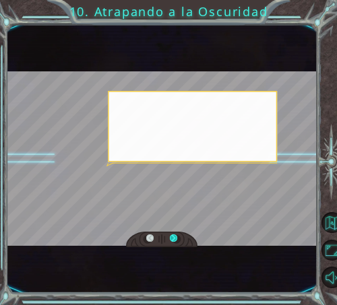
click at [174, 240] on div at bounding box center [173, 239] width 7 height 9
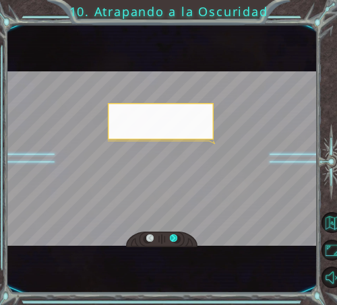
click at [174, 240] on div at bounding box center [173, 239] width 7 height 9
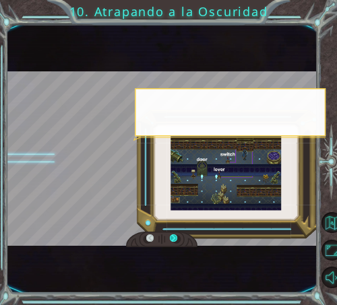
click at [174, 240] on div at bounding box center [173, 239] width 7 height 9
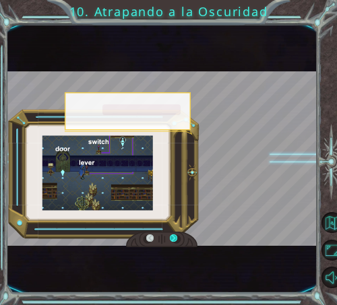
click at [174, 240] on div at bounding box center [173, 239] width 7 height 9
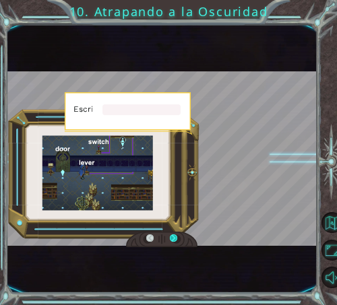
click at [174, 240] on div at bounding box center [173, 239] width 7 height 9
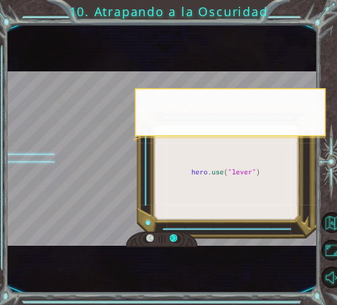
click at [174, 240] on div at bounding box center [173, 239] width 7 height 9
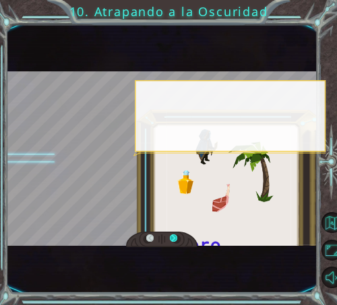
click at [174, 240] on div at bounding box center [173, 239] width 7 height 9
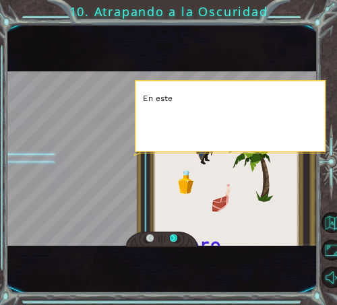
click at [174, 240] on div at bounding box center [173, 239] width 7 height 9
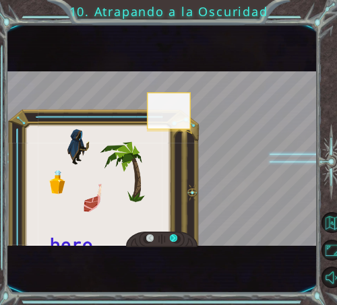
click at [174, 240] on div at bounding box center [173, 239] width 7 height 9
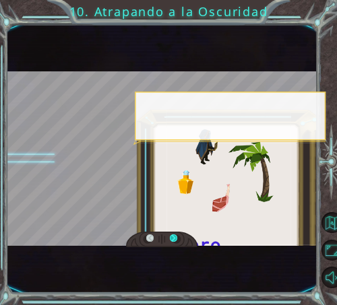
click at [174, 240] on div at bounding box center [173, 239] width 7 height 9
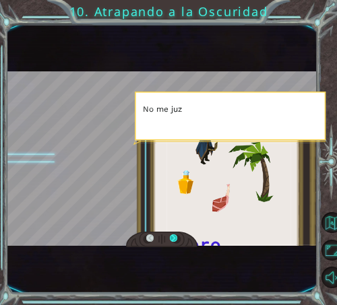
click at [174, 240] on div at bounding box center [173, 239] width 7 height 9
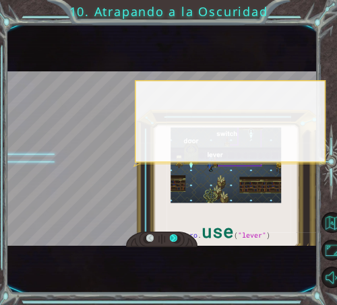
click at [174, 240] on div at bounding box center [173, 239] width 7 height 9
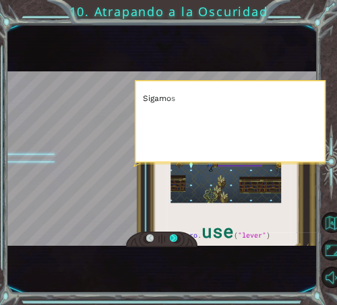
click at [174, 240] on div at bounding box center [173, 239] width 7 height 9
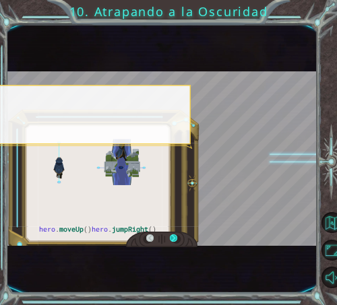
click at [174, 240] on div at bounding box center [173, 239] width 7 height 9
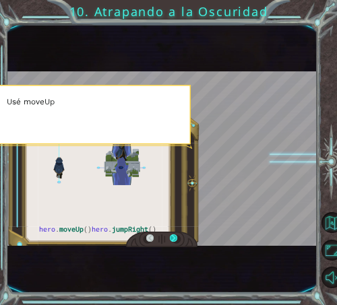
click at [174, 240] on div at bounding box center [173, 239] width 7 height 9
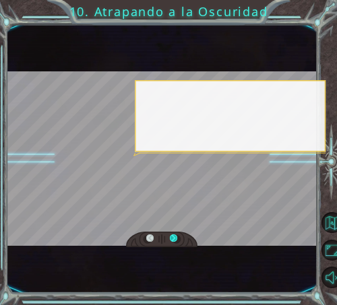
click at [174, 240] on div at bounding box center [173, 239] width 7 height 9
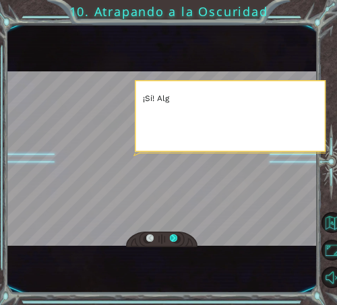
click at [174, 240] on div at bounding box center [173, 239] width 7 height 9
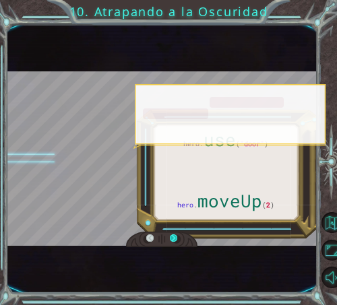
click at [174, 240] on div at bounding box center [173, 239] width 7 height 9
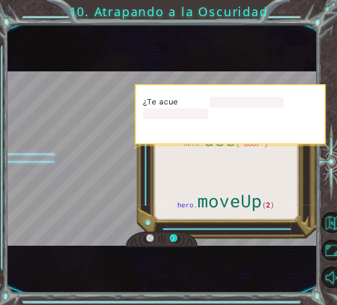
click at [174, 240] on div at bounding box center [173, 239] width 7 height 9
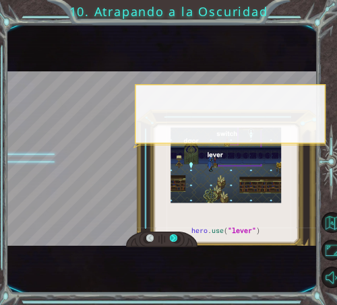
click at [174, 240] on div at bounding box center [173, 239] width 7 height 9
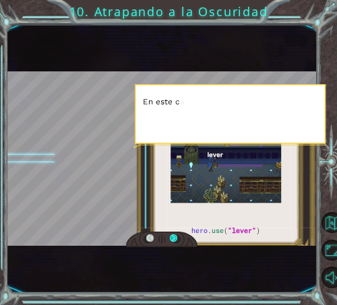
click at [174, 240] on div at bounding box center [173, 239] width 7 height 9
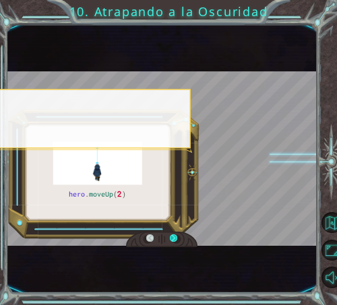
click at [174, 240] on div at bounding box center [173, 239] width 7 height 9
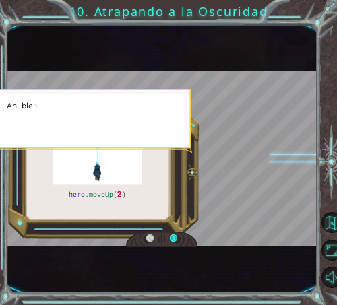
click at [174, 240] on div at bounding box center [173, 239] width 7 height 9
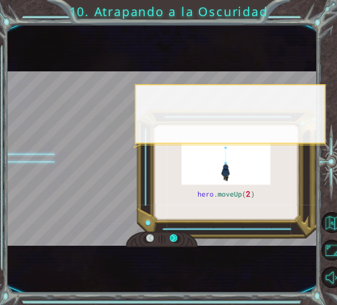
click at [174, 240] on div at bounding box center [173, 239] width 7 height 9
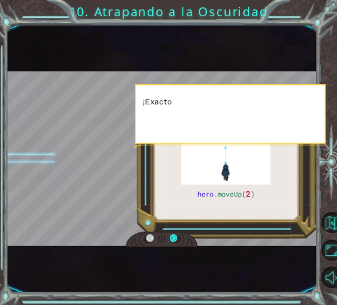
click at [174, 240] on div at bounding box center [173, 239] width 7 height 9
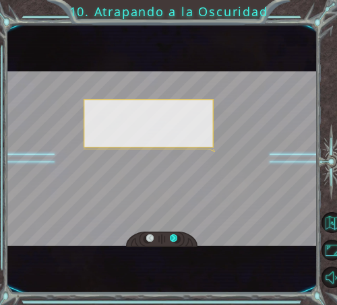
click at [174, 240] on div at bounding box center [173, 239] width 7 height 9
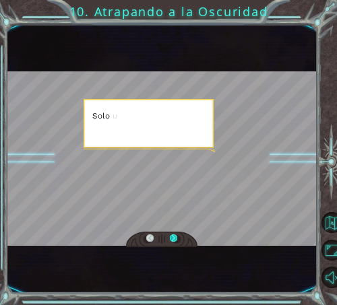
click at [174, 240] on div at bounding box center [173, 239] width 7 height 9
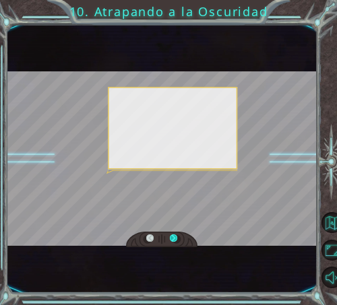
click at [174, 240] on div at bounding box center [173, 239] width 7 height 9
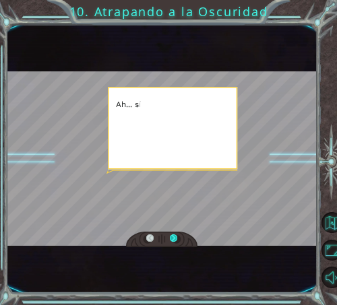
click at [174, 240] on div at bounding box center [173, 239] width 7 height 9
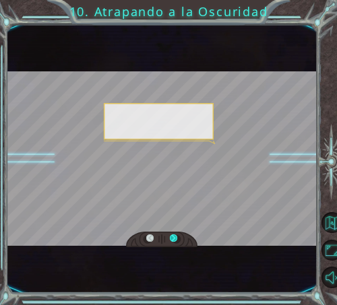
click at [174, 240] on div at bounding box center [173, 239] width 7 height 9
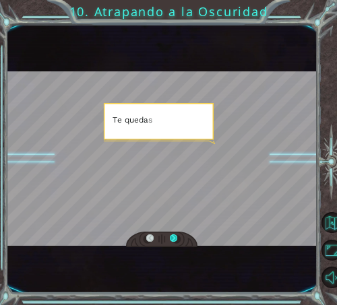
click at [174, 240] on div at bounding box center [173, 239] width 7 height 9
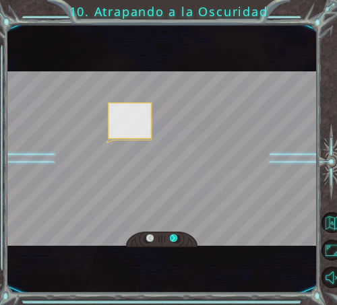
click at [174, 240] on div at bounding box center [173, 239] width 7 height 9
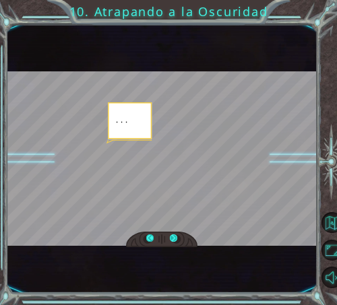
click at [174, 240] on div at bounding box center [173, 239] width 7 height 9
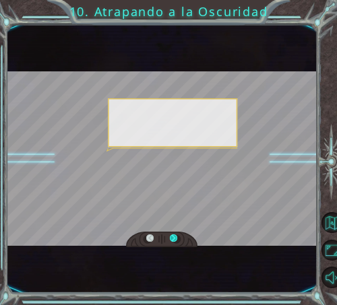
click at [174, 240] on div at bounding box center [173, 239] width 7 height 9
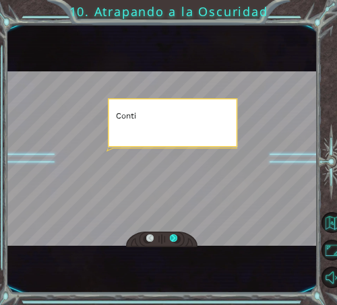
click at [174, 240] on div at bounding box center [173, 239] width 7 height 9
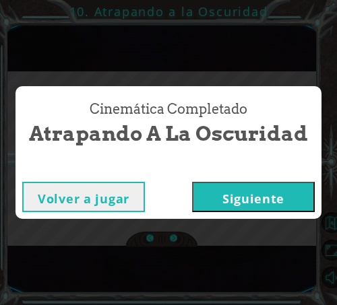
click at [224, 195] on button "Siguiente" at bounding box center [253, 197] width 123 height 30
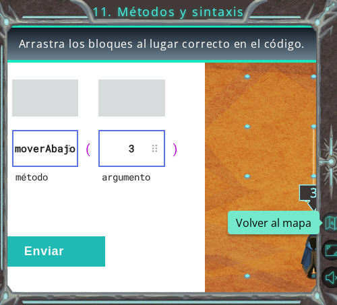
click at [330, 225] on button "Volver al mapa" at bounding box center [333, 223] width 22 height 22
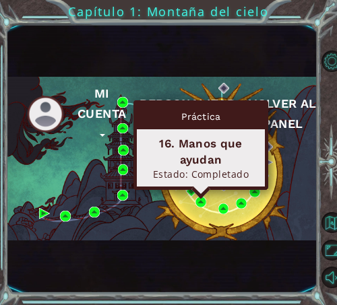
click at [170, 98] on button "Personalizar héroe" at bounding box center [188, 114] width 96 height 40
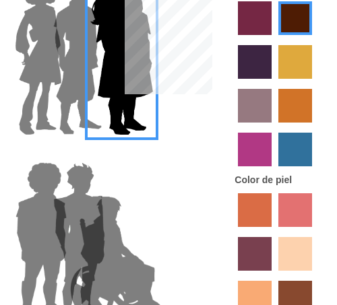
click at [170, 98] on div "Cuerpo Nombre del héroe Color de pelo Color [PERSON_NAME]" at bounding box center [168, 153] width 337 height 424
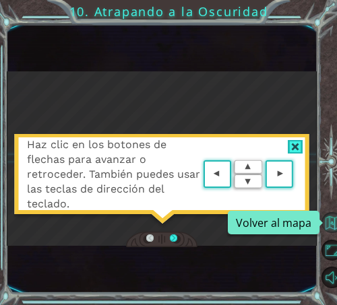
click at [332, 218] on button "Volver al mapa" at bounding box center [333, 223] width 22 height 22
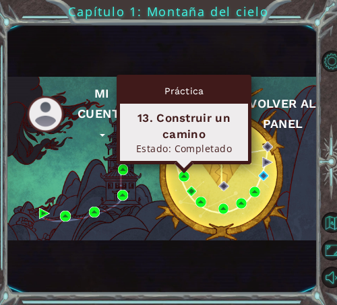
click at [184, 164] on div "Práctica 13. Construir un camino Estado: Completado" at bounding box center [184, 120] width 135 height 90
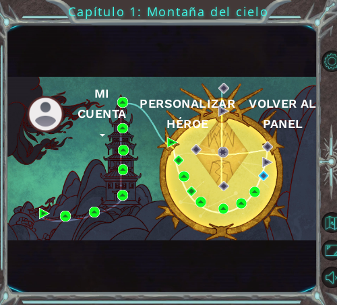
click at [180, 183] on div "Mi Cuenta Personalizar héroe Volver al panel" at bounding box center [162, 159] width 310 height 164
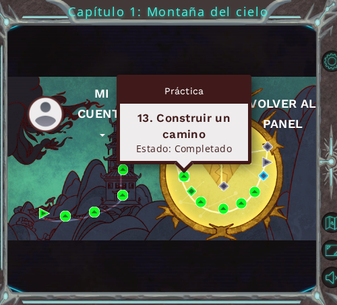
click at [183, 177] on img at bounding box center [184, 176] width 11 height 11
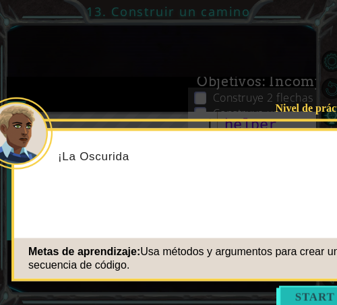
scroll to position [254, 0]
click at [297, 293] on button "Start" at bounding box center [314, 297] width 77 height 22
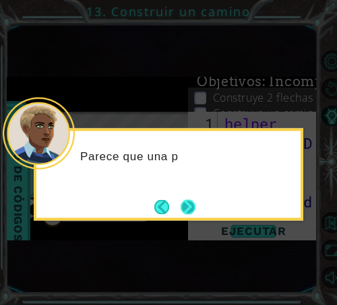
click at [193, 202] on button "Next" at bounding box center [188, 207] width 15 height 15
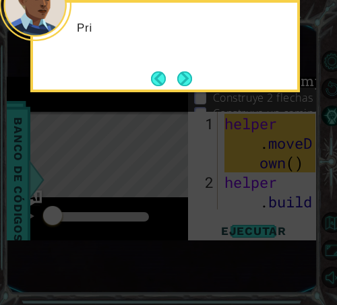
click at [205, 150] on icon at bounding box center [168, 118] width 337 height 373
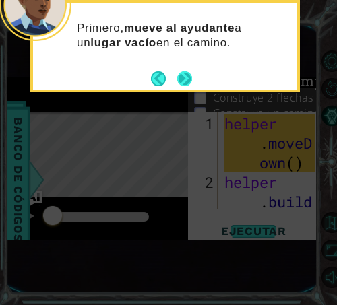
click at [185, 75] on button "Next" at bounding box center [184, 78] width 15 height 15
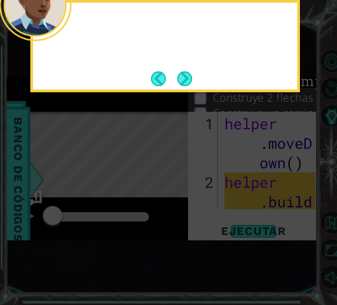
click at [185, 75] on button "Next" at bounding box center [184, 78] width 15 height 15
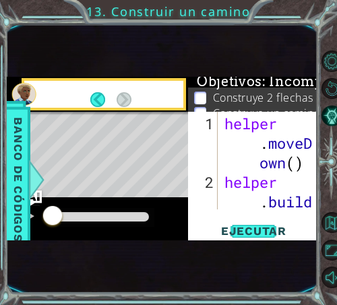
click at [185, 75] on div "1 ההההההההההההההההההההההההההההההההההההההההההההההההההההההההההההההההההההההההההההה…" at bounding box center [162, 158] width 310 height 269
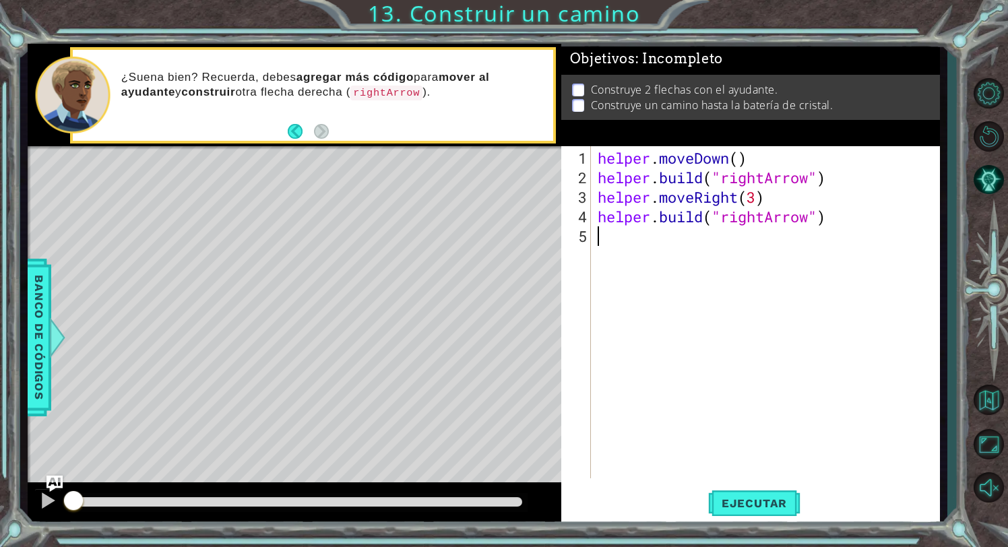
drag, startPoint x: 587, startPoint y: 150, endPoint x: 790, endPoint y: 235, distance: 220.2
click at [790, 235] on div "1 2 3 4 5 helper . moveDown ( ) helper . build ( "rightArrow" ) helper . moveRi…" at bounding box center [749, 312] width 375 height 332
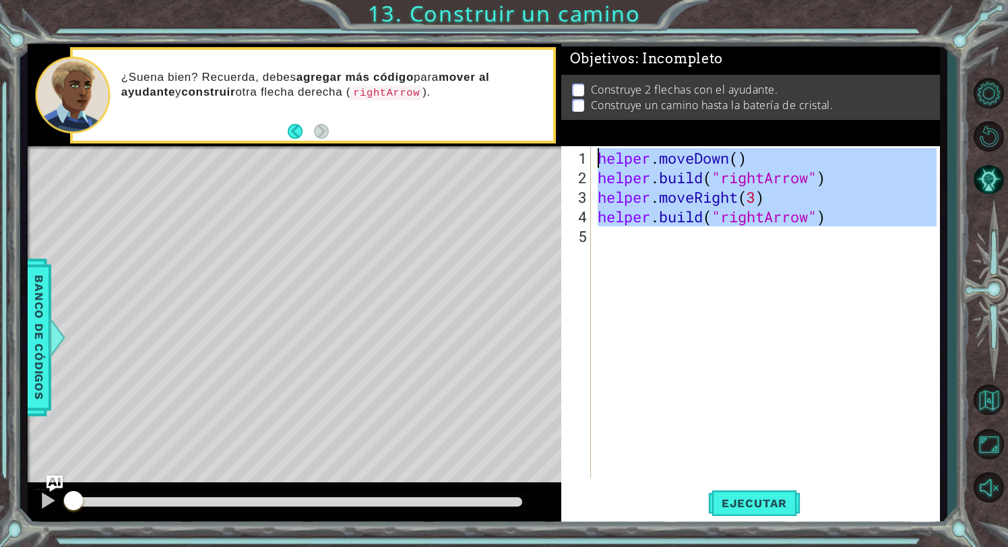
drag, startPoint x: 841, startPoint y: 230, endPoint x: 596, endPoint y: 153, distance: 257.1
click at [596, 153] on div "helper . moveDown ( ) helper . build ( "rightArrow" ) helper . moveRight ( 3 ) …" at bounding box center [769, 333] width 349 height 371
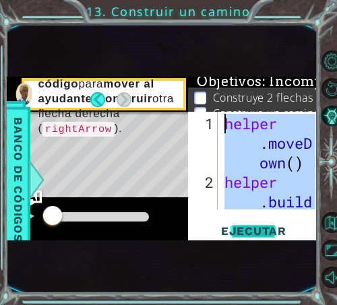
click at [266, 231] on span "Ejecutar" at bounding box center [254, 230] width 92 height 13
type textarea "helper.moveDown()"
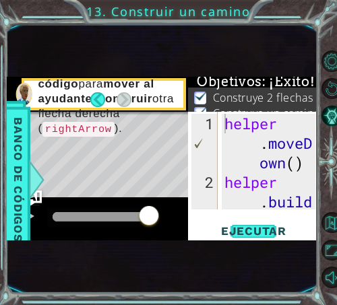
drag, startPoint x: 68, startPoint y: 205, endPoint x: 155, endPoint y: 206, distance: 87.0
click at [156, 208] on body "1 ההההההההההההההההההההההההההההההההההההההההההההההההההההההההההההההההההההההההההההה…" at bounding box center [168, 152] width 337 height 305
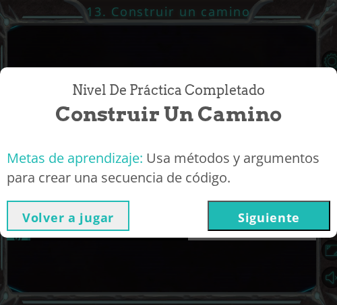
click at [264, 226] on button "Siguiente" at bounding box center [269, 216] width 123 height 30
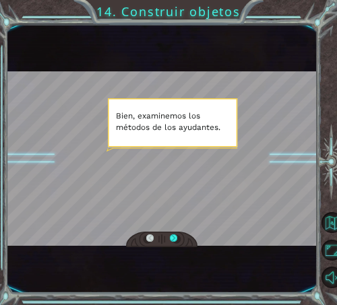
click at [243, 121] on div at bounding box center [162, 158] width 310 height 175
click at [177, 239] on div at bounding box center [173, 239] width 7 height 9
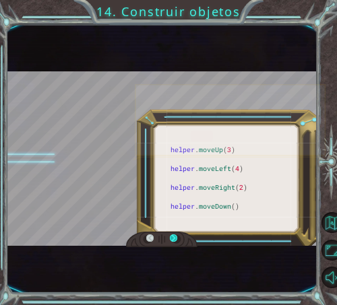
click at [177, 239] on div at bounding box center [173, 239] width 7 height 9
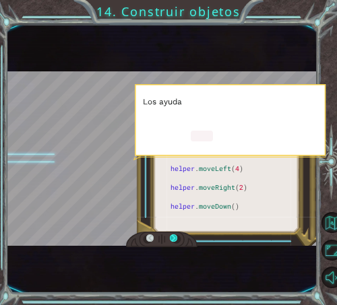
click at [177, 239] on div at bounding box center [173, 239] width 7 height 9
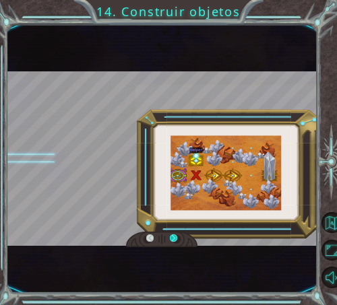
click at [177, 239] on div at bounding box center [173, 239] width 7 height 9
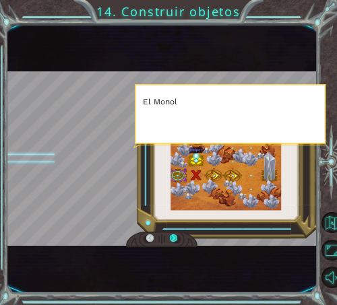
click at [177, 239] on div at bounding box center [173, 239] width 7 height 9
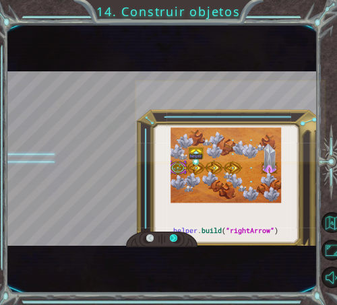
click at [177, 239] on div at bounding box center [173, 239] width 7 height 9
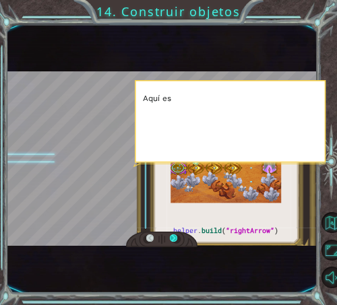
click at [177, 239] on div at bounding box center [173, 239] width 7 height 9
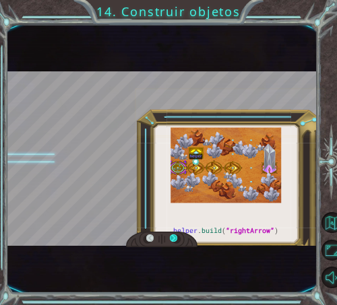
click at [177, 239] on div at bounding box center [173, 239] width 7 height 9
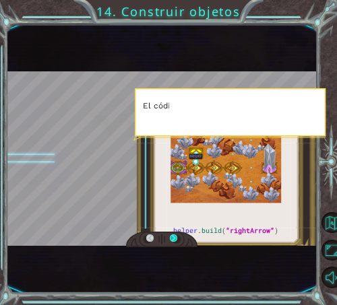
click at [177, 239] on div at bounding box center [173, 239] width 7 height 9
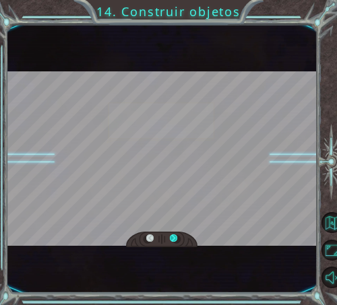
click at [177, 239] on div at bounding box center [173, 239] width 7 height 9
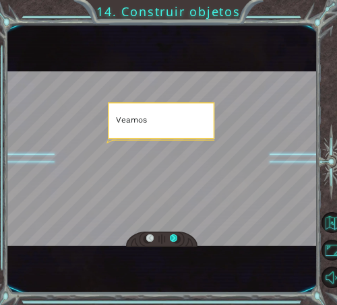
click at [177, 239] on div at bounding box center [173, 239] width 7 height 9
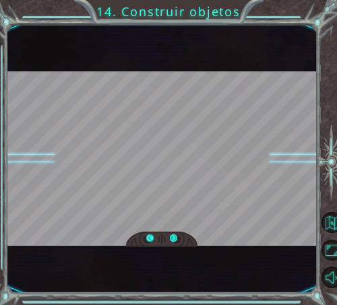
click at [177, 0] on div "helper . build ( “rightArrow” ) B i e n , e x a m i n e m o s l o s m é t o d o…" at bounding box center [168, 0] width 337 height 0
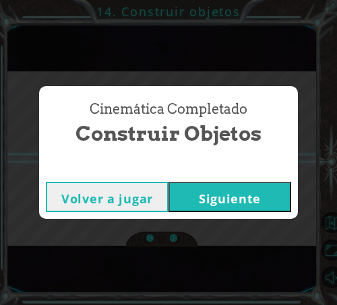
click at [177, 239] on div "Cinemática Completado Construir objetos Volver a jugar [GEOGRAPHIC_DATA]" at bounding box center [168, 152] width 337 height 305
click at [218, 194] on button "Siguiente" at bounding box center [230, 197] width 123 height 30
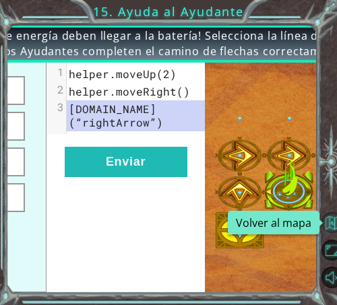
click at [329, 223] on button "Volver al mapa" at bounding box center [333, 223] width 22 height 22
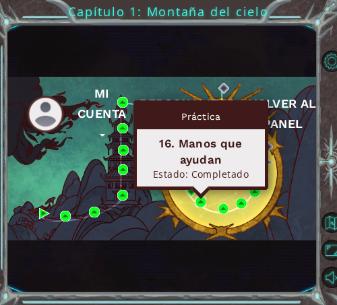
click at [203, 200] on img at bounding box center [200, 202] width 11 height 11
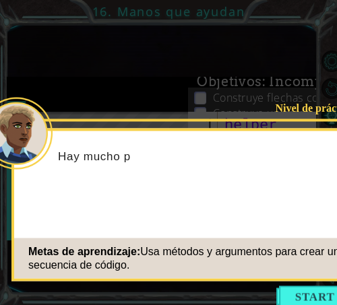
scroll to position [567, 0]
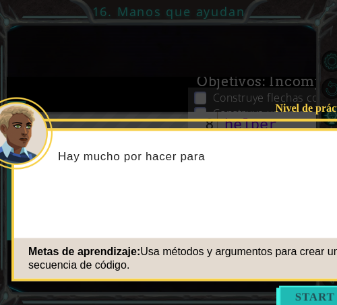
click at [298, 295] on button "Start" at bounding box center [314, 297] width 77 height 22
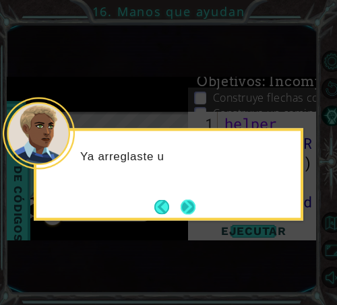
click at [184, 200] on button "Next" at bounding box center [188, 207] width 15 height 15
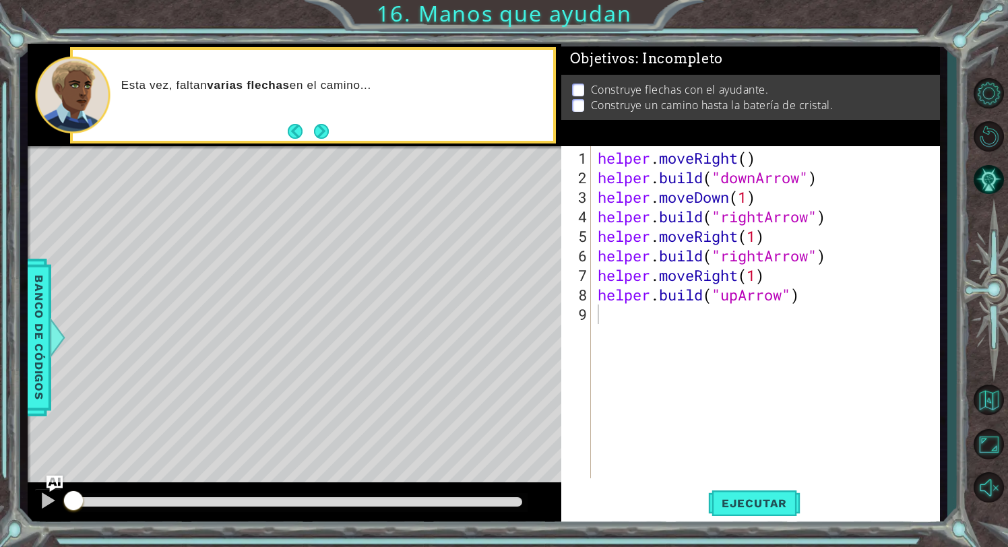
drag, startPoint x: 594, startPoint y: 155, endPoint x: 834, endPoint y: 293, distance: 276.9
click at [834, 293] on div "1 2 3 4 5 6 7 8 9 helper . moveRight ( ) helper . build ( "downArrow" ) helper …" at bounding box center [749, 312] width 375 height 332
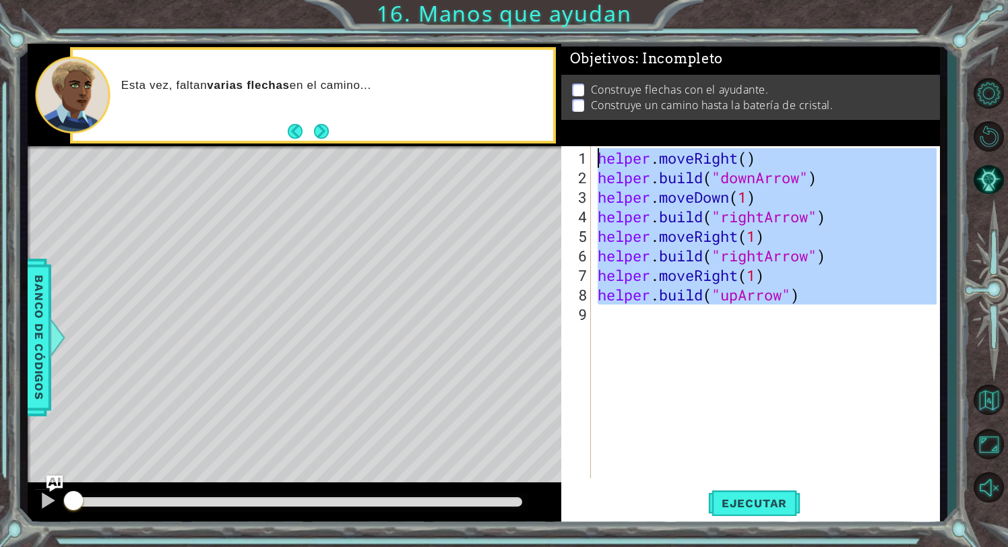
drag, startPoint x: 812, startPoint y: 307, endPoint x: 595, endPoint y: 140, distance: 274.0
click at [595, 140] on div "Objetivos : Incompleto Construye flechas con el ayudante. Construye un camino h…" at bounding box center [752, 285] width 380 height 482
type textarea "helper.moveRight() [DOMAIN_NAME]("downArrow")"
